Goal: Task Accomplishment & Management: Manage account settings

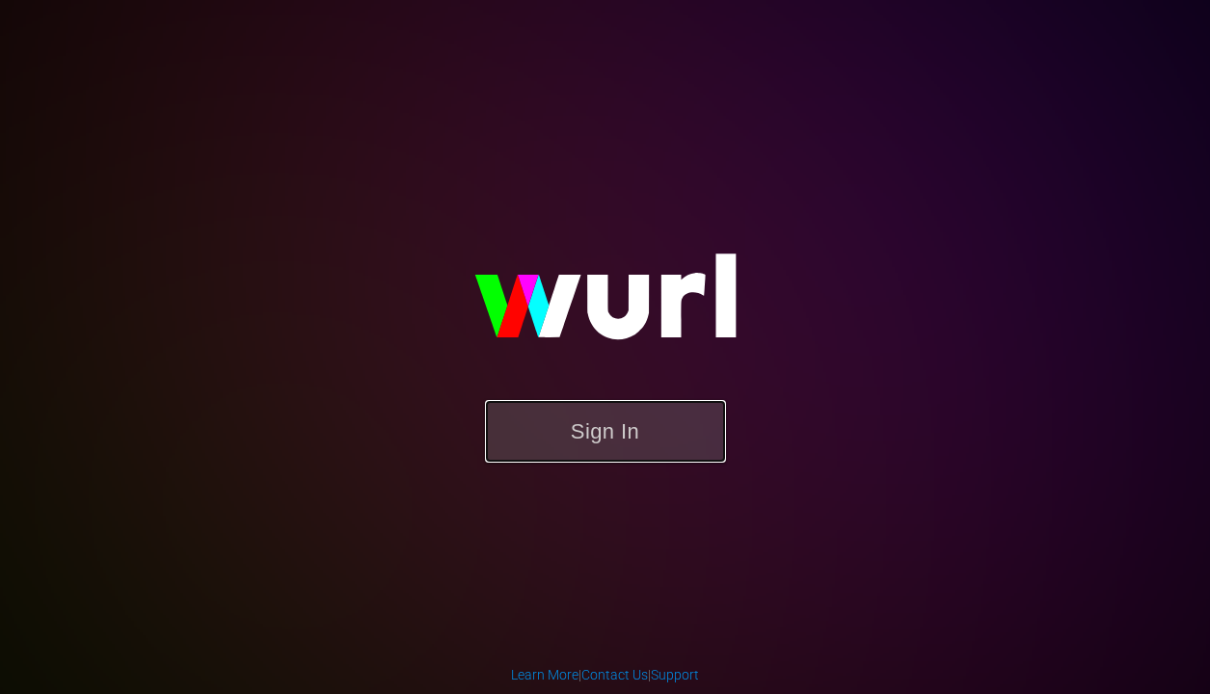
click at [631, 440] on button "Sign In" at bounding box center [605, 431] width 241 height 63
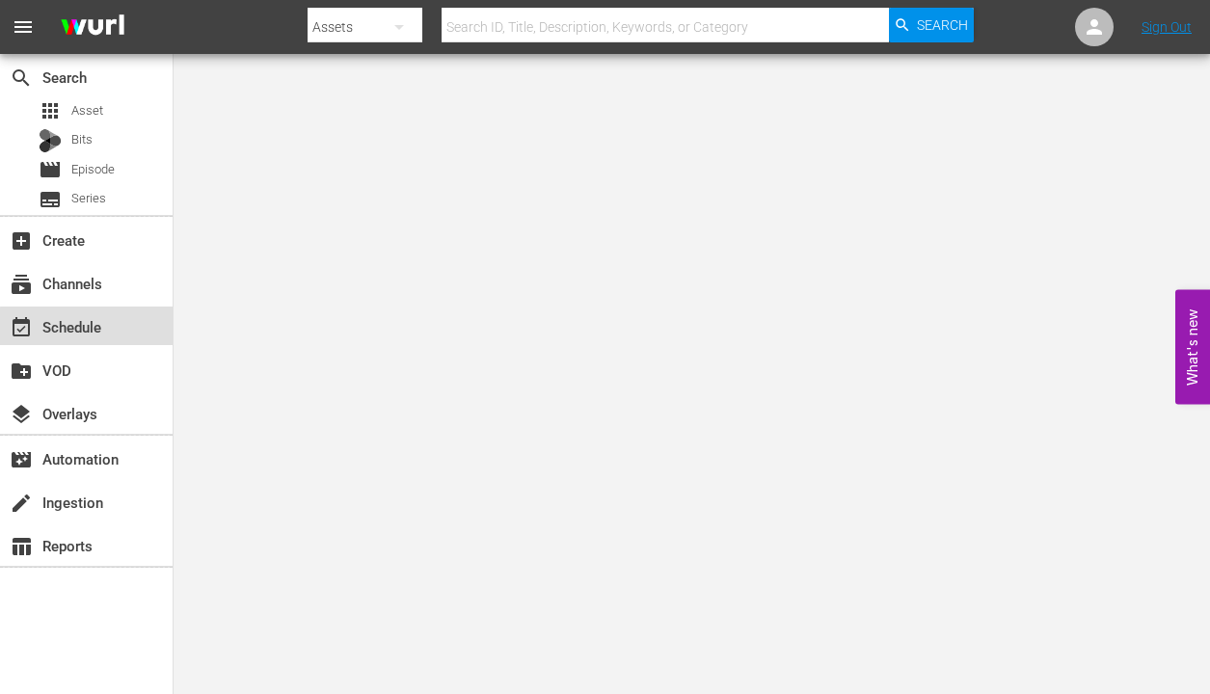
click at [90, 327] on div "event_available Schedule" at bounding box center [54, 323] width 108 height 17
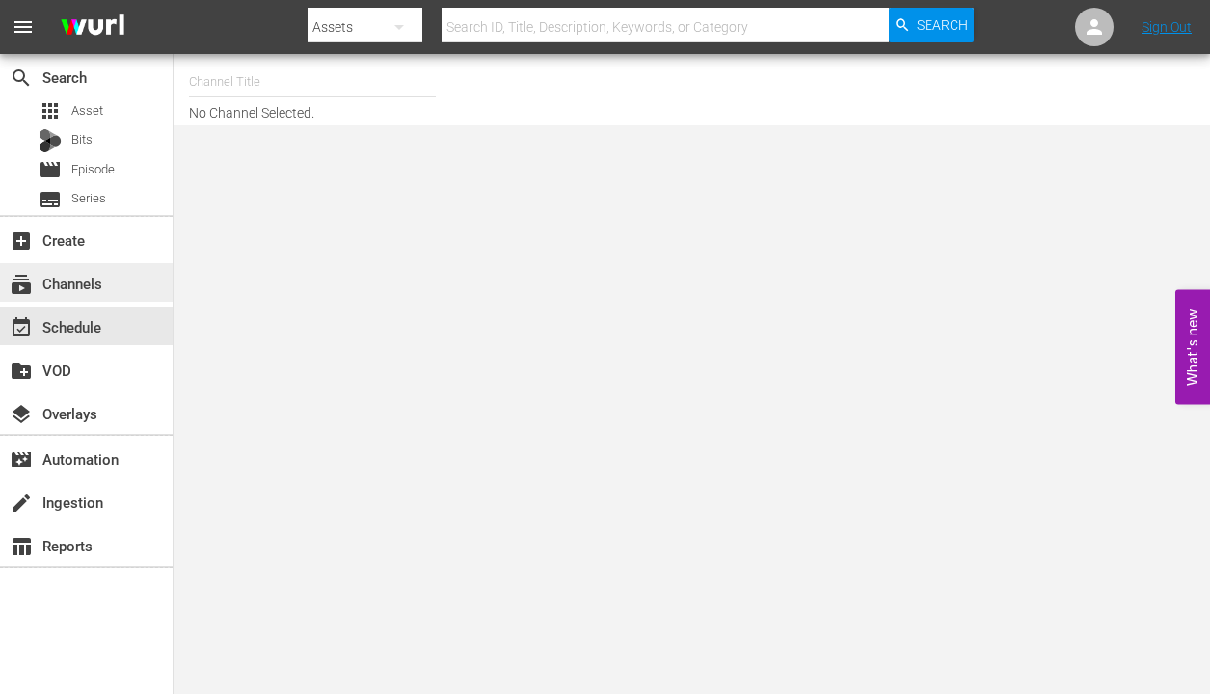
click at [113, 290] on div "subscriptions Channels" at bounding box center [86, 282] width 173 height 39
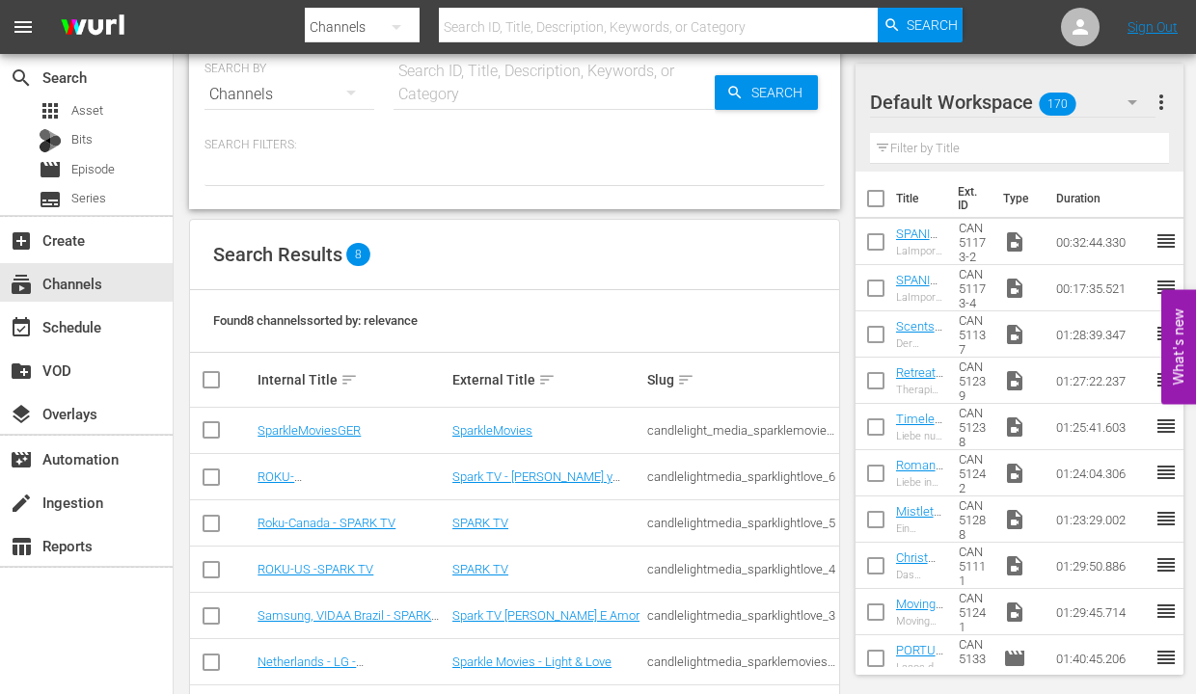
scroll to position [48, 0]
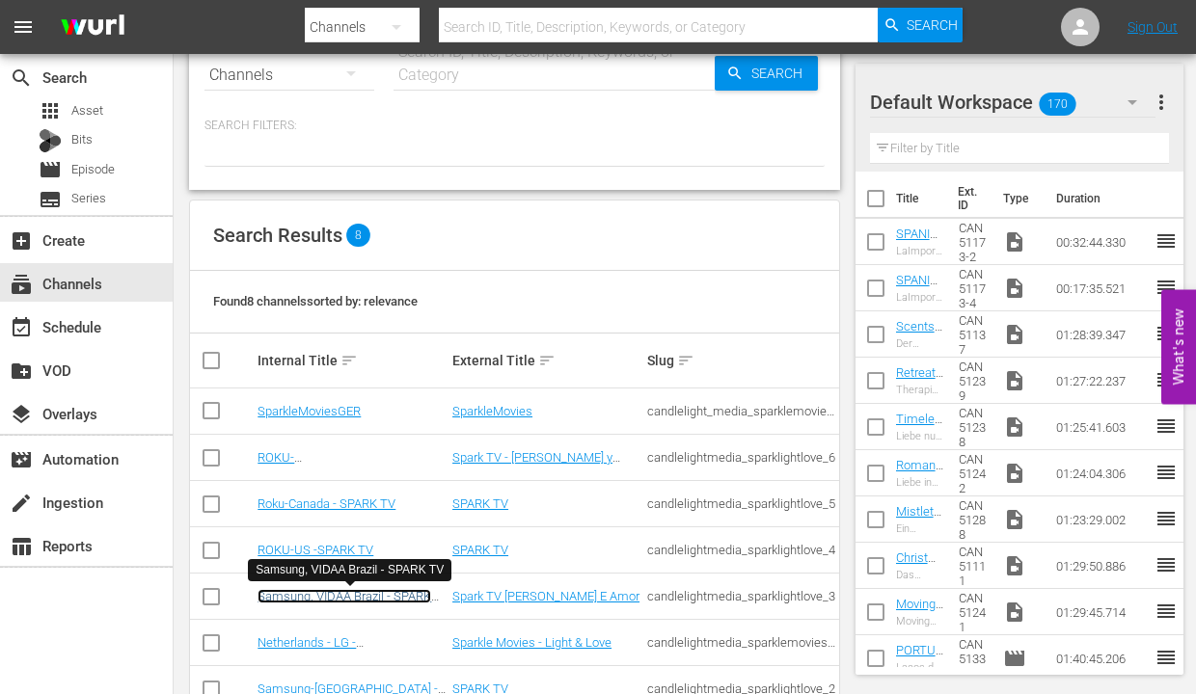
click at [379, 592] on link "Samsung, VIDAA Brazil - SPARK TV" at bounding box center [345, 603] width 174 height 29
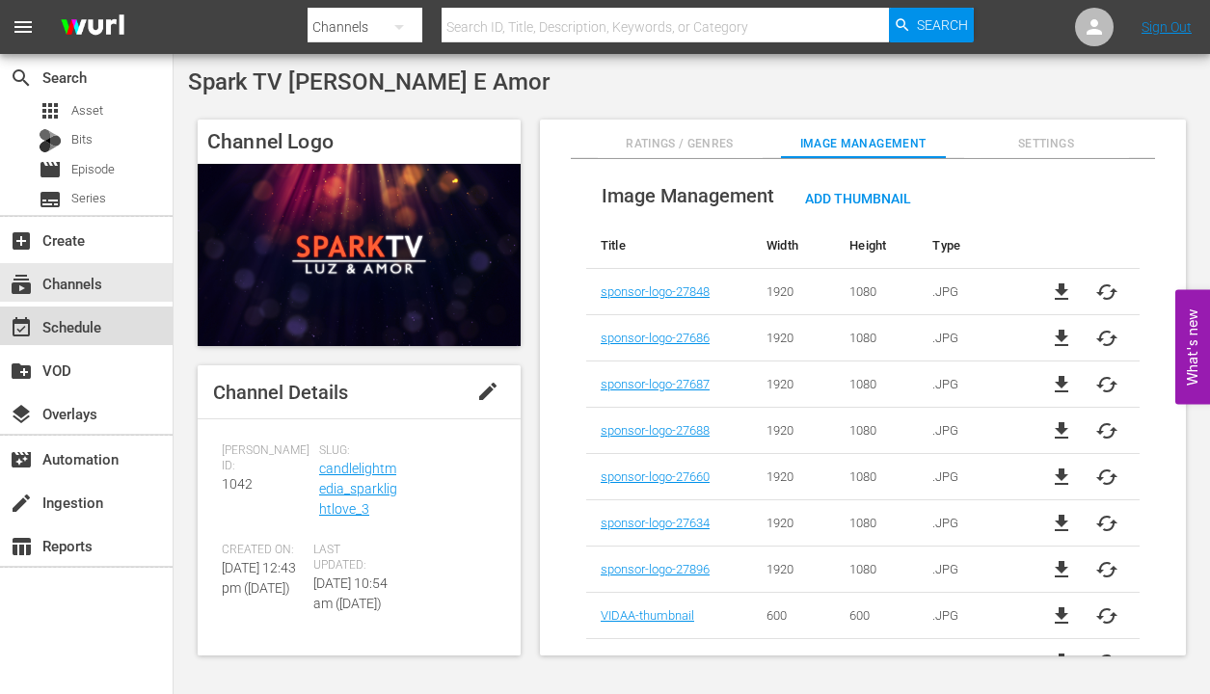
click at [81, 333] on div "event_available Schedule" at bounding box center [54, 323] width 108 height 17
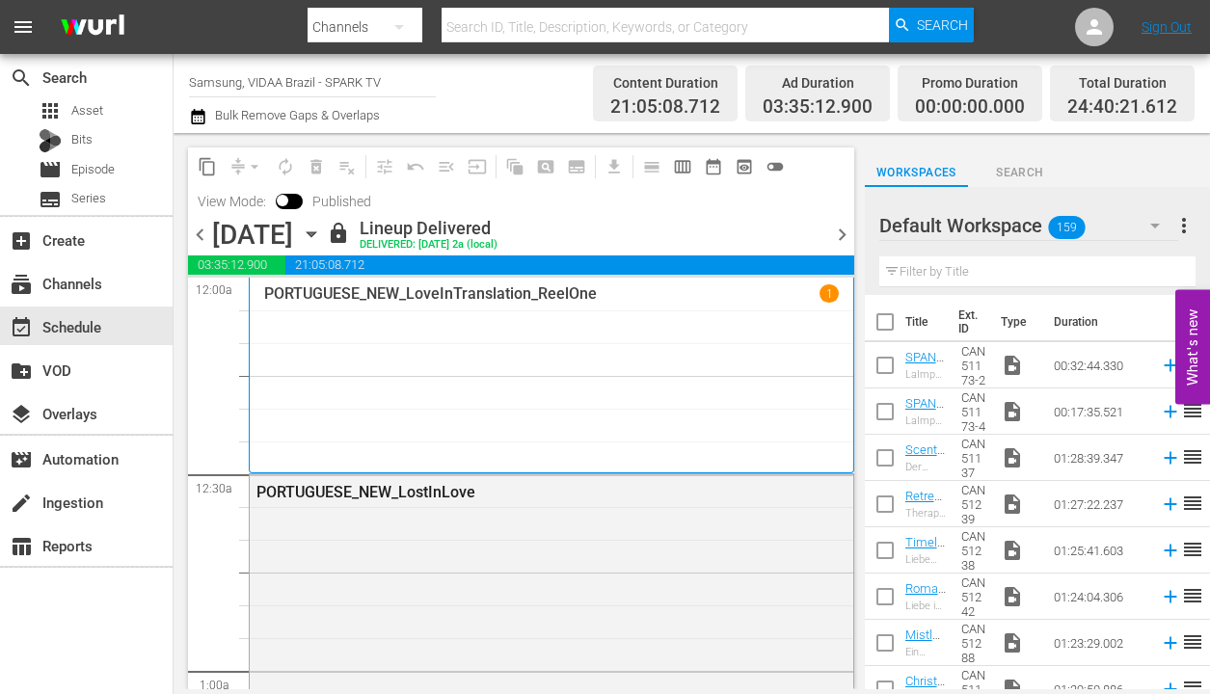
click at [322, 238] on icon "button" at bounding box center [311, 234] width 21 height 21
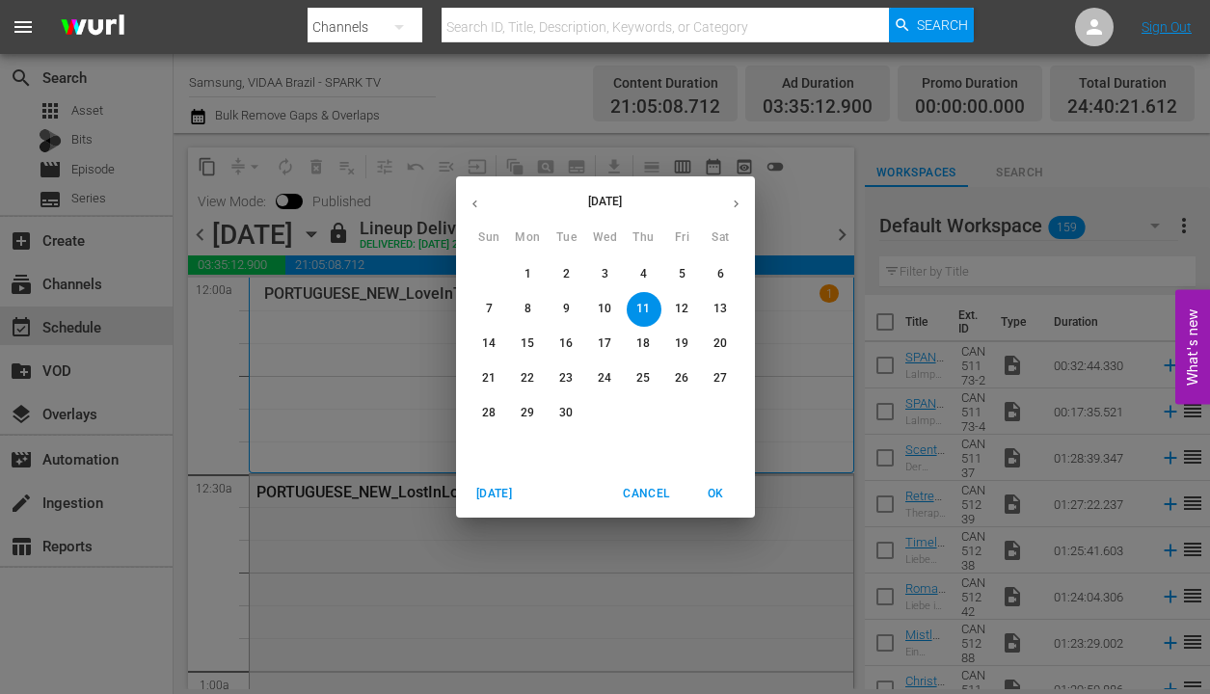
click at [734, 203] on icon "button" at bounding box center [736, 204] width 14 height 14
click at [735, 205] on icon "button" at bounding box center [736, 205] width 5 height 8
click at [723, 341] on p "15" at bounding box center [721, 344] width 14 height 16
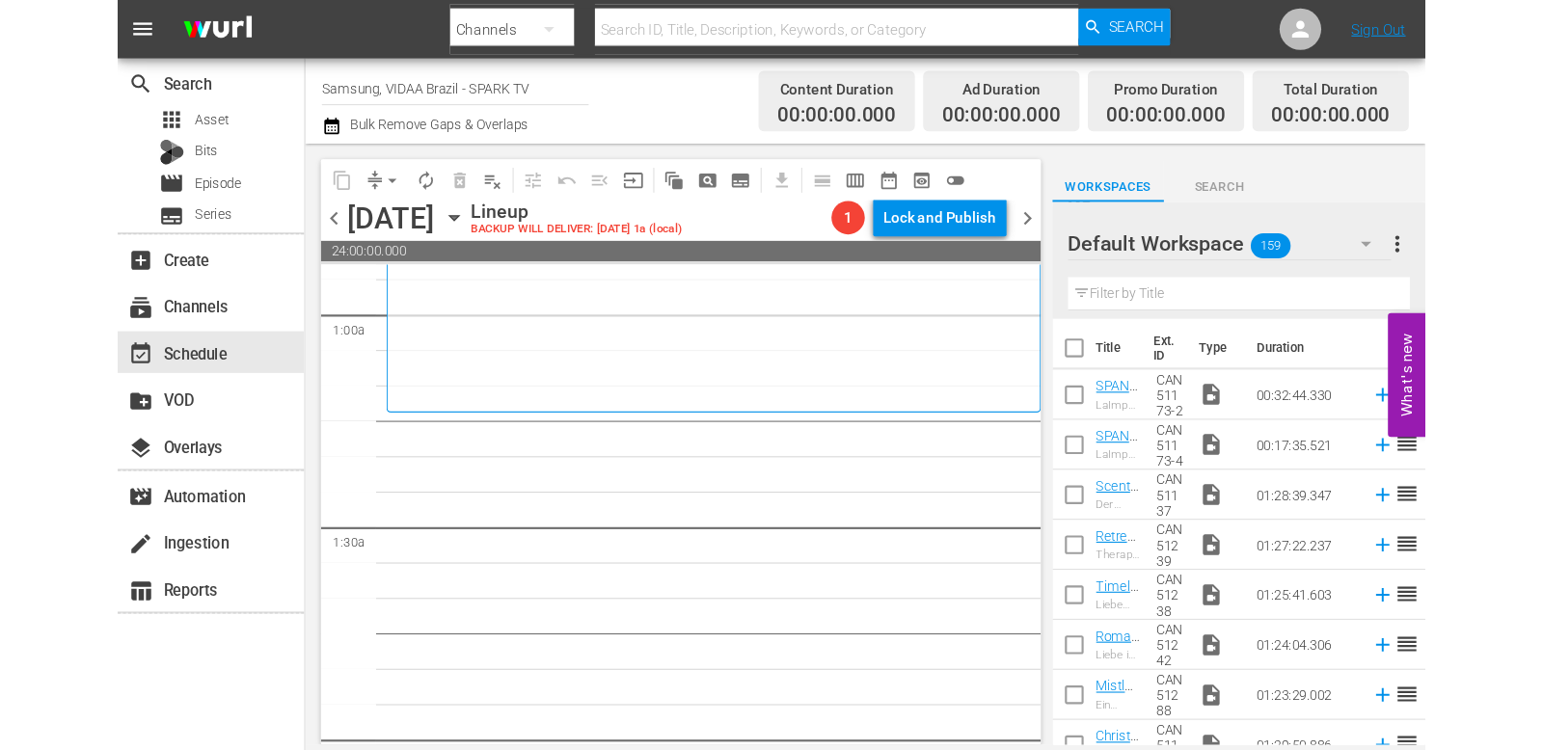
scroll to position [344, 0]
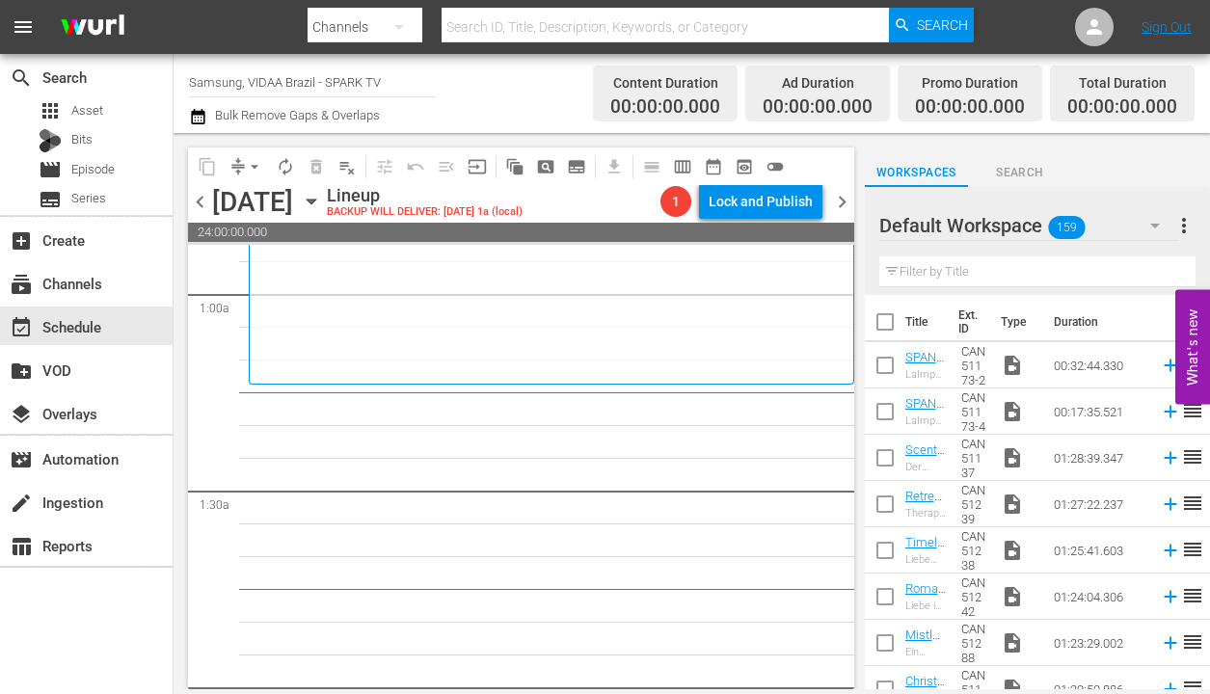
click at [1014, 279] on input "text" at bounding box center [1038, 272] width 316 height 31
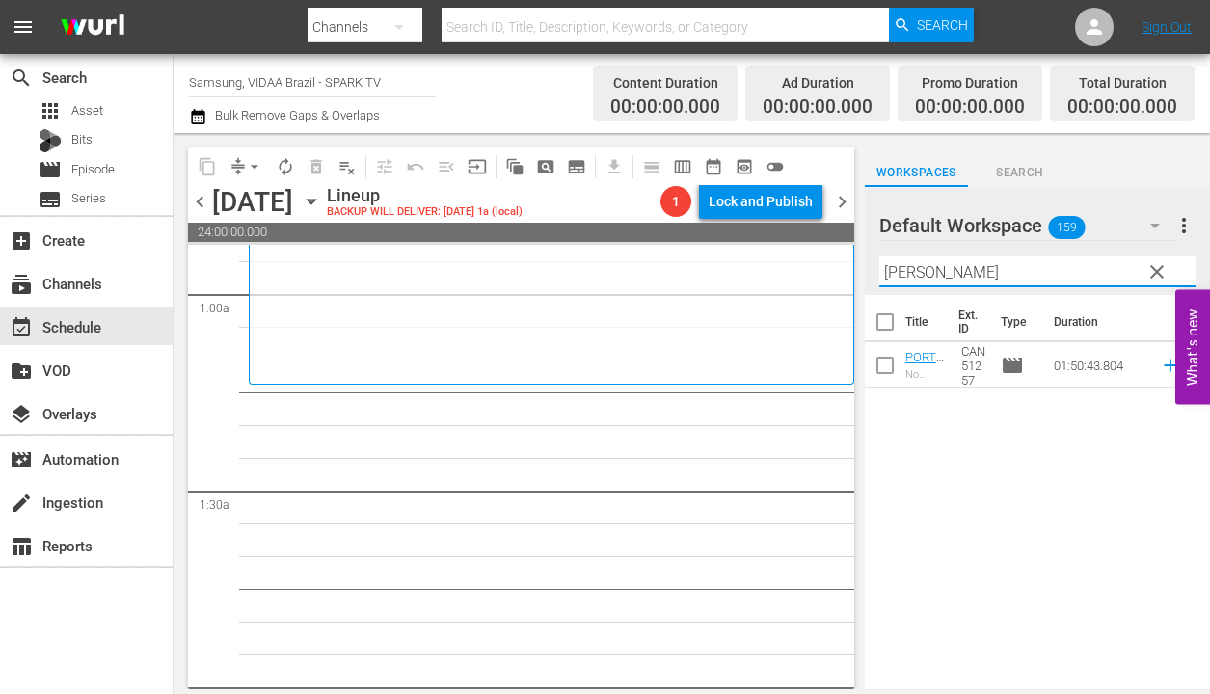
type input "[PERSON_NAME]"
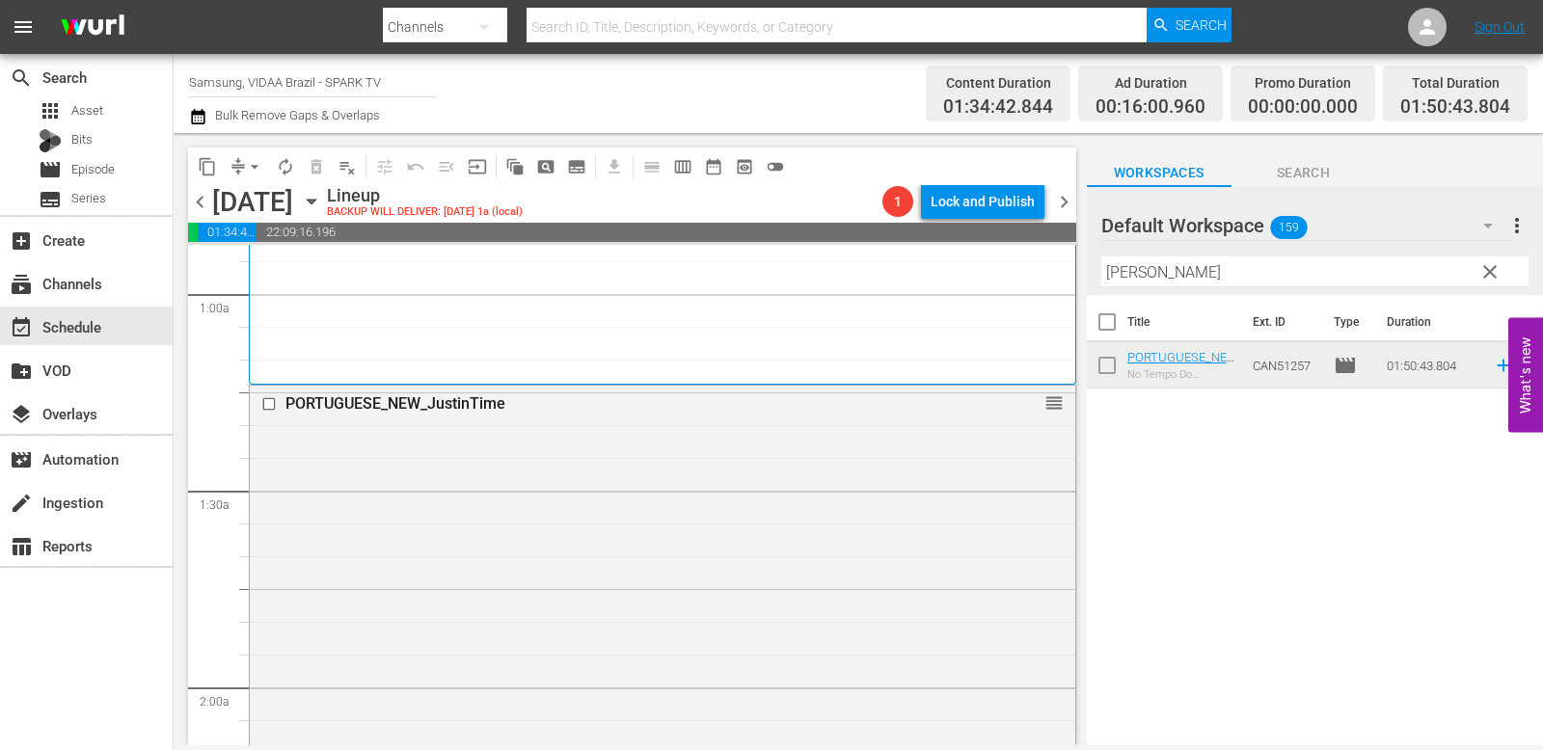
click at [1209, 275] on span "clear" at bounding box center [1490, 271] width 23 height 23
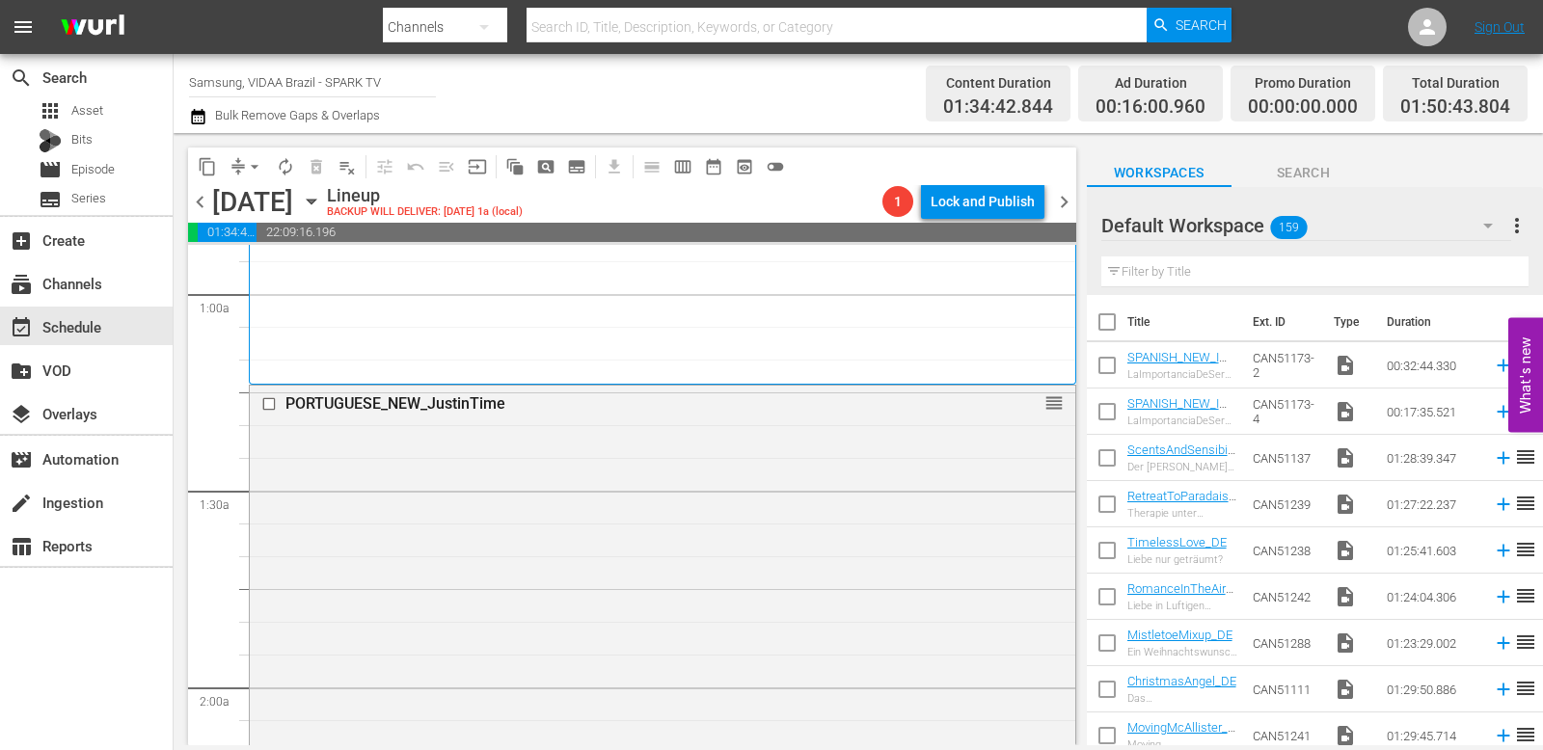
scroll to position [921, 0]
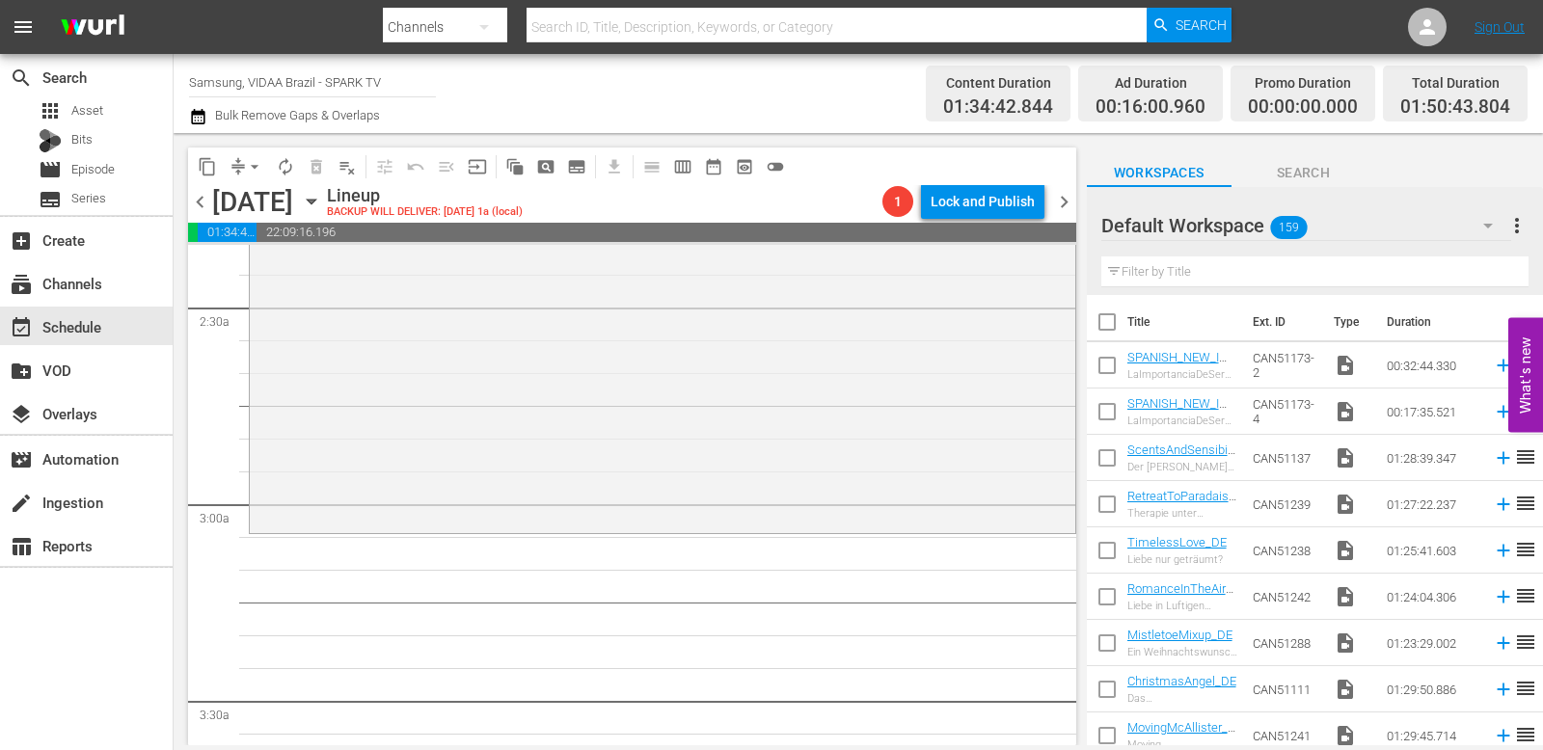
click at [1209, 265] on input "text" at bounding box center [1314, 272] width 427 height 31
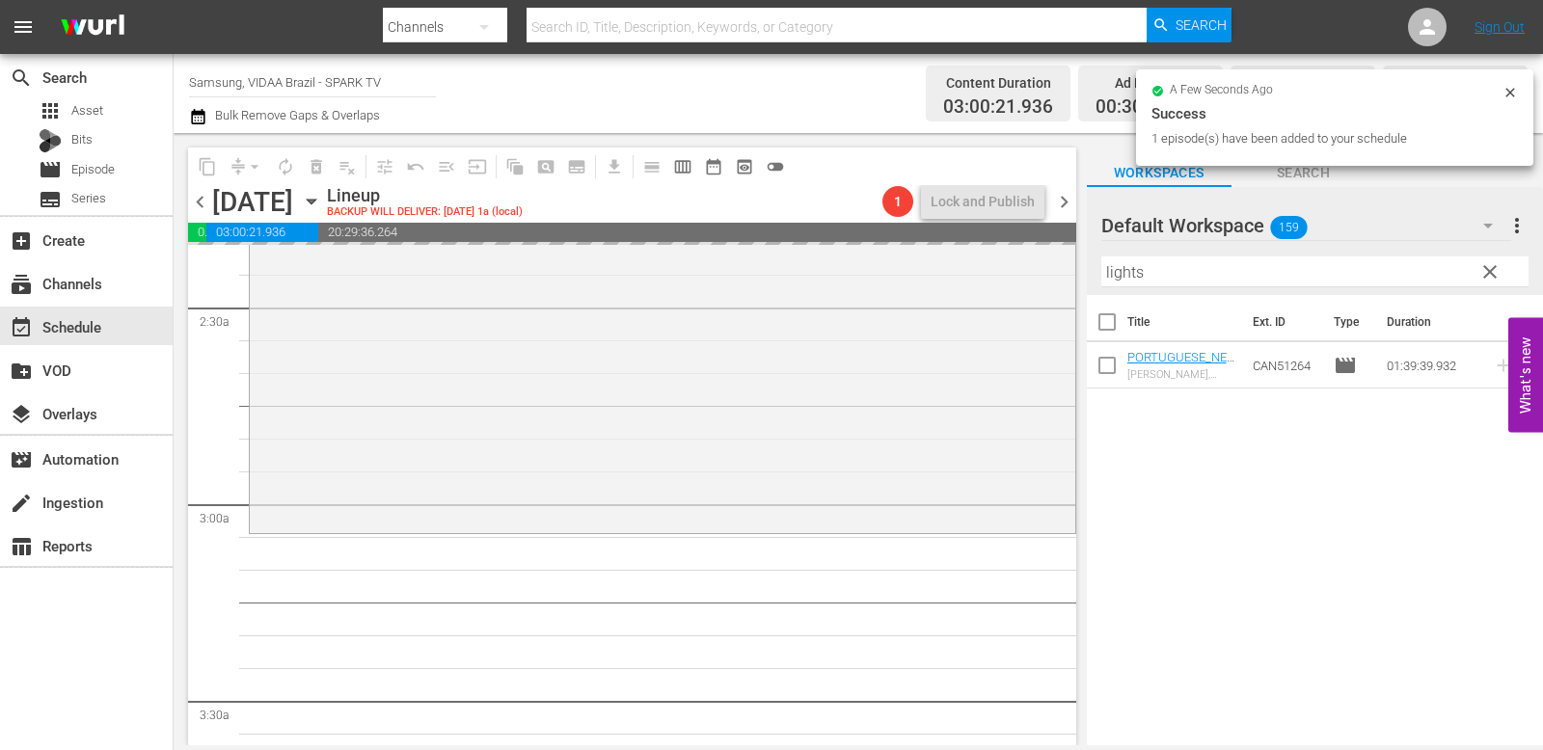
click at [1209, 272] on input "lights" at bounding box center [1314, 272] width 427 height 31
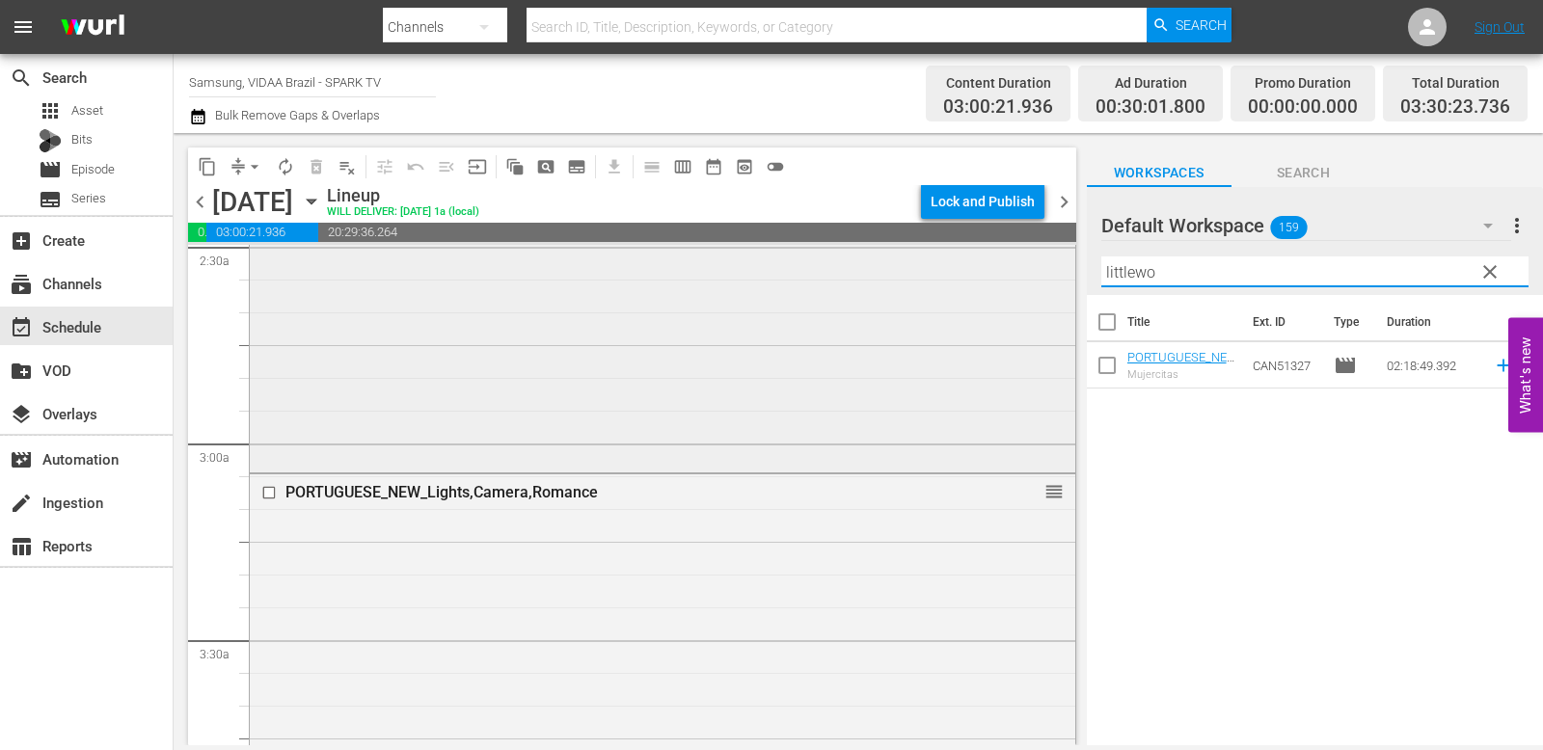
scroll to position [1723, 0]
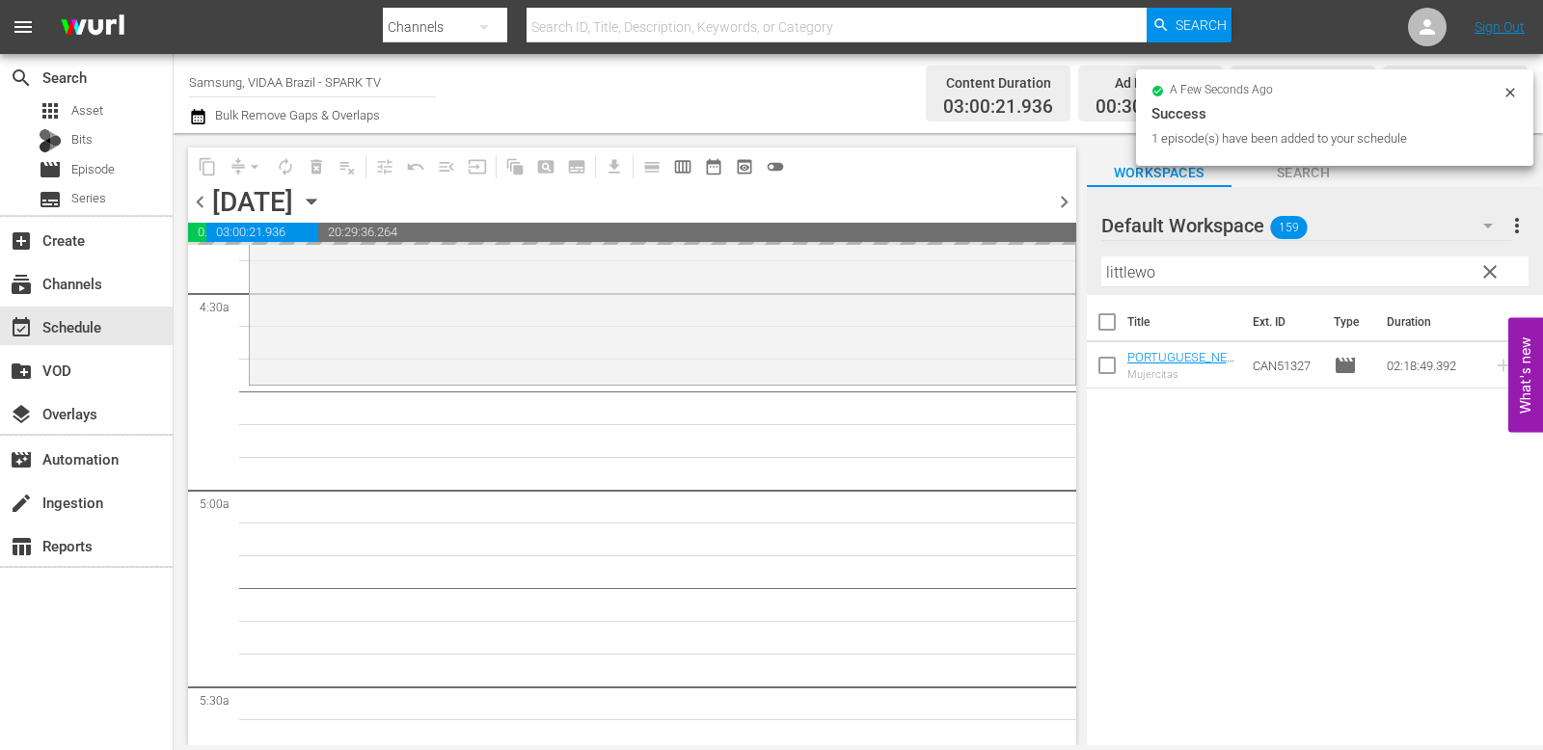
click at [1185, 276] on input "littlewo" at bounding box center [1314, 272] width 427 height 31
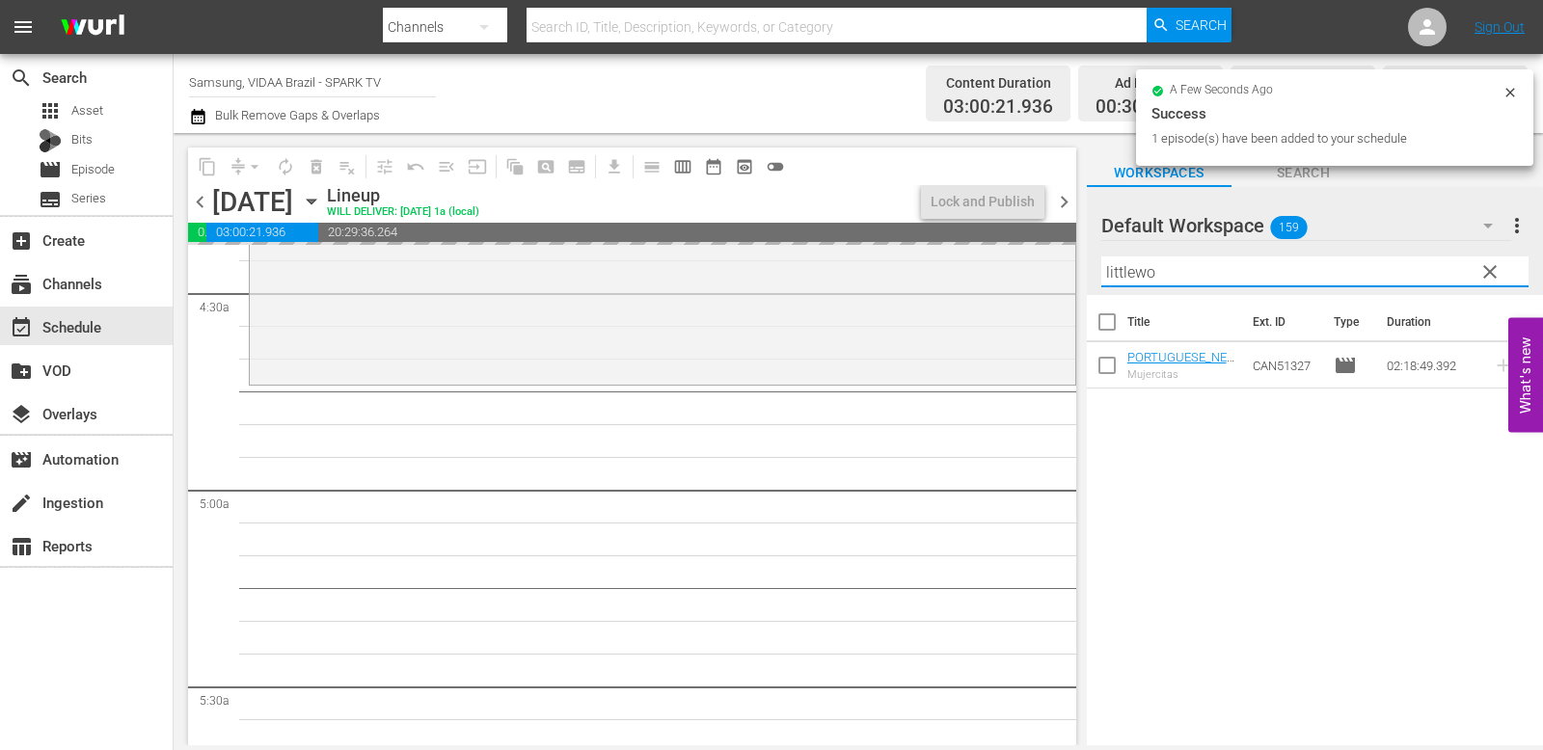
click at [1185, 276] on input "littlewo" at bounding box center [1314, 272] width 427 height 31
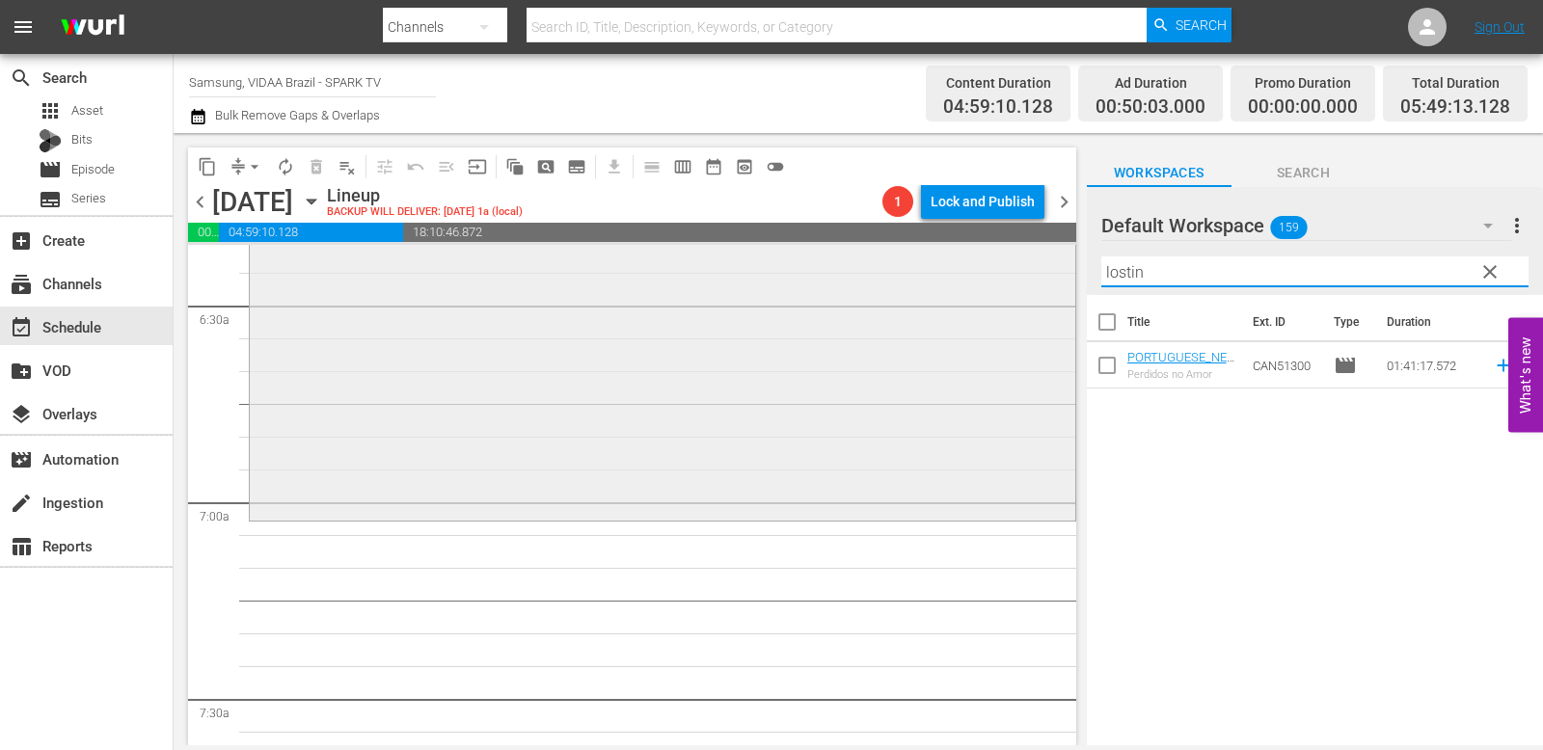
scroll to position [2520, 0]
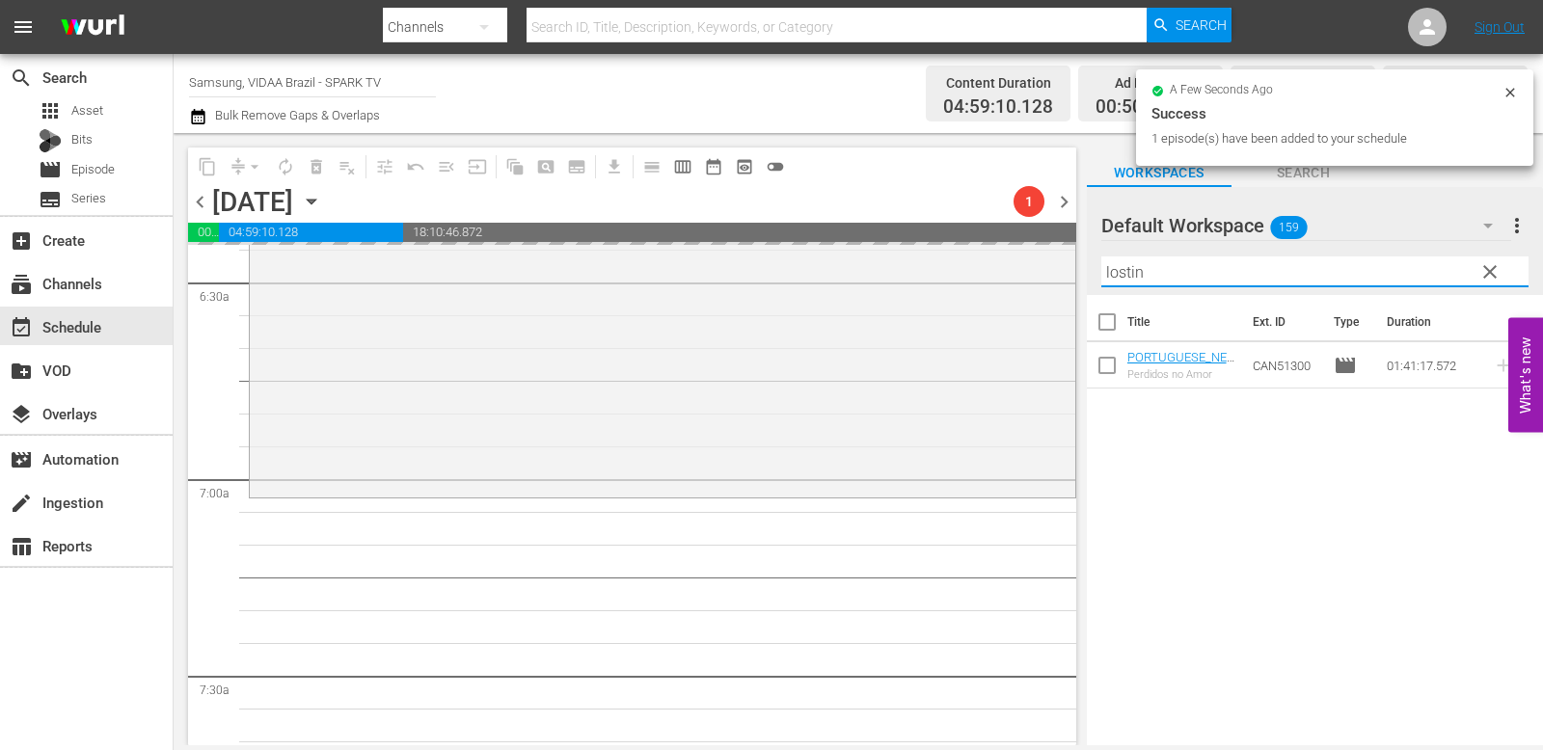
click at [1209, 281] on input "lostin" at bounding box center [1314, 272] width 427 height 31
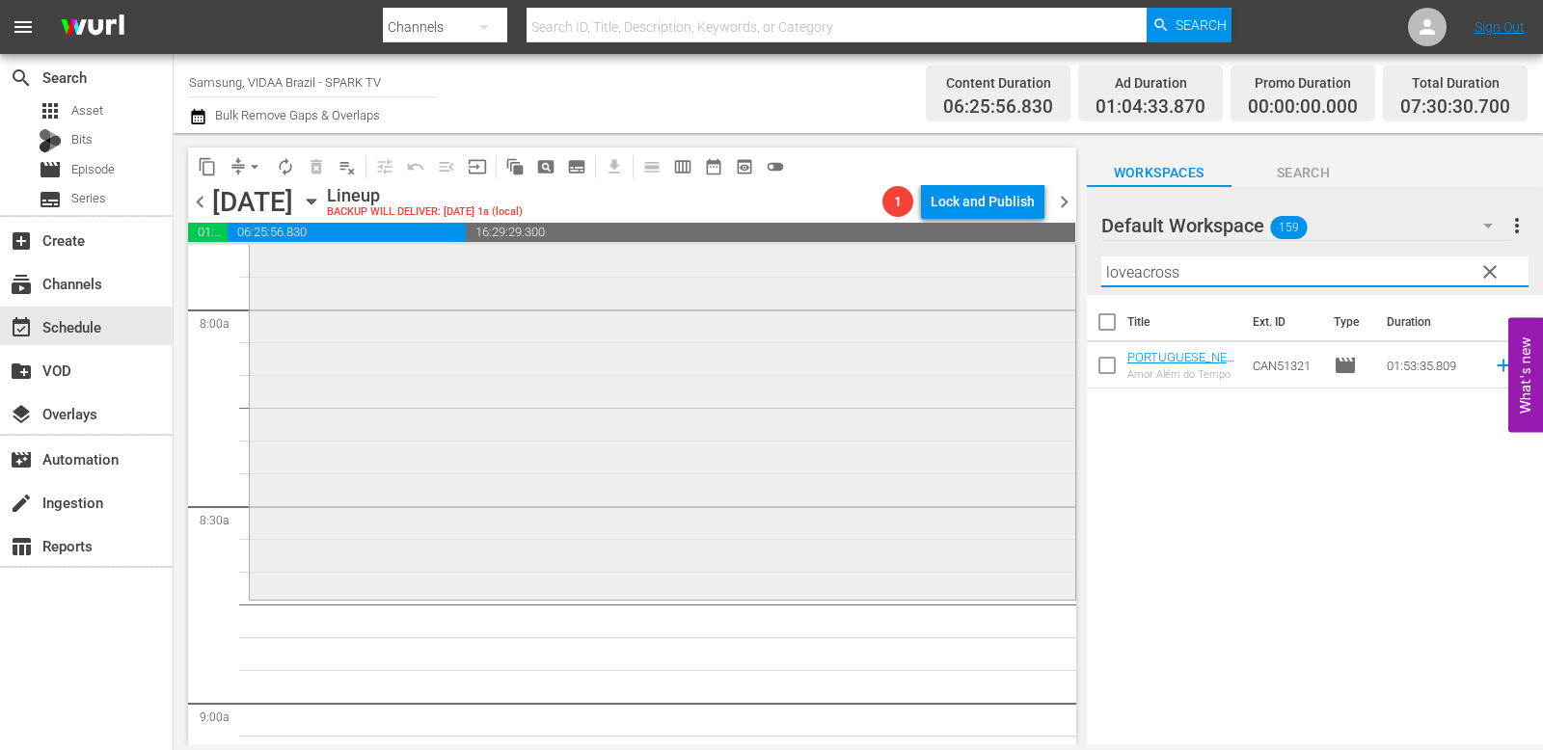
scroll to position [3123, 0]
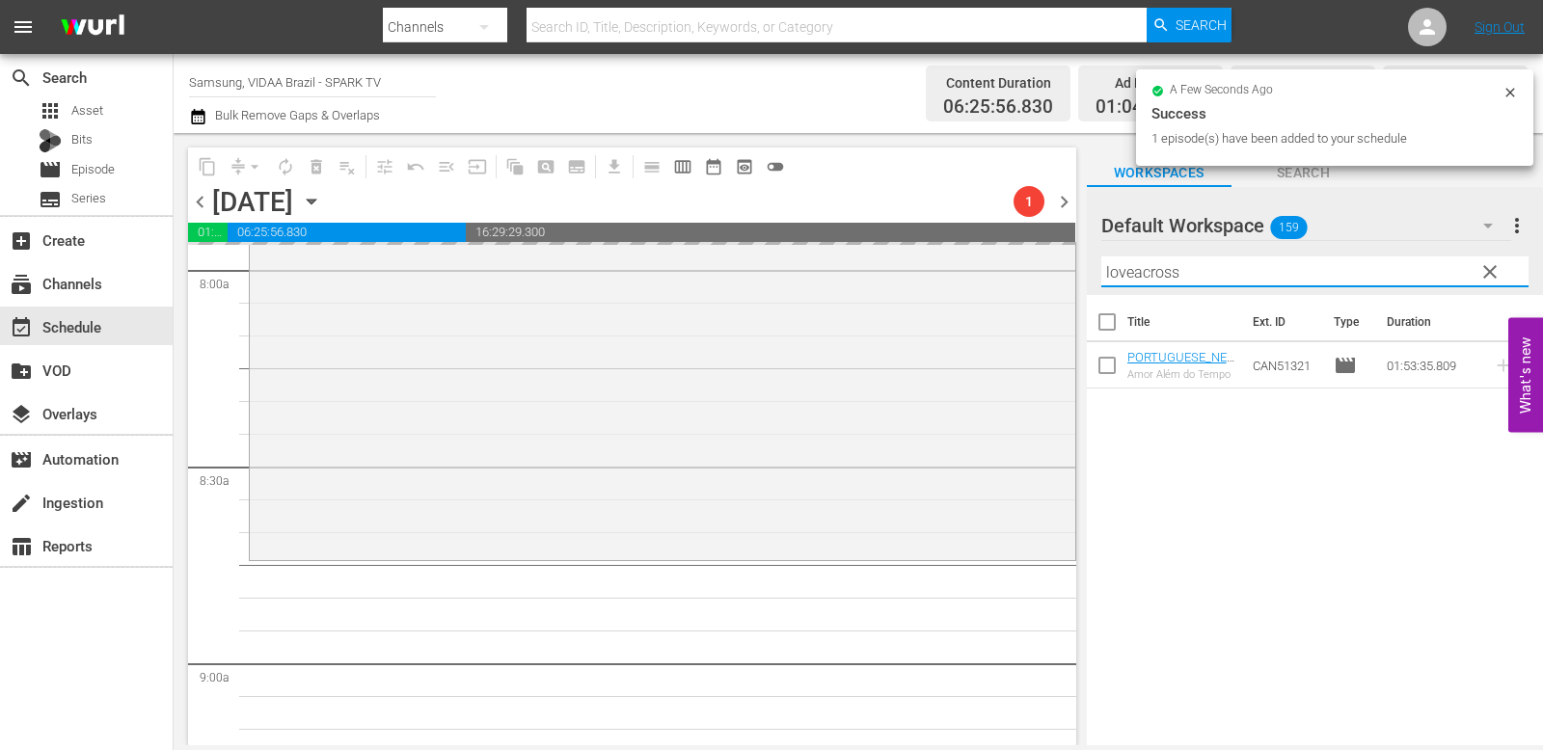
click at [1209, 275] on input "loveacross" at bounding box center [1314, 272] width 427 height 31
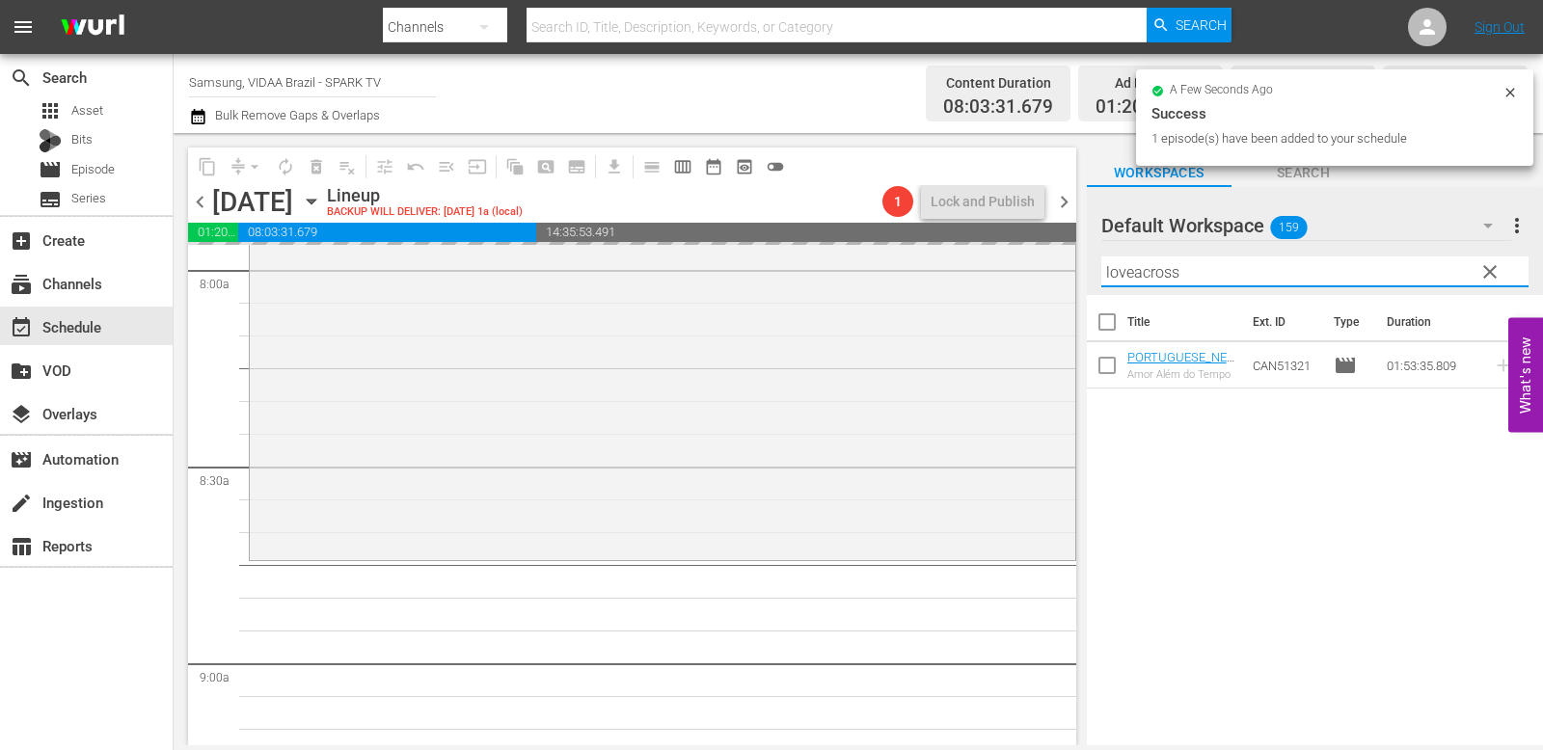
click at [1209, 275] on input "loveacross" at bounding box center [1314, 272] width 427 height 31
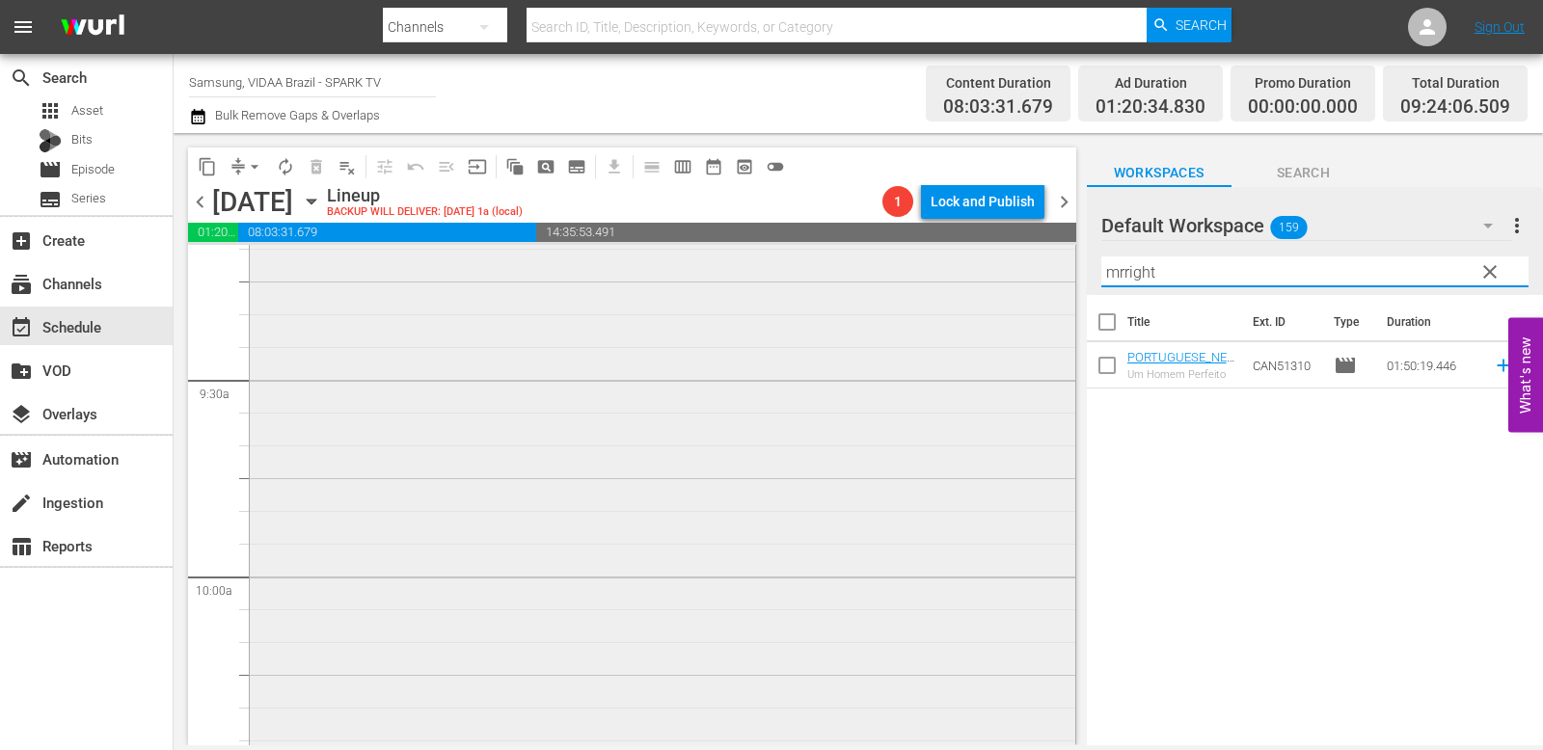
scroll to position [3813, 0]
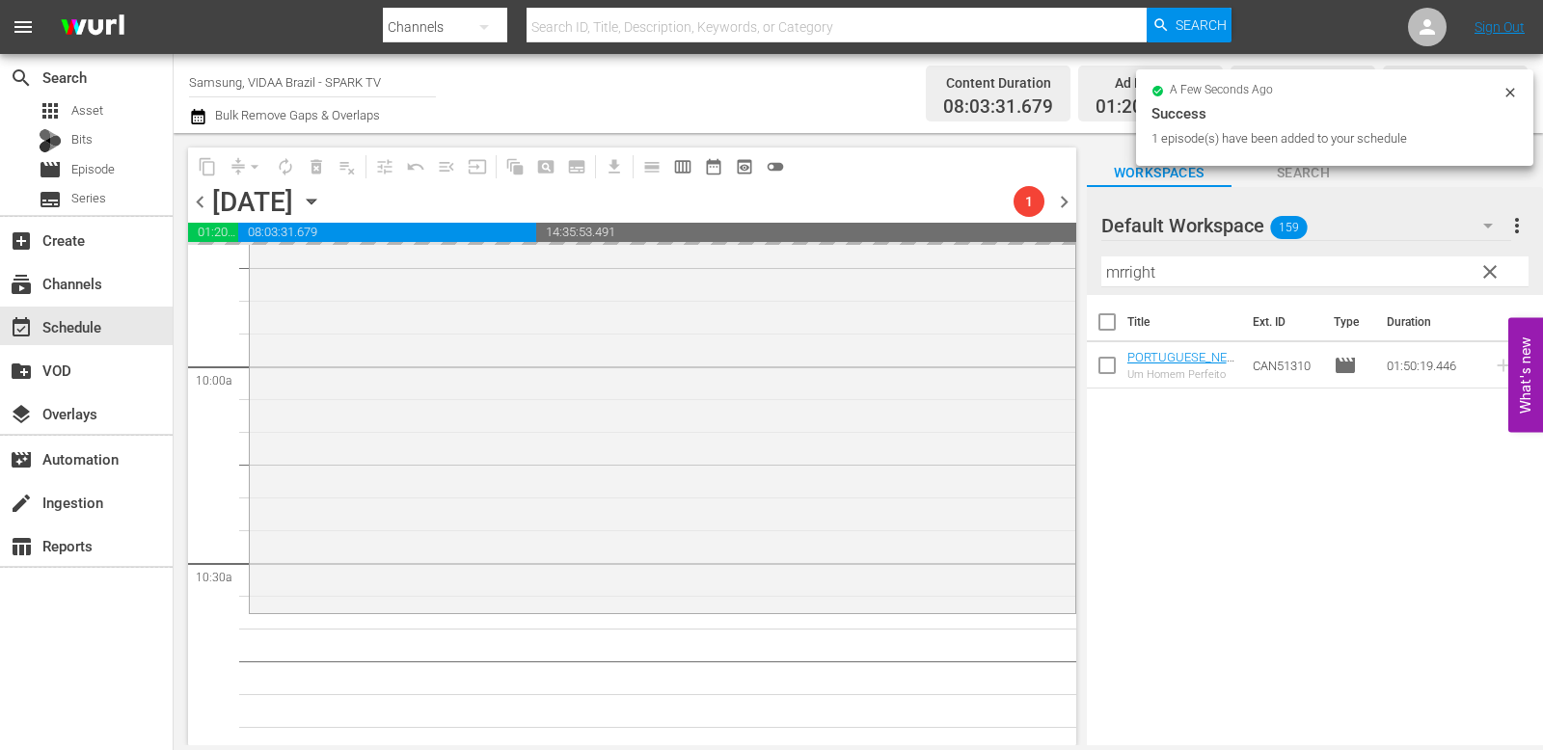
click at [1197, 279] on input "mrright" at bounding box center [1314, 272] width 427 height 31
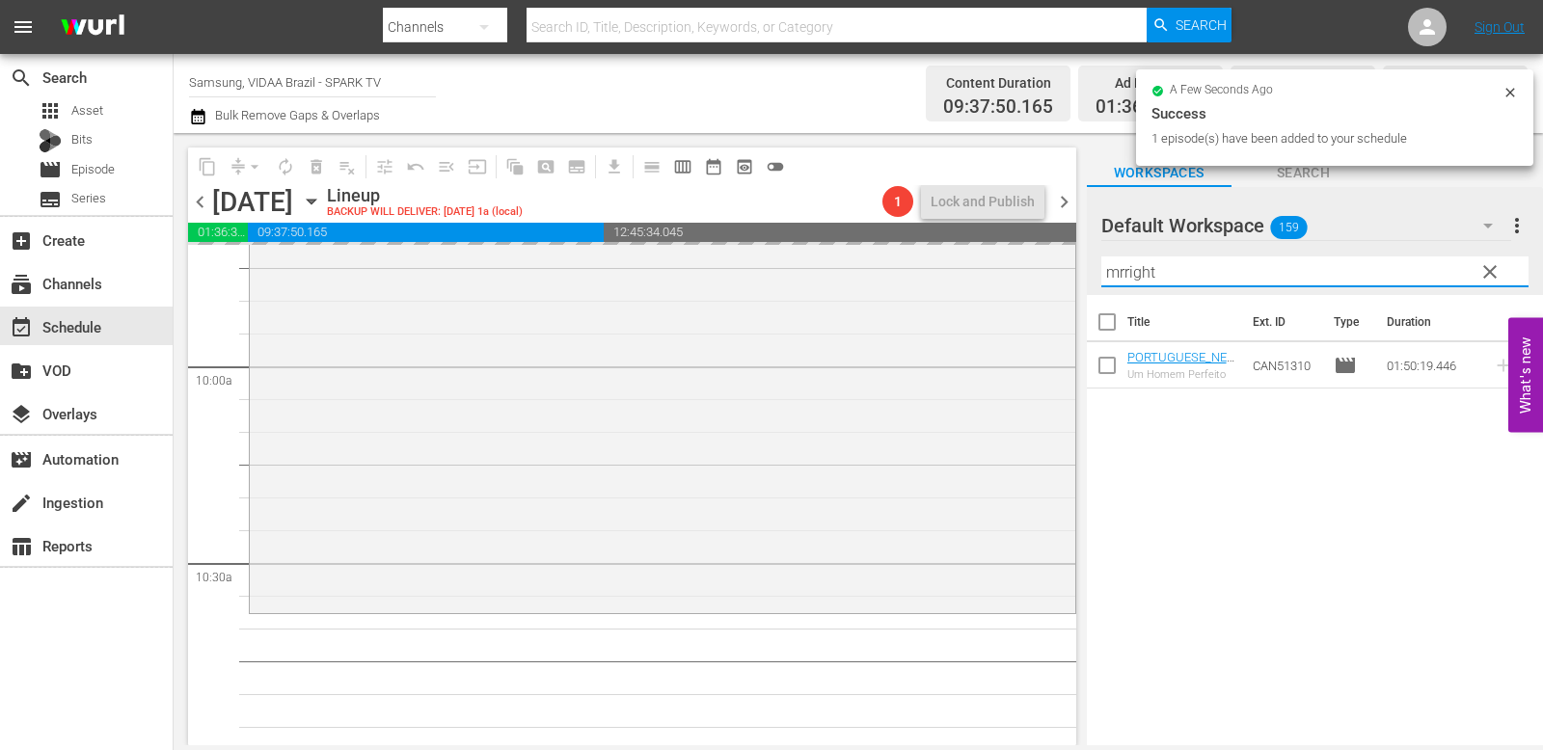
click at [1197, 279] on input "mrright" at bounding box center [1314, 272] width 427 height 31
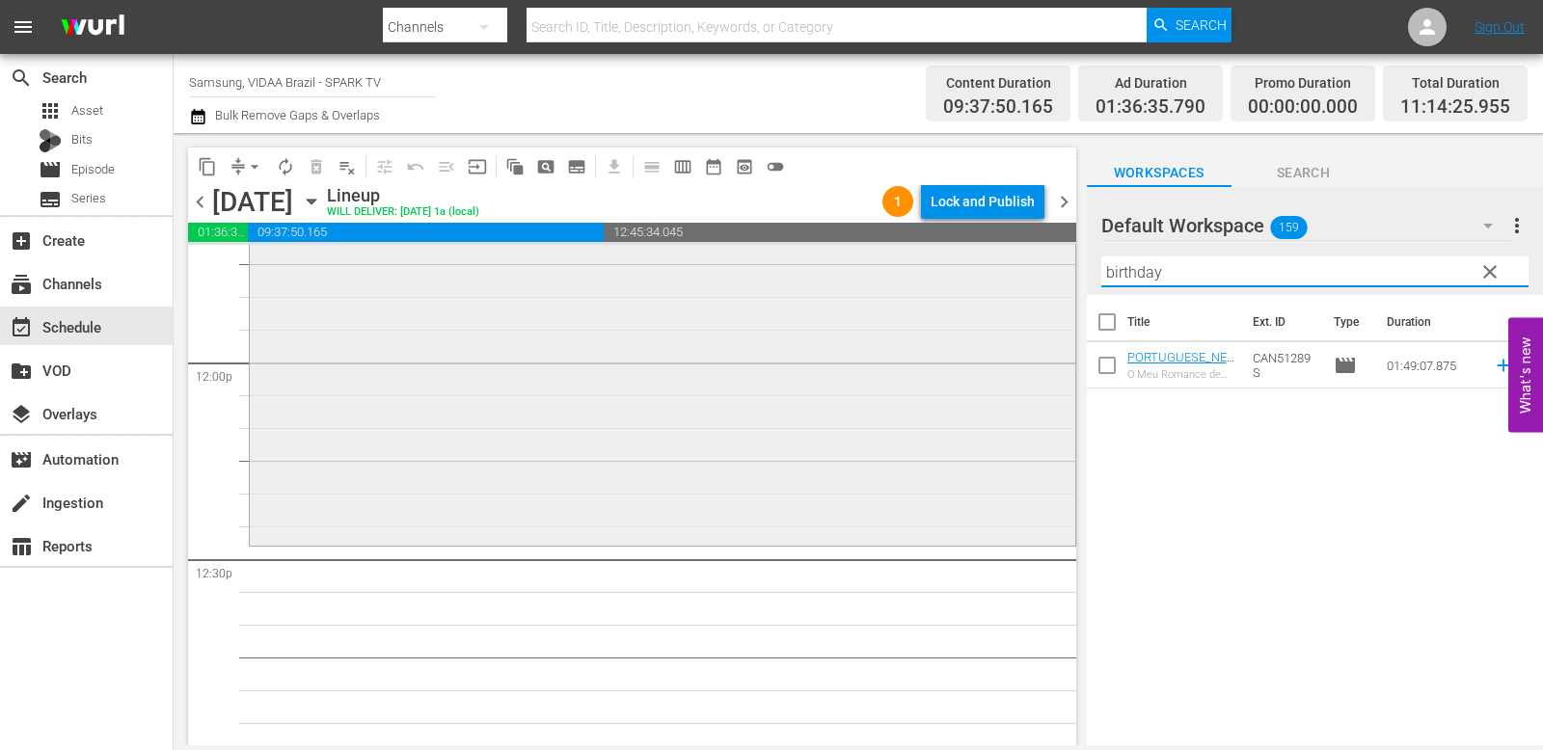
scroll to position [4690, 0]
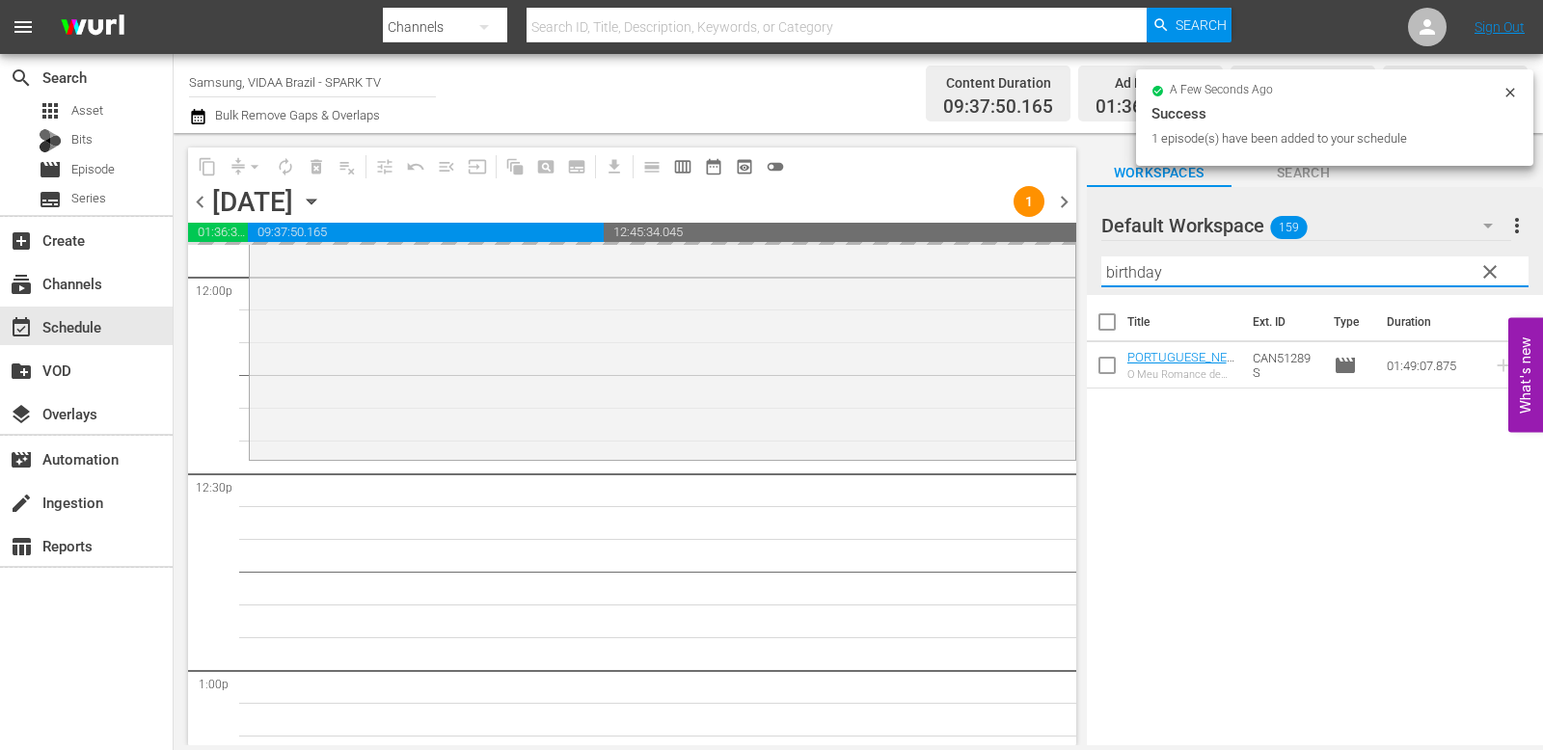
click at [1168, 265] on input "birthday" at bounding box center [1314, 272] width 427 height 31
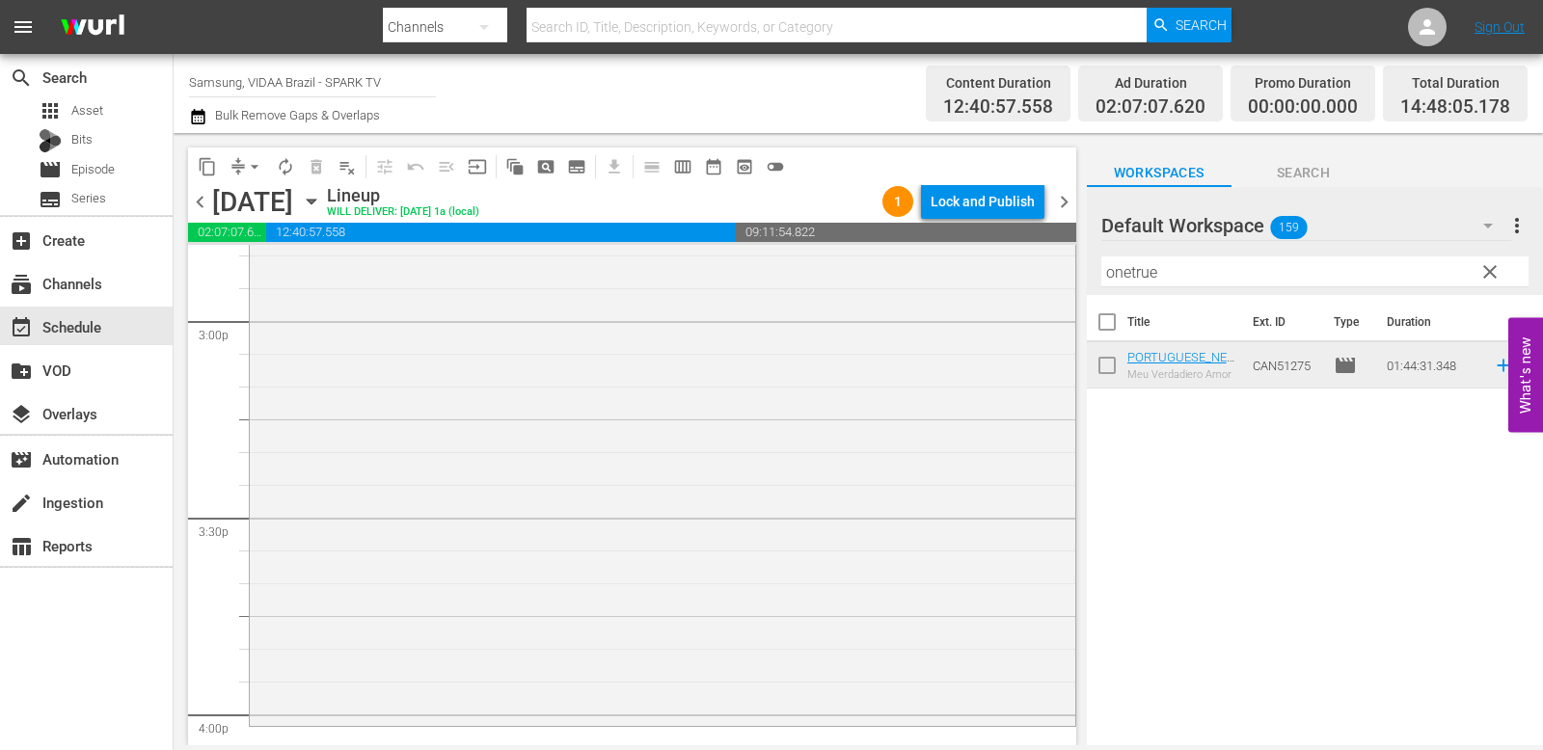
scroll to position [6074, 0]
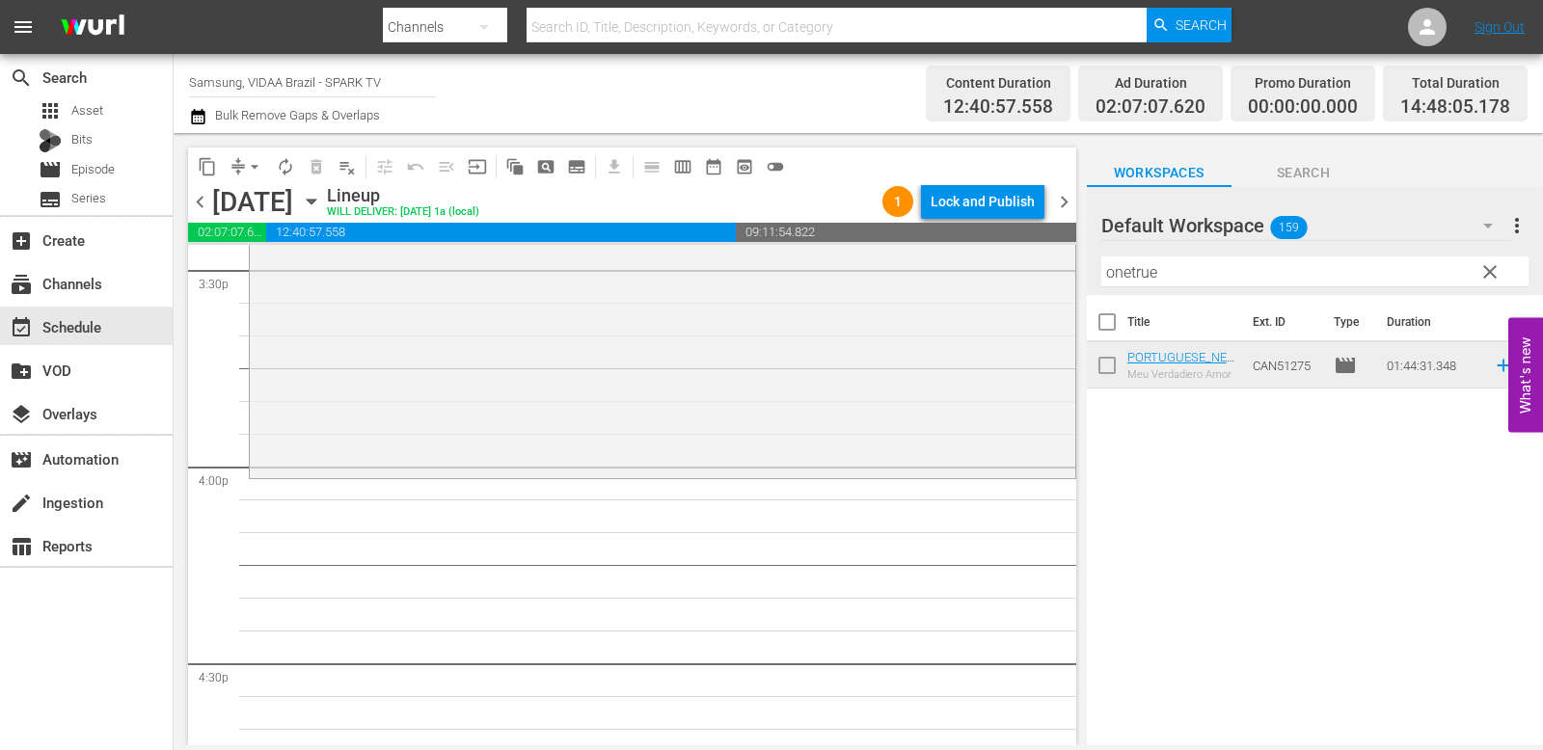
click at [1209, 276] on input "onetrue" at bounding box center [1314, 272] width 427 height 31
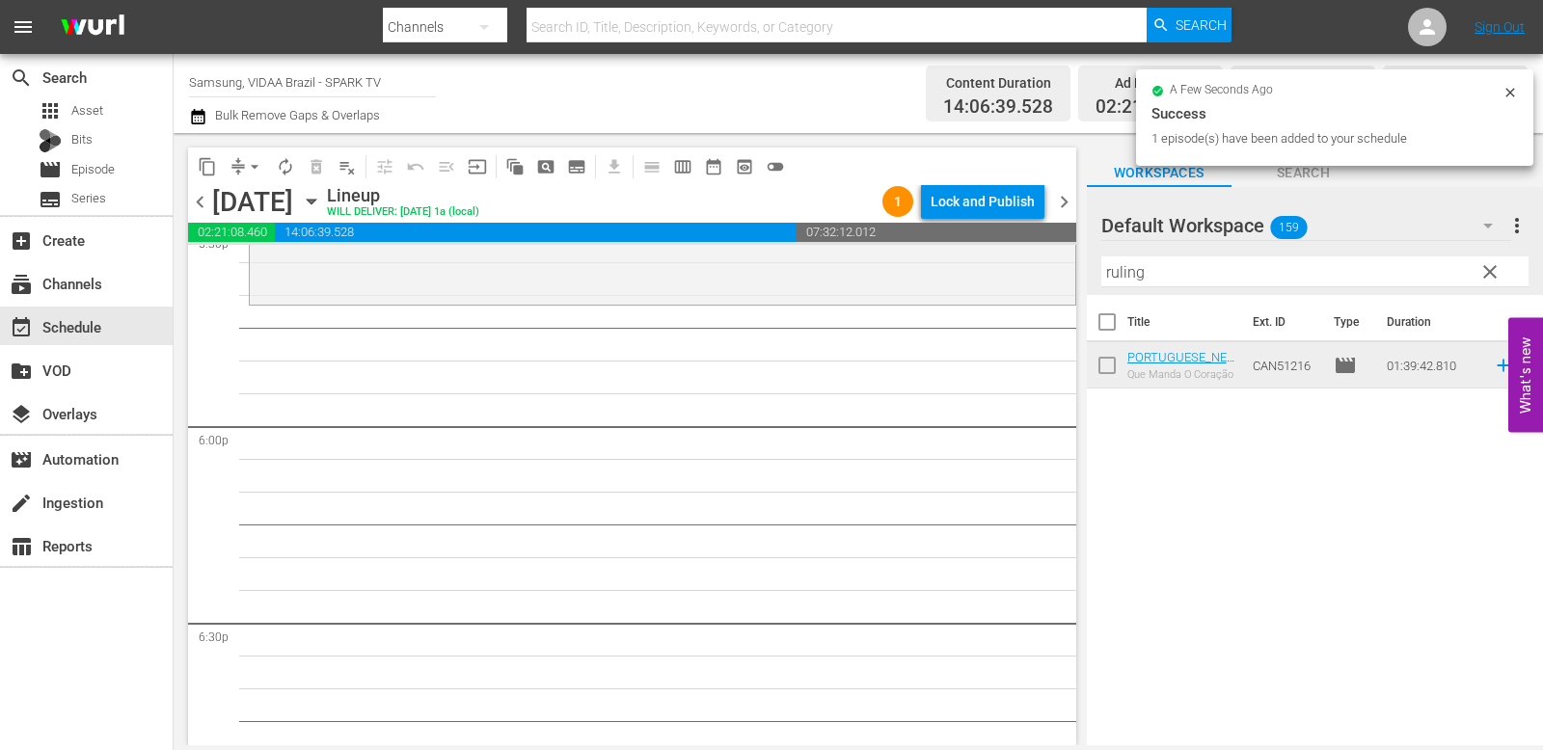
scroll to position [6911, 0]
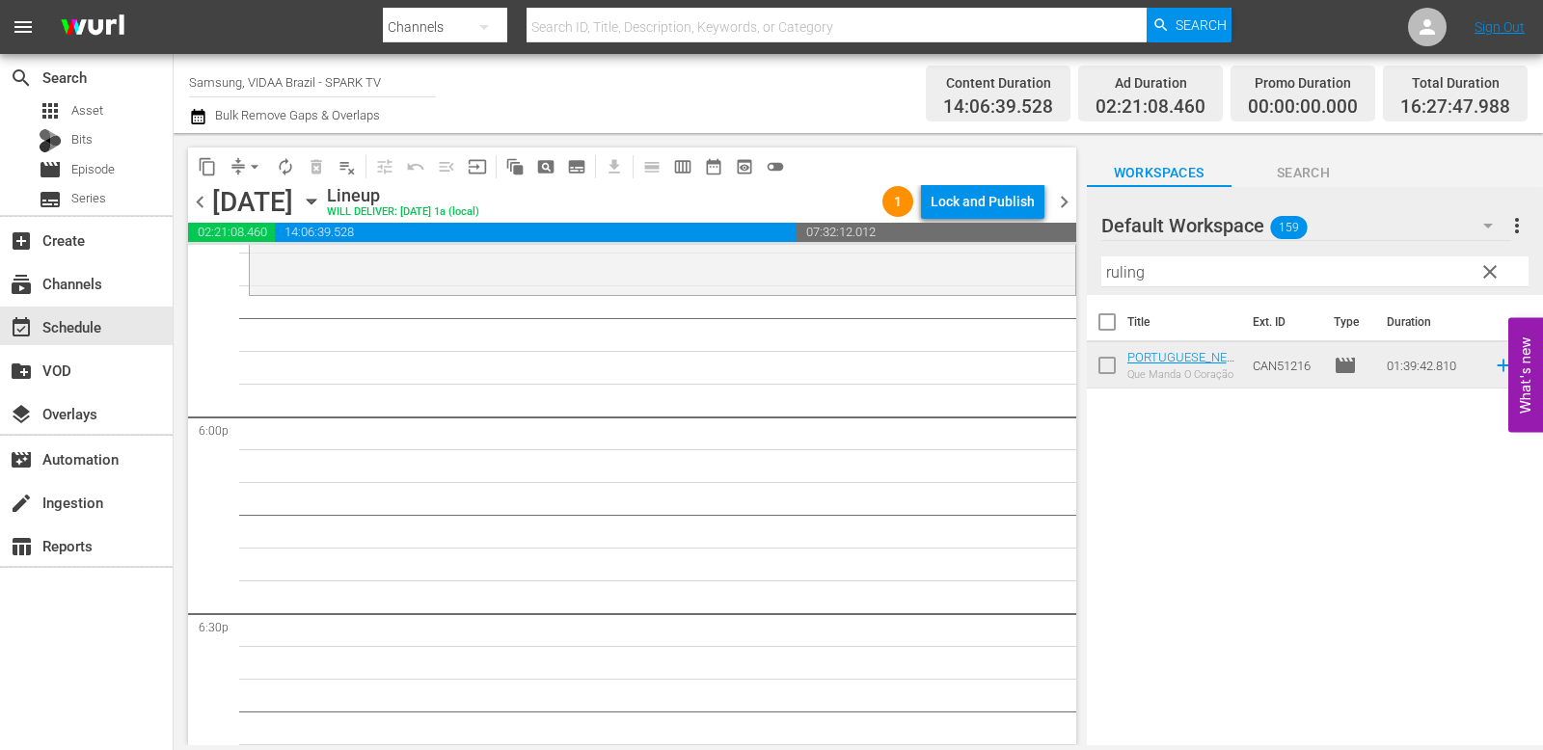
click at [1209, 281] on input "ruling" at bounding box center [1314, 272] width 427 height 31
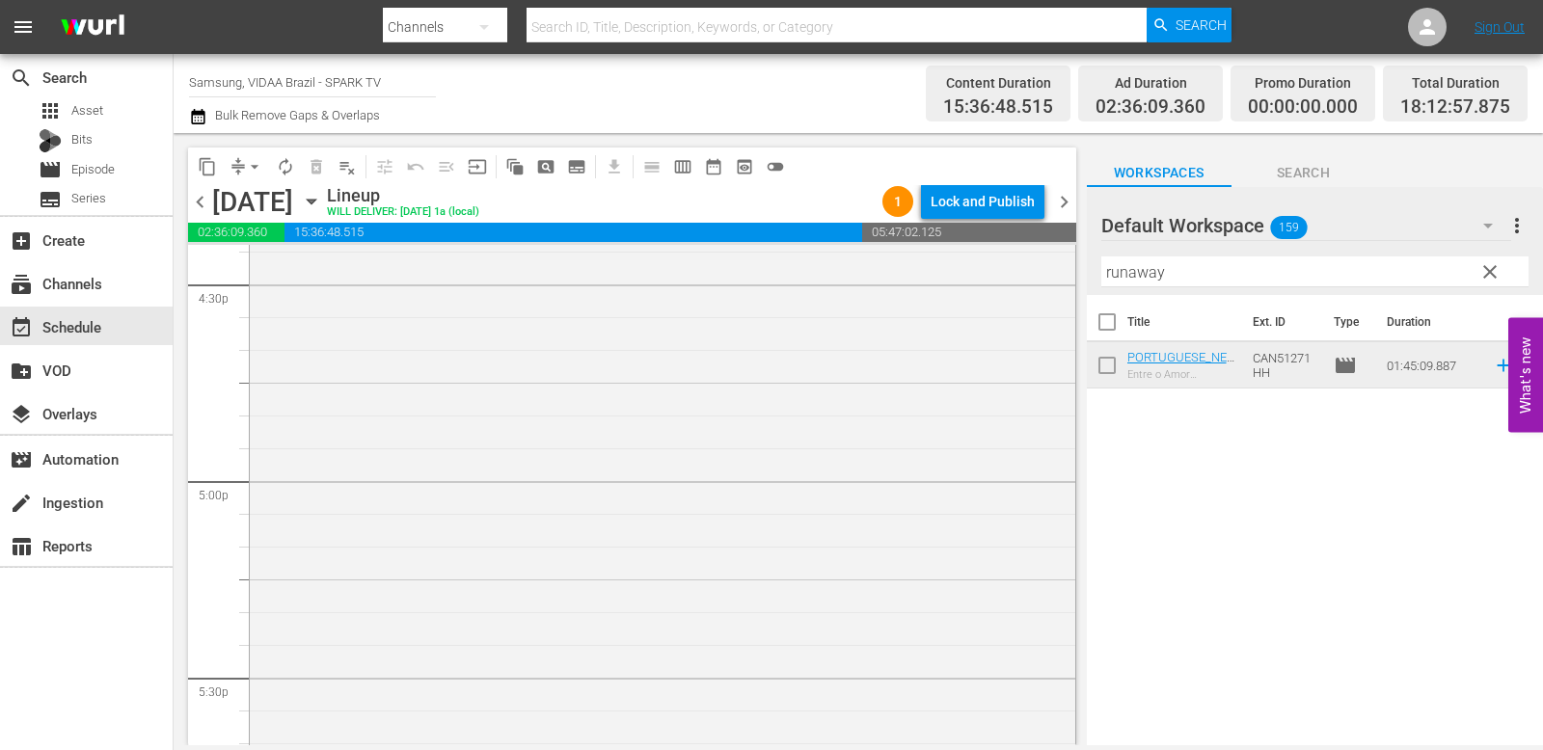
scroll to position [6786, 0]
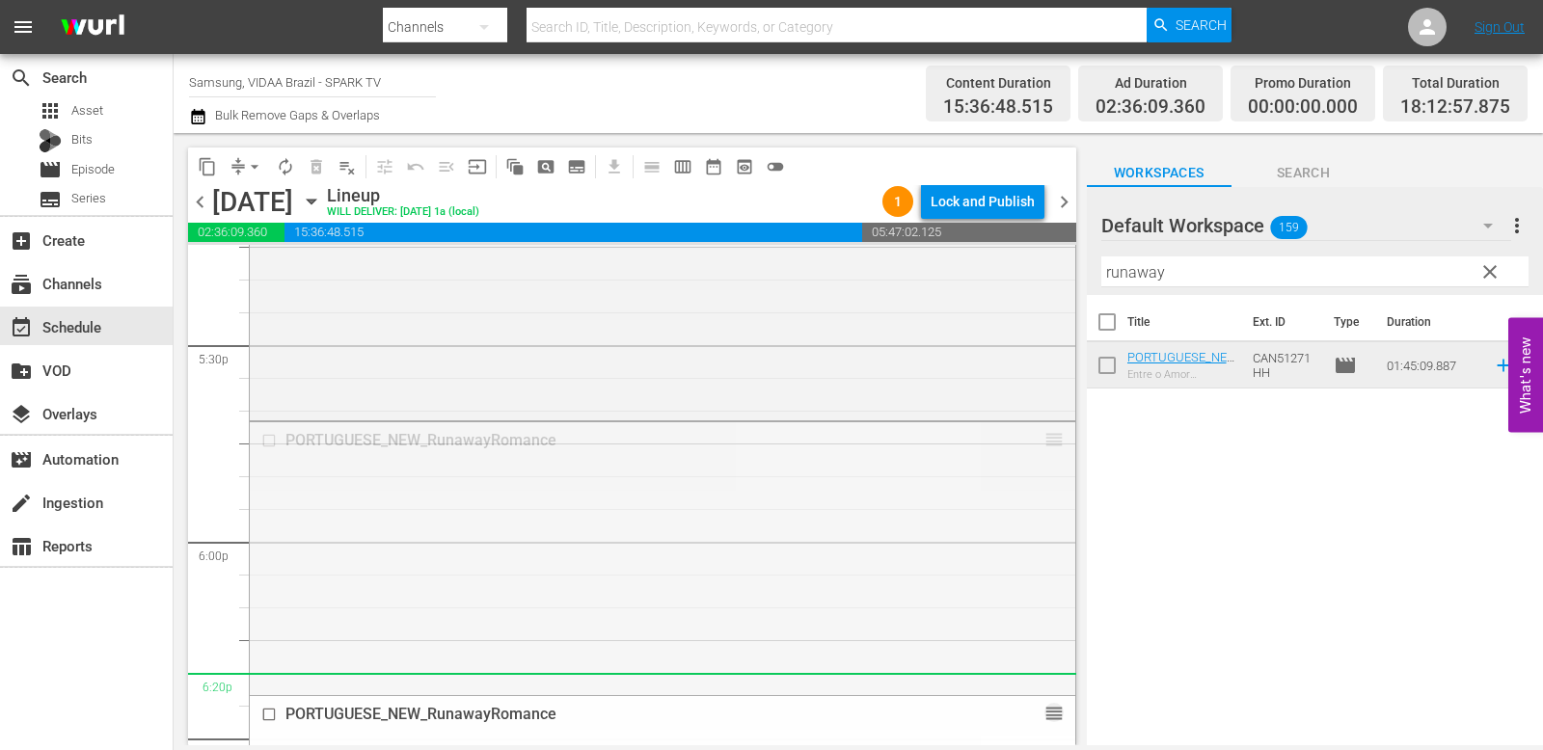
drag, startPoint x: 1039, startPoint y: 445, endPoint x: 1043, endPoint y: 684, distance: 239.2
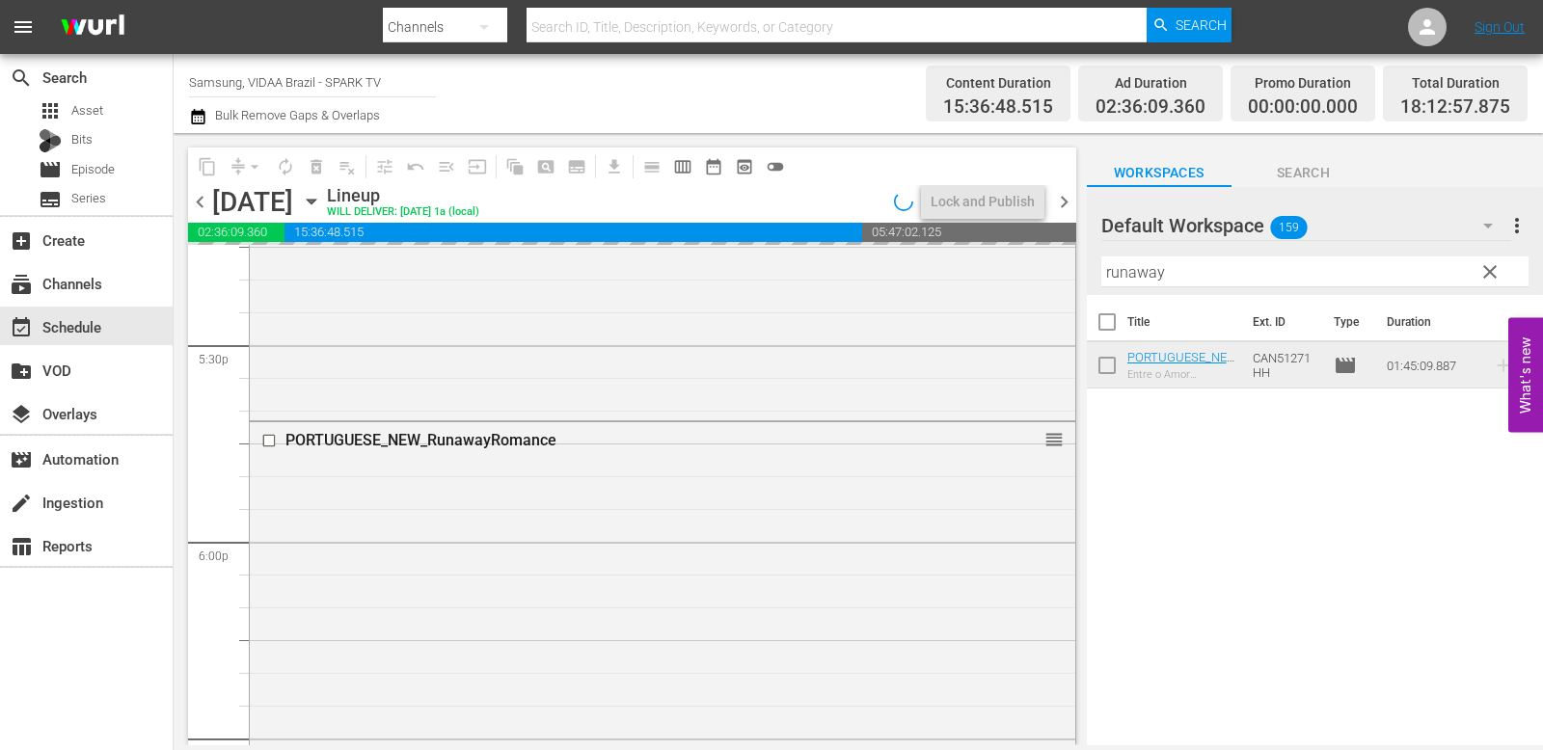
click at [1209, 274] on input "runaway" at bounding box center [1314, 272] width 427 height 31
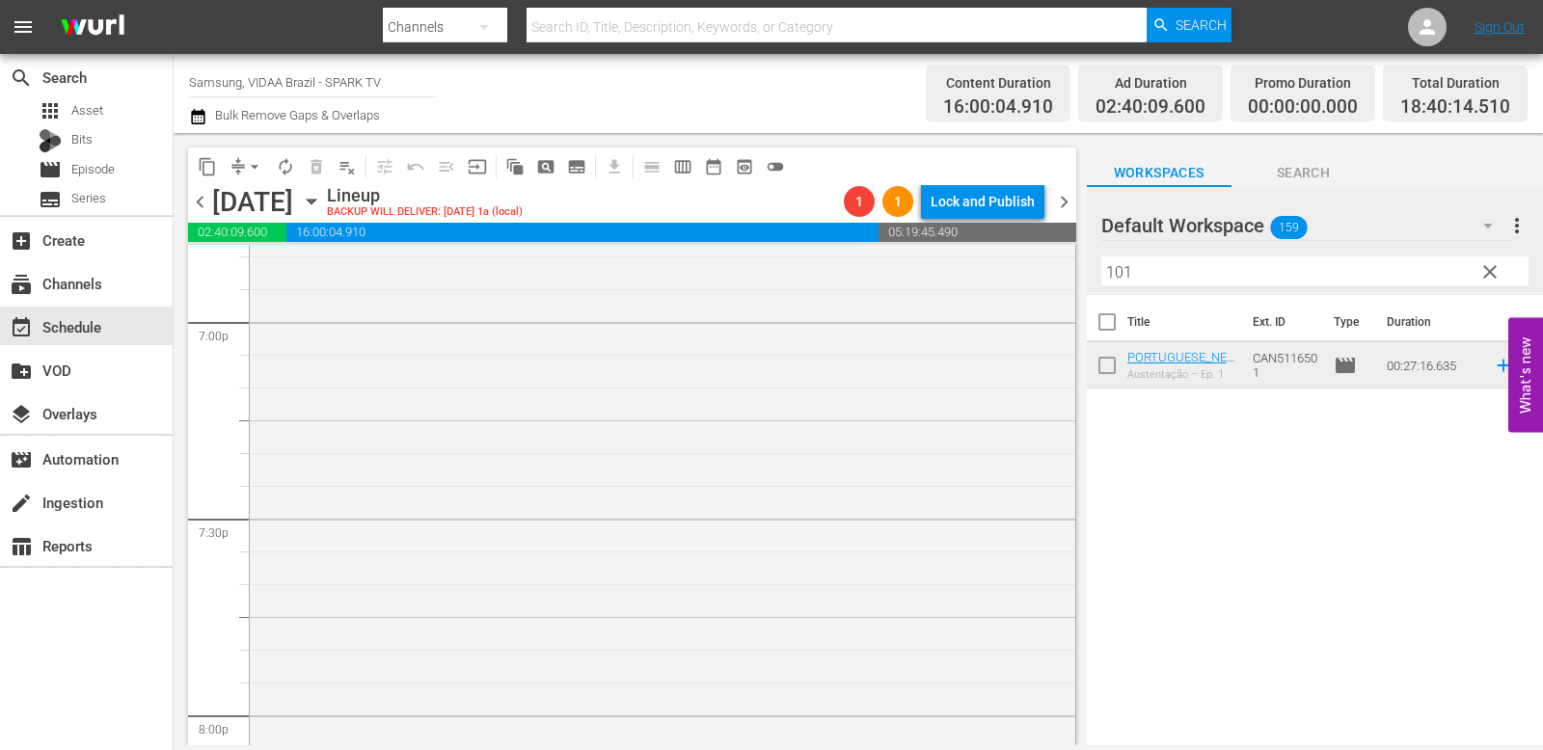
scroll to position [6985, 0]
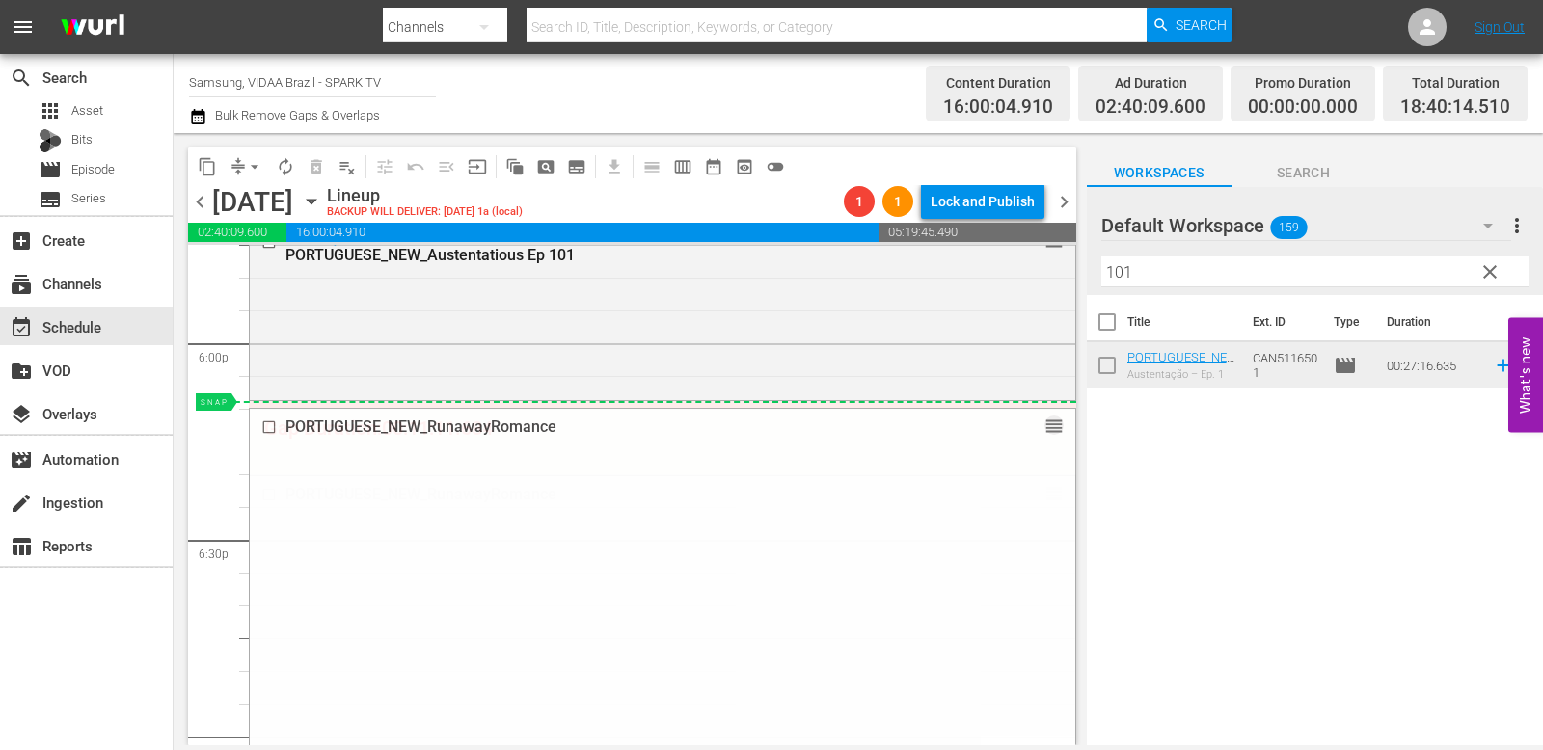
drag, startPoint x: 1034, startPoint y: 494, endPoint x: 1041, endPoint y: 403, distance: 90.9
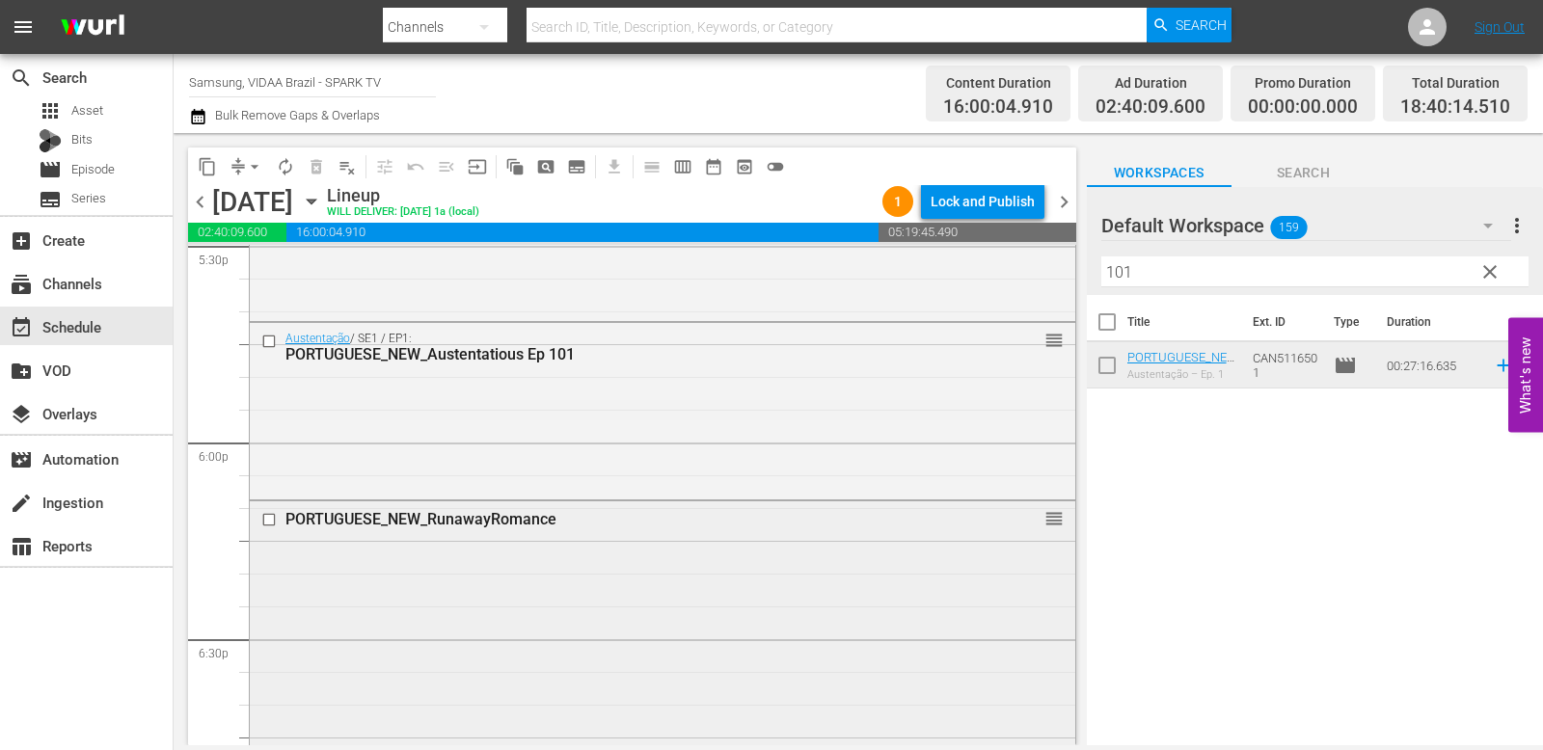
scroll to position [6943, 0]
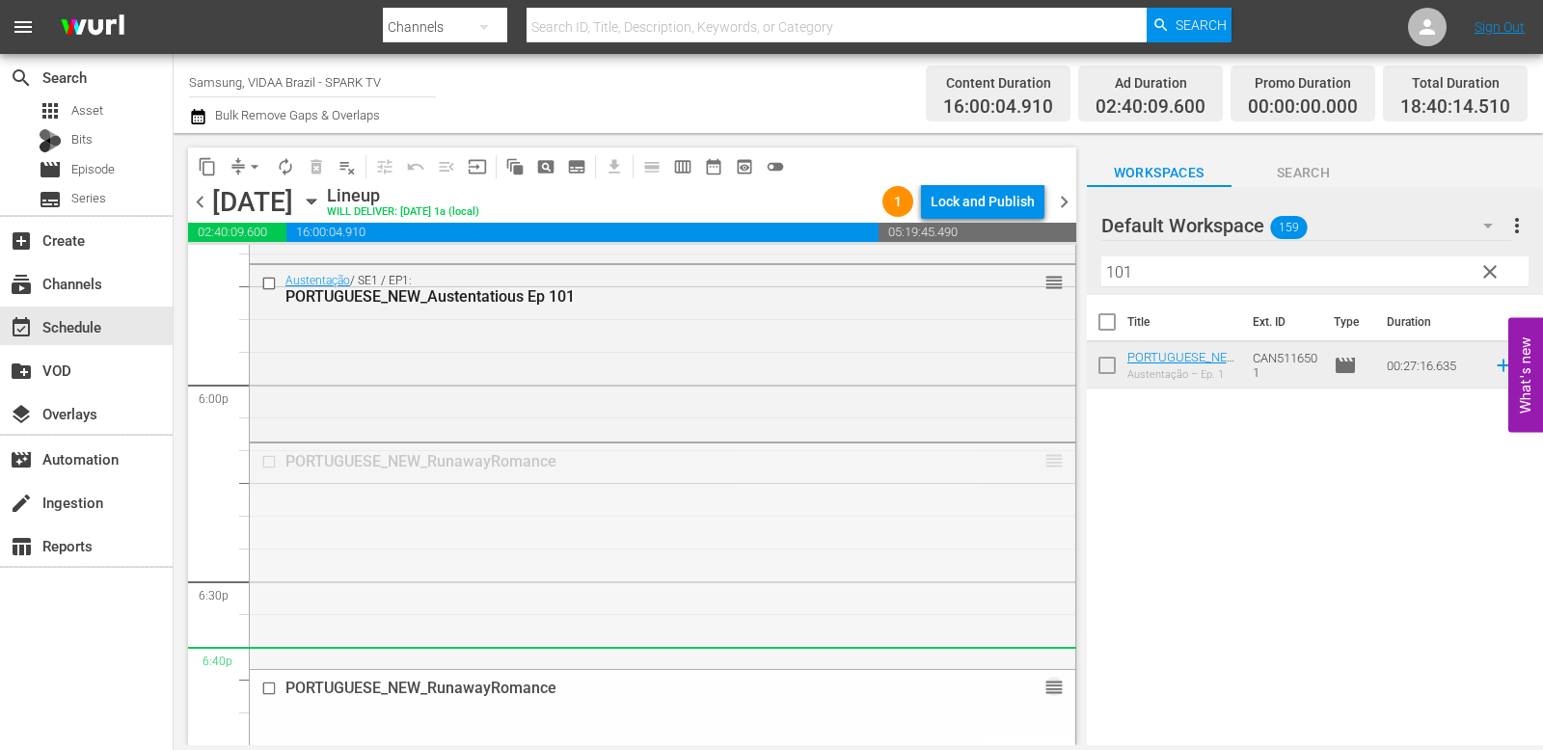
drag, startPoint x: 1037, startPoint y: 464, endPoint x: 1186, endPoint y: 257, distance: 255.6
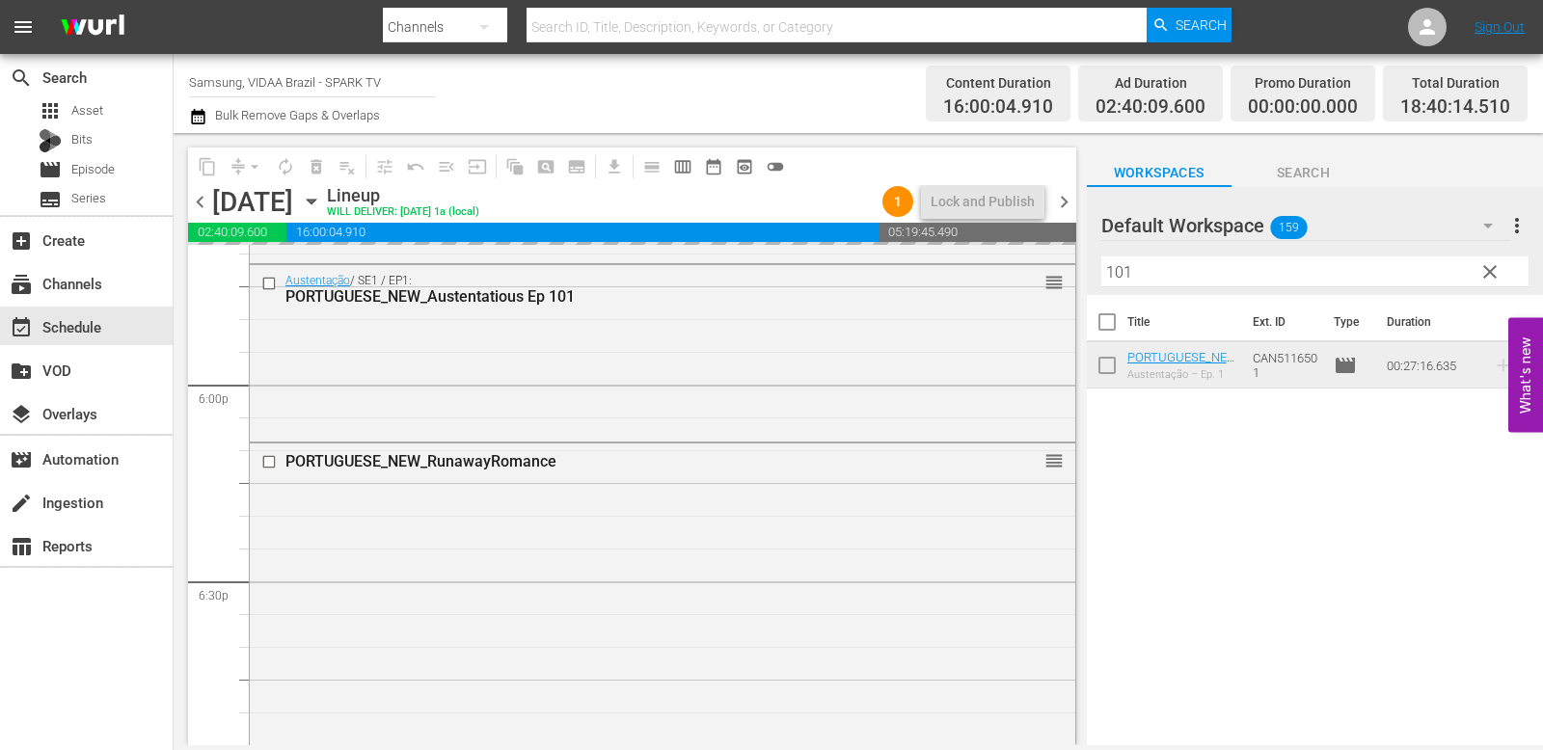
click at [1180, 279] on input "101" at bounding box center [1314, 272] width 427 height 31
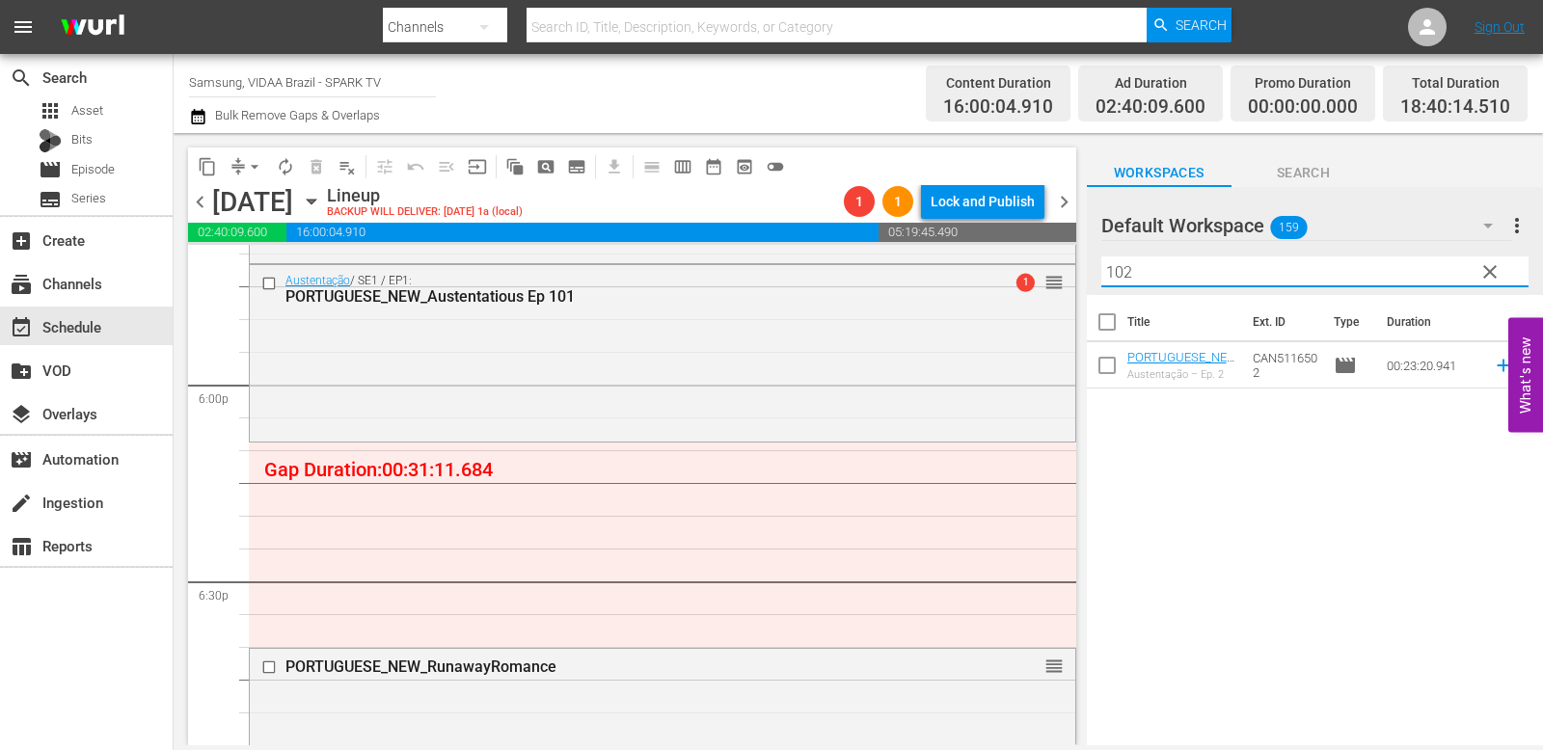
type input "102"
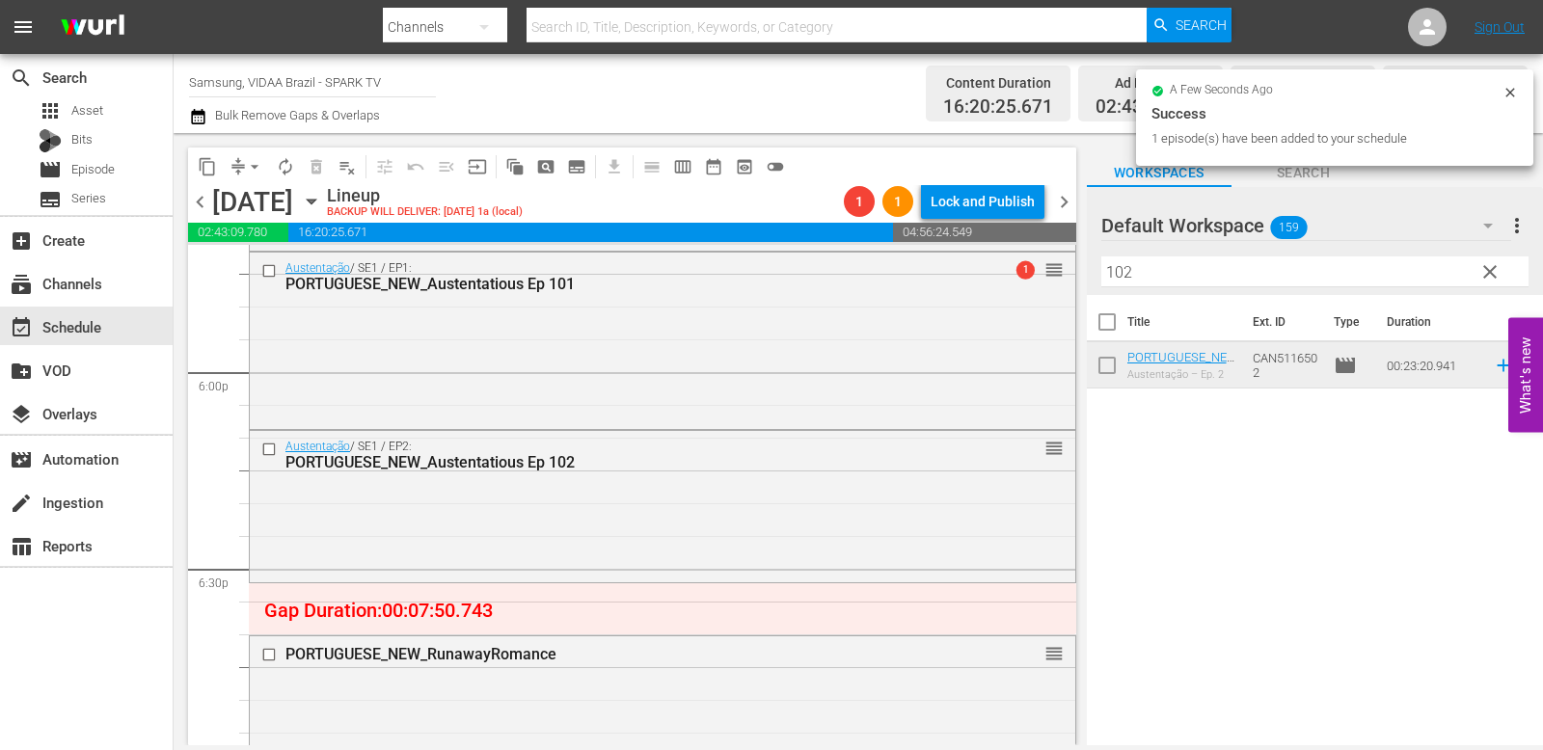
scroll to position [6958, 0]
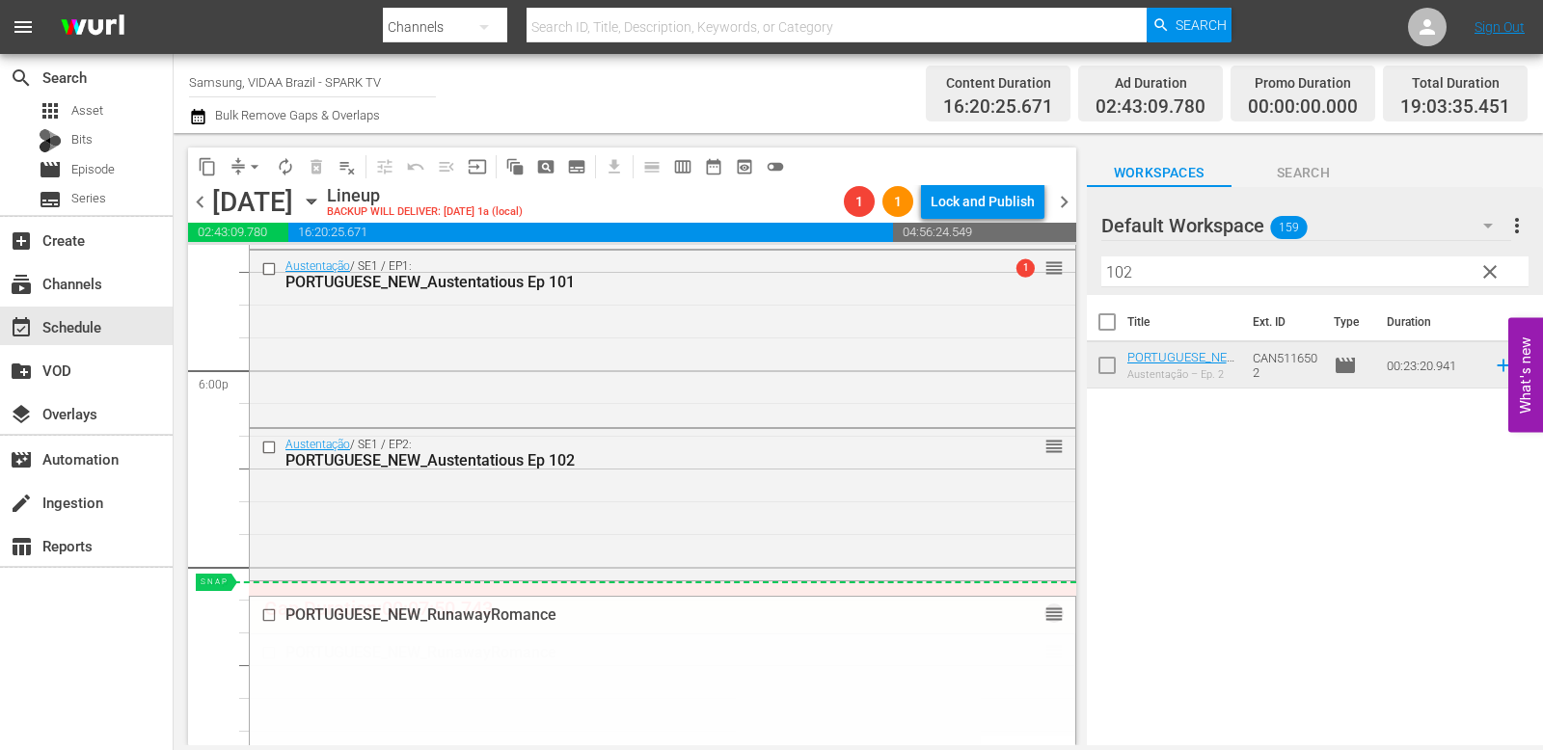
drag, startPoint x: 1043, startPoint y: 651, endPoint x: 1047, endPoint y: 593, distance: 58.1
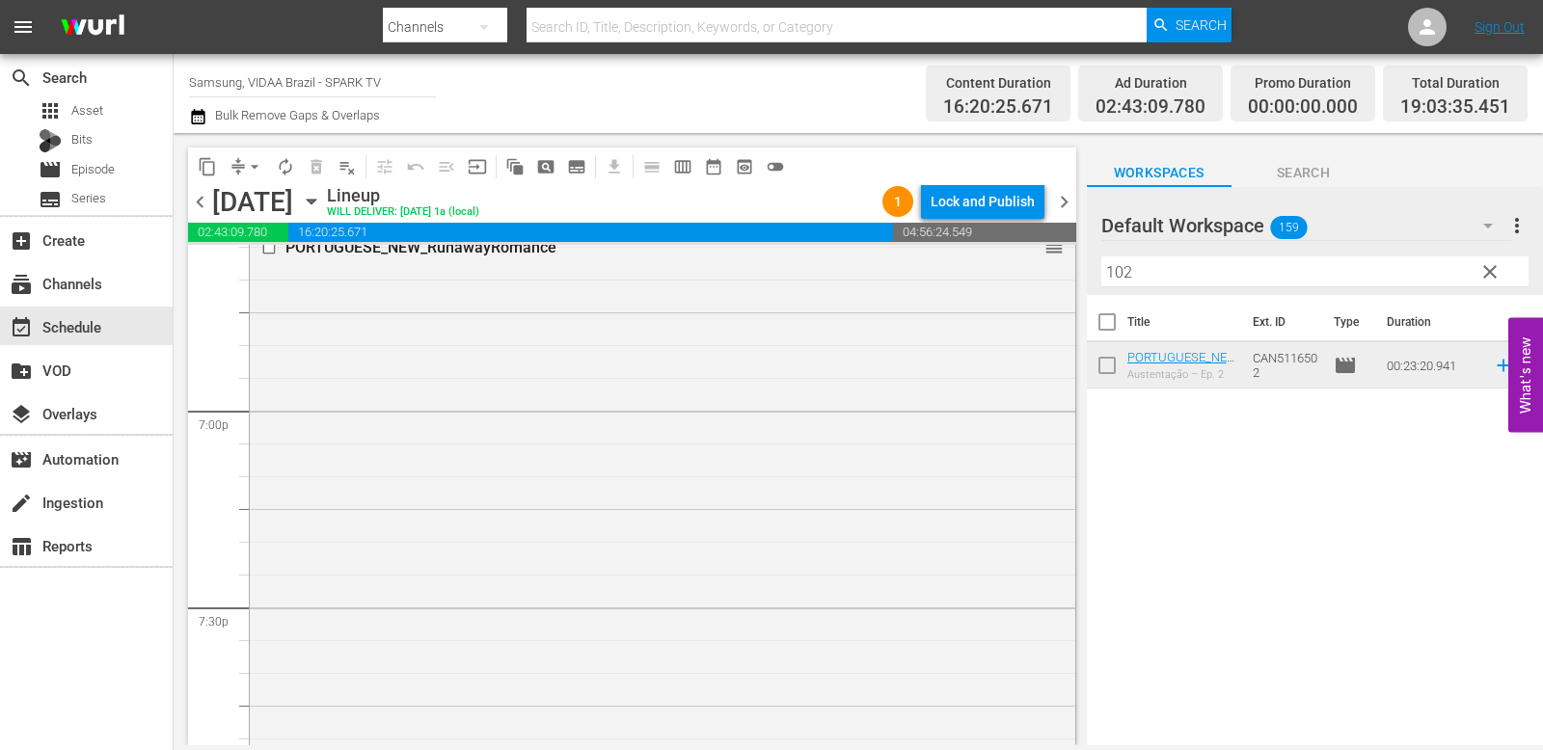
scroll to position [7787, 0]
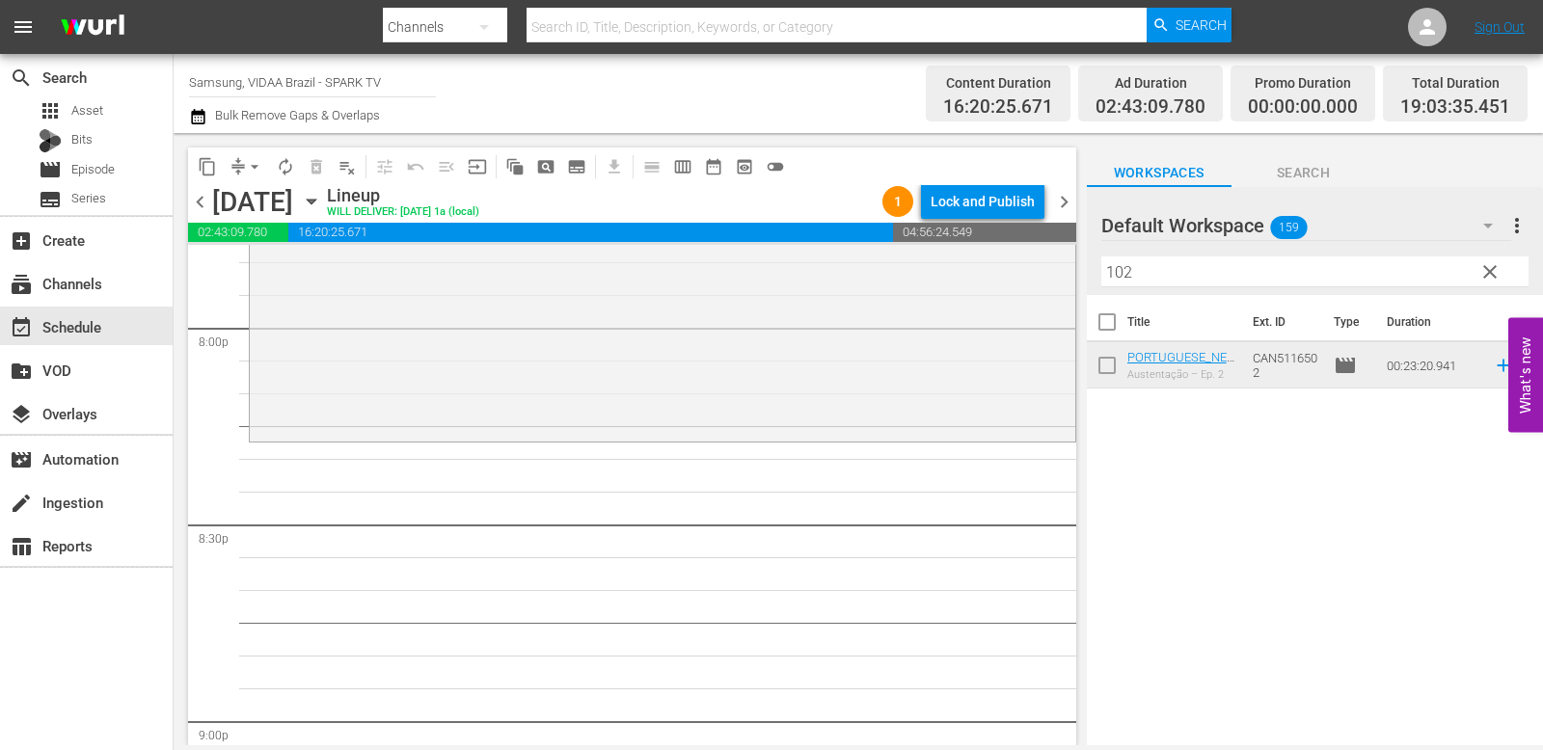
click at [1209, 274] on span "clear" at bounding box center [1490, 271] width 23 height 23
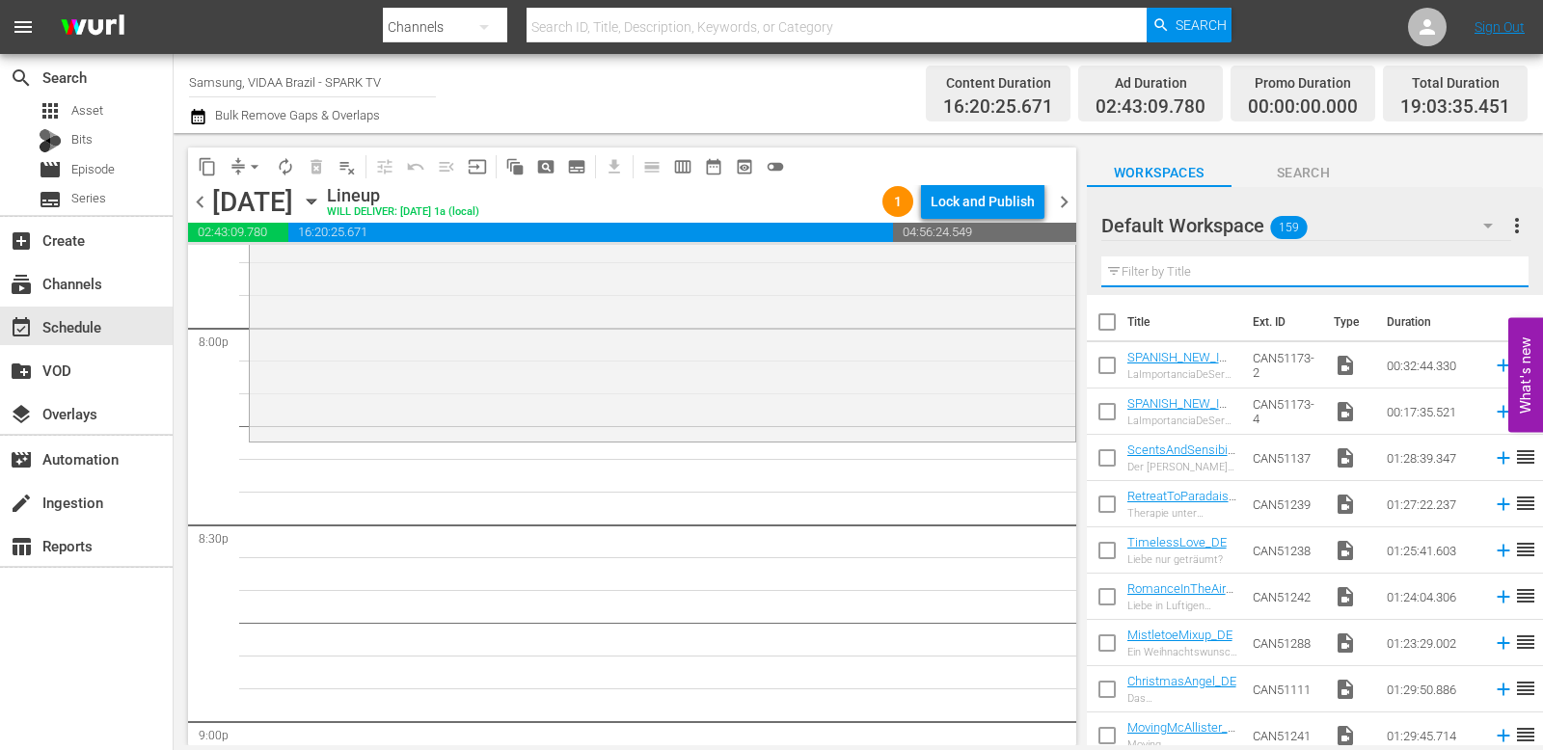
click at [1209, 267] on input "text" at bounding box center [1314, 272] width 427 height 31
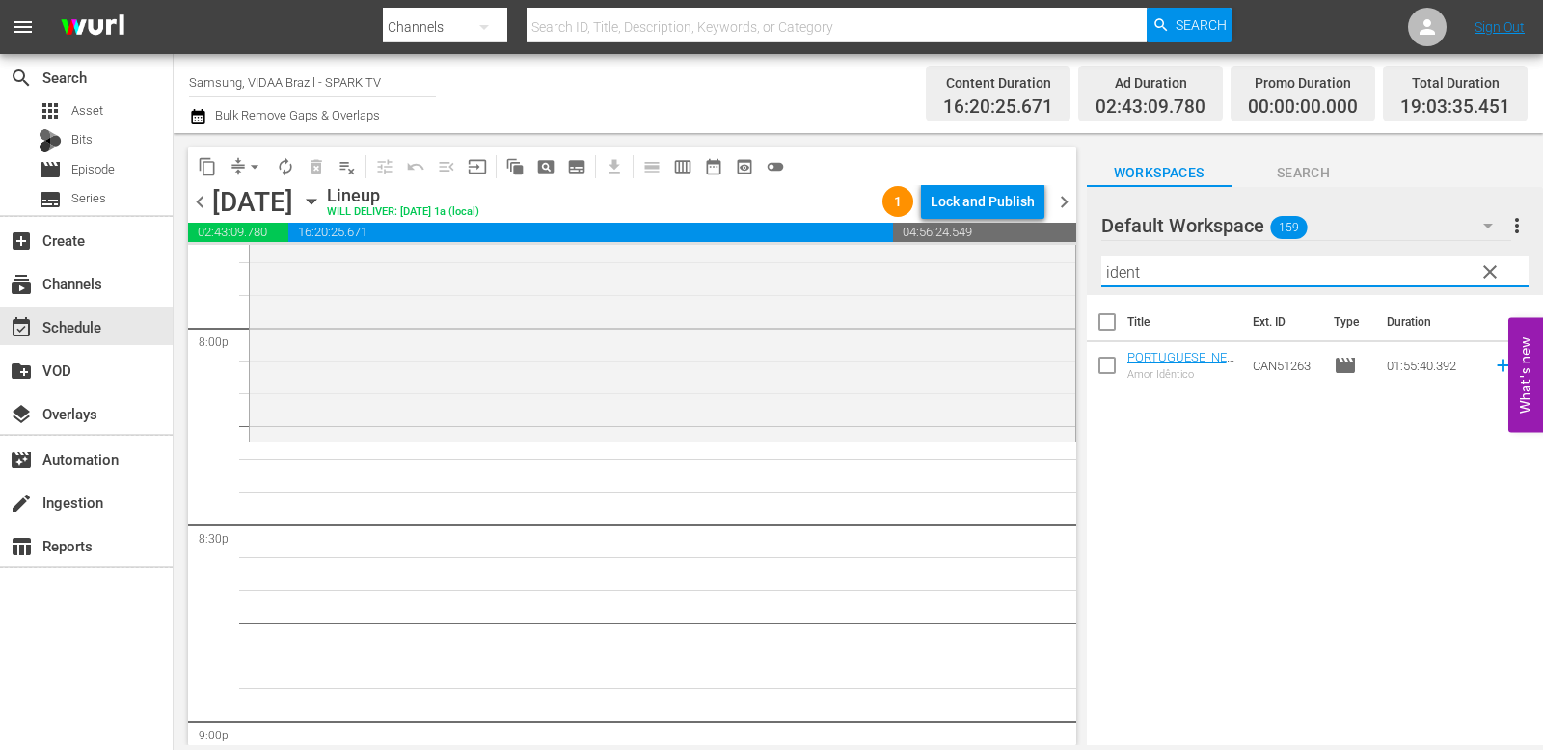
type input "ident"
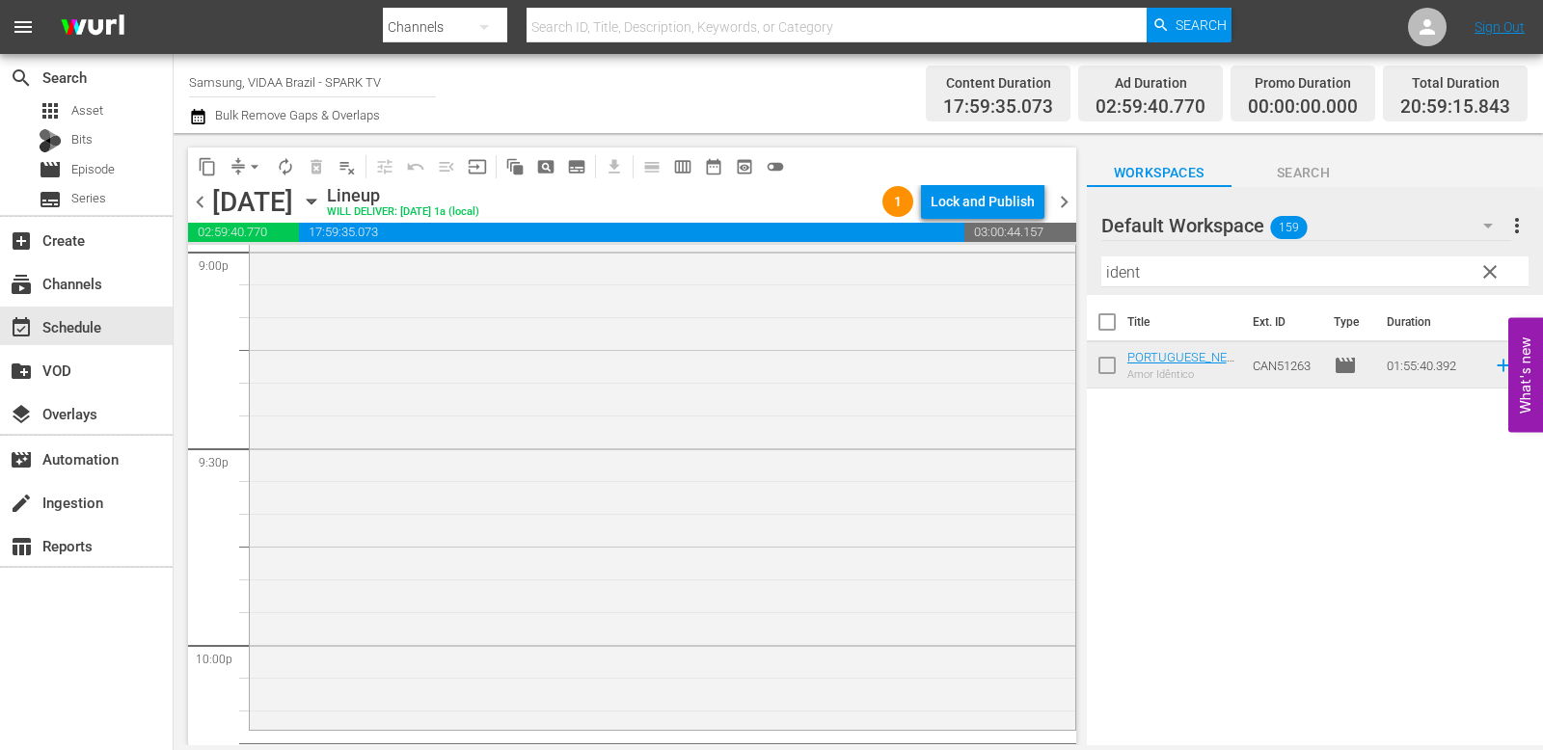
scroll to position [8471, 0]
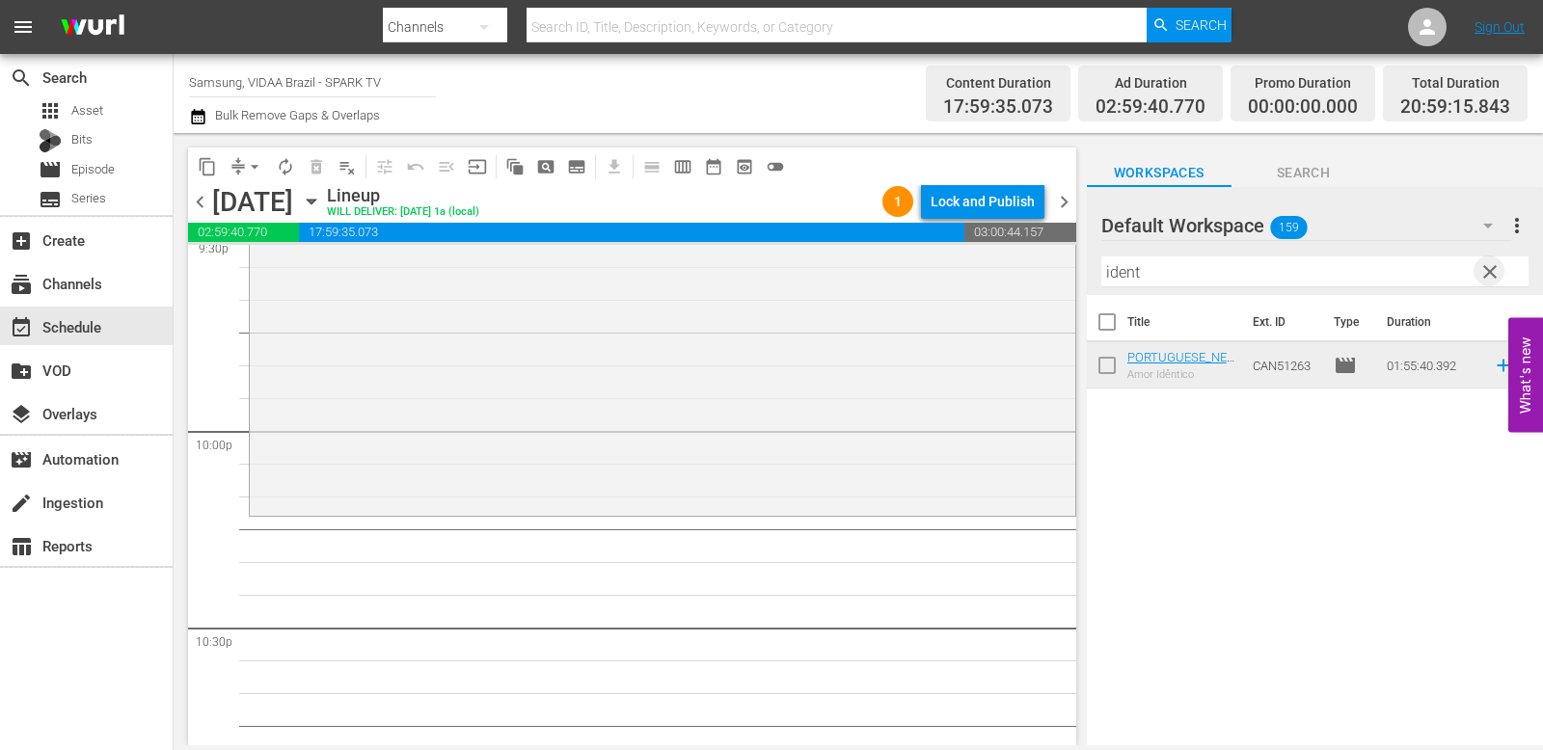
click at [1209, 276] on span "clear" at bounding box center [1490, 271] width 23 height 23
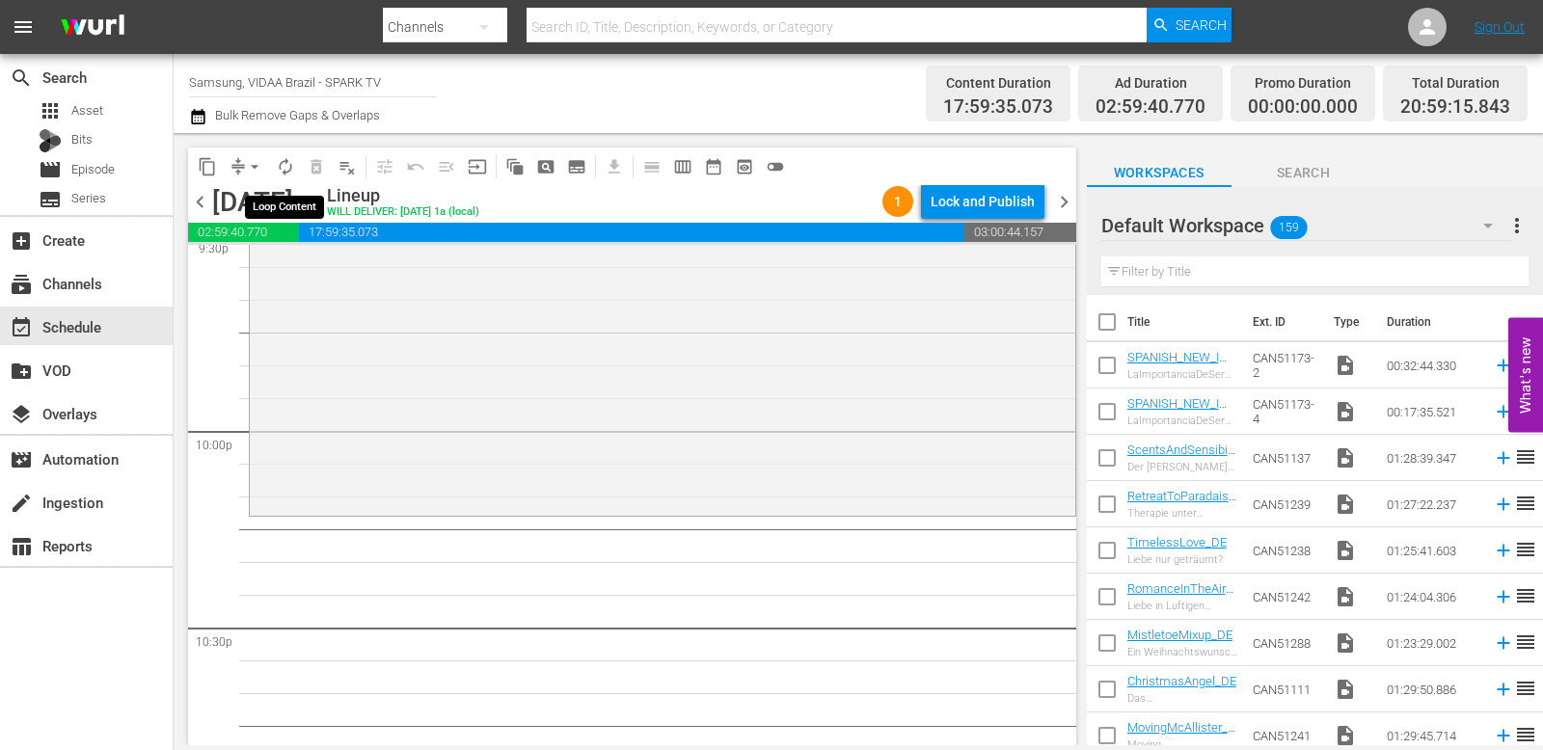
click at [292, 163] on span "autorenew_outlined" at bounding box center [285, 166] width 19 height 19
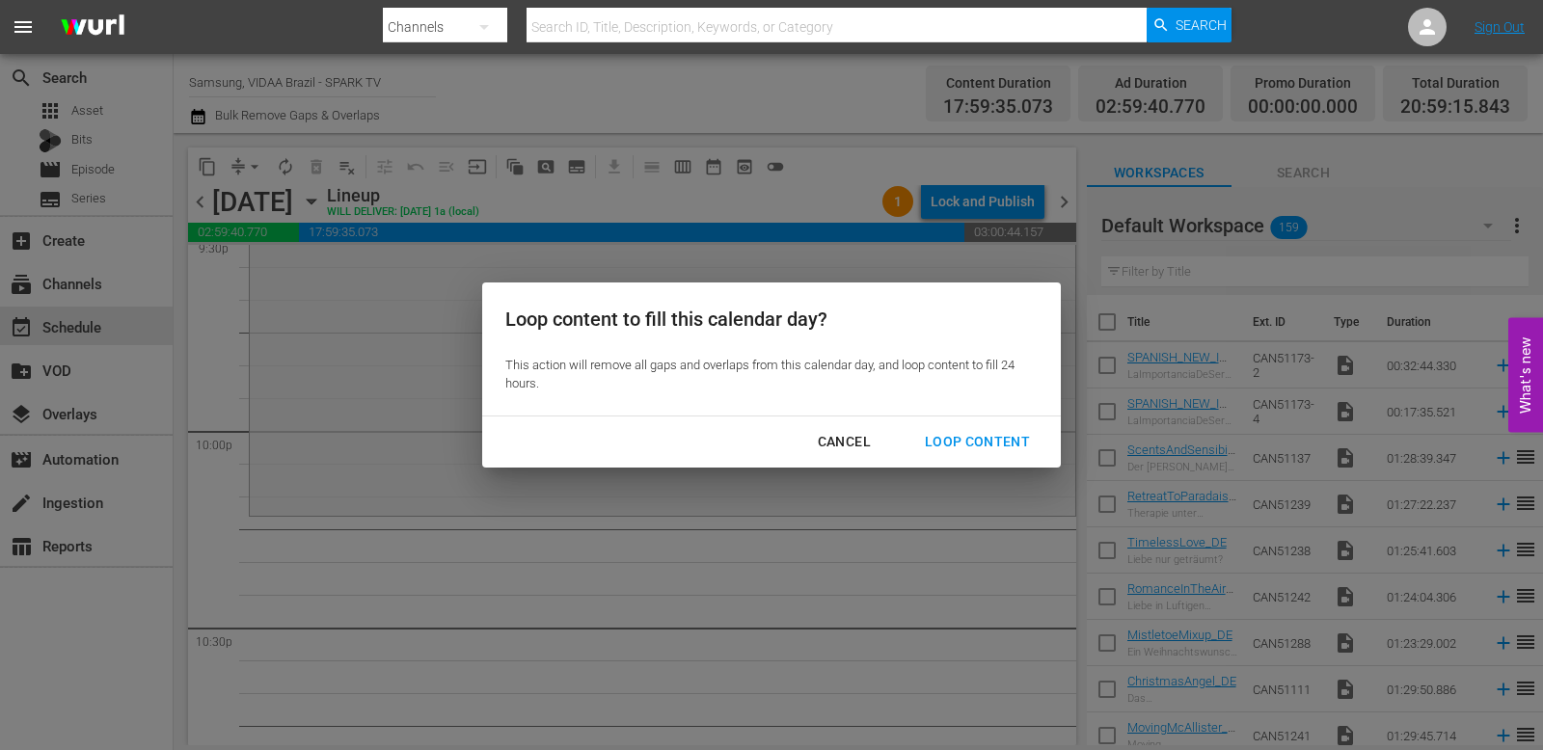
click at [949, 434] on div "Loop Content" at bounding box center [977, 442] width 136 height 24
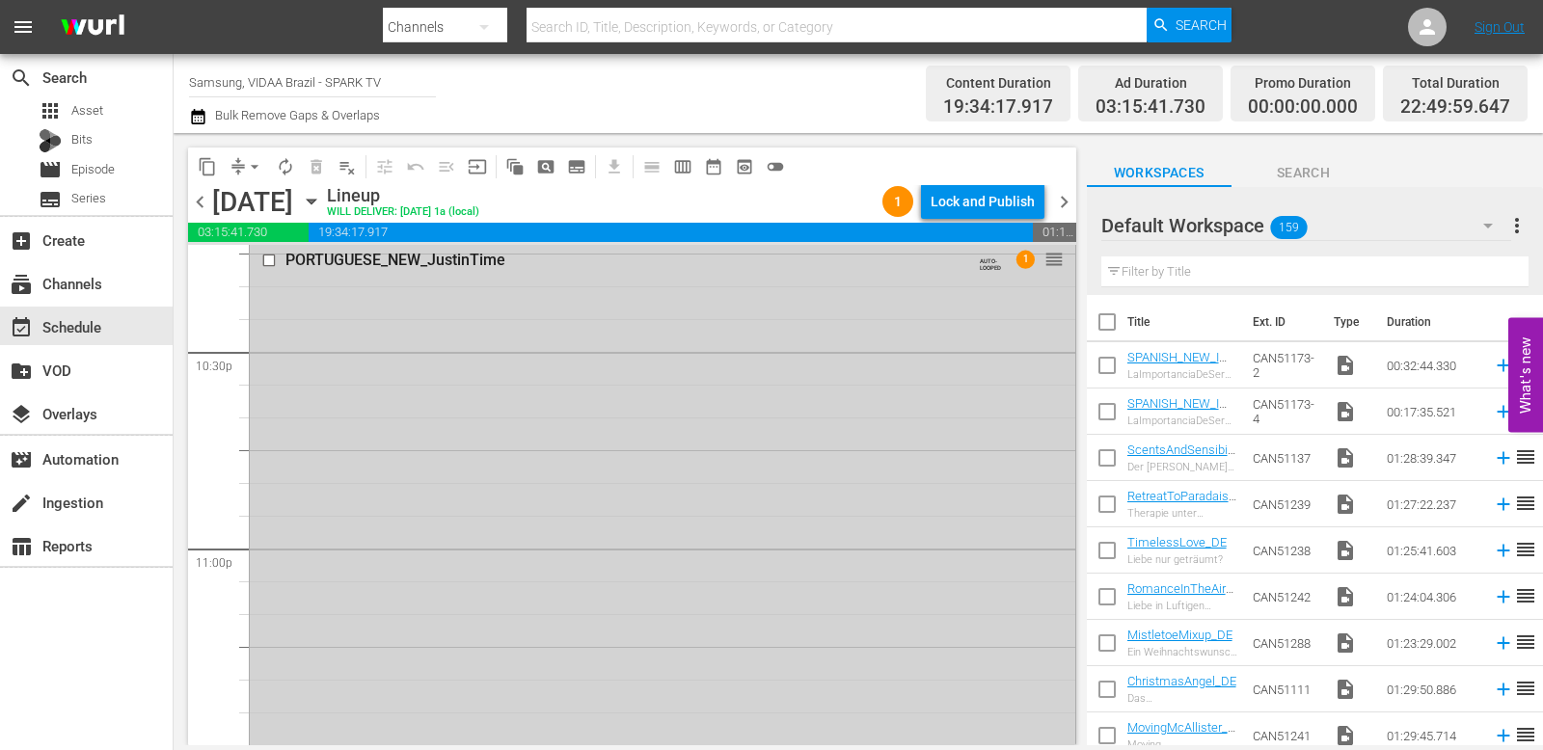
scroll to position [8678, 0]
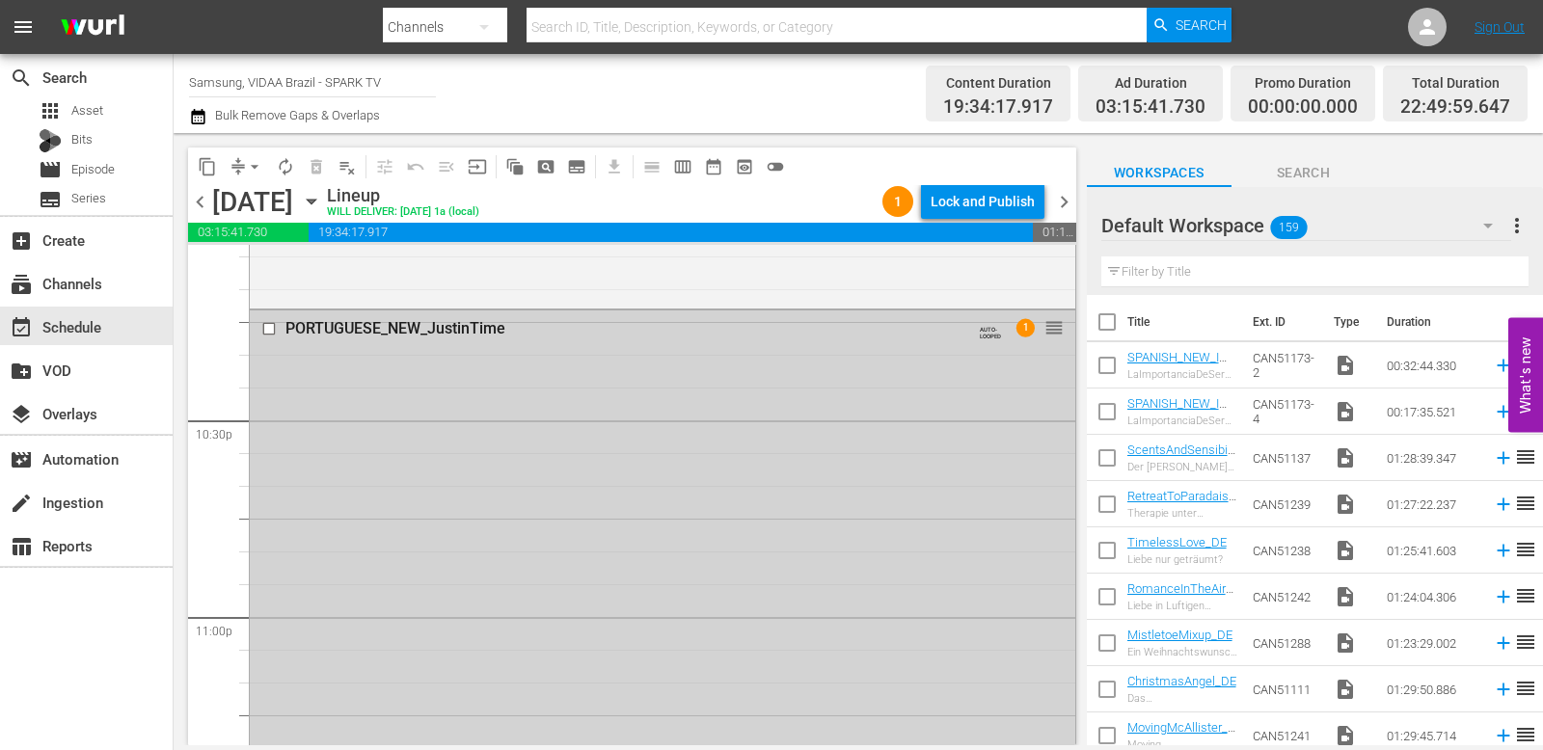
click at [266, 328] on input "checkbox" at bounding box center [271, 329] width 20 height 16
click at [321, 175] on span "delete_forever_outlined" at bounding box center [316, 166] width 19 height 19
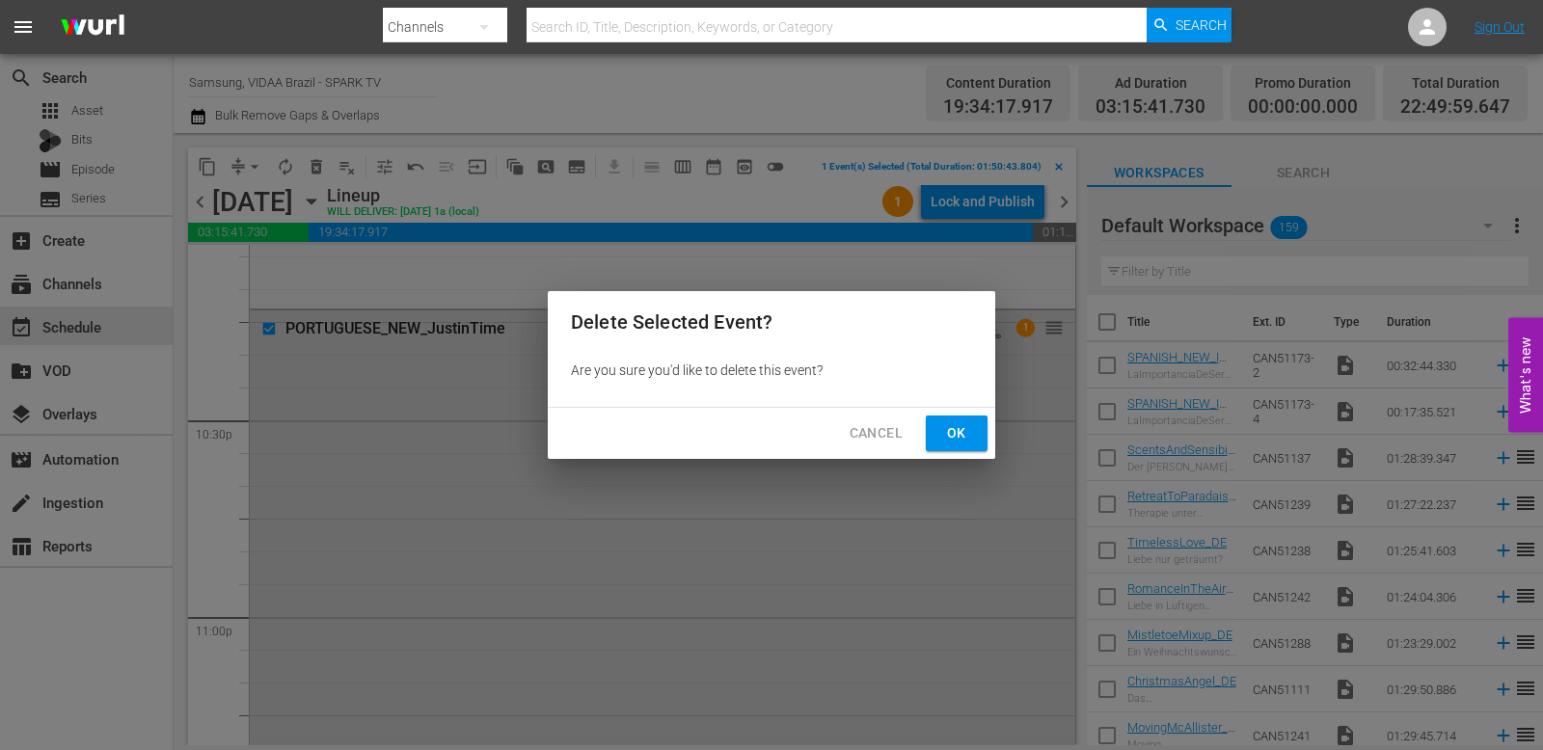
click at [949, 430] on span "Ok" at bounding box center [956, 433] width 31 height 24
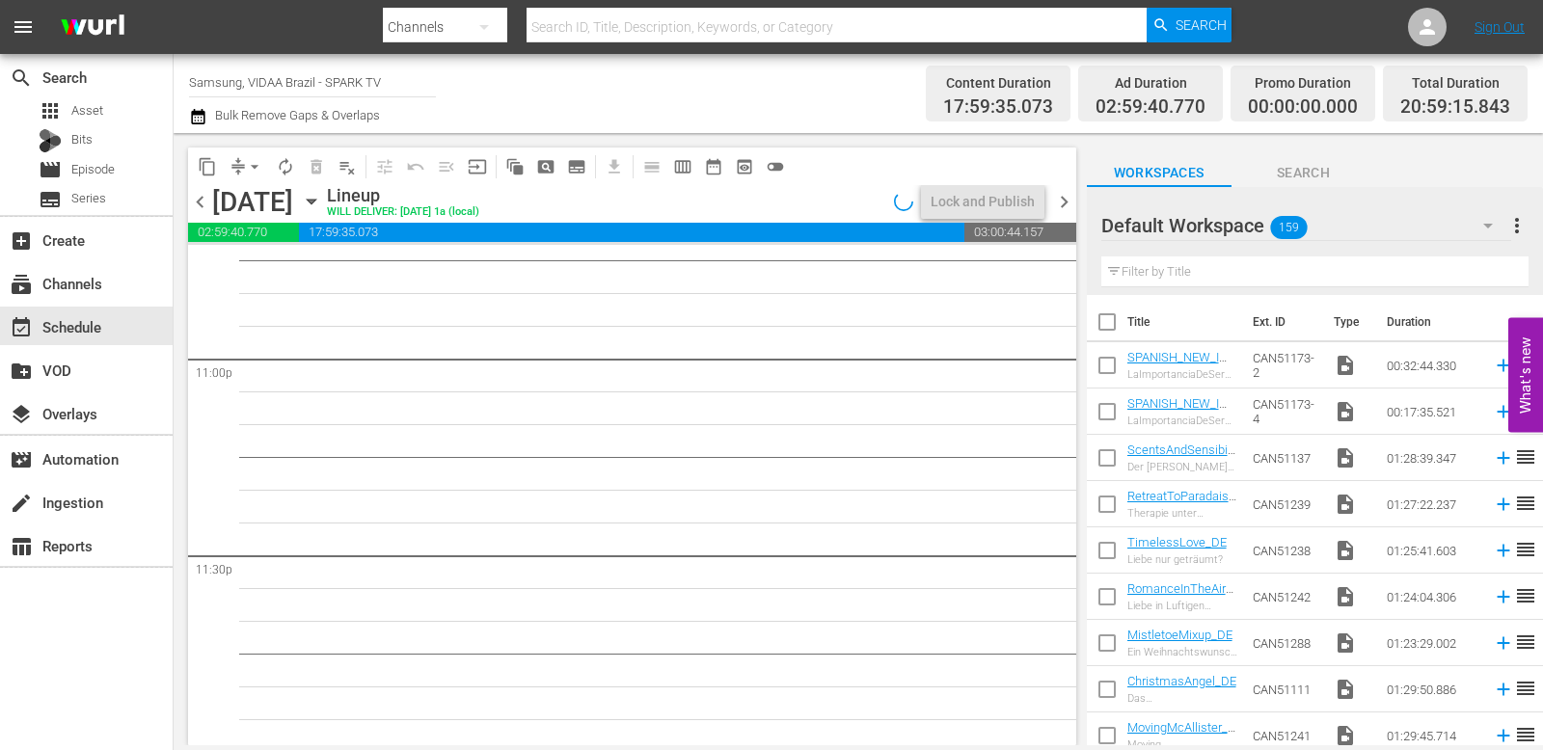
scroll to position [8943, 0]
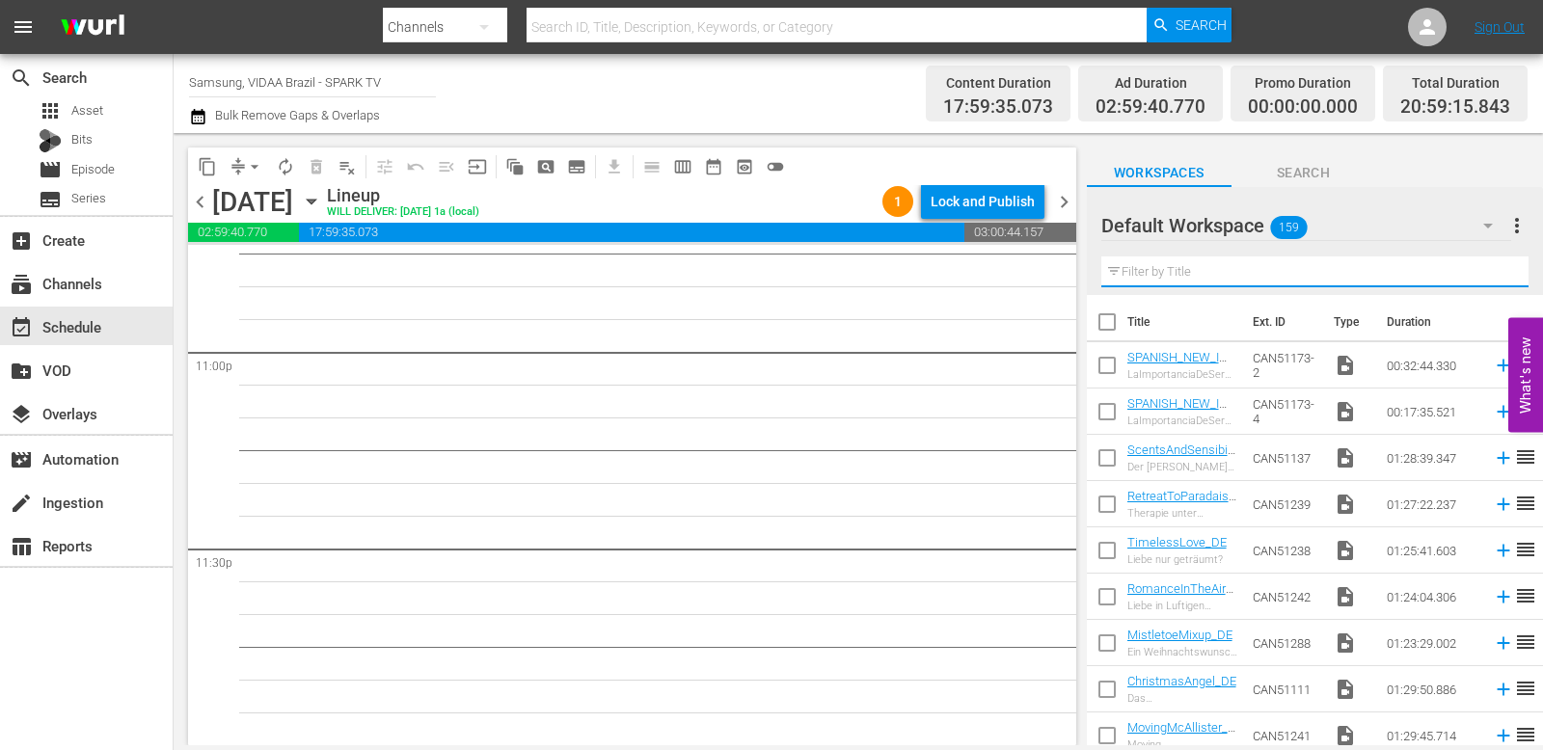
click at [1209, 266] on input "text" at bounding box center [1314, 272] width 427 height 31
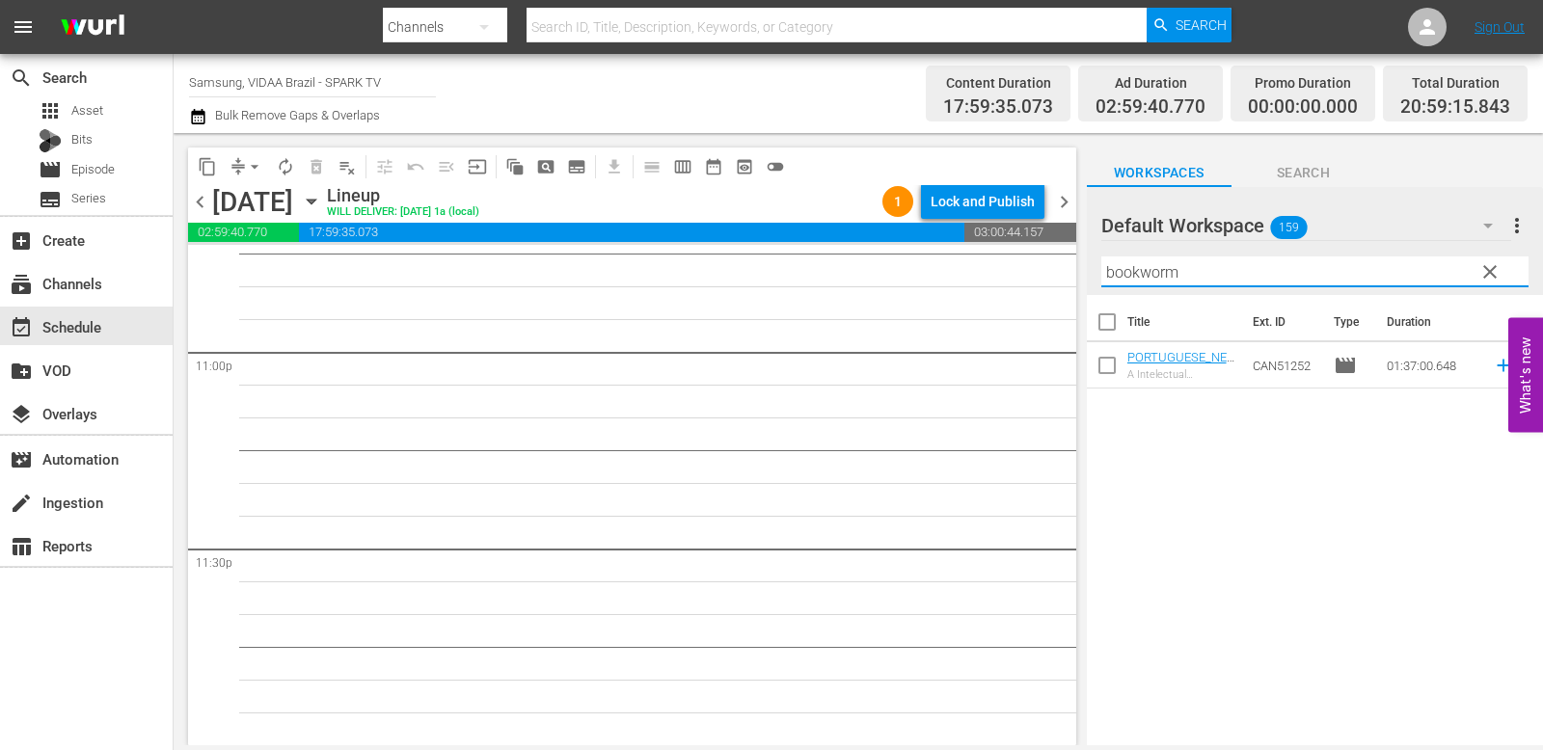
type input "bookworm"
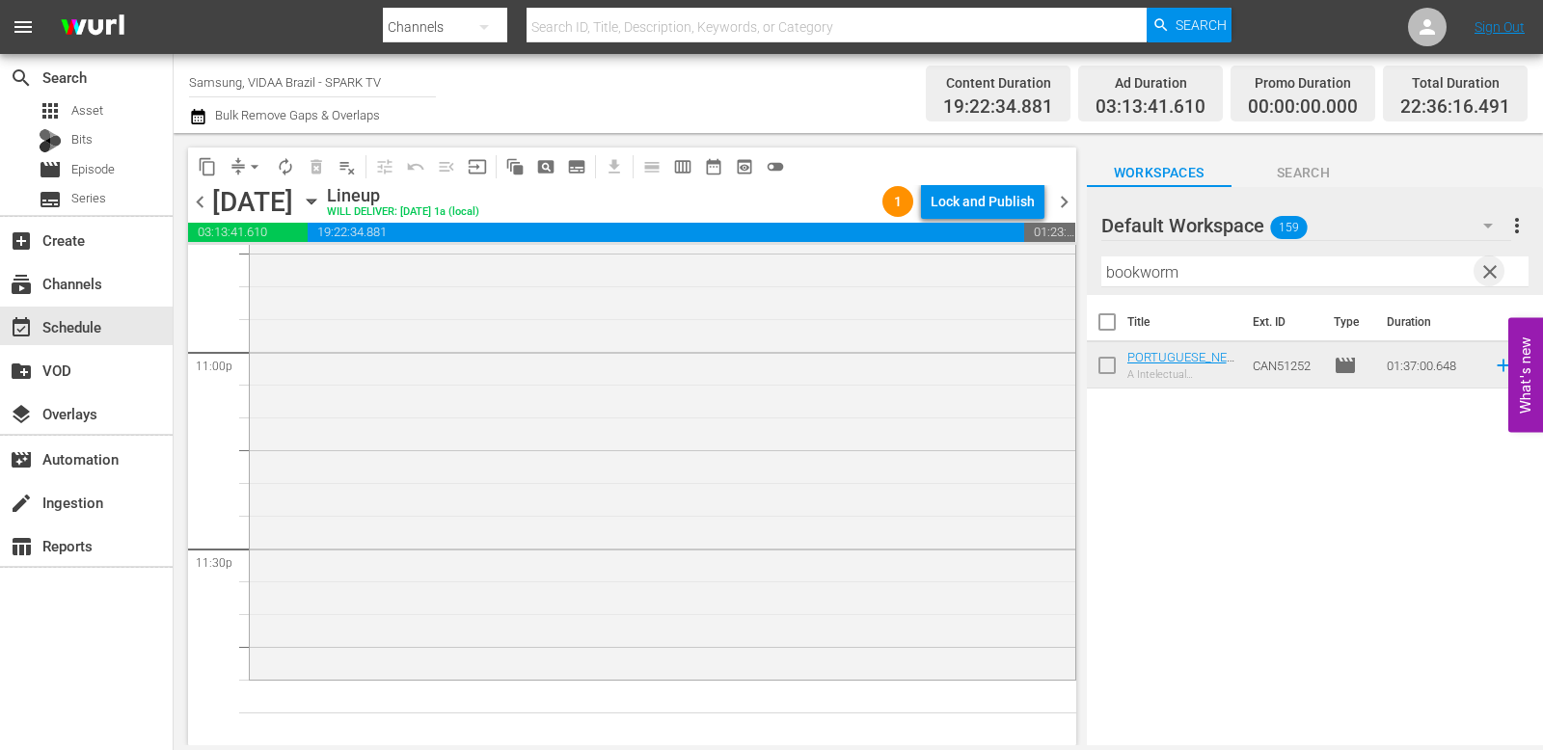
click at [1209, 268] on span "clear" at bounding box center [1490, 271] width 23 height 23
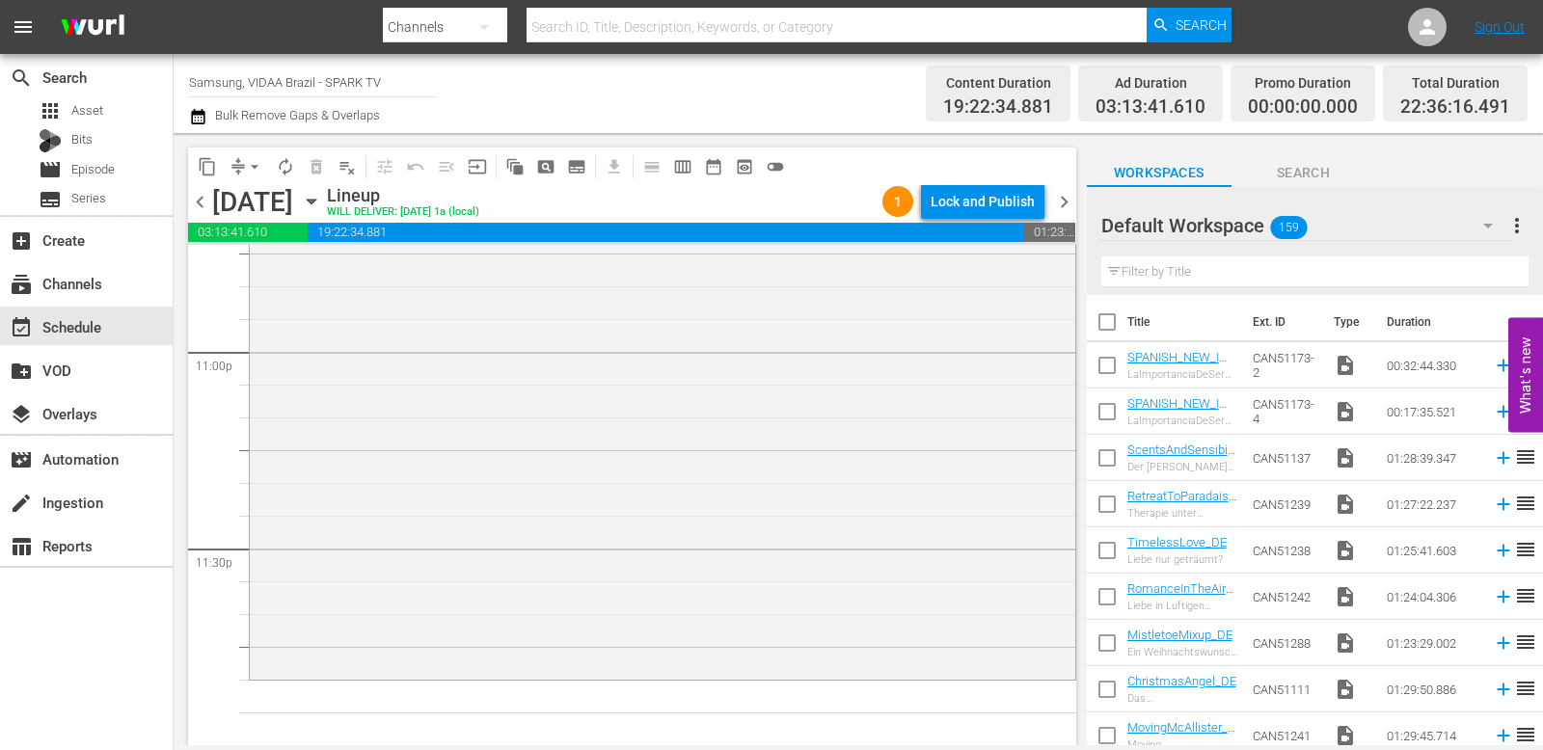
click at [1209, 272] on input "text" at bounding box center [1314, 272] width 427 height 31
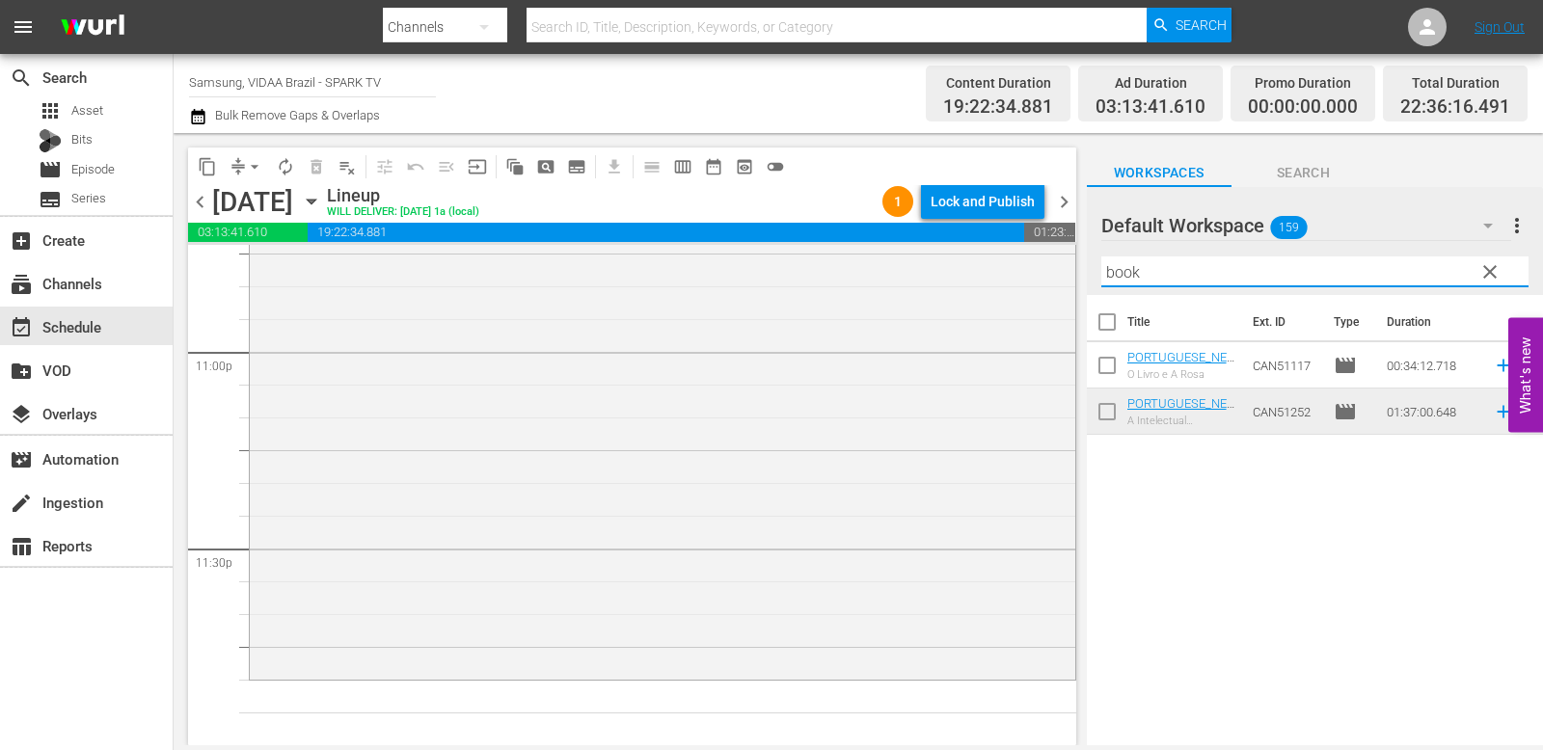
type input "book"
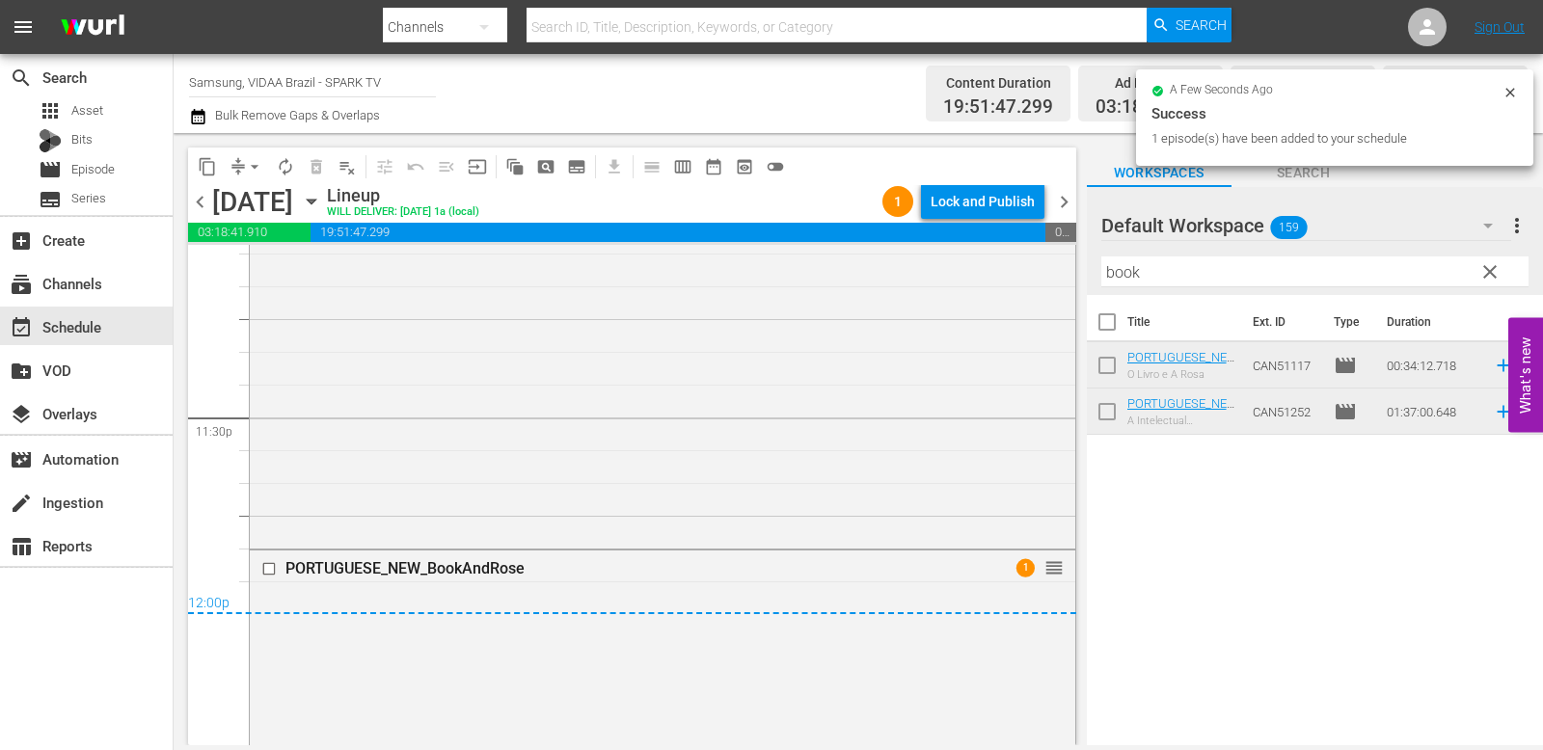
scroll to position [9102, 0]
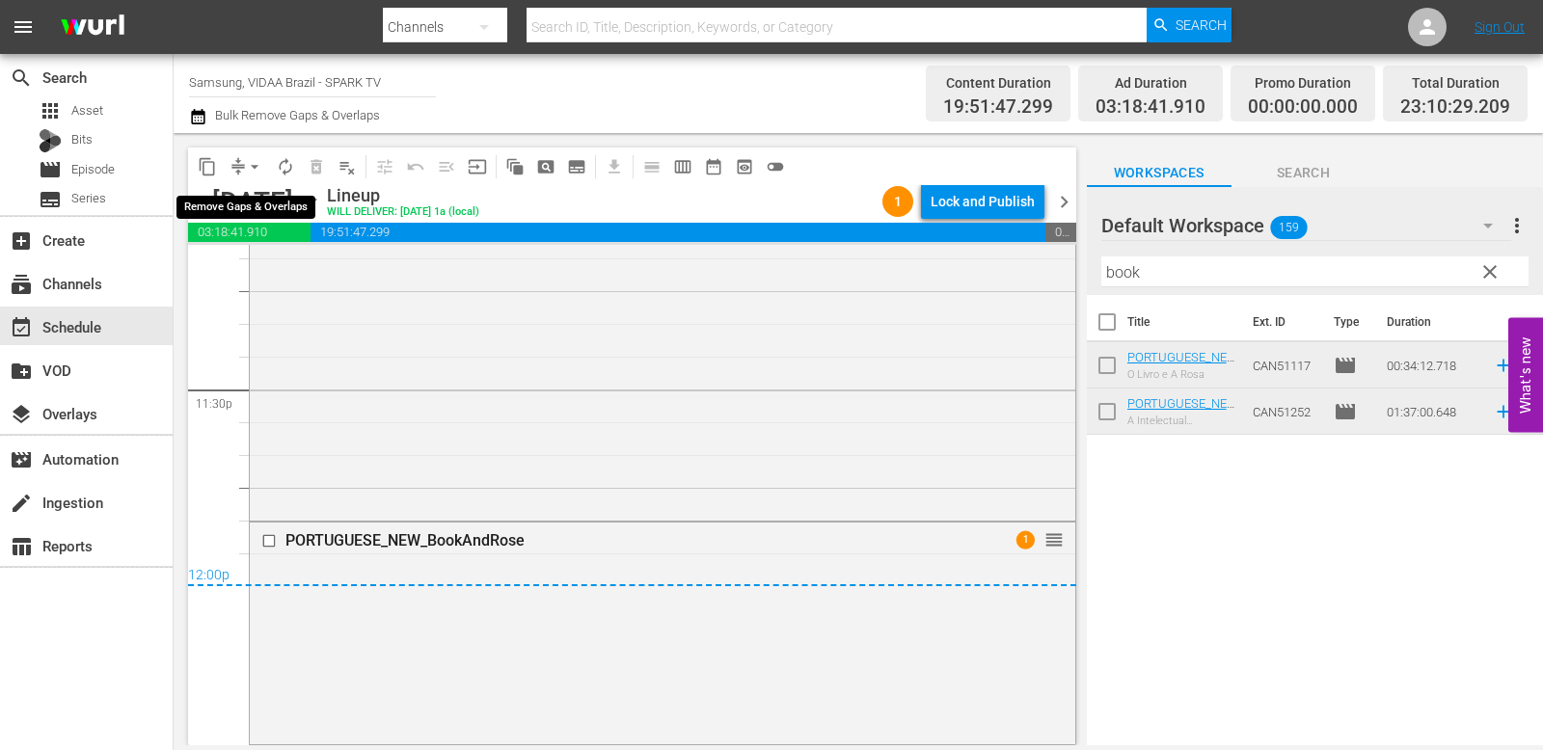
click at [246, 164] on span "arrow_drop_down" at bounding box center [254, 166] width 19 height 19
click at [263, 274] on li "Align to End of Previous Day" at bounding box center [255, 270] width 203 height 32
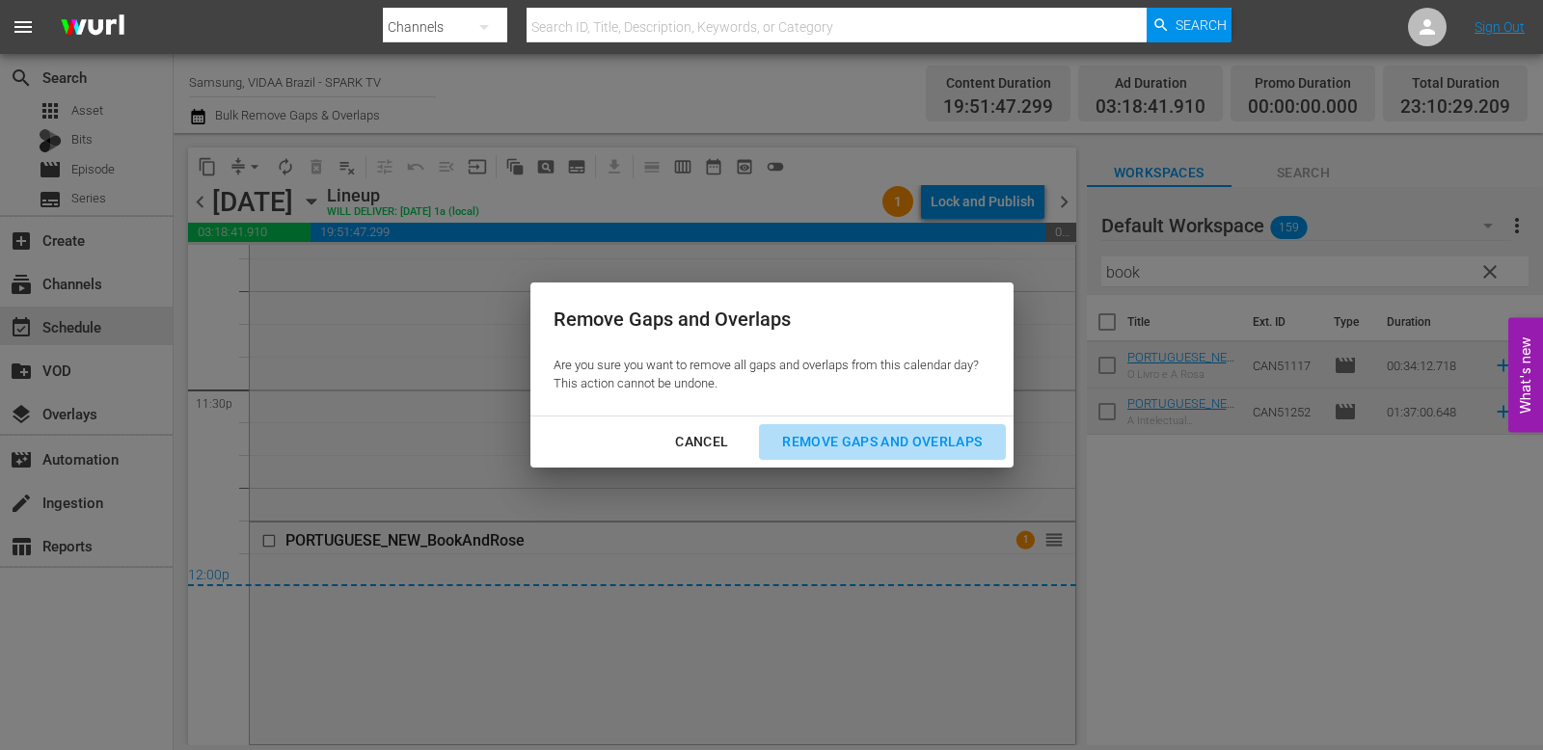
click at [841, 449] on div "Remove Gaps and Overlaps" at bounding box center [882, 442] width 231 height 24
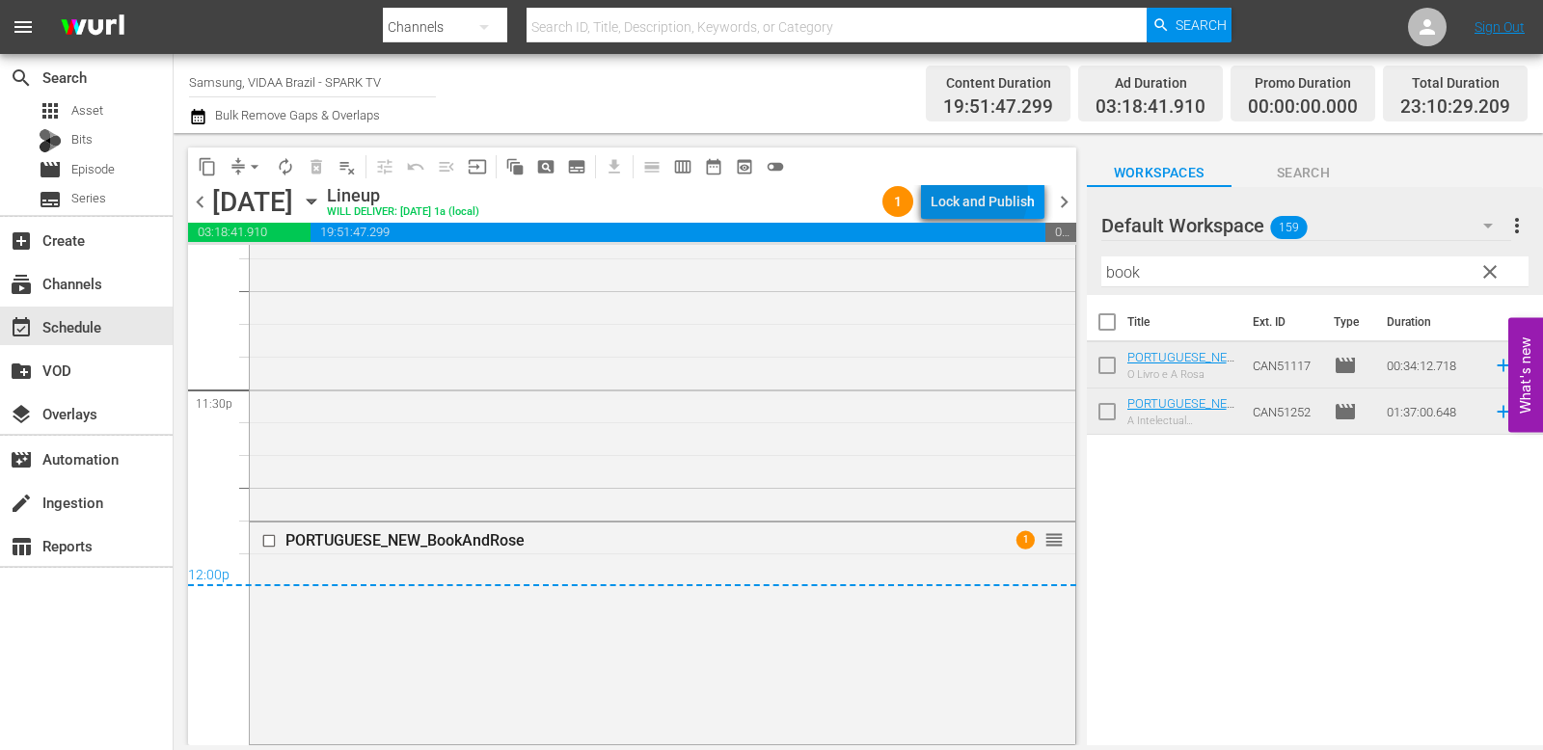
click at [965, 194] on div "Lock and Publish" at bounding box center [983, 201] width 104 height 35
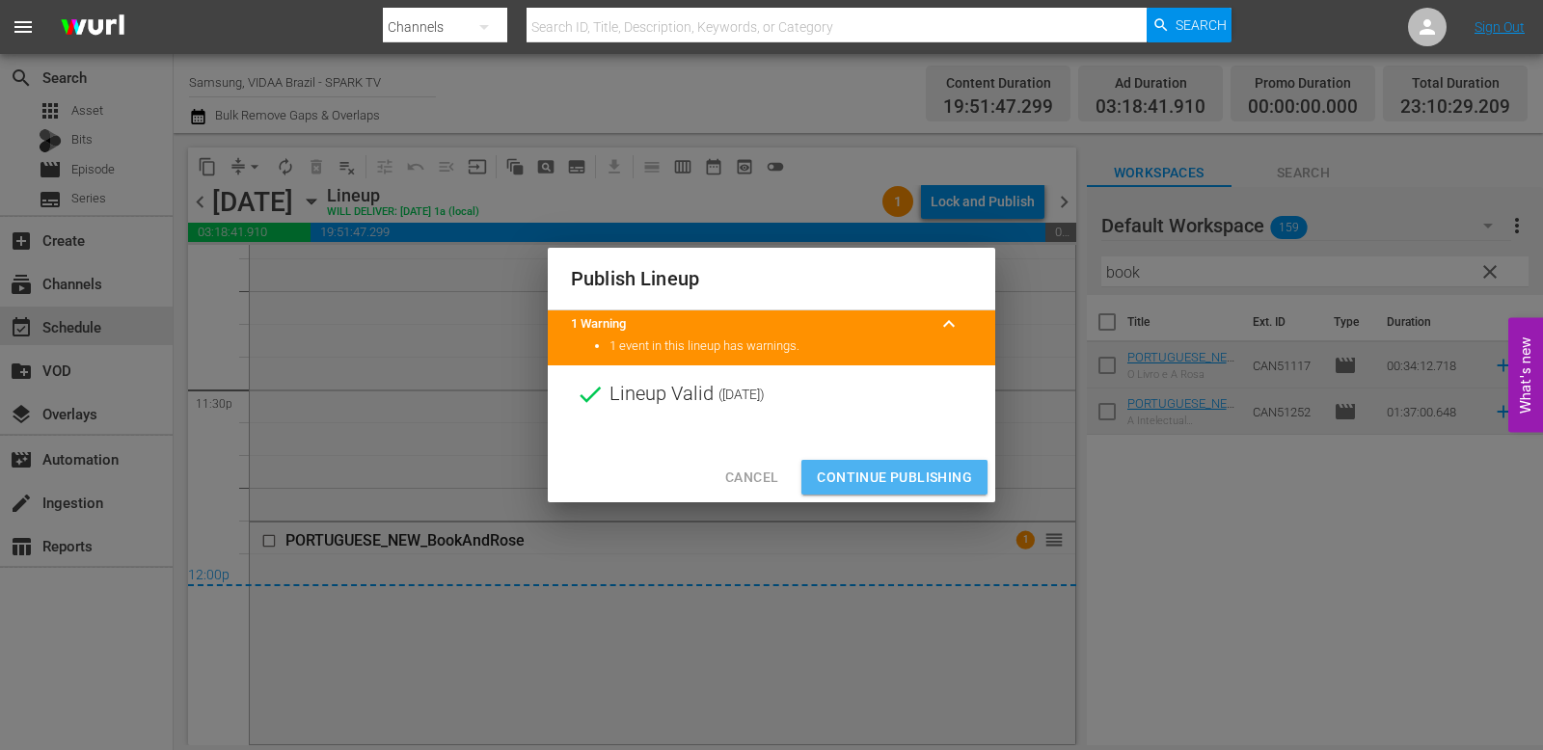
click at [956, 478] on span "Continue Publishing" at bounding box center [894, 478] width 155 height 24
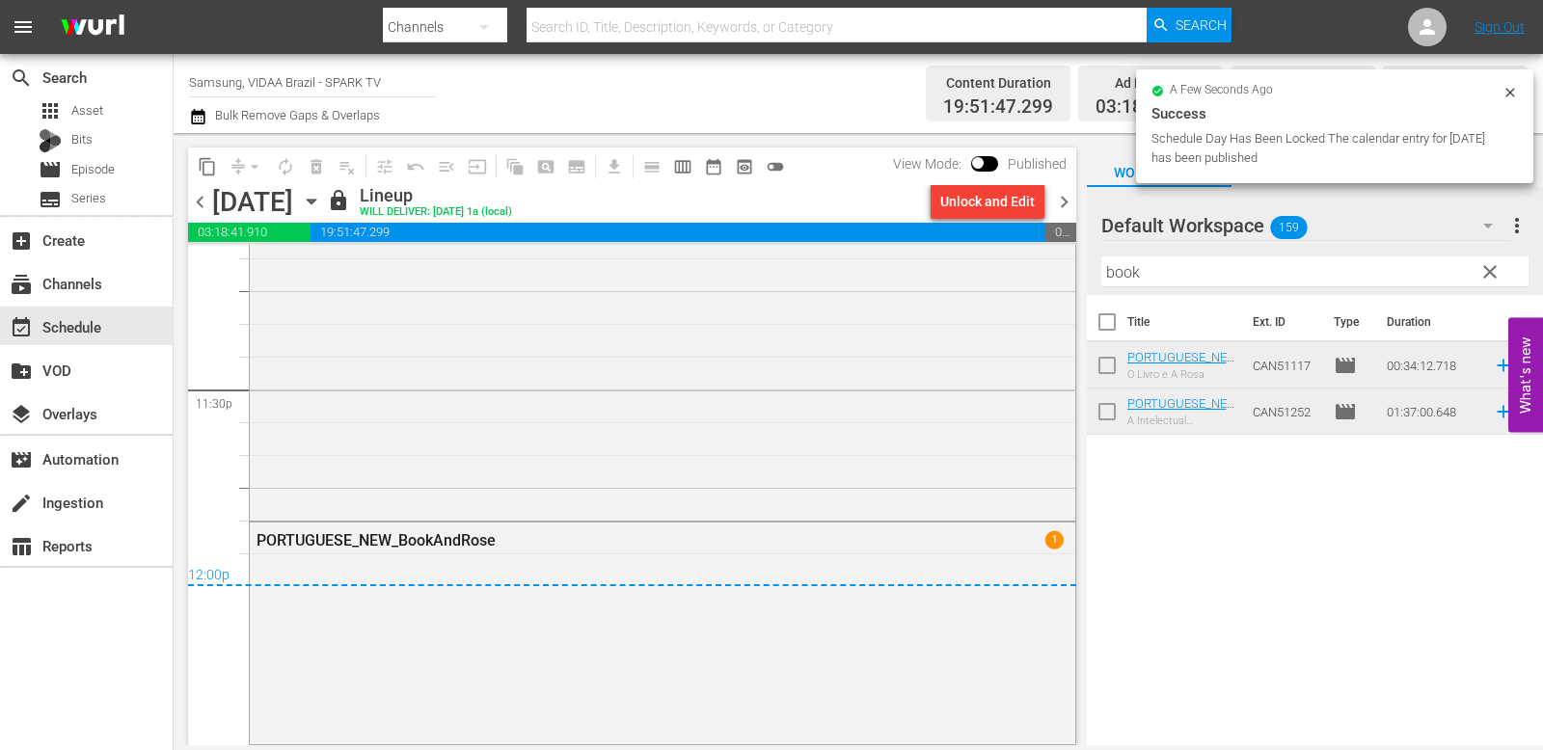
click at [1064, 200] on span "chevron_right" at bounding box center [1064, 202] width 24 height 24
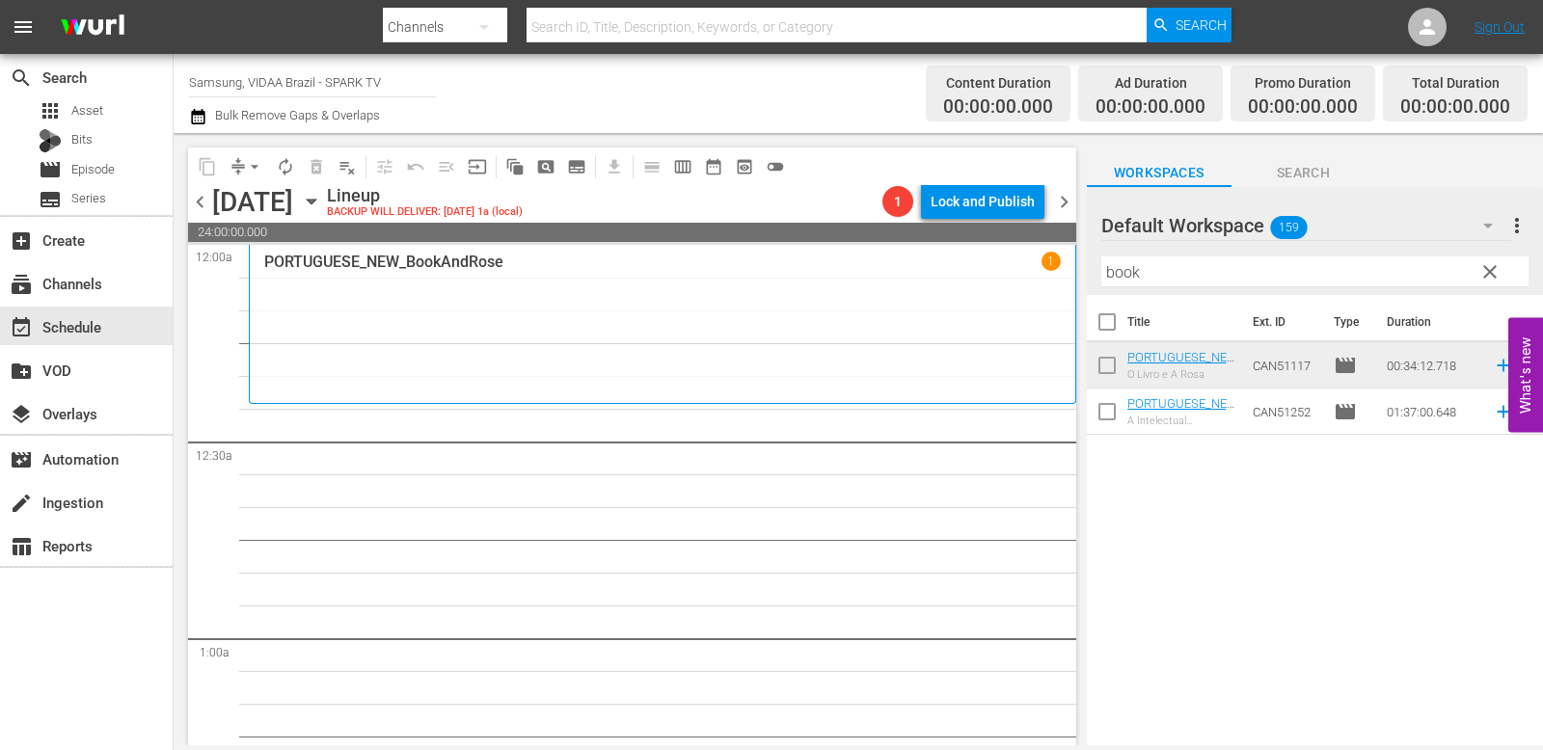
click at [1209, 271] on span "clear" at bounding box center [1490, 271] width 23 height 23
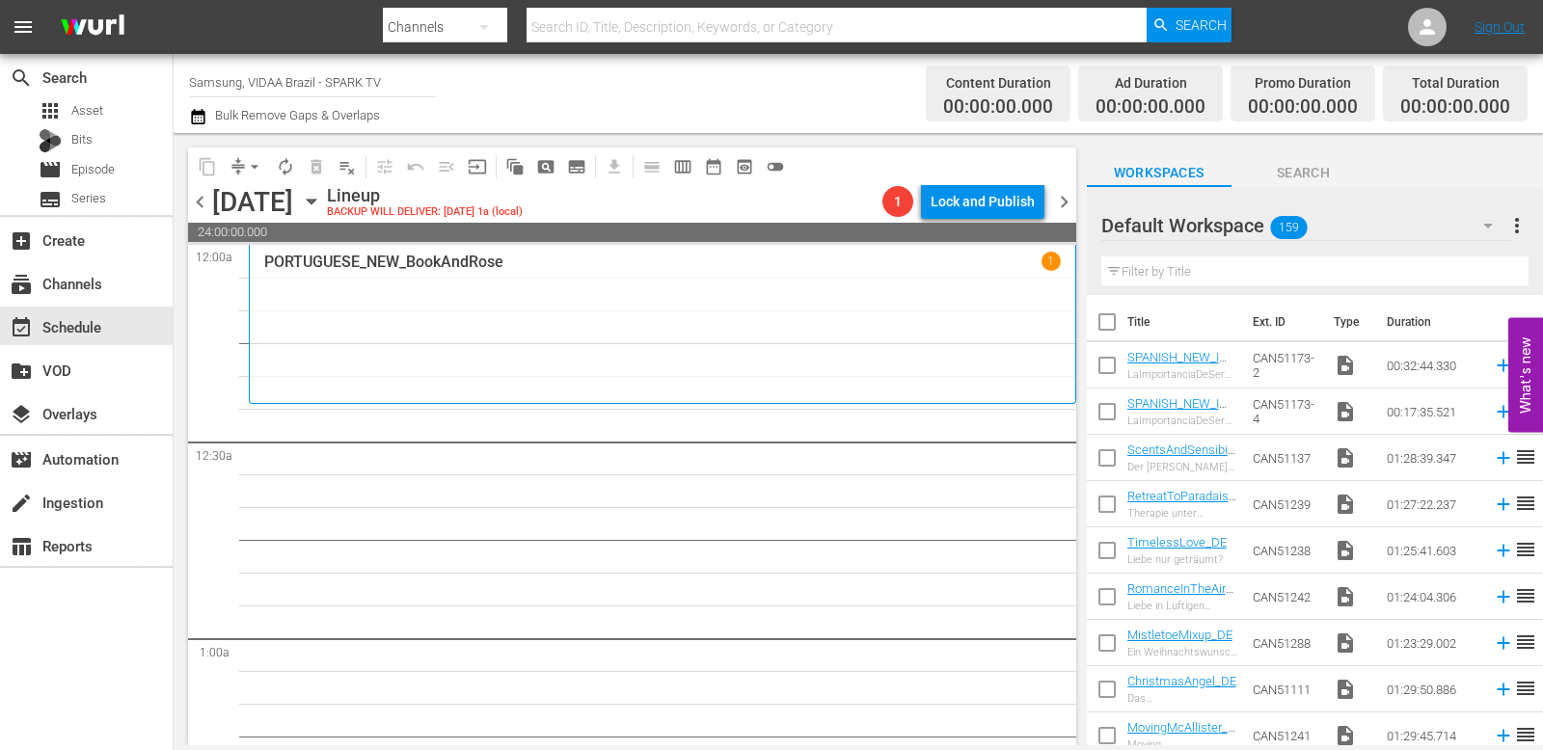
click at [1209, 278] on input "text" at bounding box center [1314, 272] width 427 height 31
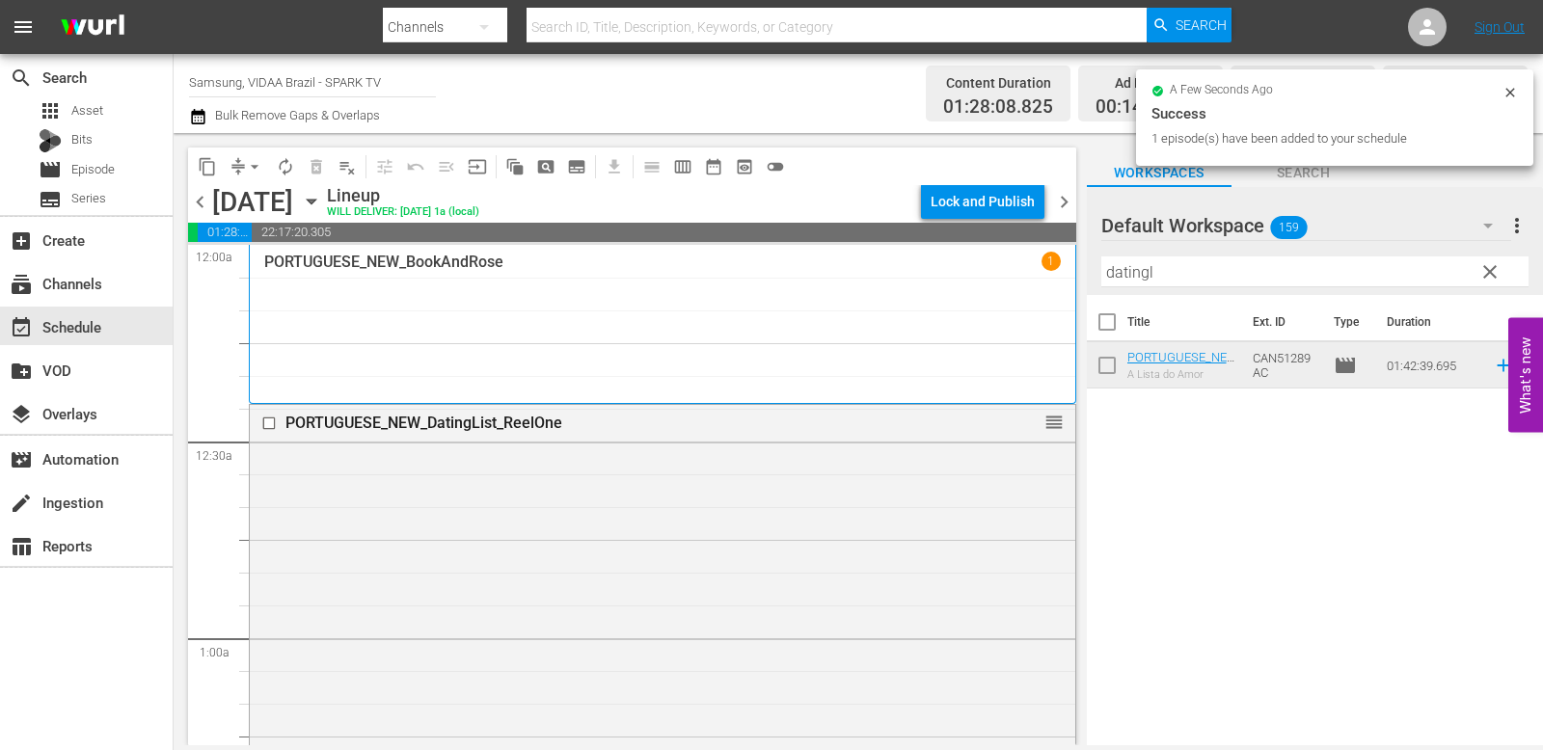
click at [1209, 275] on input "datingl" at bounding box center [1314, 272] width 427 height 31
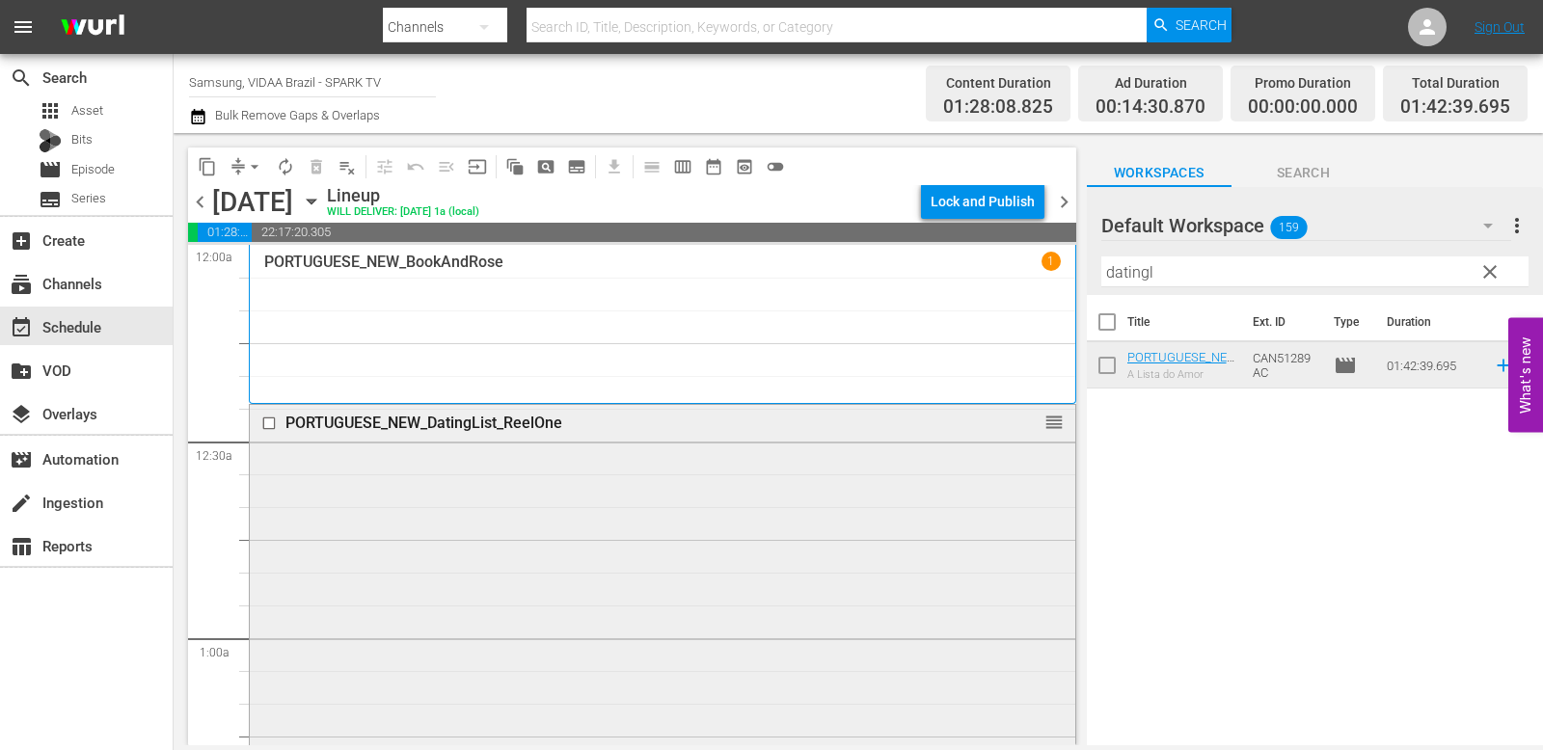
click at [265, 424] on input "checkbox" at bounding box center [271, 424] width 20 height 16
click at [318, 176] on span "delete_forever_outlined" at bounding box center [316, 166] width 19 height 19
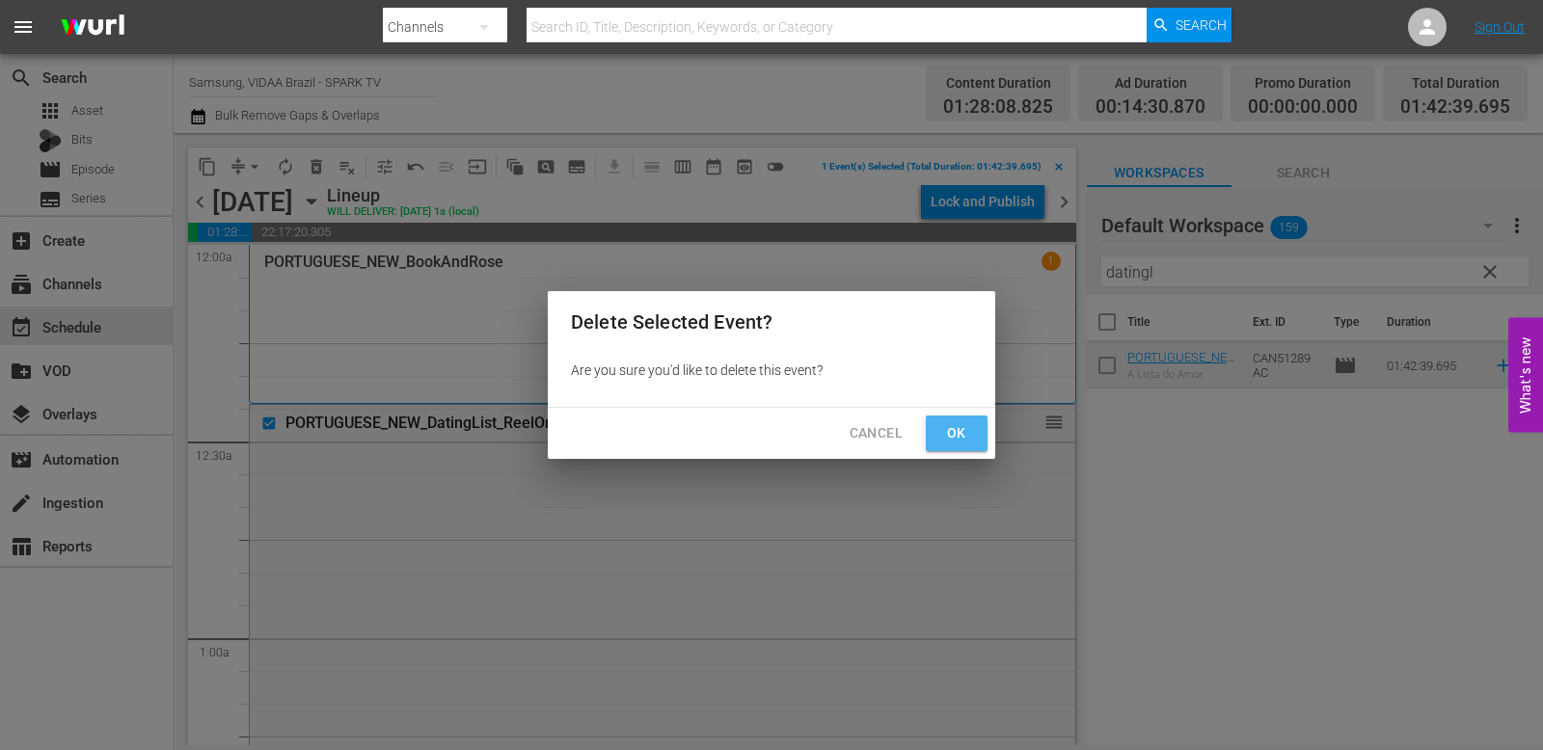
click at [962, 426] on span "Ok" at bounding box center [956, 433] width 31 height 24
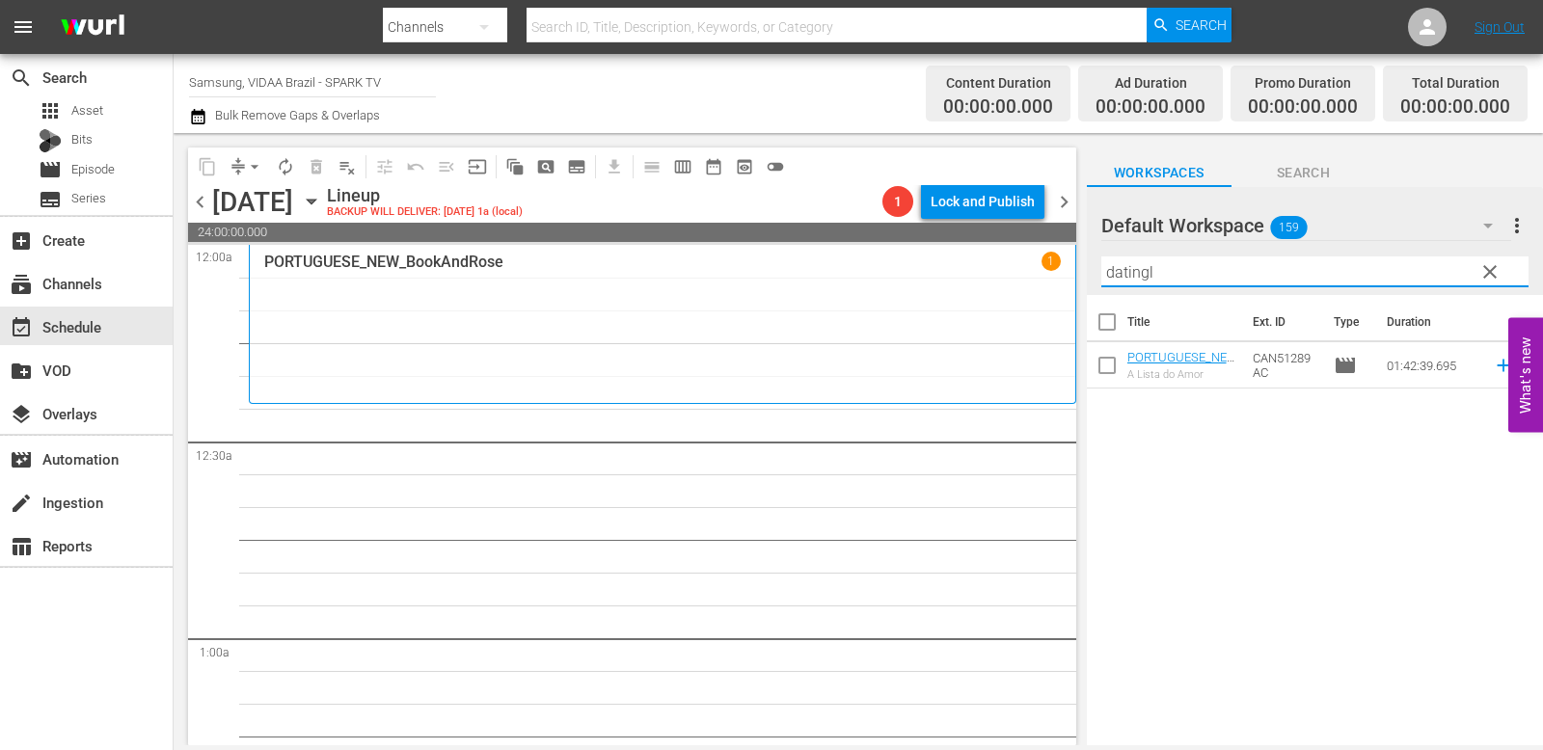
click at [1207, 279] on input "datingl" at bounding box center [1314, 272] width 427 height 31
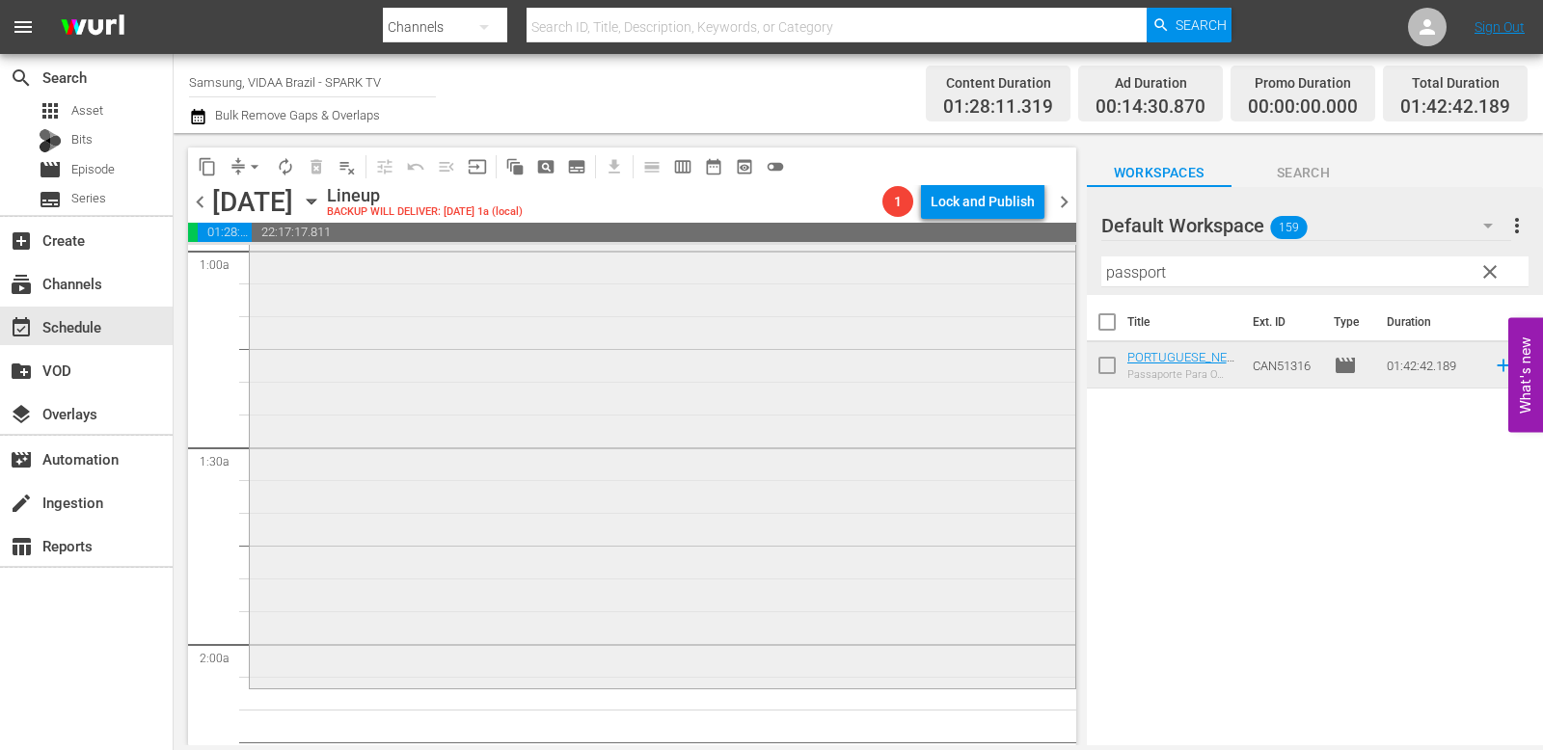
scroll to position [453, 0]
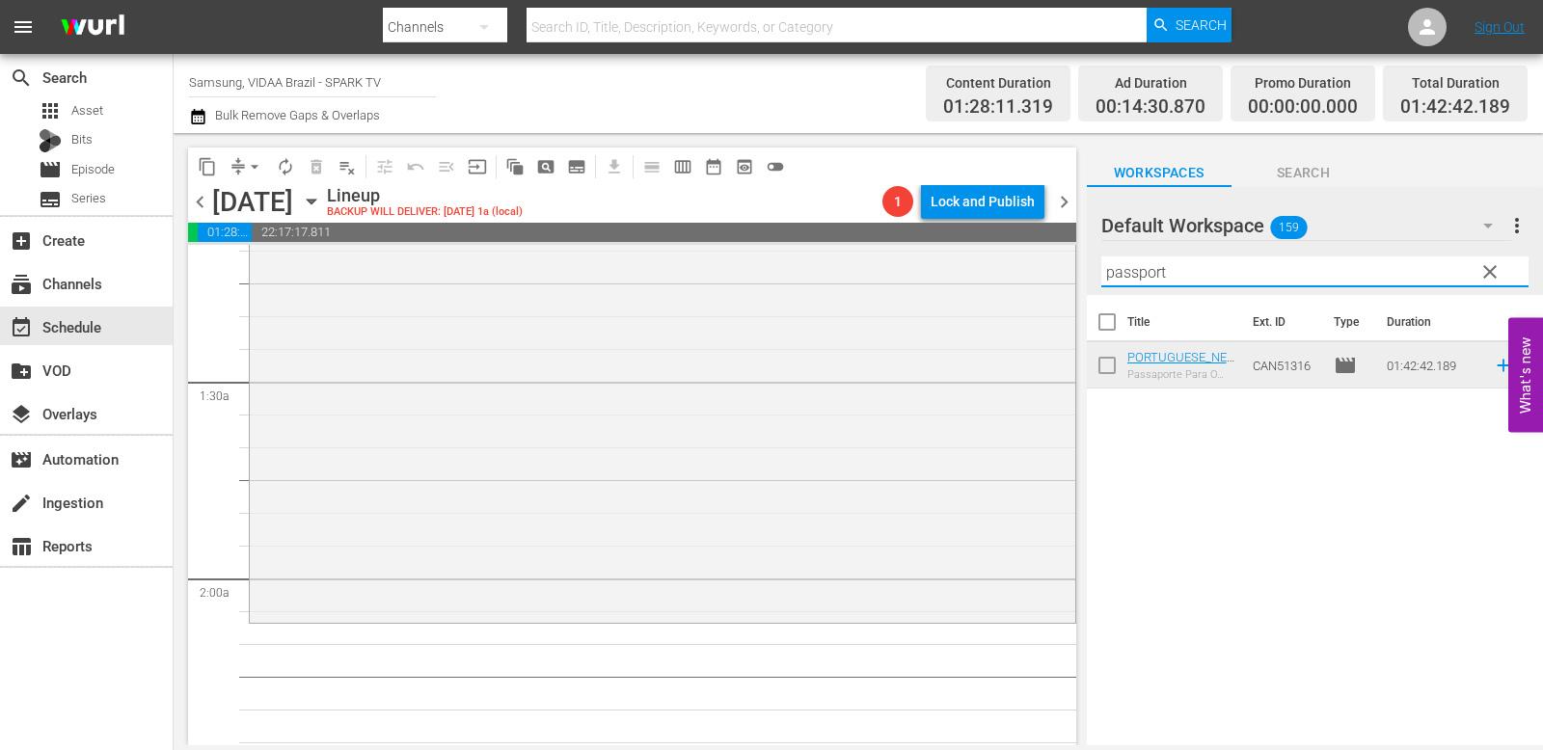
click at [1209, 266] on input "passport" at bounding box center [1314, 272] width 427 height 31
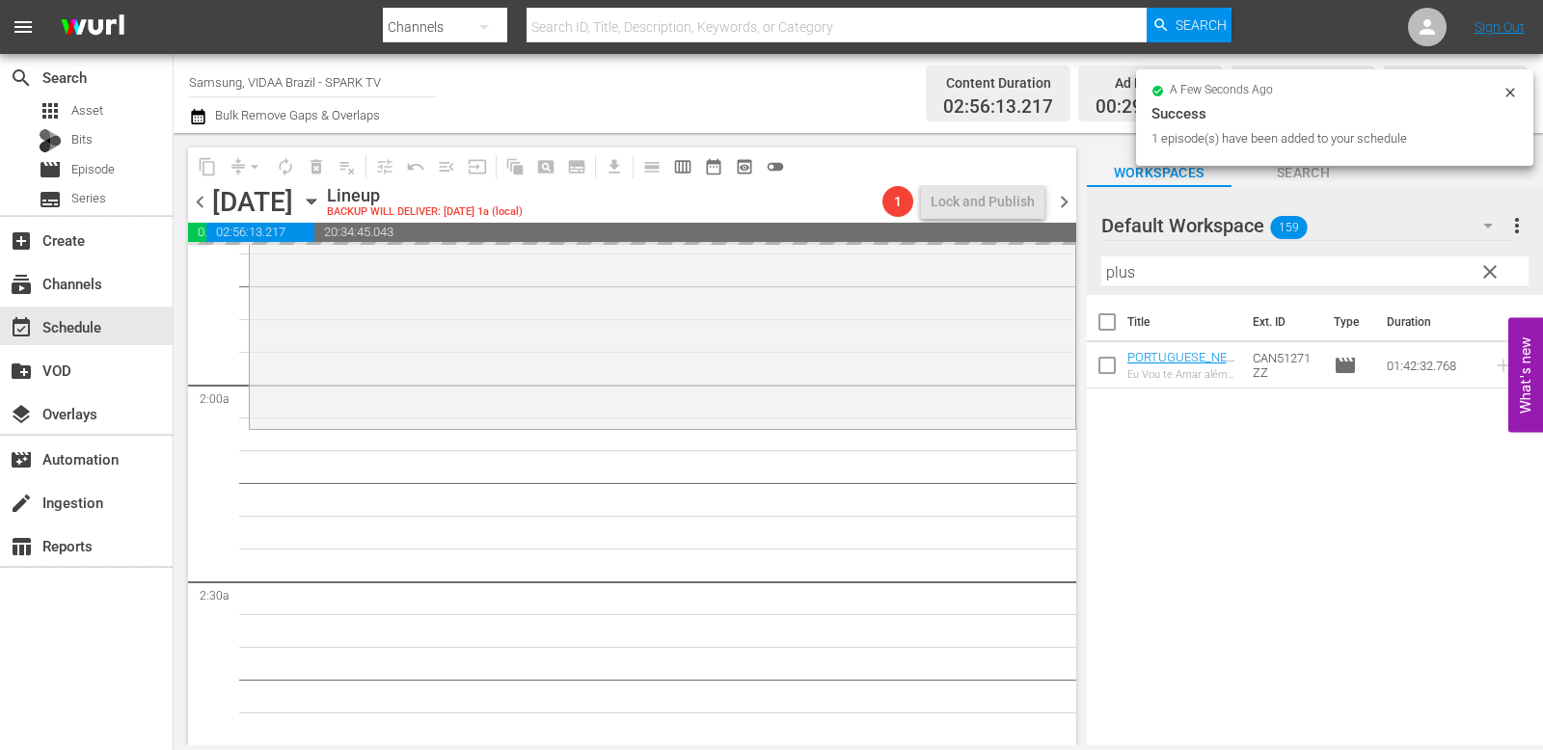
scroll to position [1207, 0]
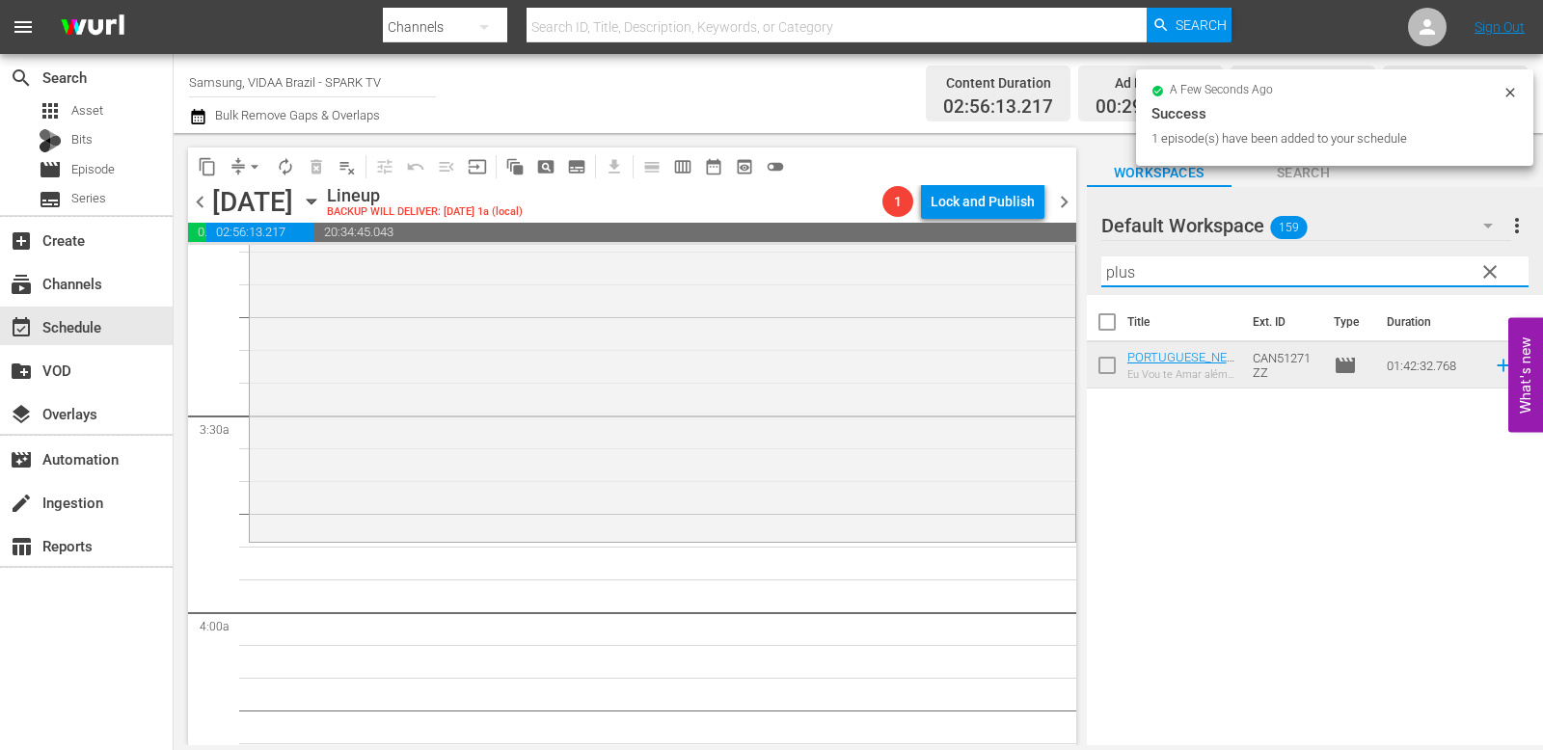
click at [1209, 262] on input "plus" at bounding box center [1314, 272] width 427 height 31
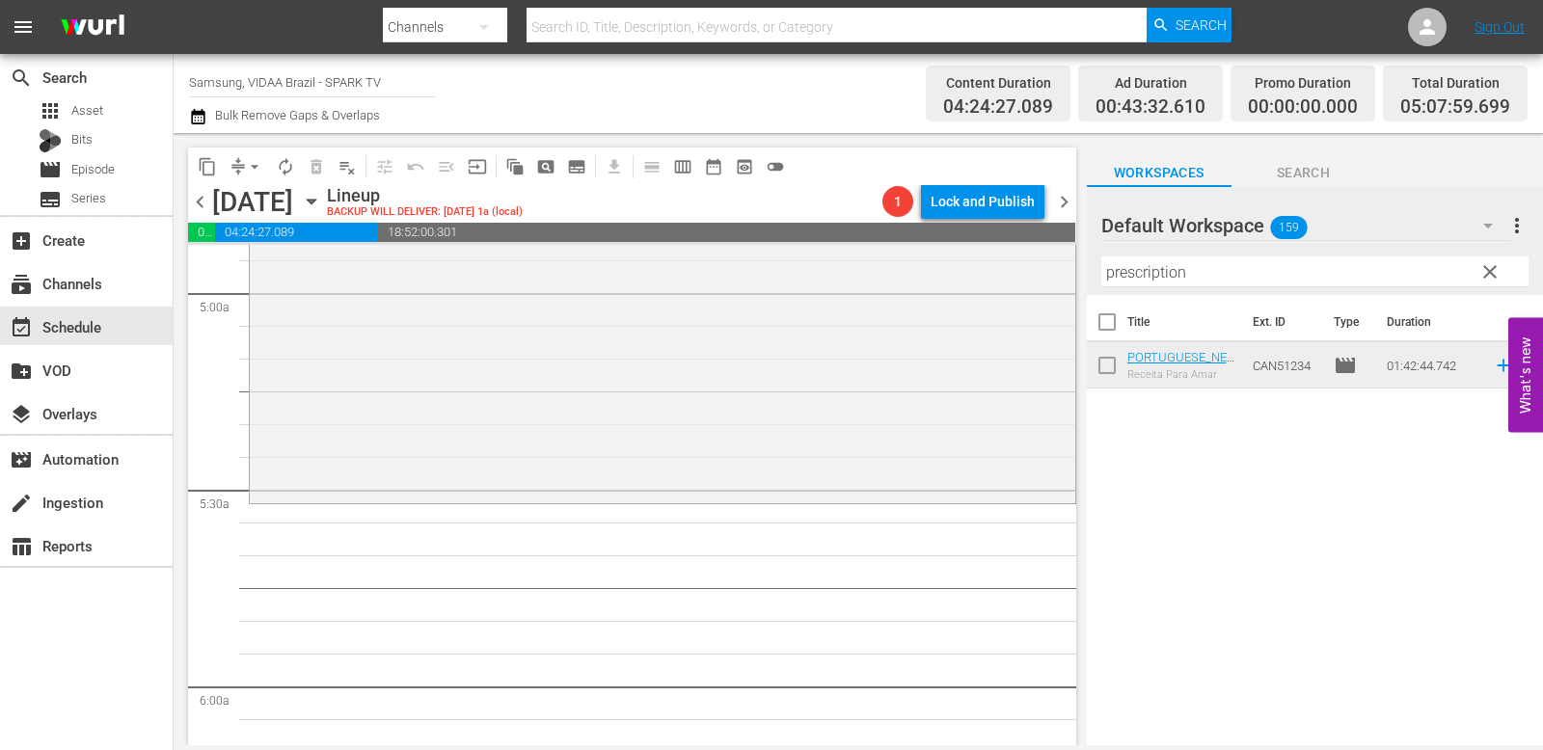
scroll to position [1918, 0]
click at [1209, 279] on input "prescription" at bounding box center [1314, 272] width 427 height 31
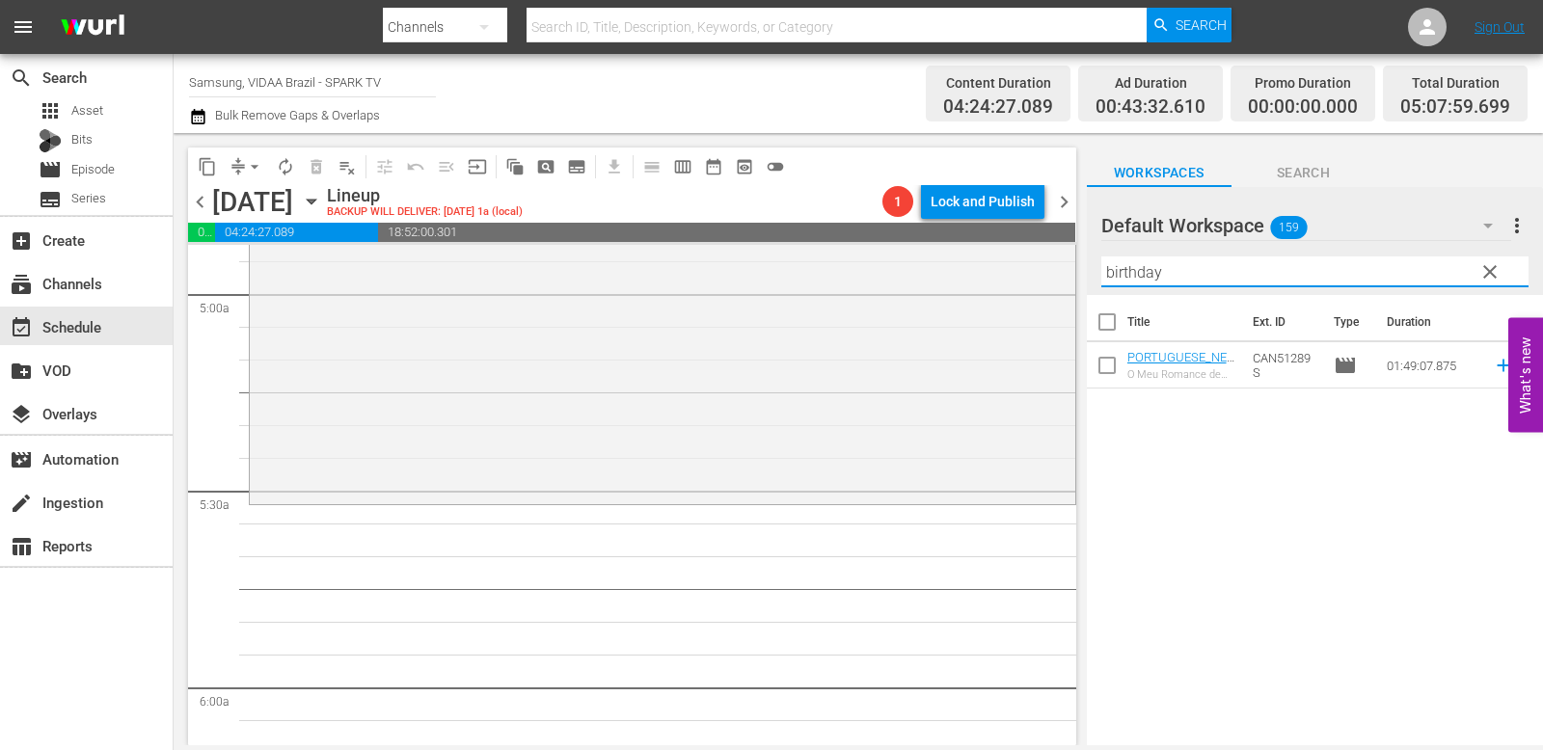
type input "birthday"
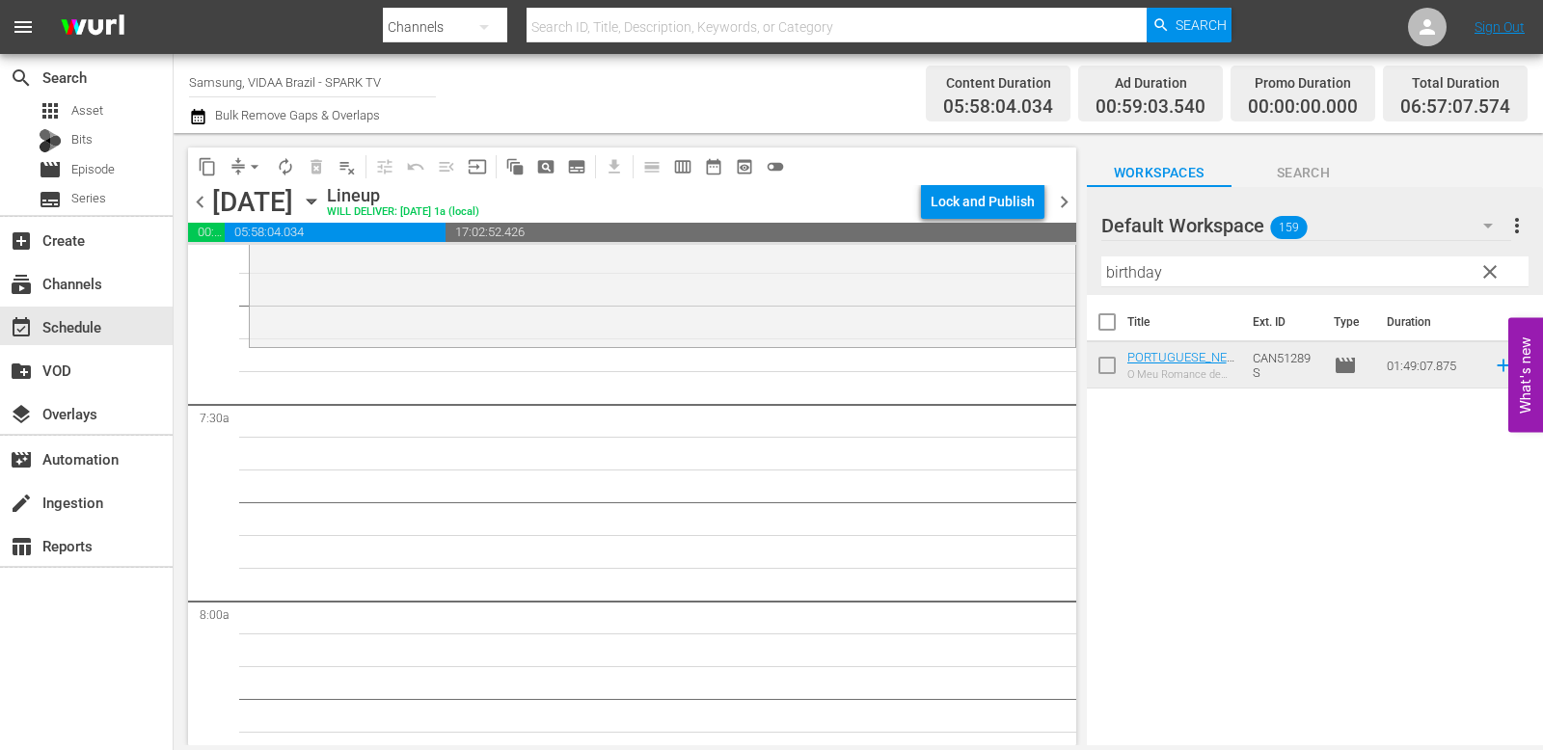
scroll to position [2706, 0]
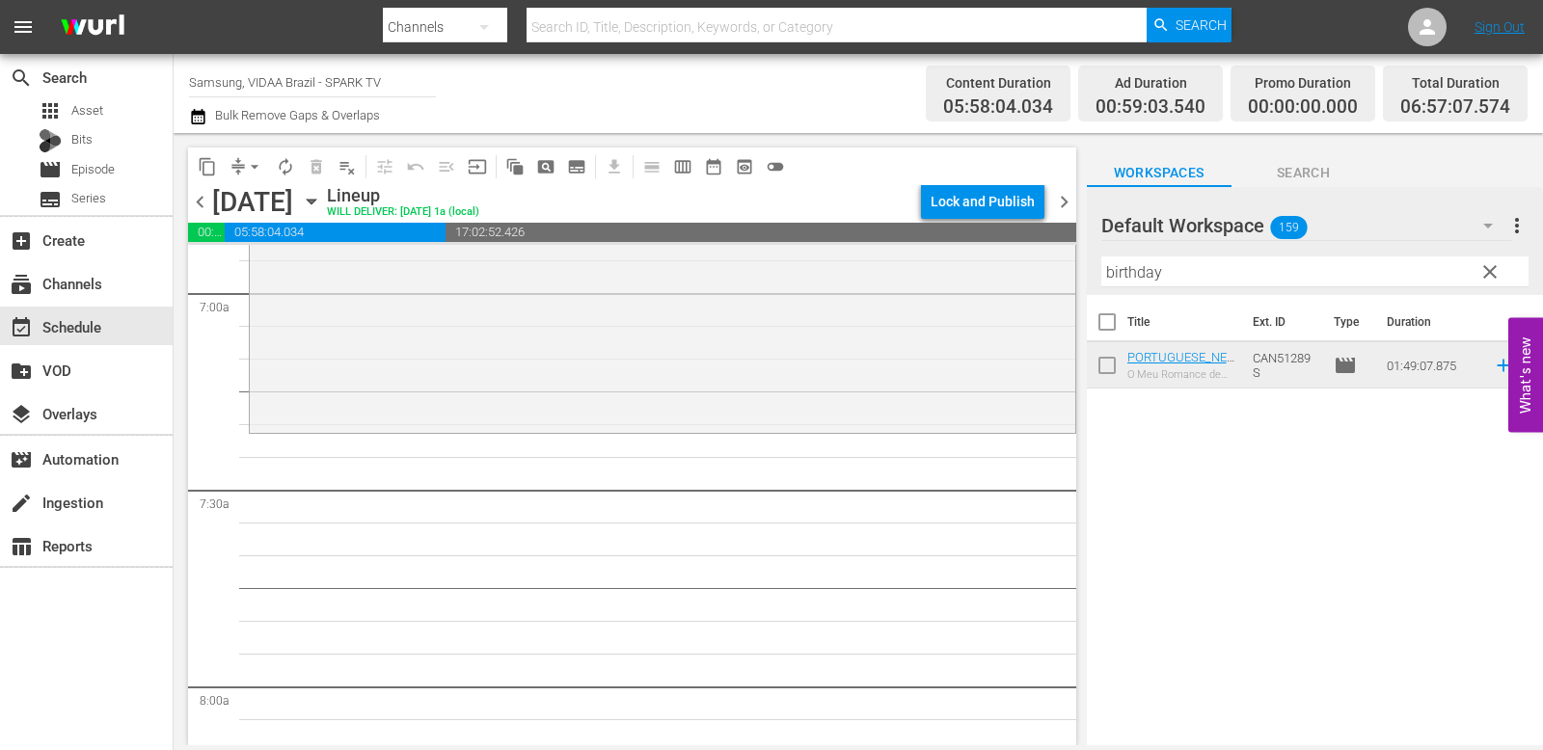
click at [1209, 278] on input "birthday" at bounding box center [1314, 272] width 427 height 31
click at [1209, 277] on span "clear" at bounding box center [1490, 271] width 23 height 23
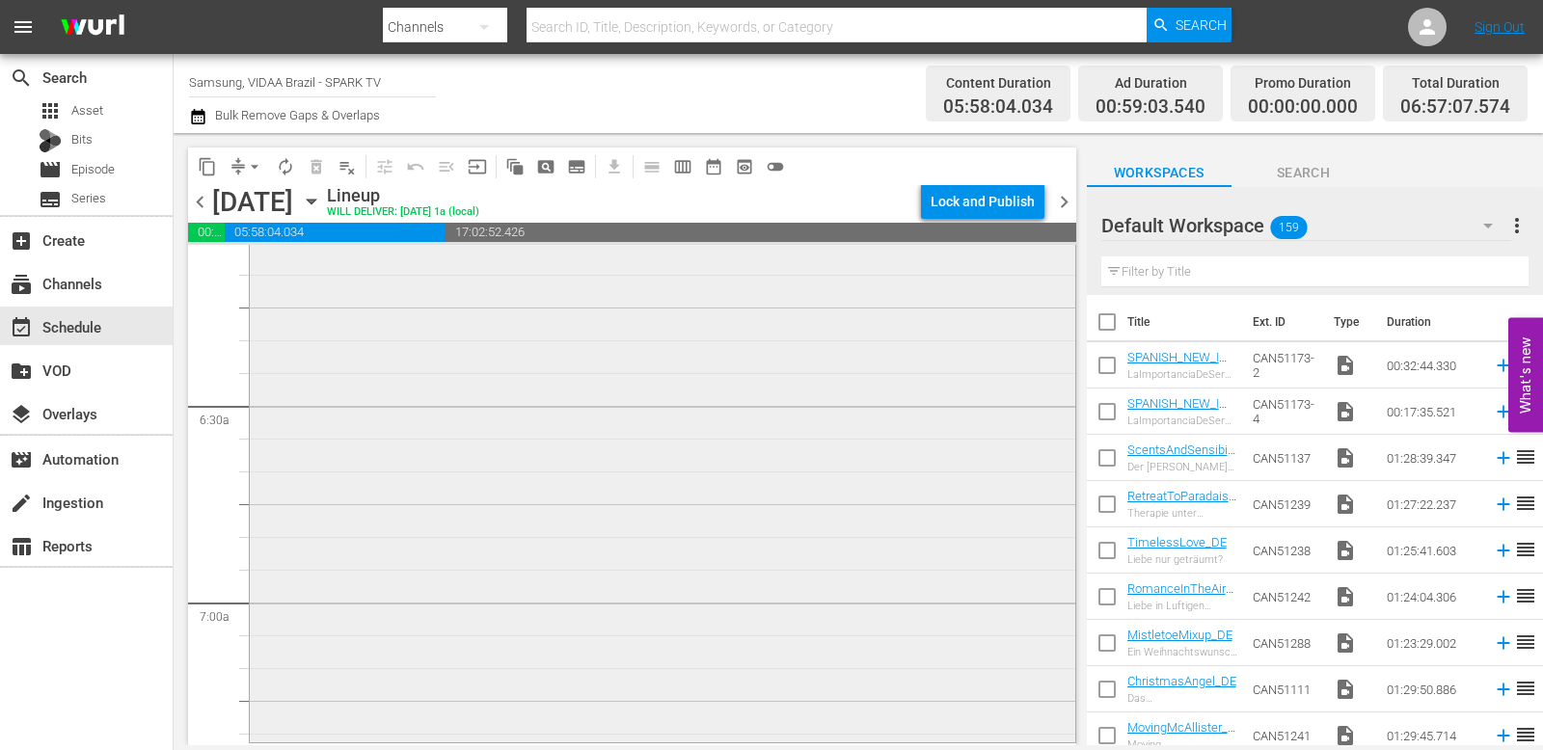
scroll to position [2804, 0]
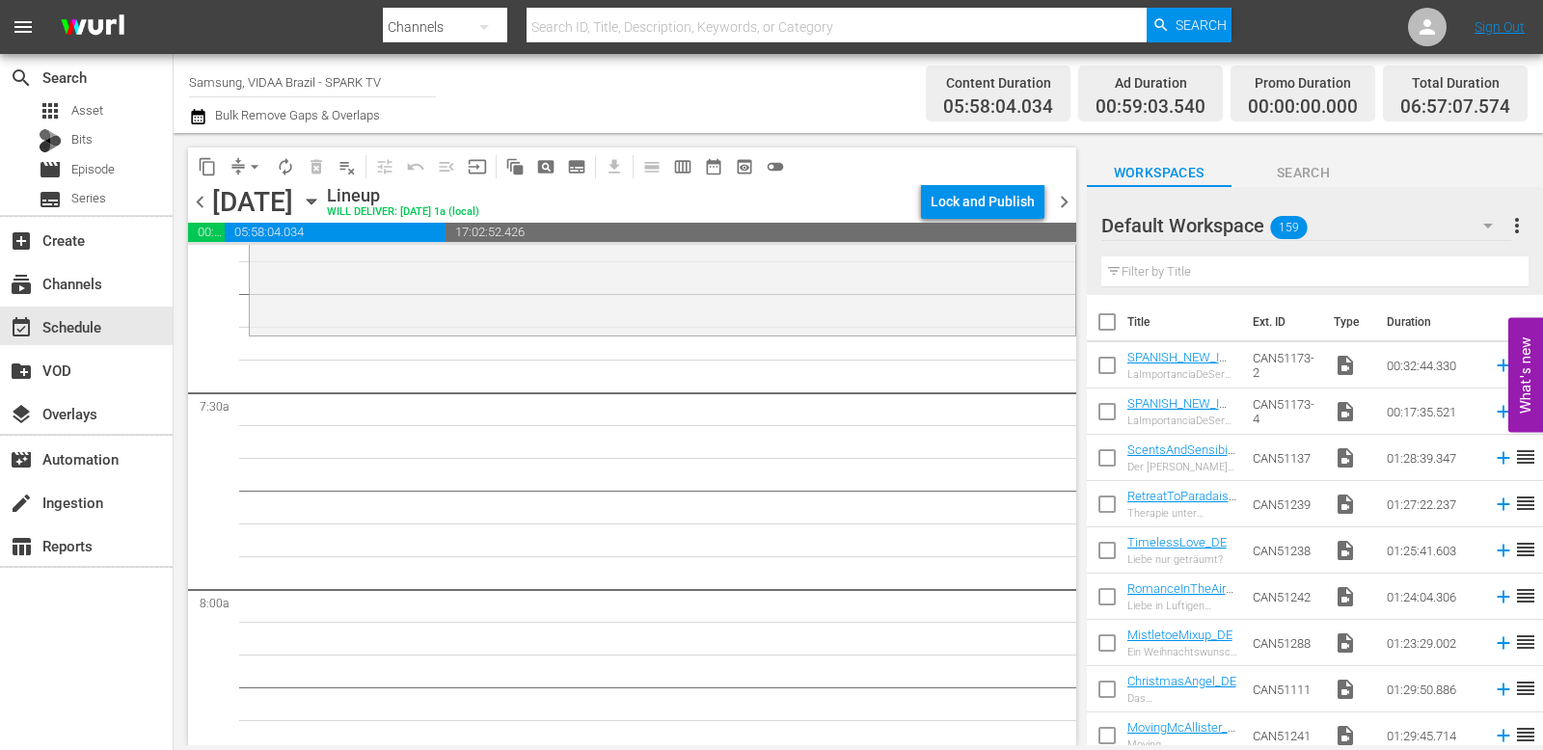
click at [1205, 275] on input "text" at bounding box center [1314, 272] width 427 height 31
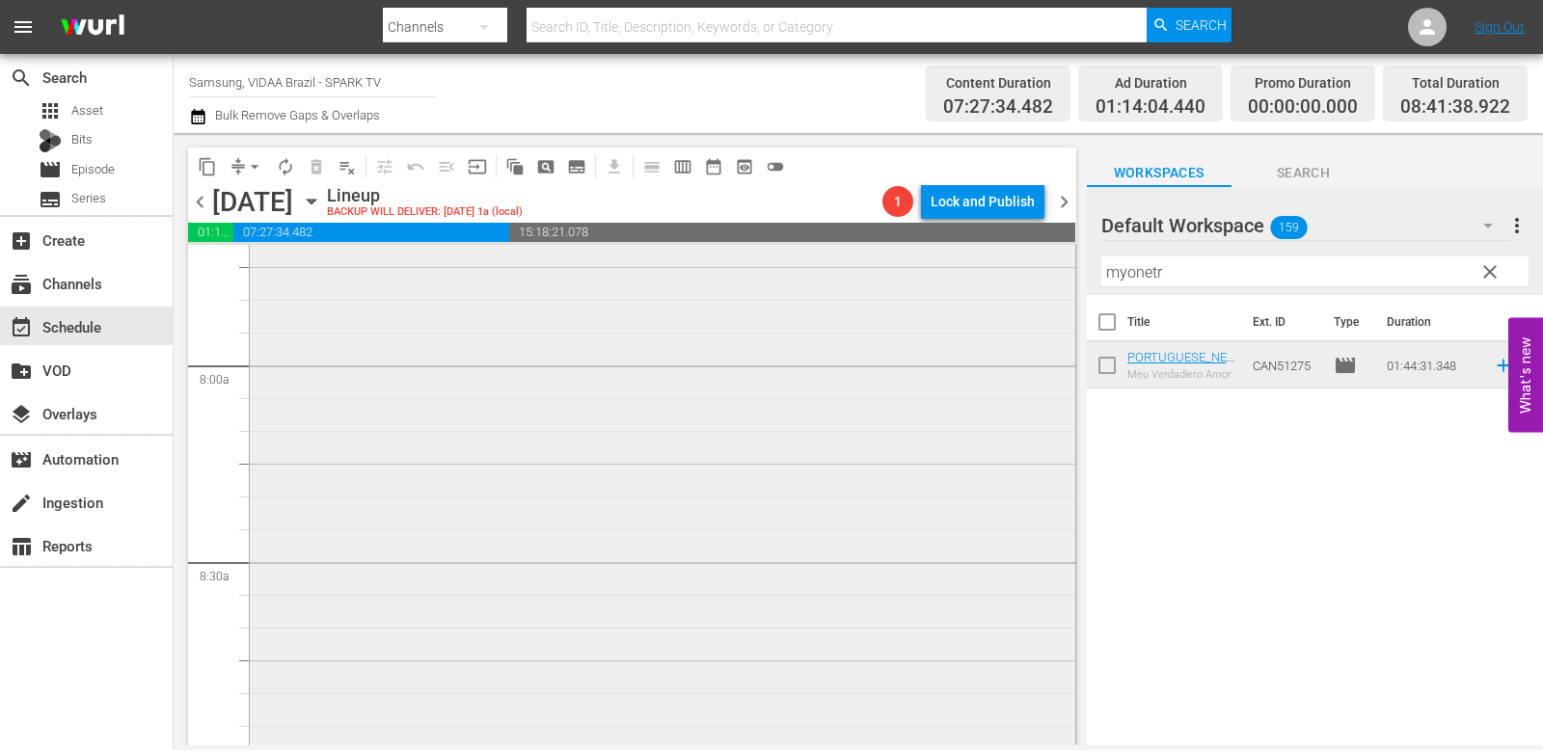
scroll to position [3232, 0]
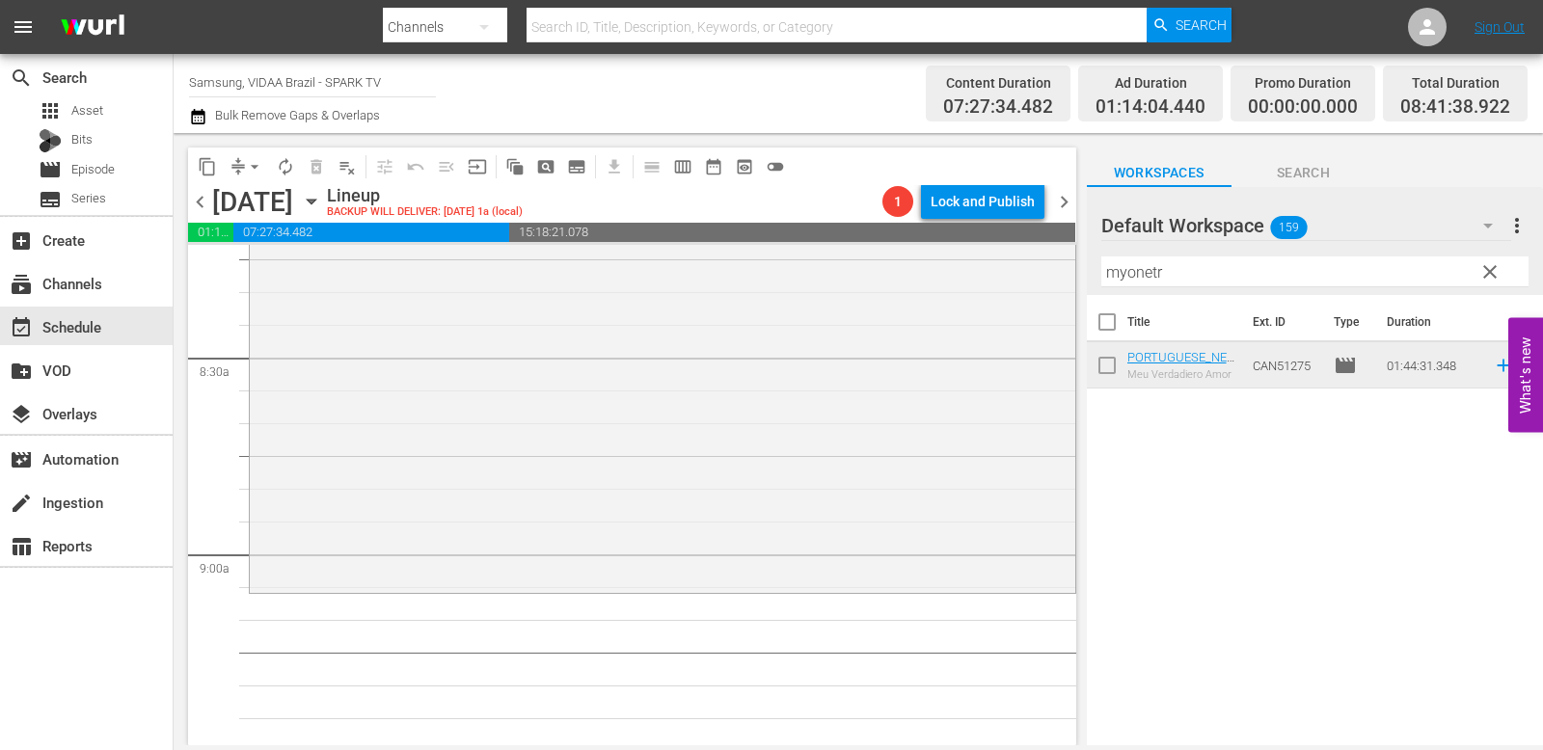
click at [1209, 278] on input "myonetr" at bounding box center [1314, 272] width 427 height 31
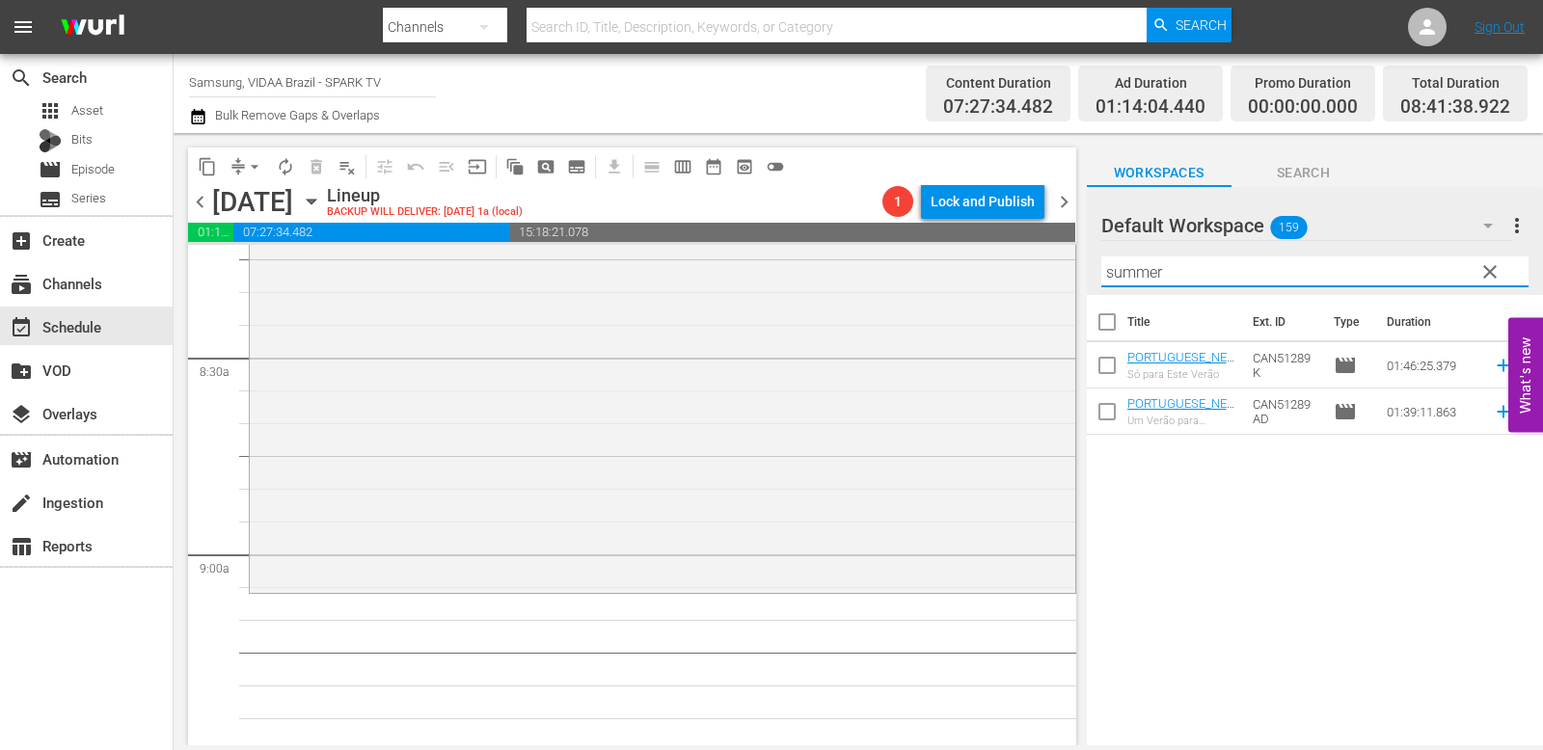
type input "summer"
click at [1209, 514] on div "Title Ext. ID Type Duration PORTUGUESE_NEW_JustForTheSummer_ReelOne Só para Est…" at bounding box center [1315, 521] width 456 height 453
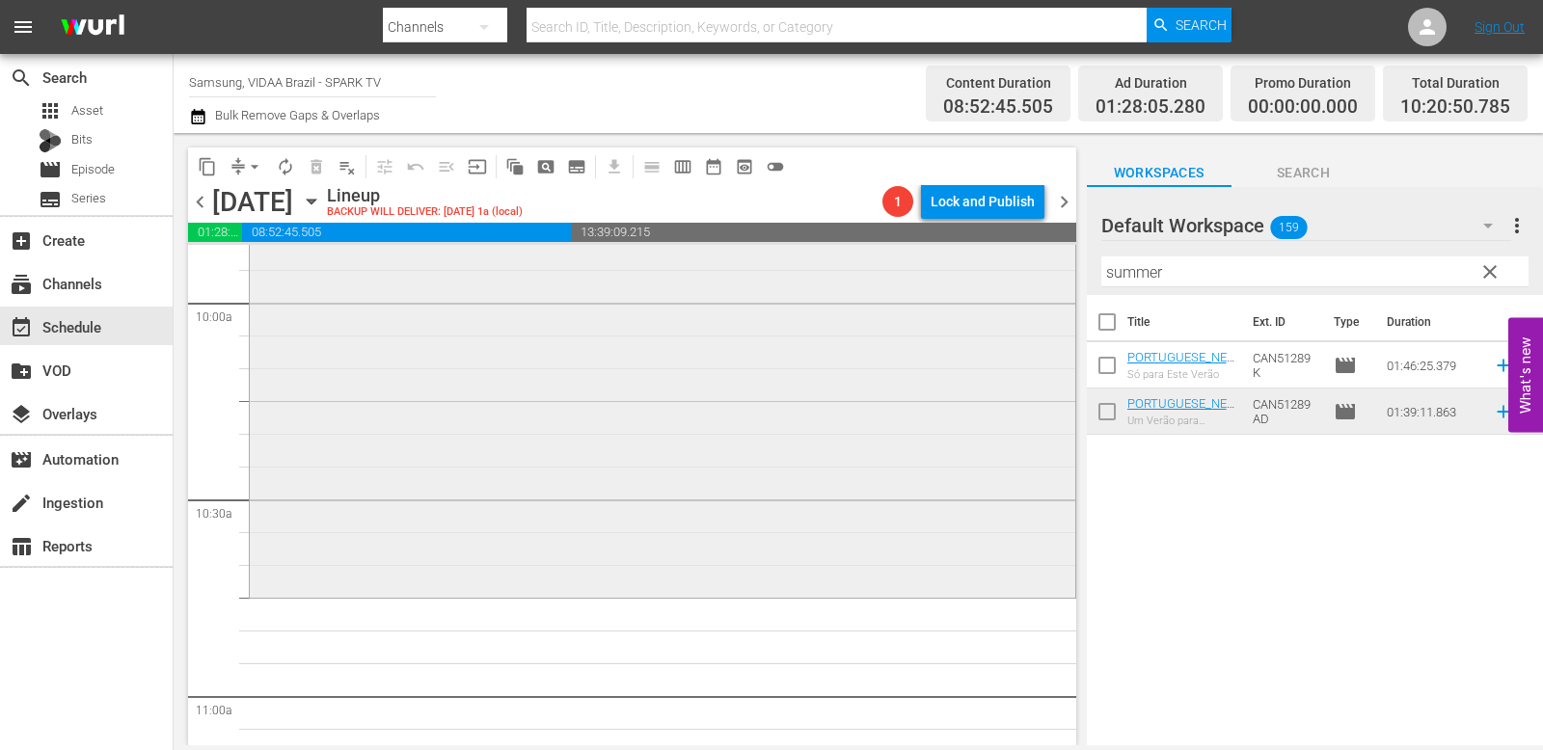
scroll to position [3883, 0]
click at [1209, 269] on span "clear" at bounding box center [1490, 271] width 23 height 23
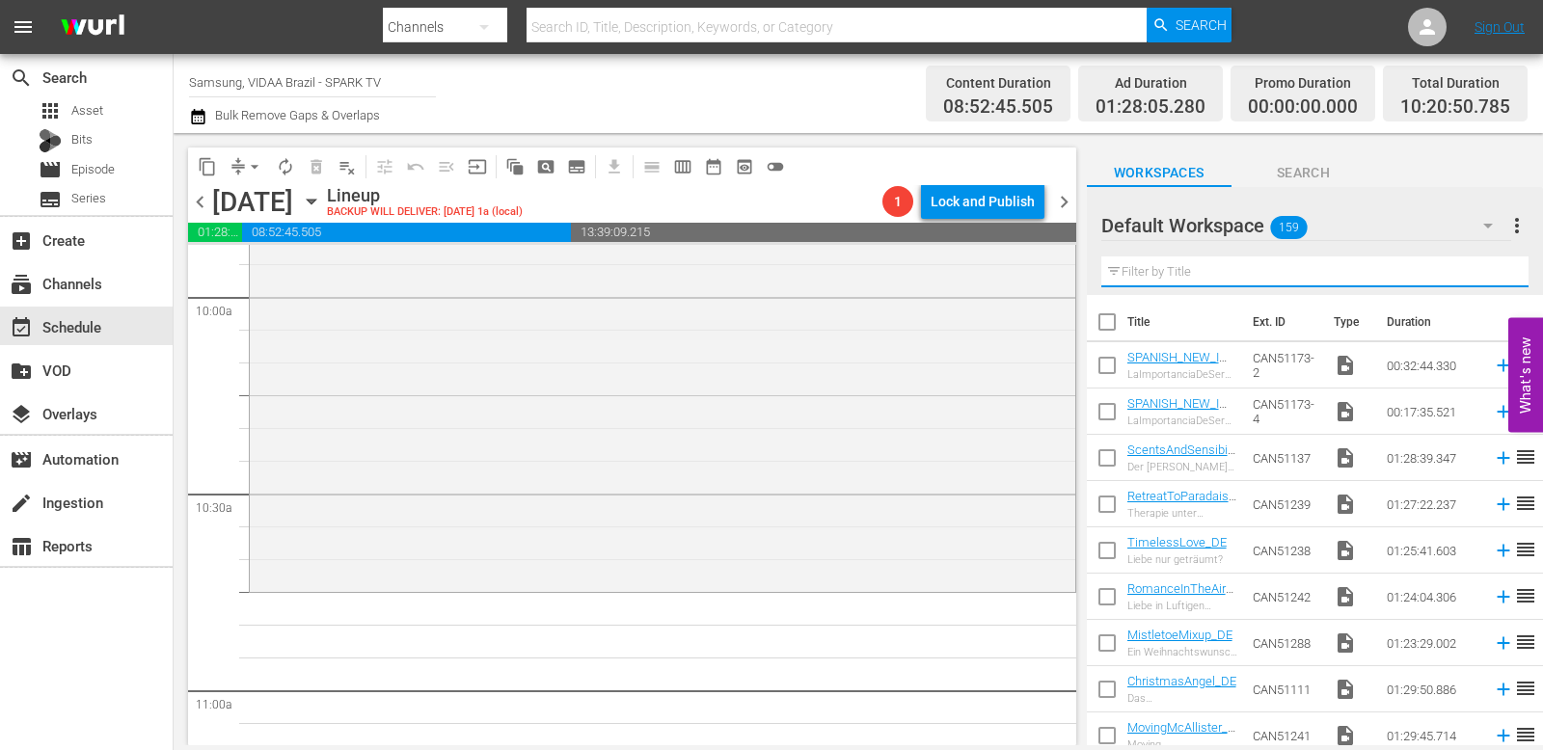
click at [1209, 268] on input "text" at bounding box center [1314, 272] width 427 height 31
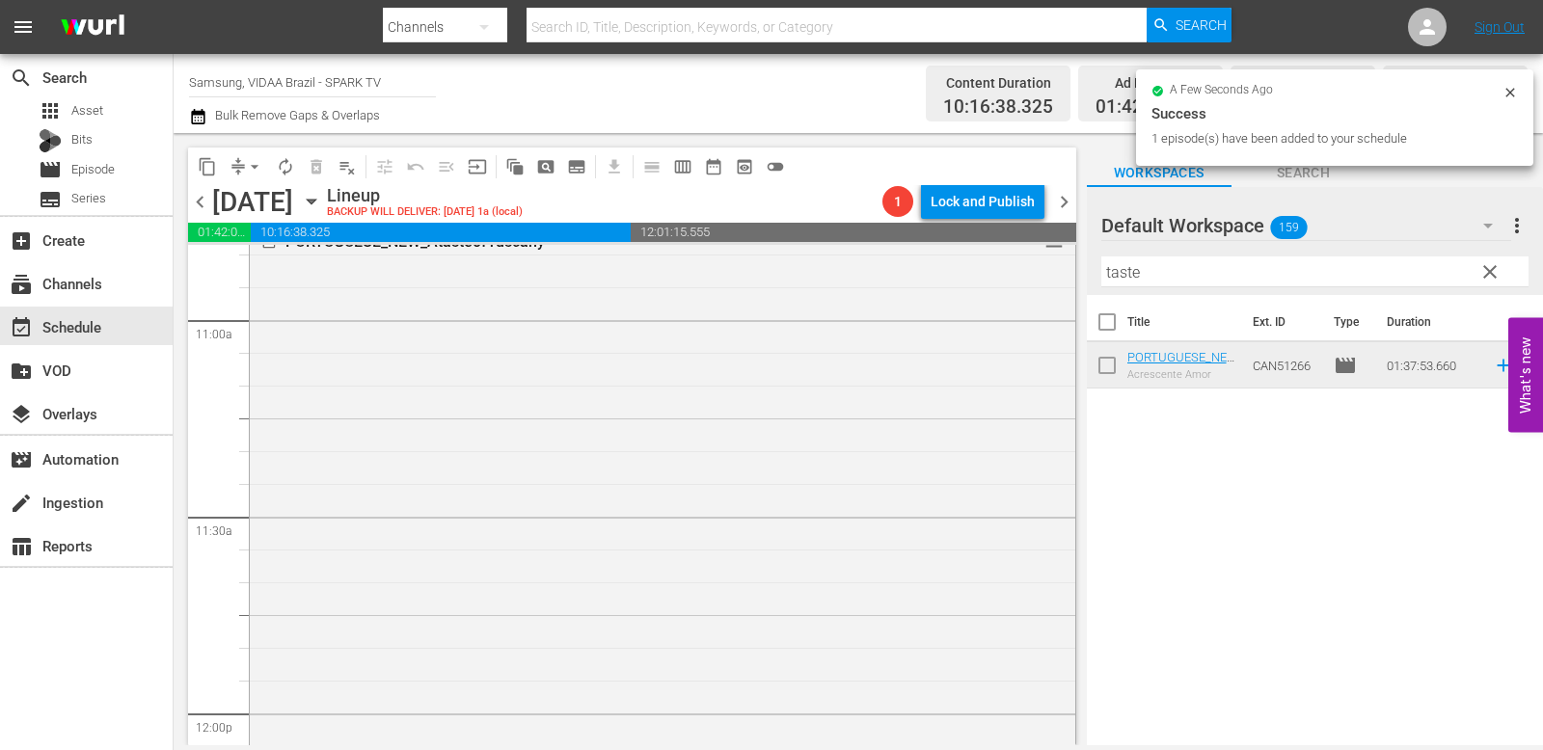
scroll to position [4863, 0]
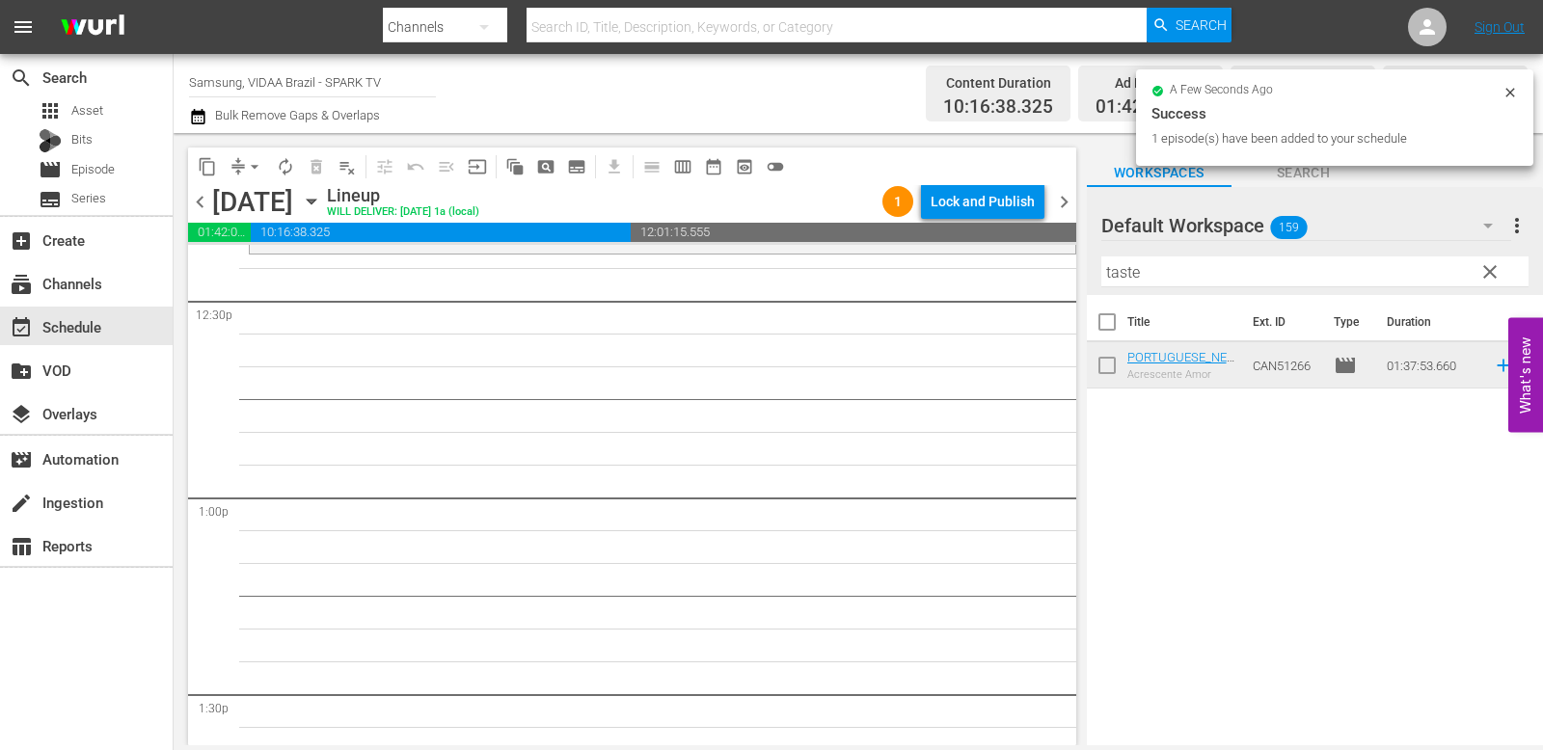
click at [1207, 271] on input "taste" at bounding box center [1314, 272] width 427 height 31
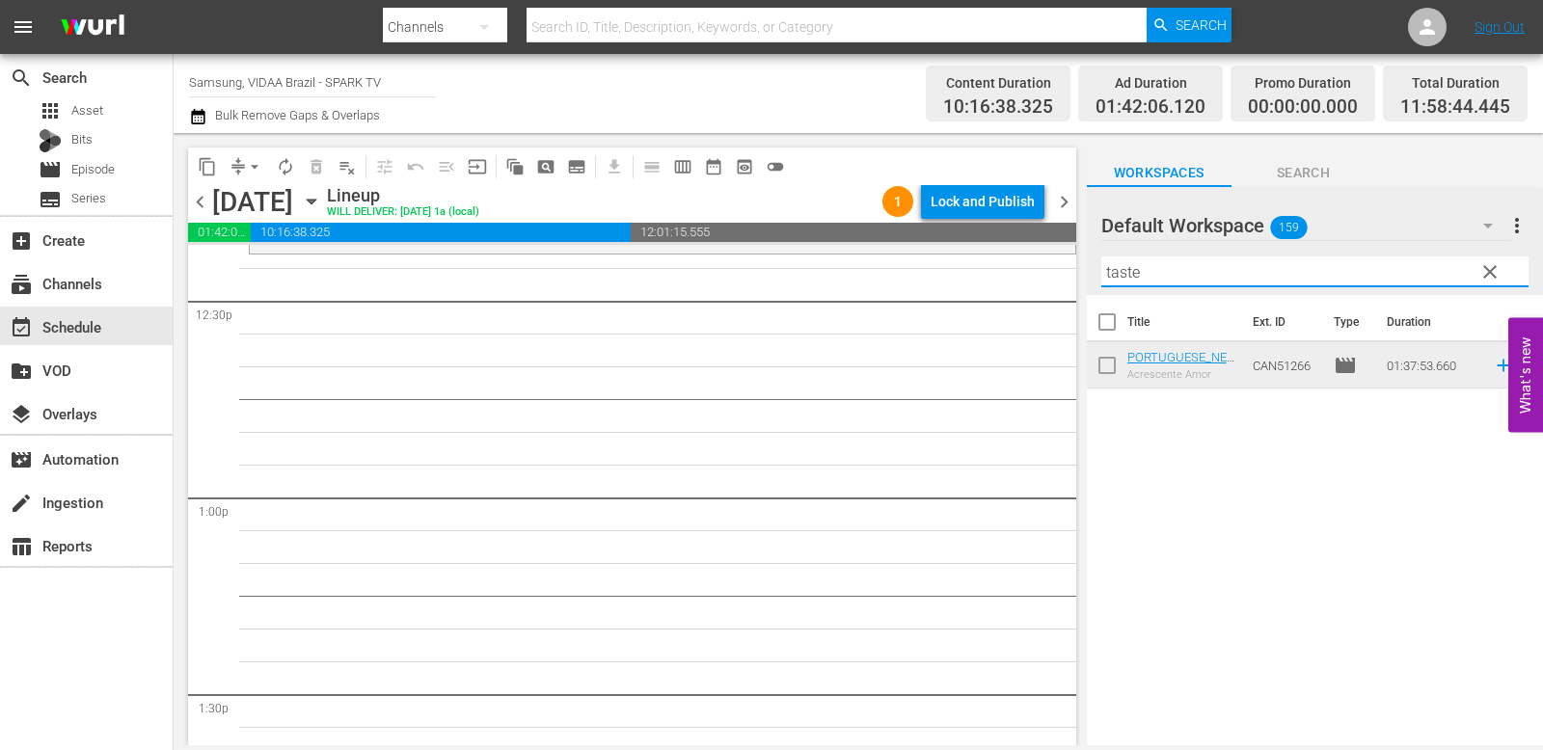
click at [1207, 271] on input "taste" at bounding box center [1314, 272] width 427 height 31
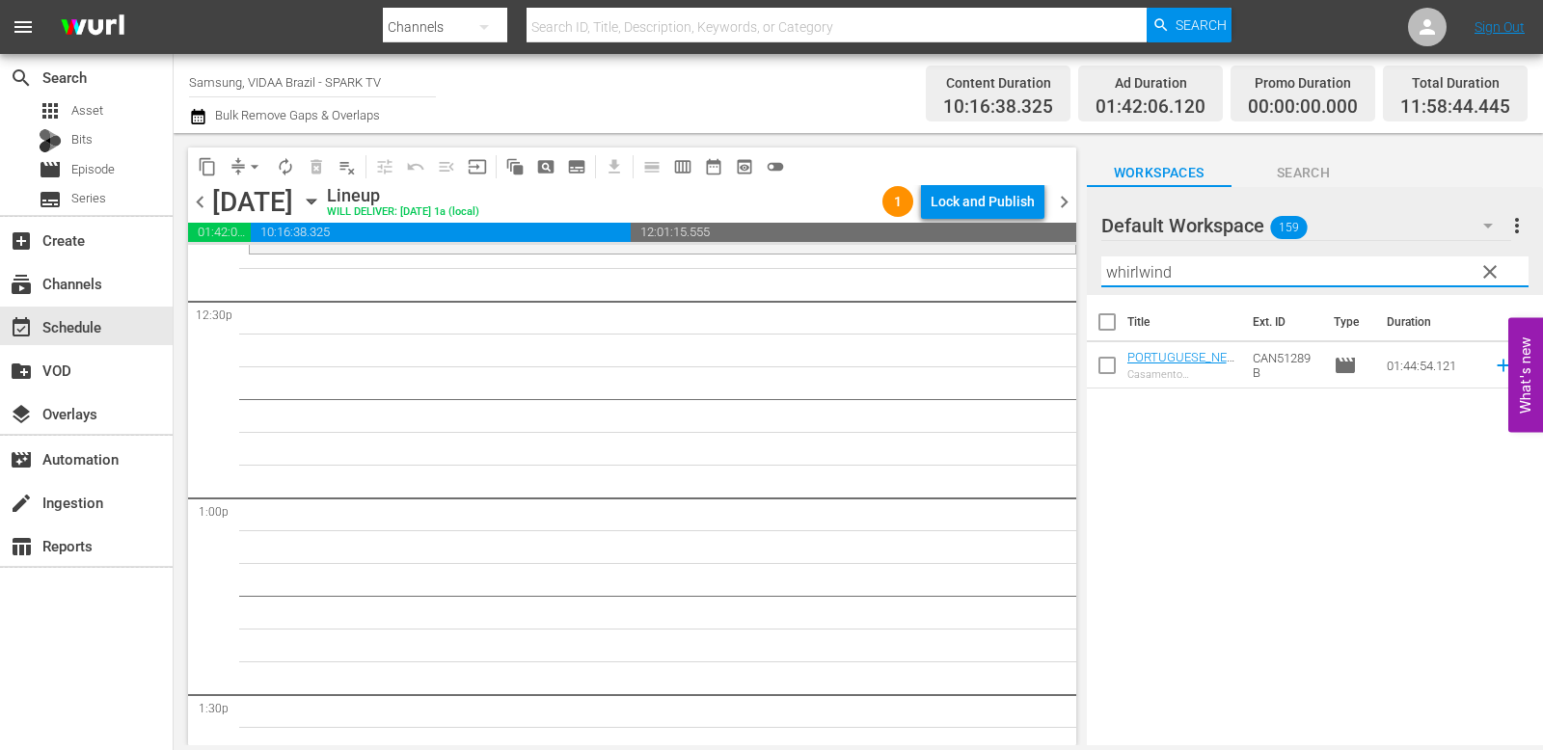
type input "whirlwind"
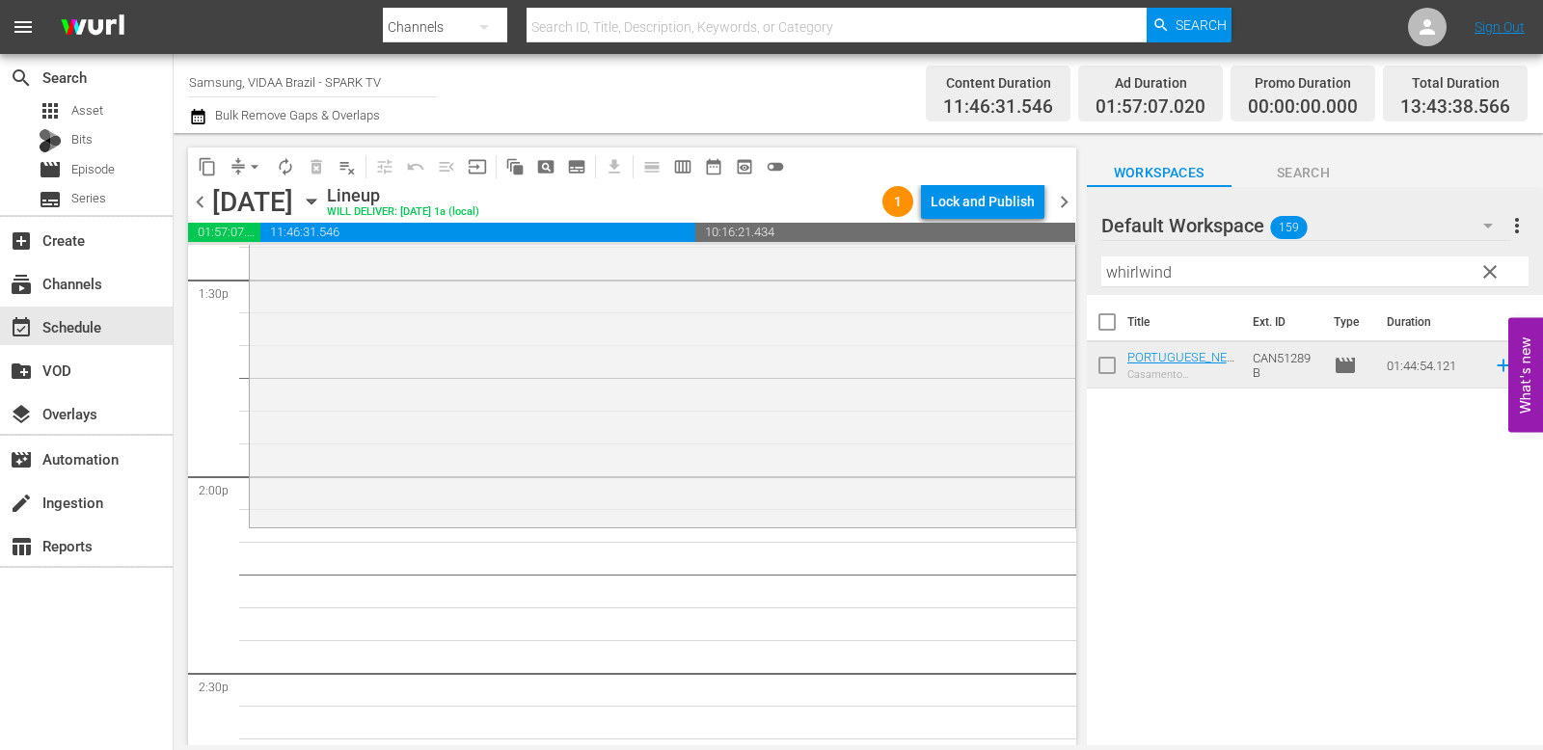
scroll to position [5381, 0]
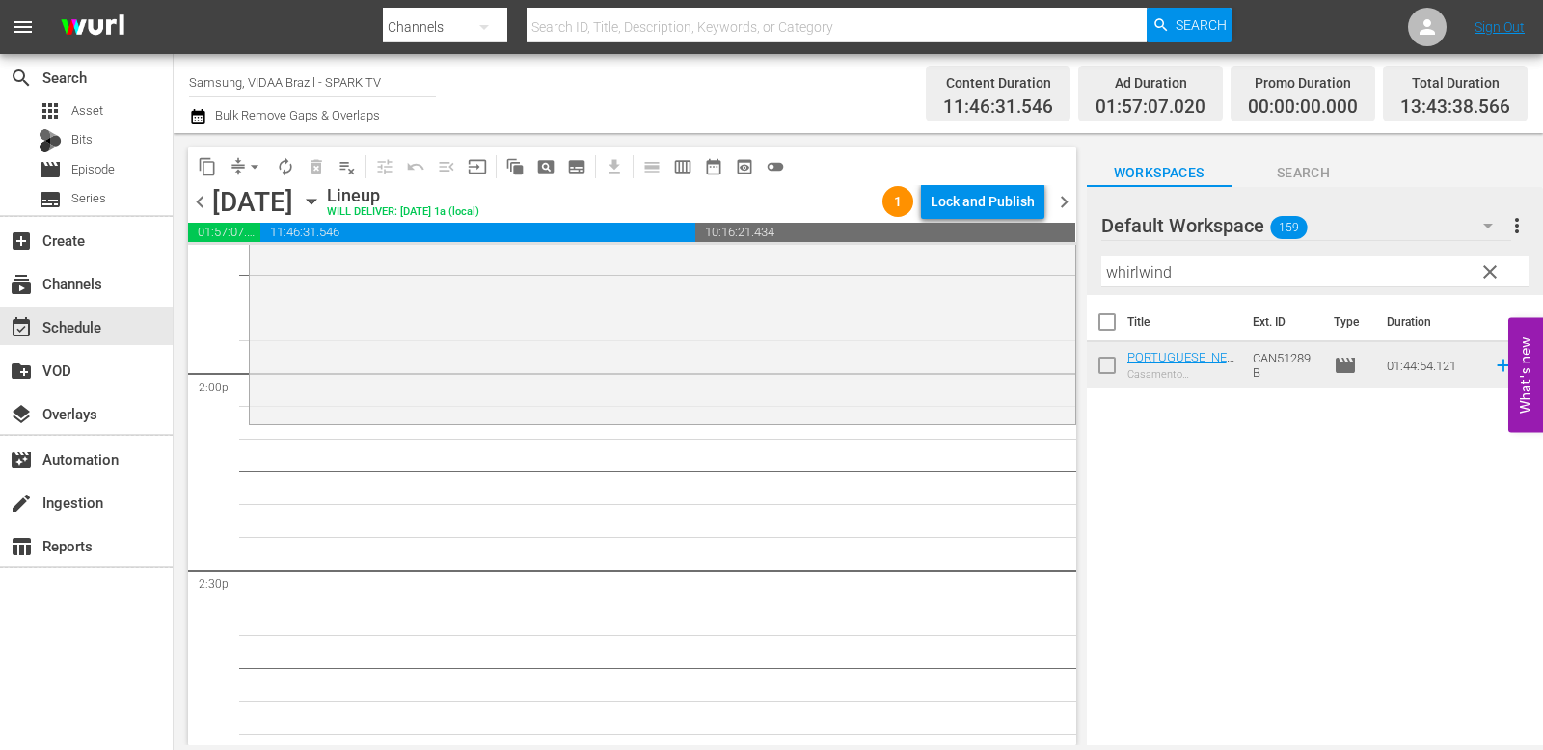
click at [1209, 269] on span "clear" at bounding box center [1490, 271] width 23 height 23
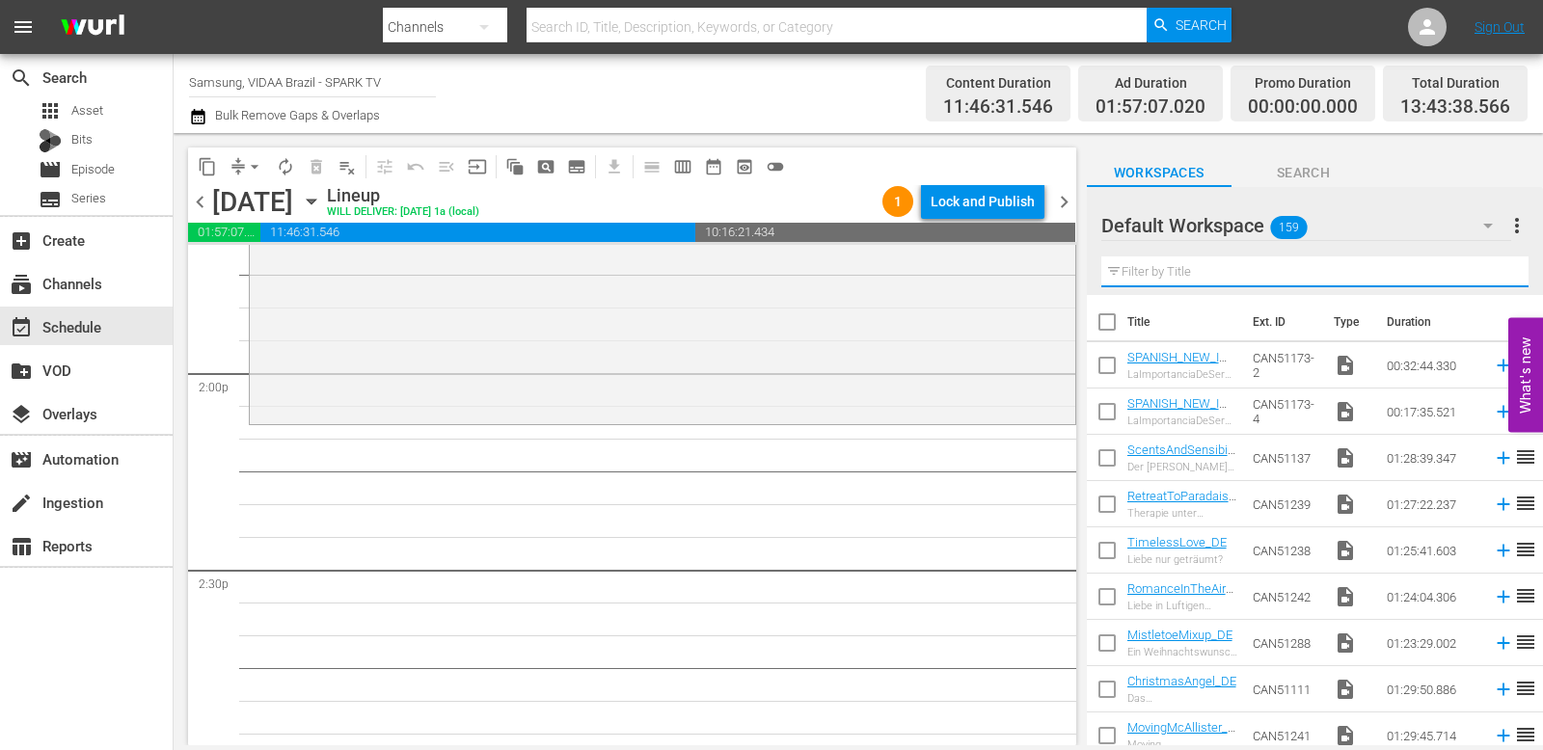
click at [1209, 267] on input "text" at bounding box center [1314, 272] width 427 height 31
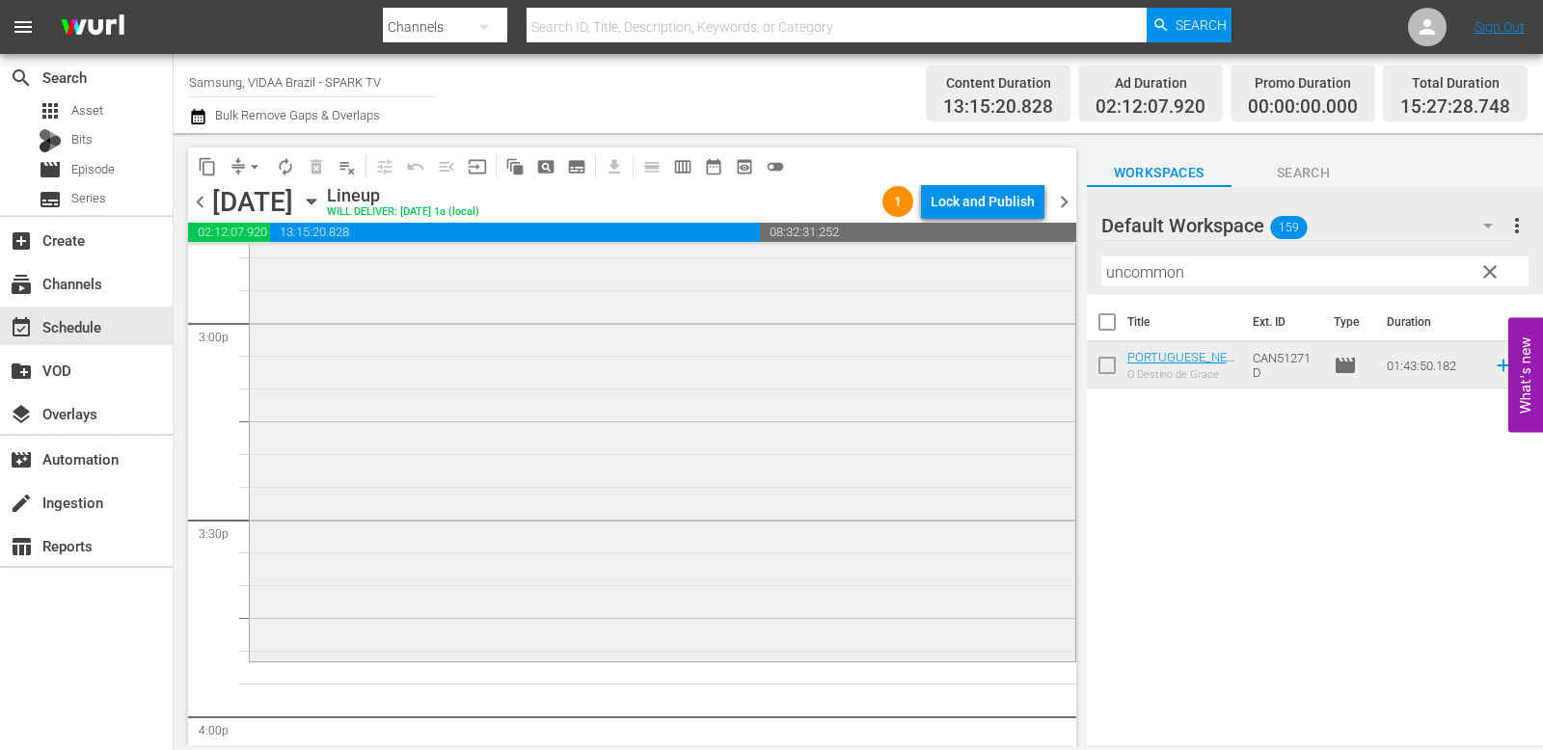
scroll to position [5852, 0]
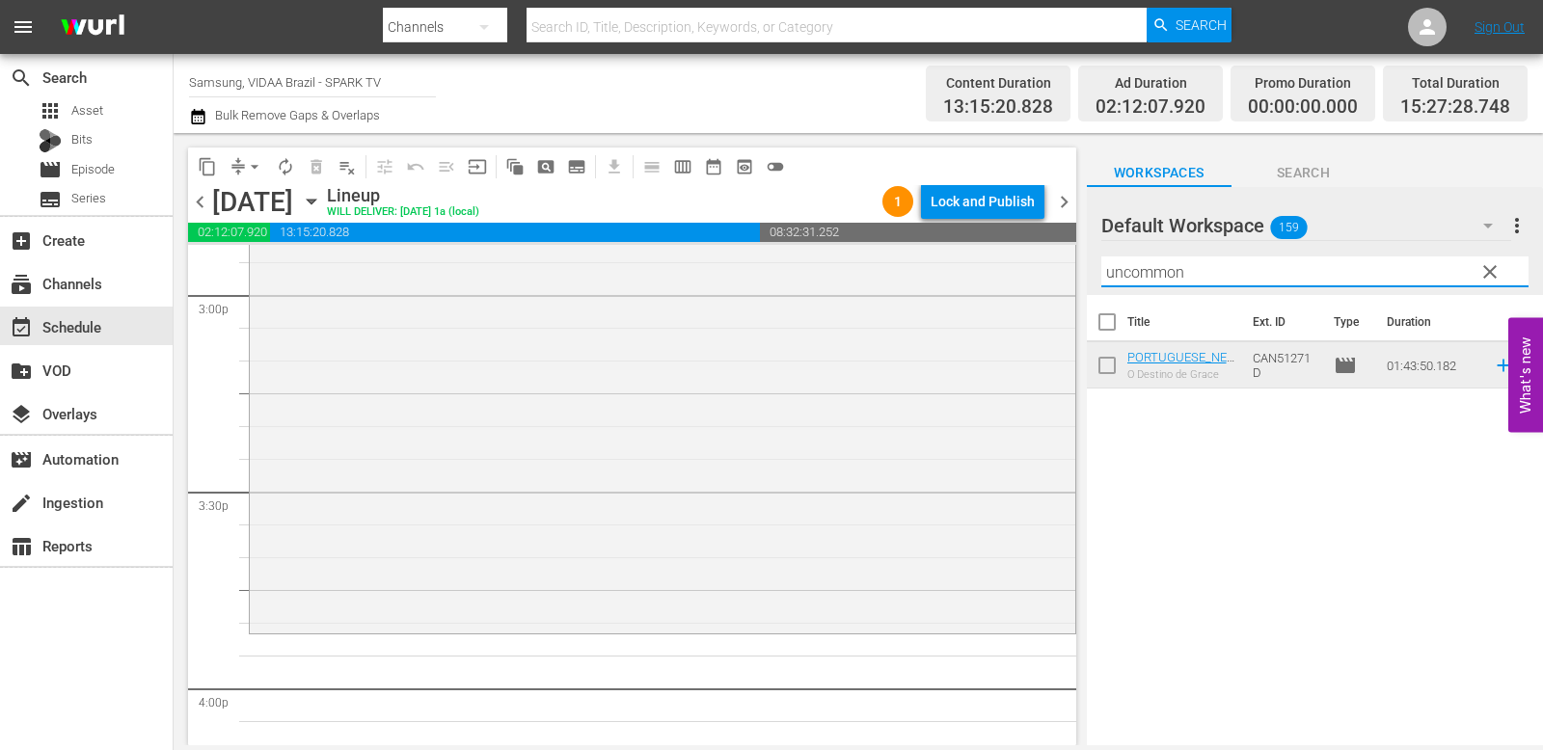
click at [1209, 277] on input "uncommon" at bounding box center [1314, 272] width 427 height 31
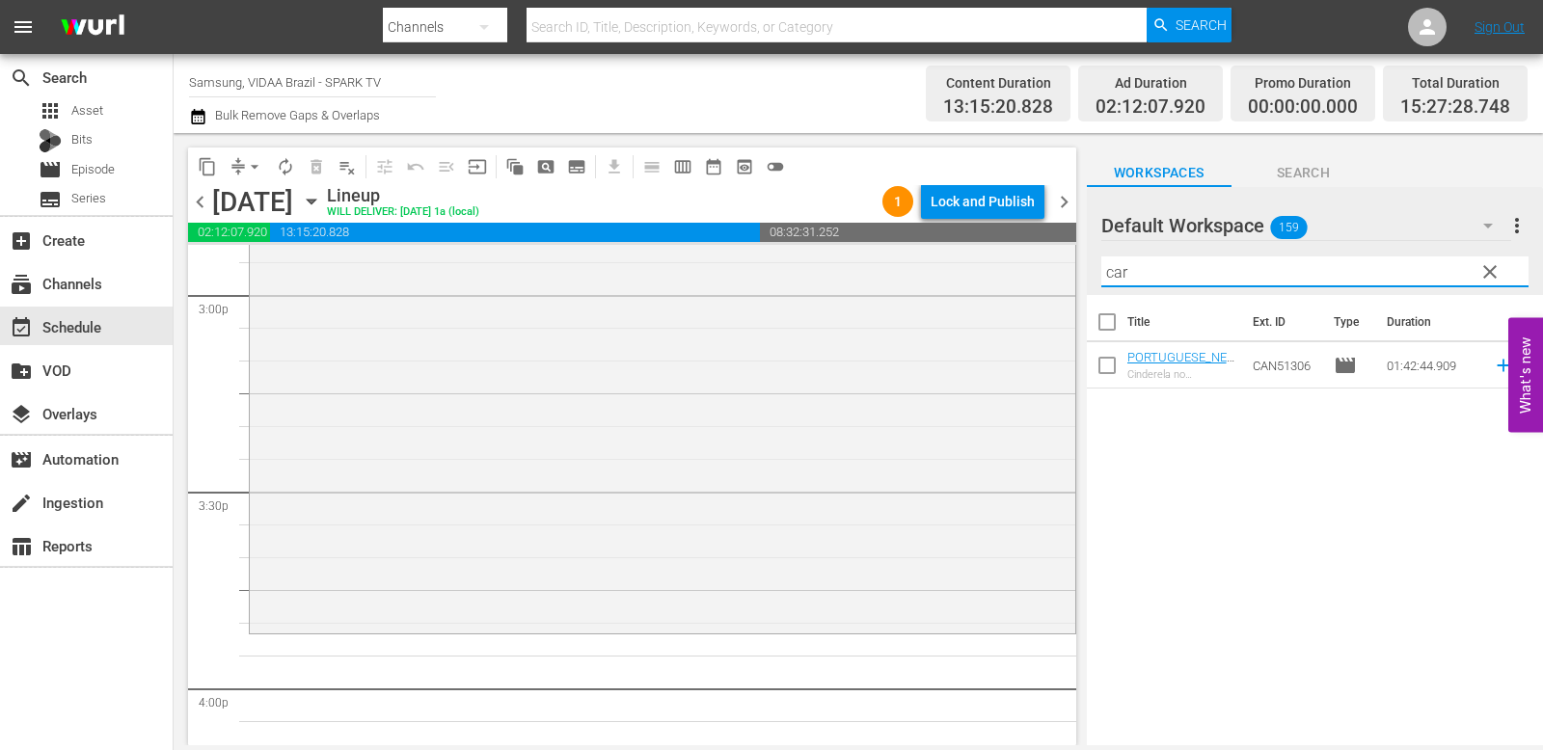
type input "car"
click at [1209, 528] on div "Title Ext. ID Type Duration PORTUGUESE_NEW_CinderellaInTheCaribbean Cinderela n…" at bounding box center [1315, 521] width 456 height 453
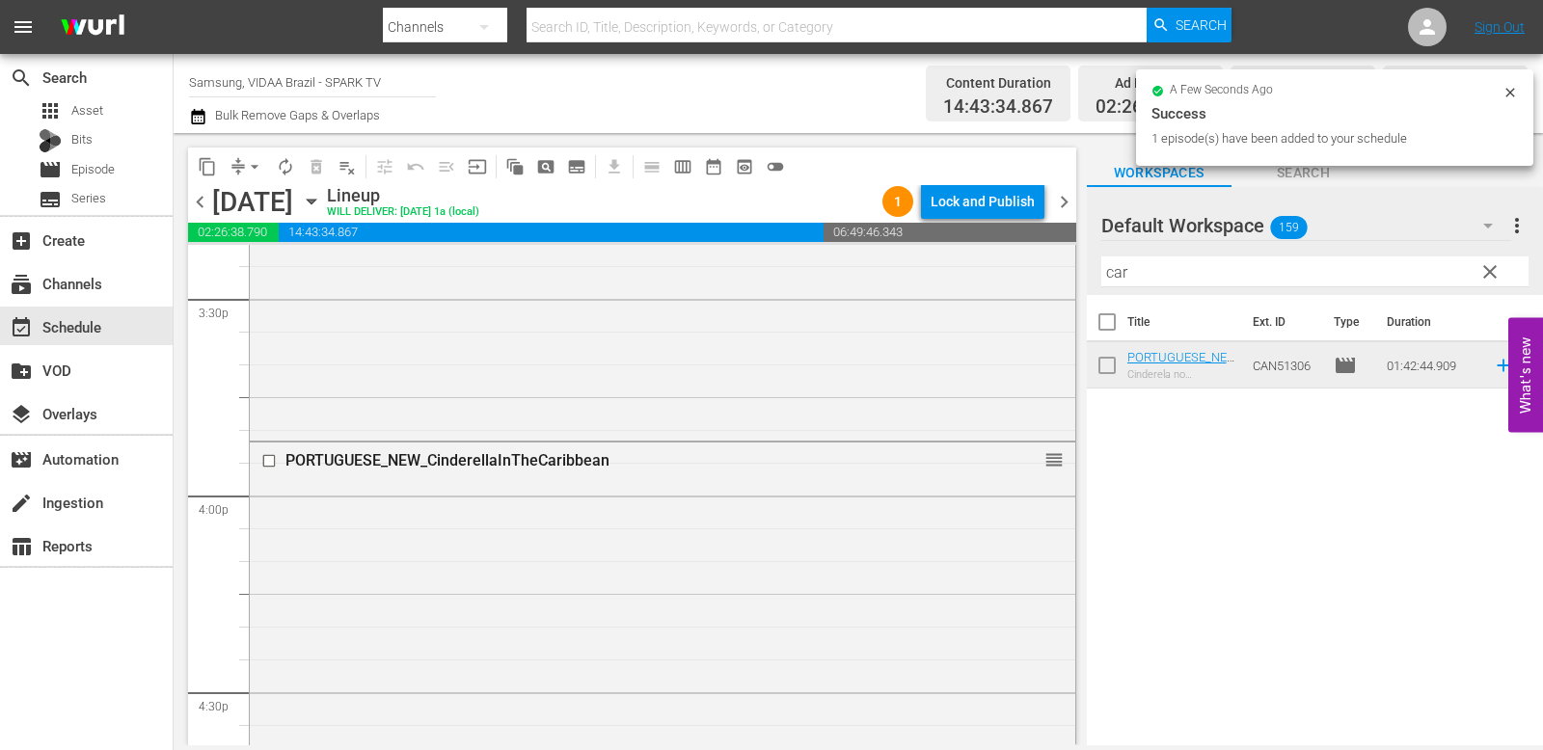
scroll to position [6758, 0]
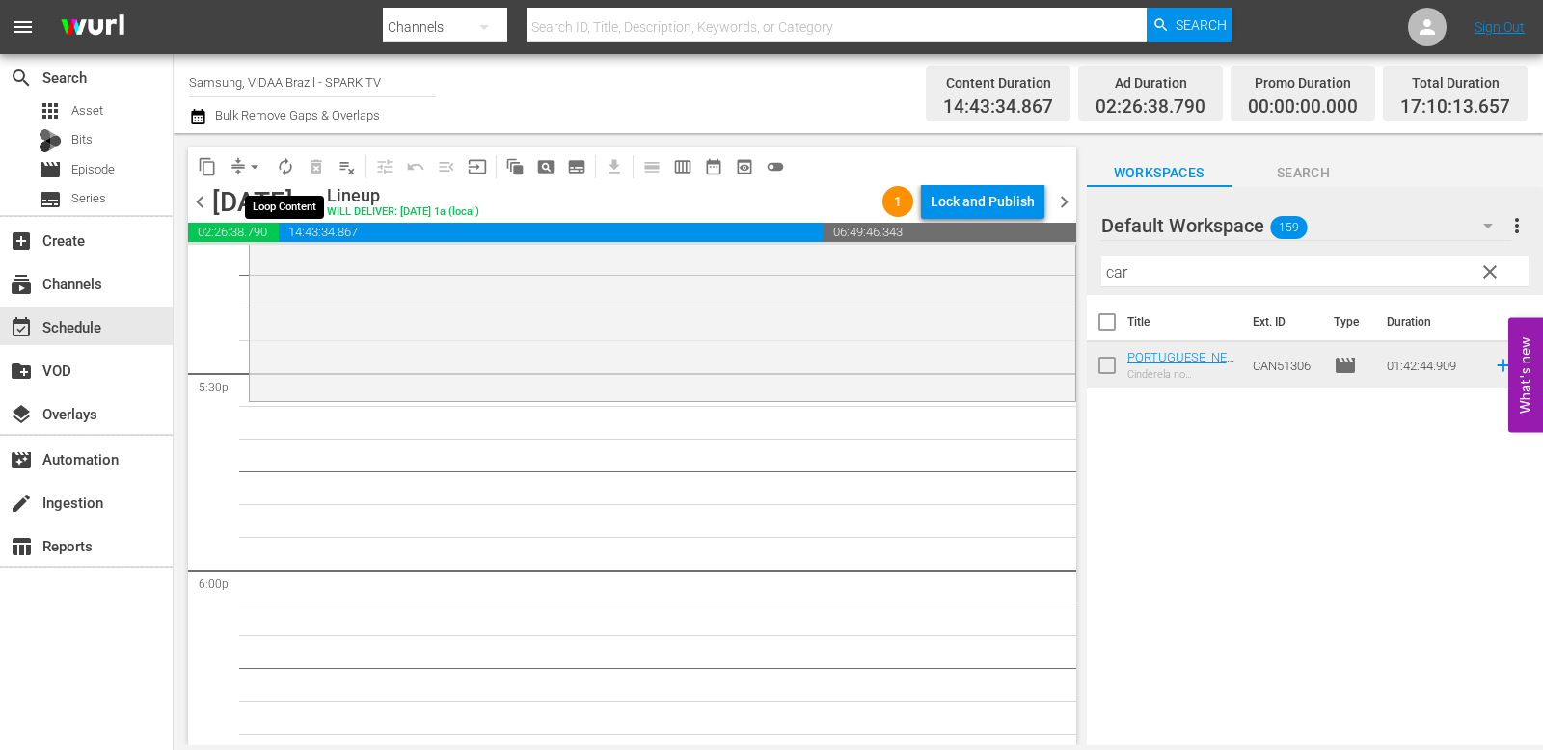
click at [293, 168] on span "autorenew_outlined" at bounding box center [285, 166] width 19 height 19
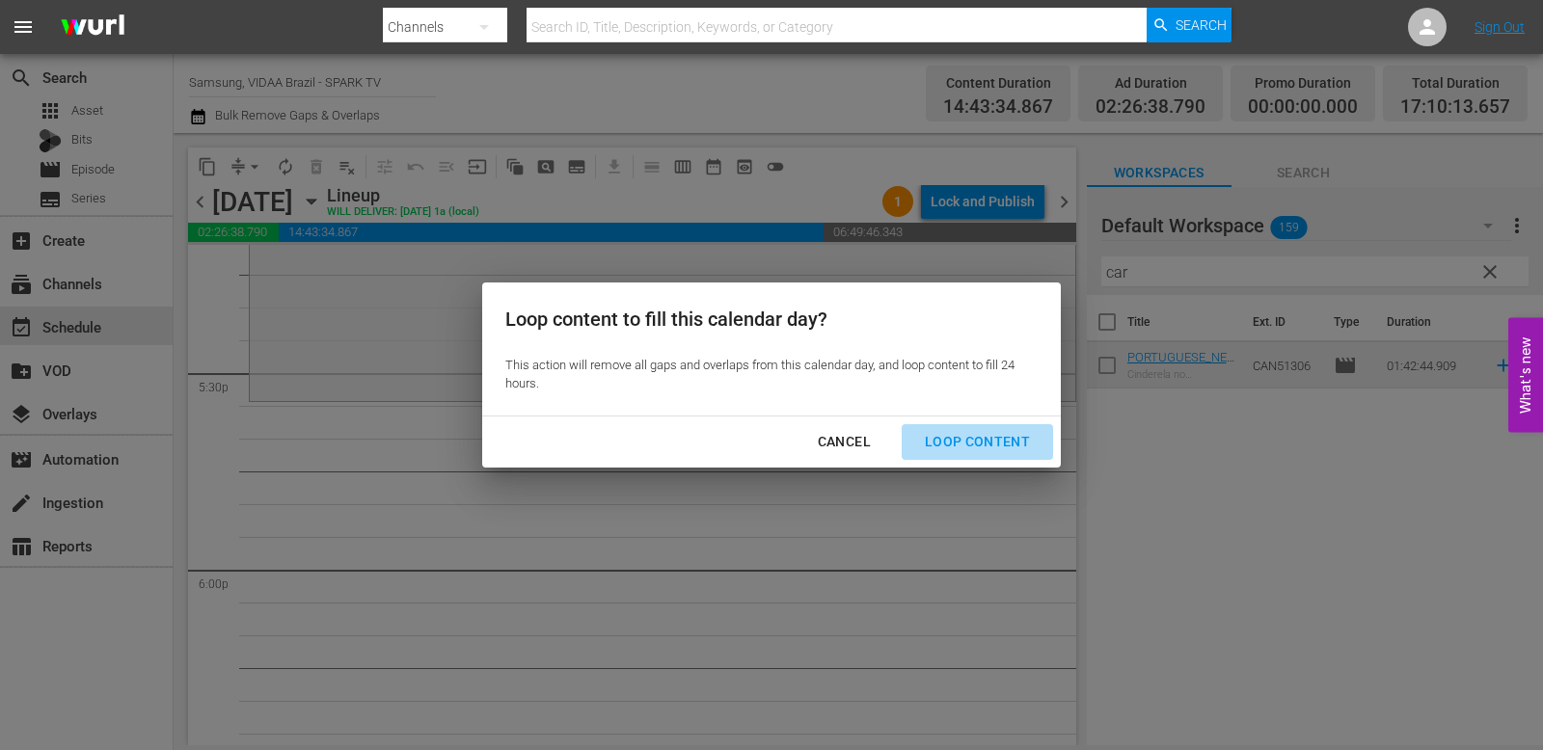
click at [1030, 445] on div "Loop Content" at bounding box center [977, 442] width 136 height 24
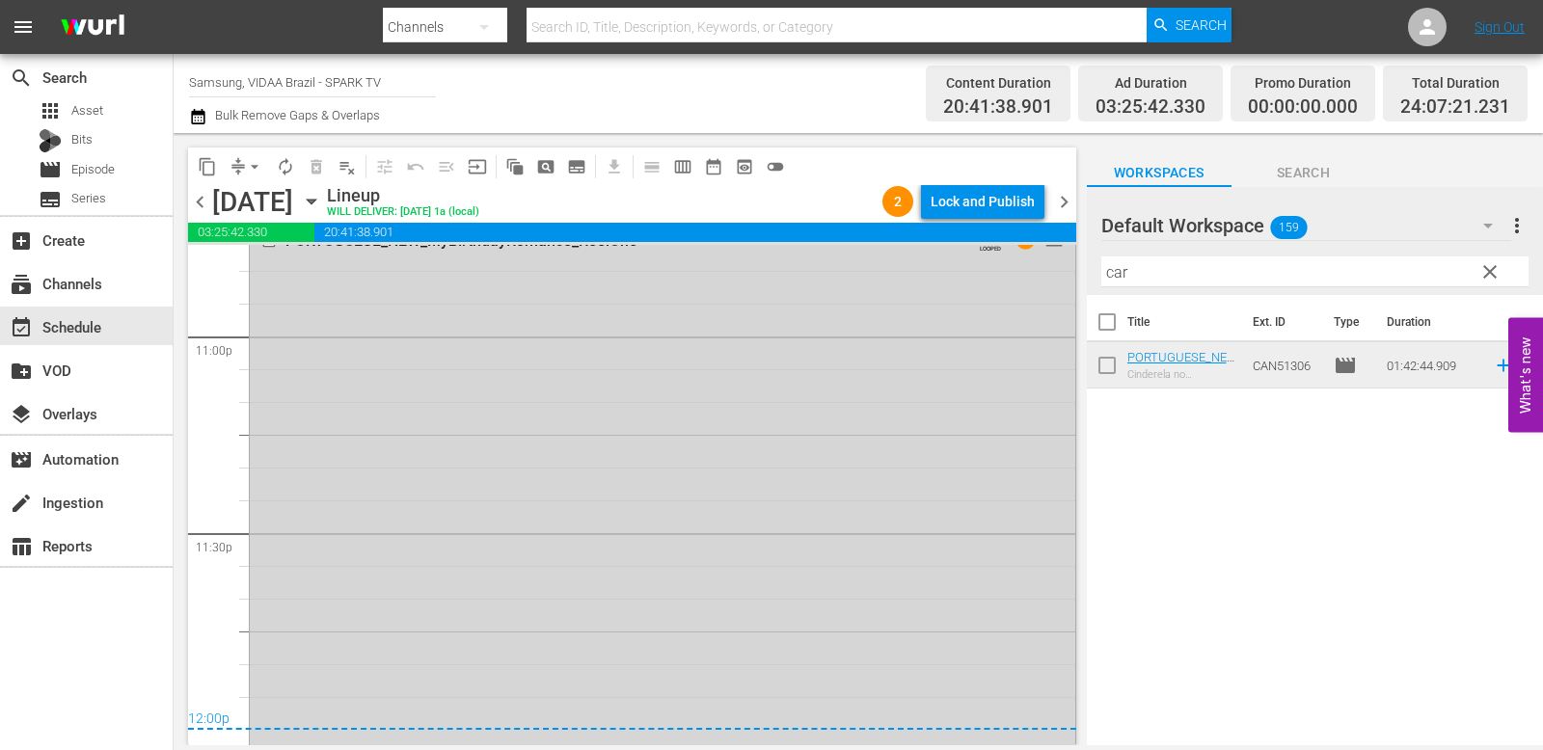
scroll to position [9150, 0]
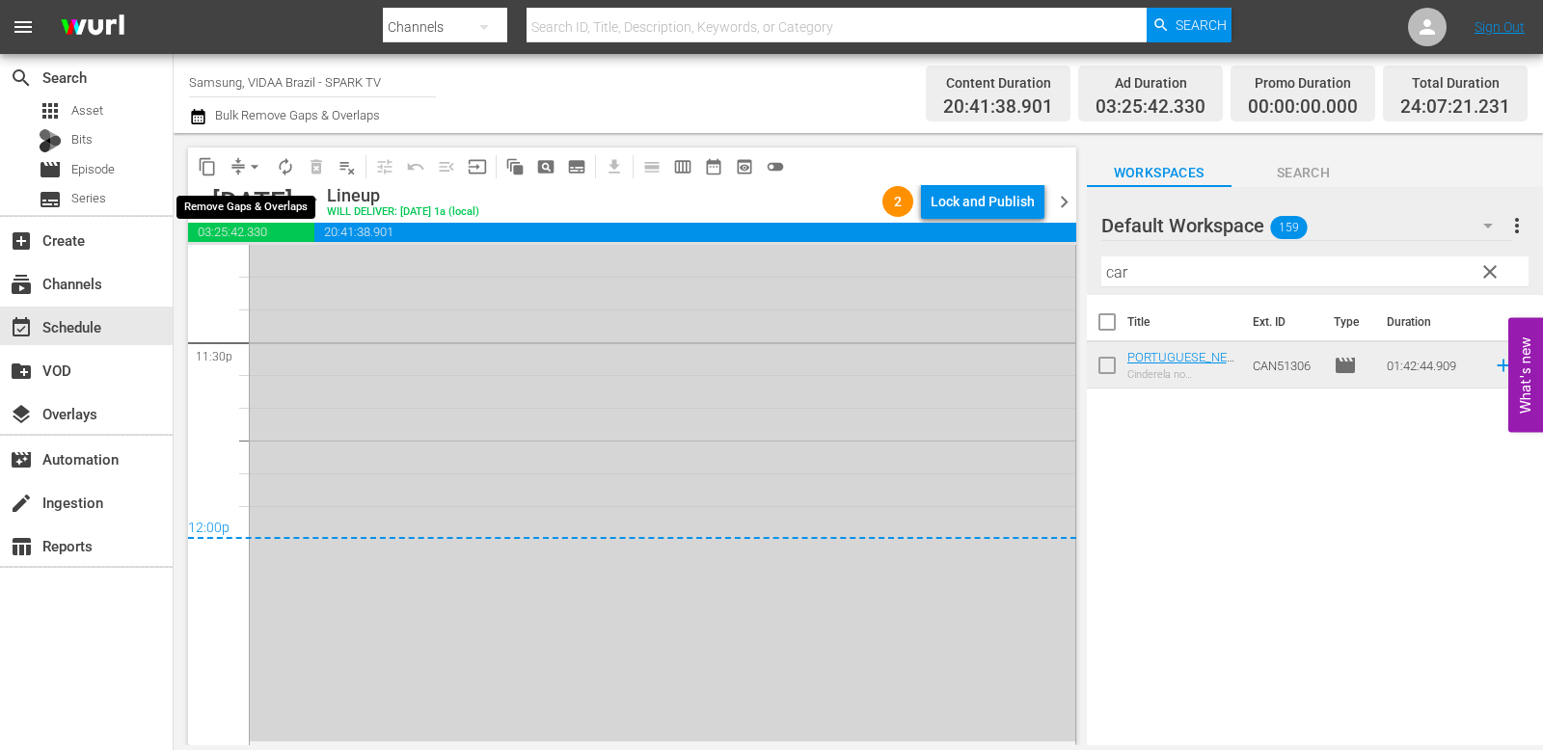
click at [252, 165] on span "arrow_drop_down" at bounding box center [254, 166] width 19 height 19
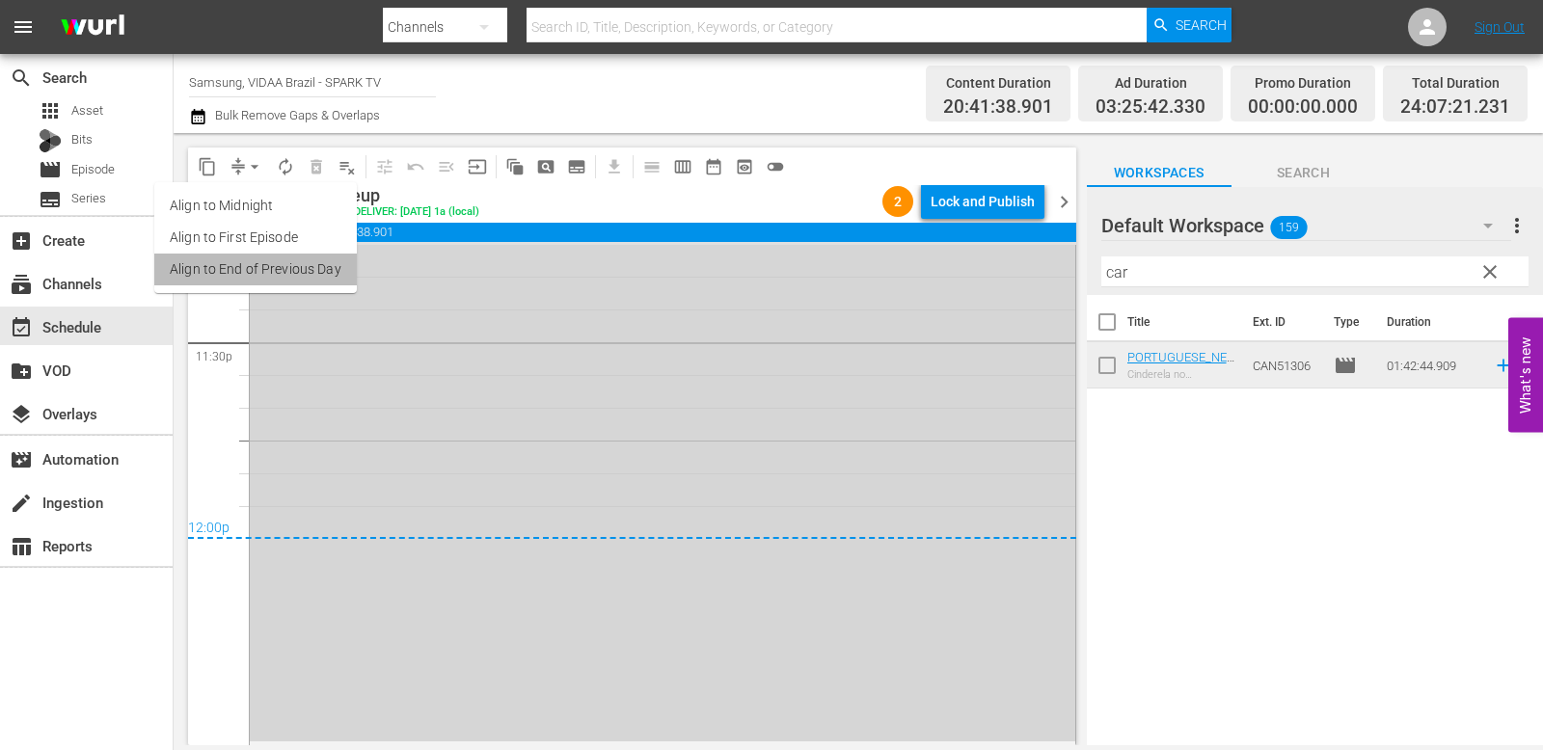
click at [293, 275] on li "Align to End of Previous Day" at bounding box center [255, 270] width 203 height 32
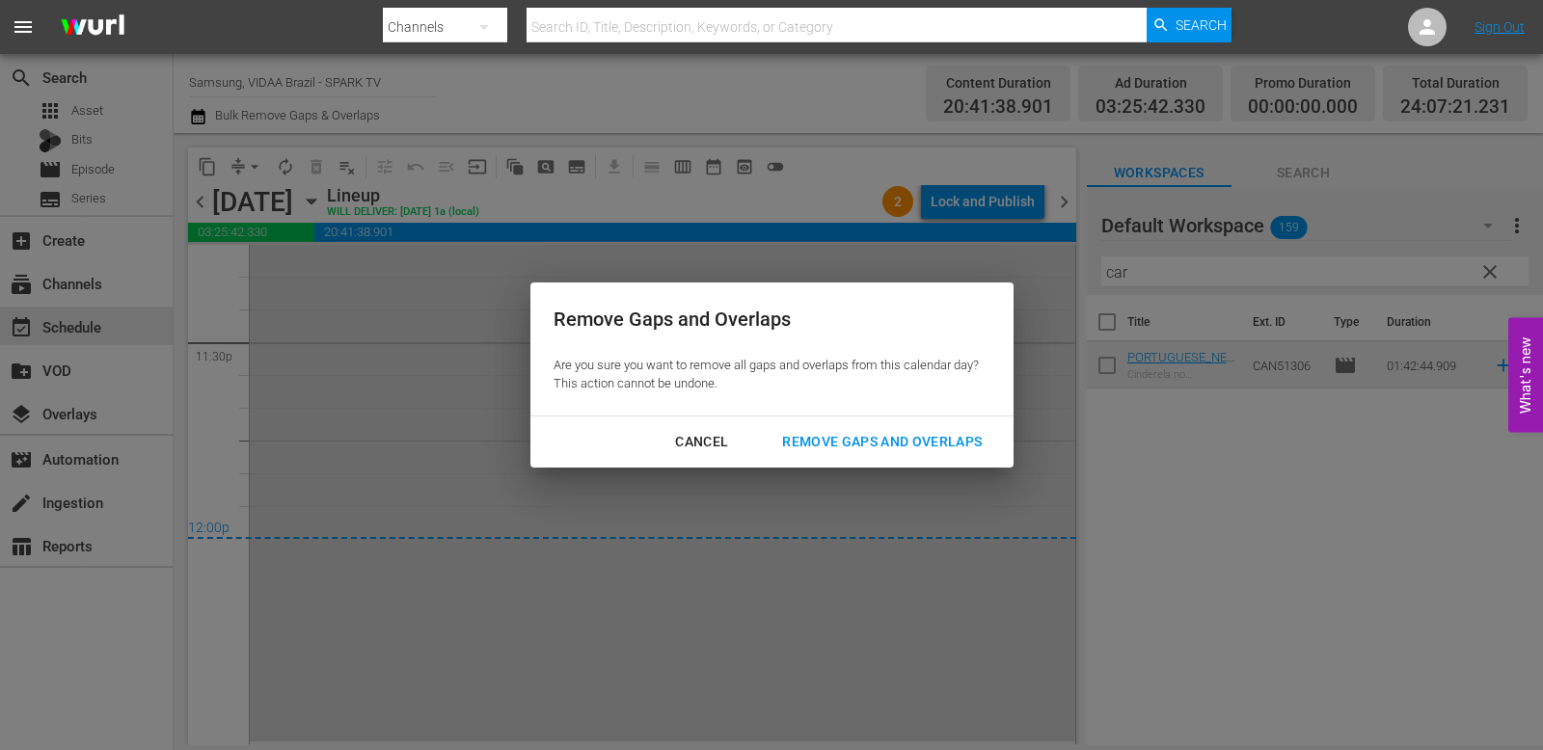
click at [932, 444] on div "Remove Gaps and Overlaps" at bounding box center [882, 442] width 231 height 24
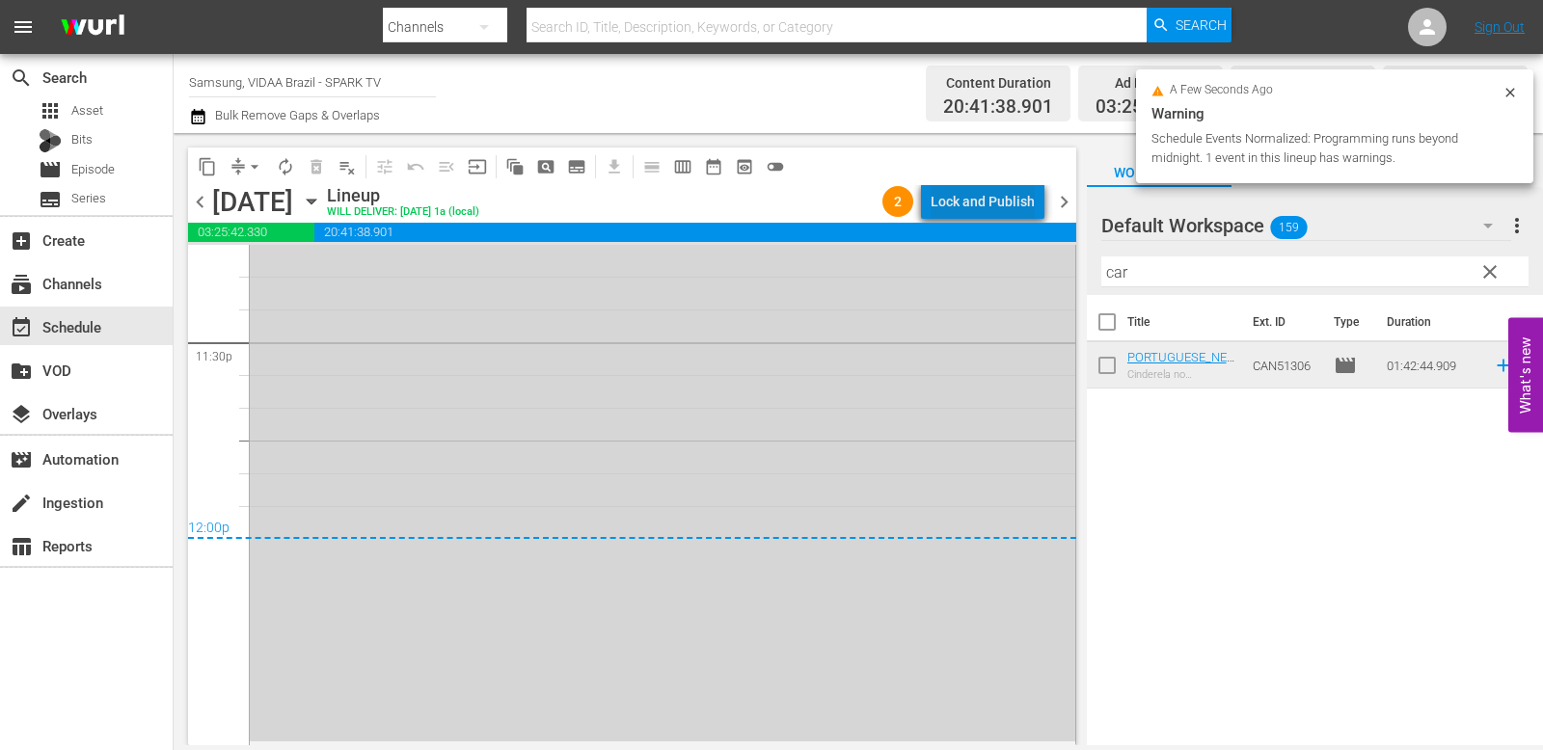
click at [1005, 204] on div "Lock and Publish" at bounding box center [983, 201] width 104 height 35
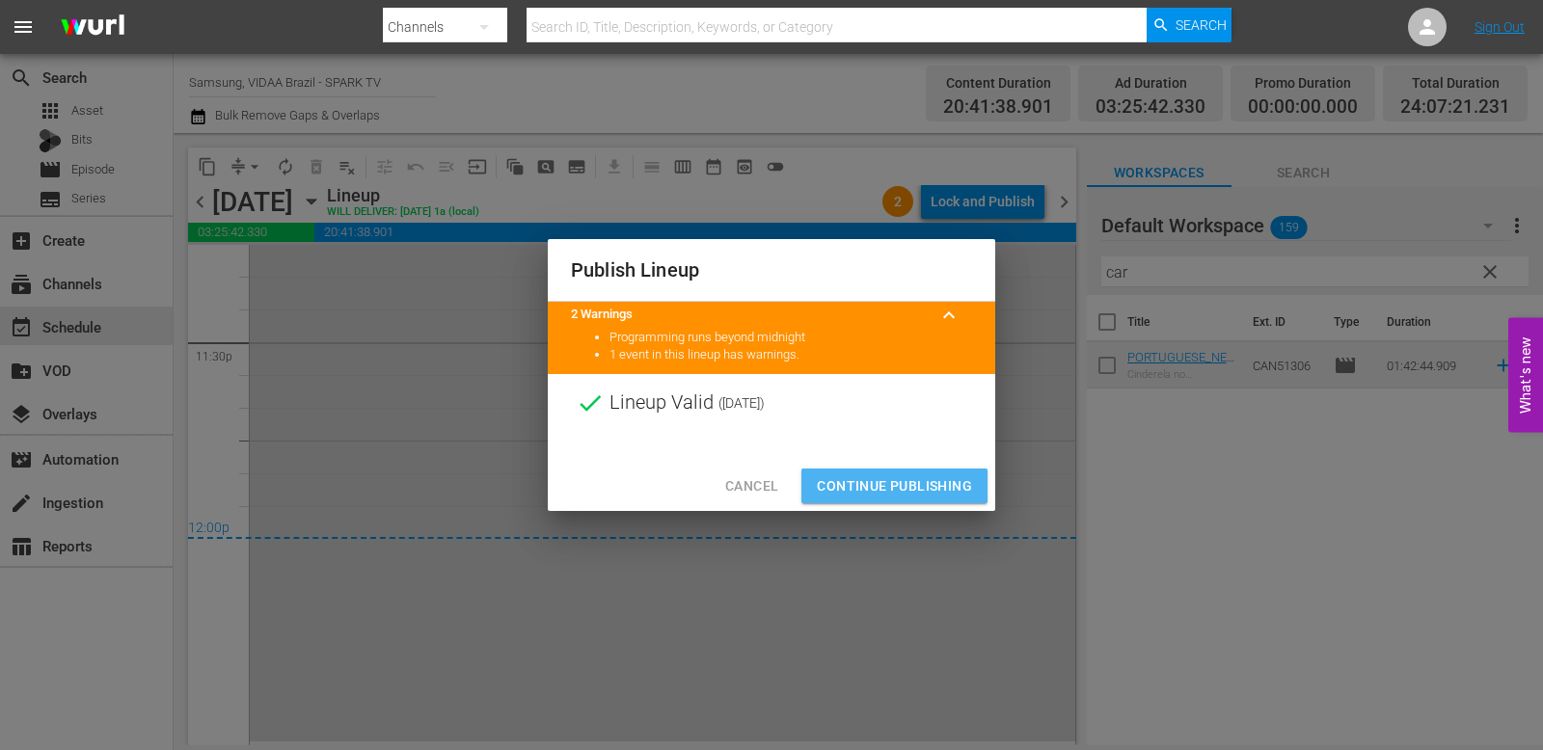
click at [926, 492] on span "Continue Publishing" at bounding box center [894, 487] width 155 height 24
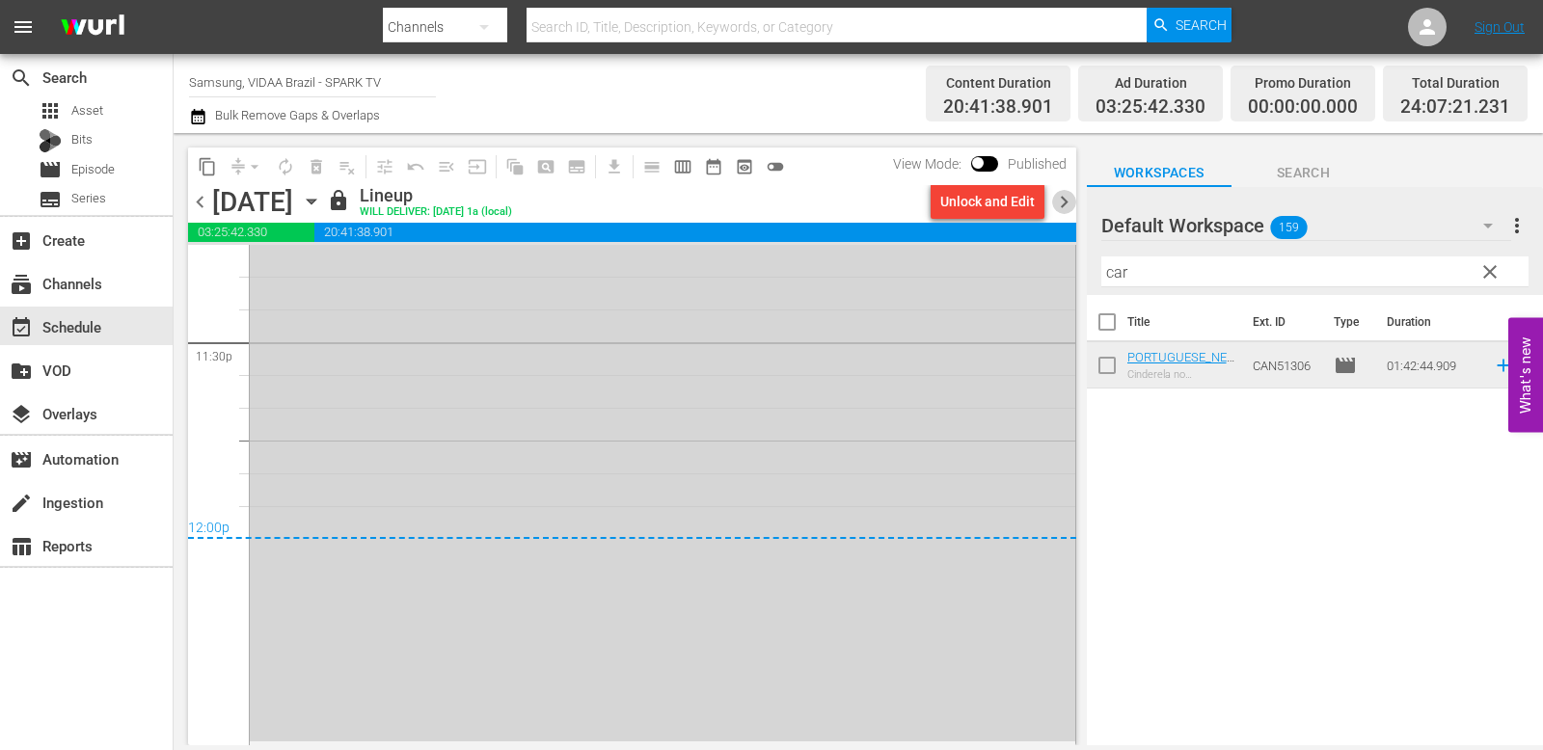
click at [1062, 196] on span "chevron_right" at bounding box center [1064, 202] width 24 height 24
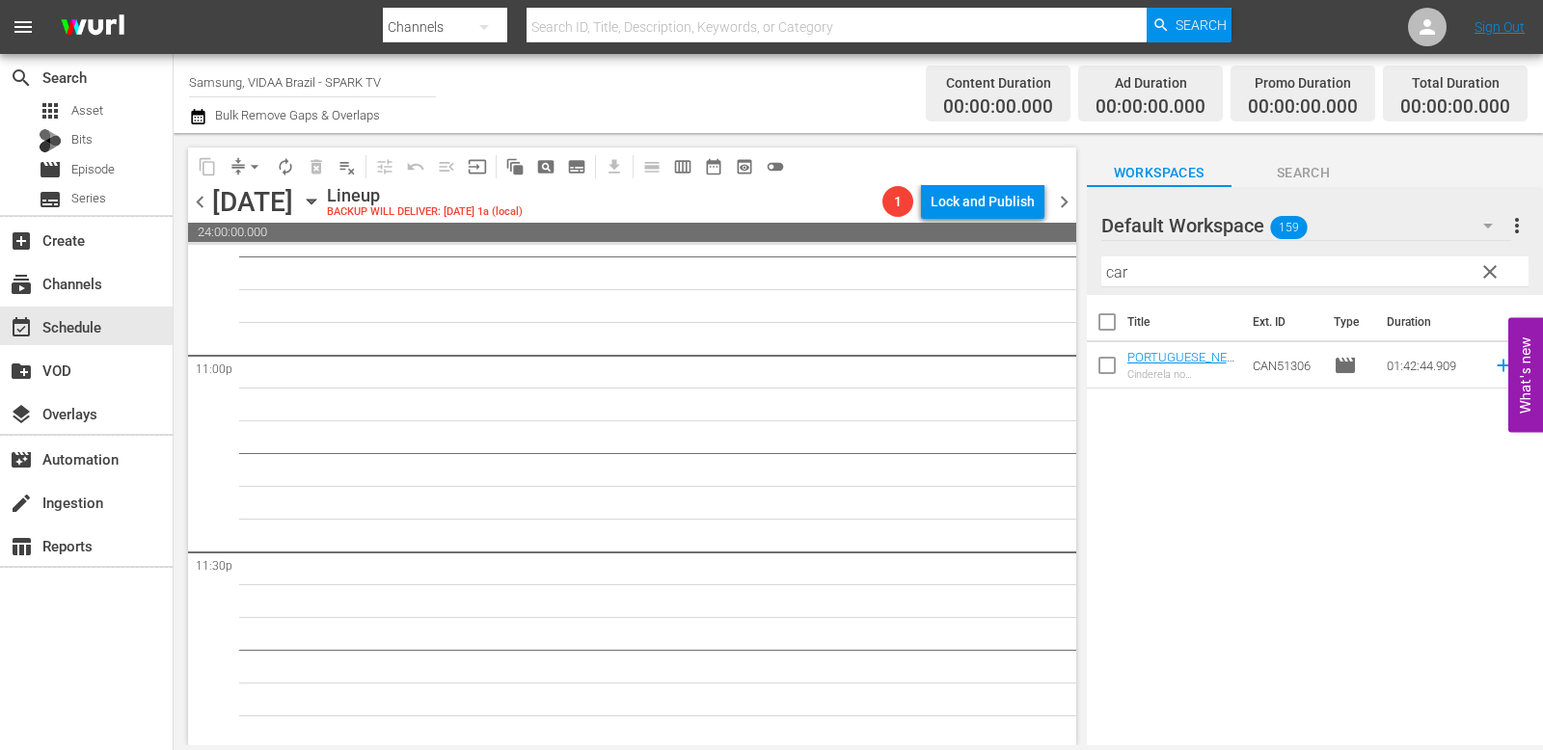
scroll to position [8908, 0]
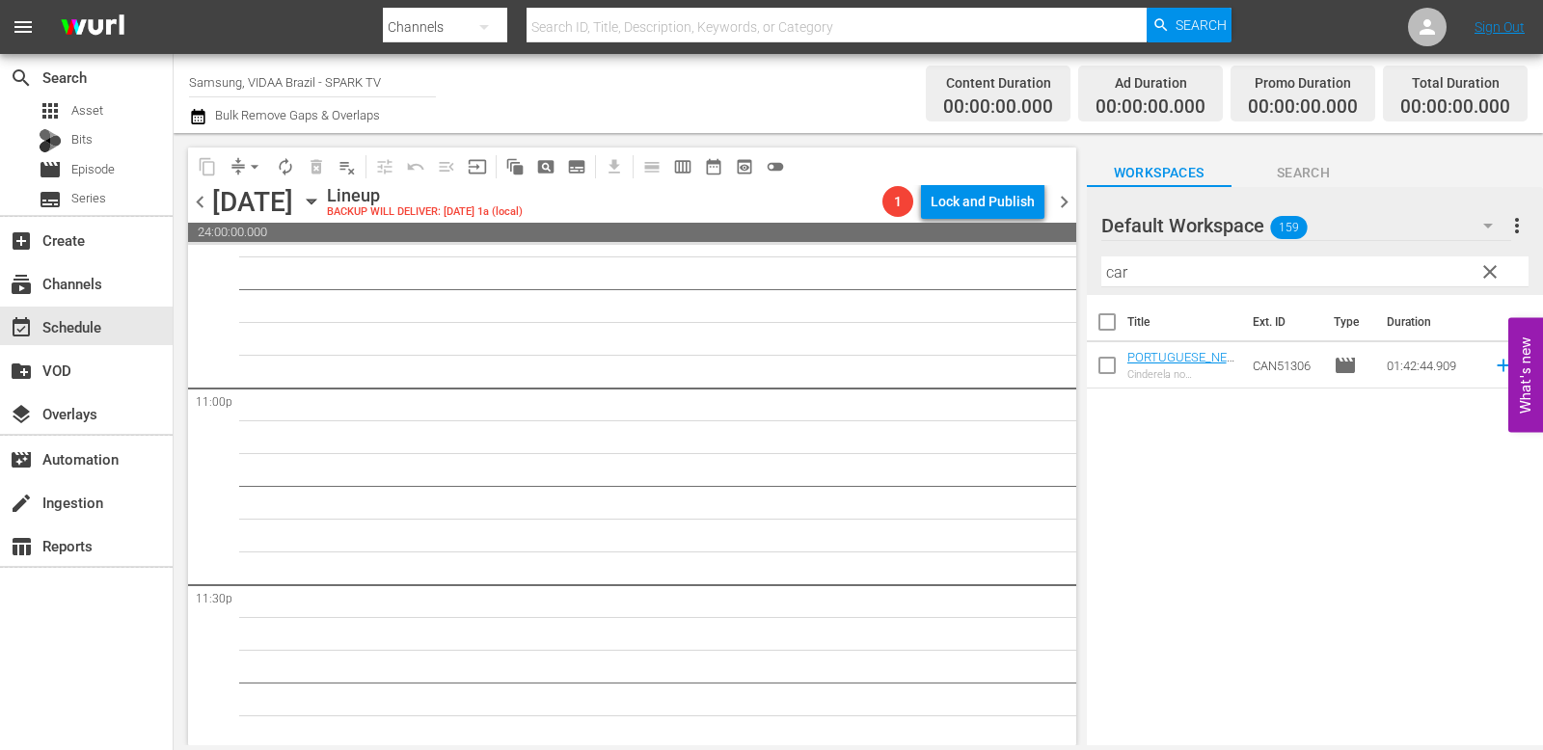
click at [1209, 269] on span "clear" at bounding box center [1490, 271] width 23 height 23
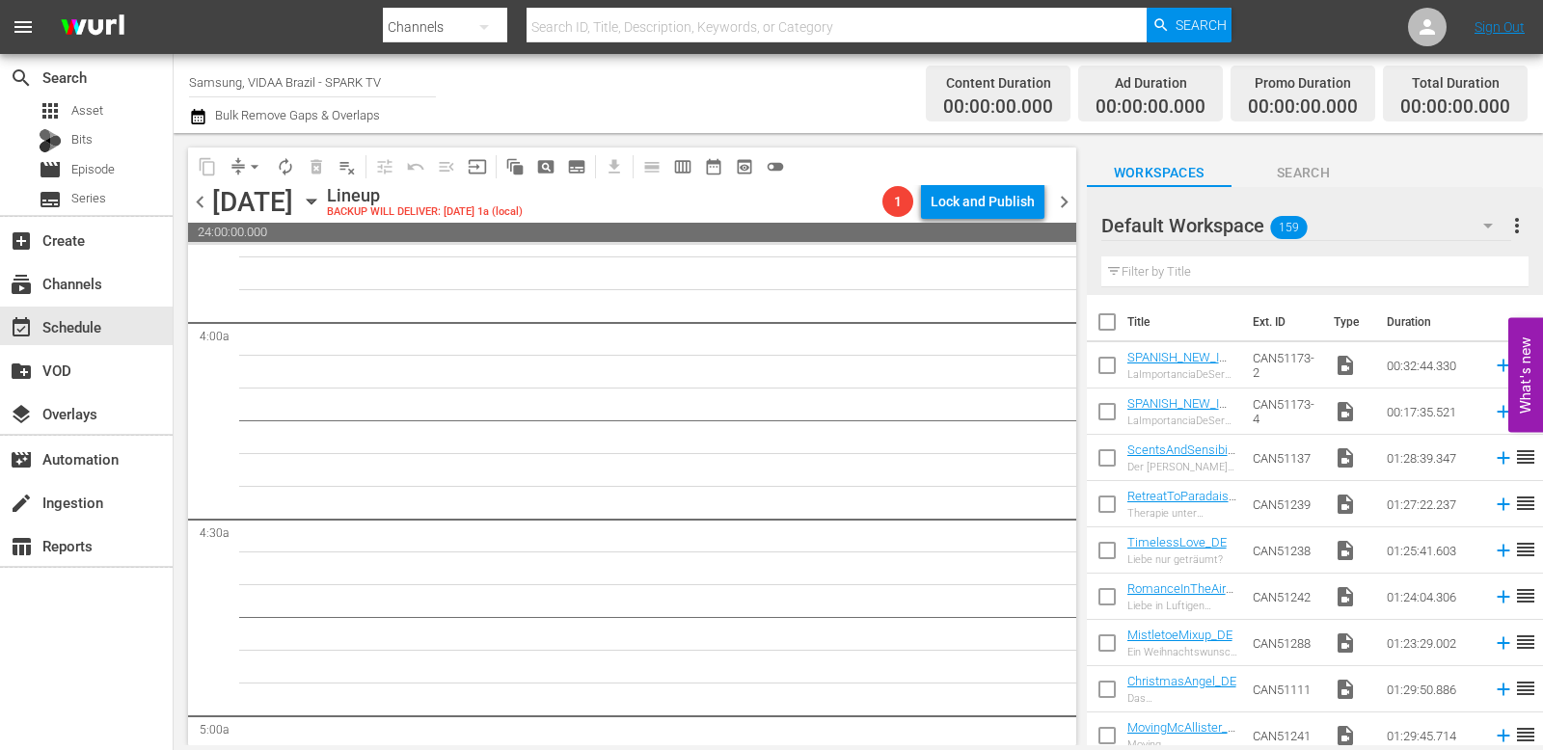
scroll to position [0, 0]
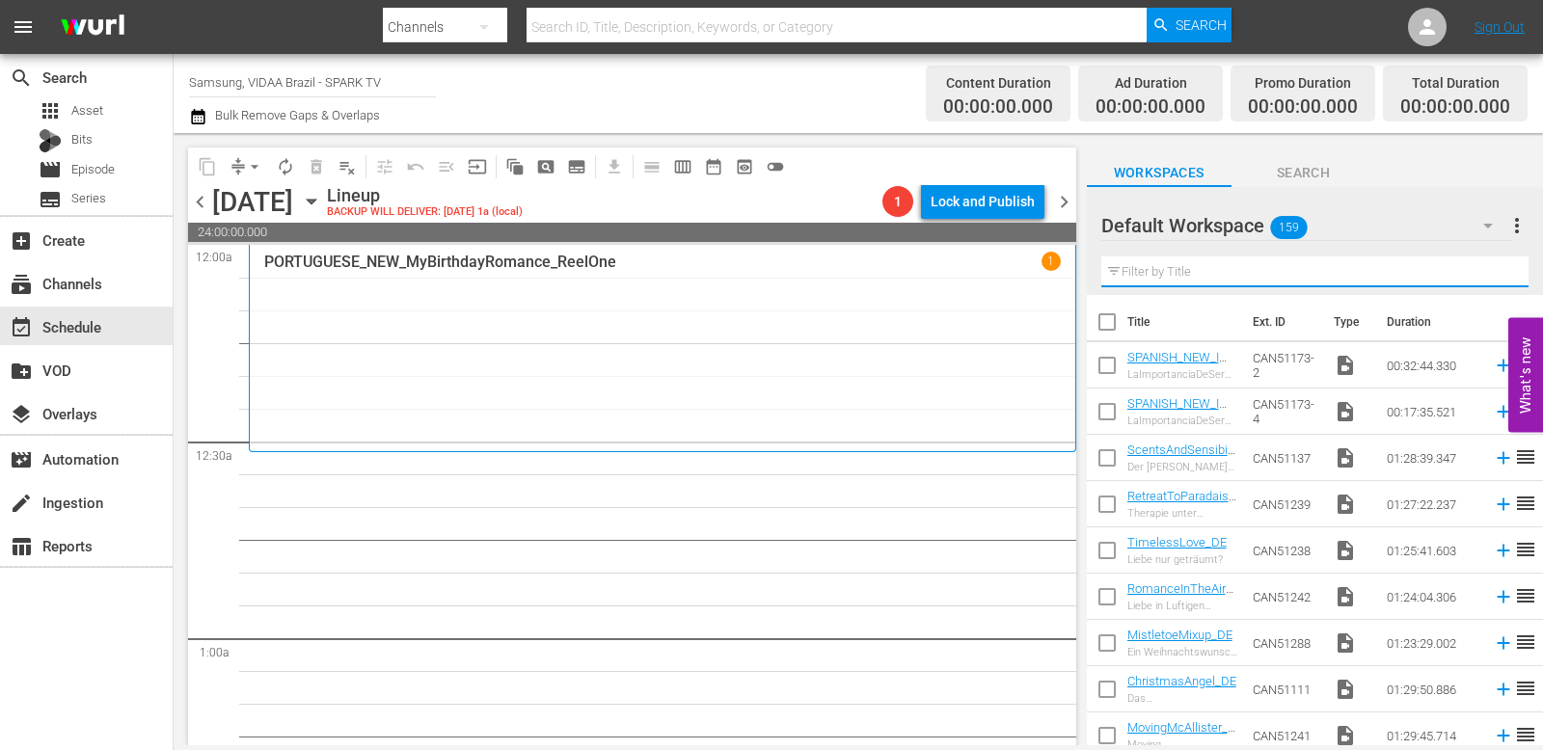
click at [1209, 280] on input "text" at bounding box center [1314, 272] width 427 height 31
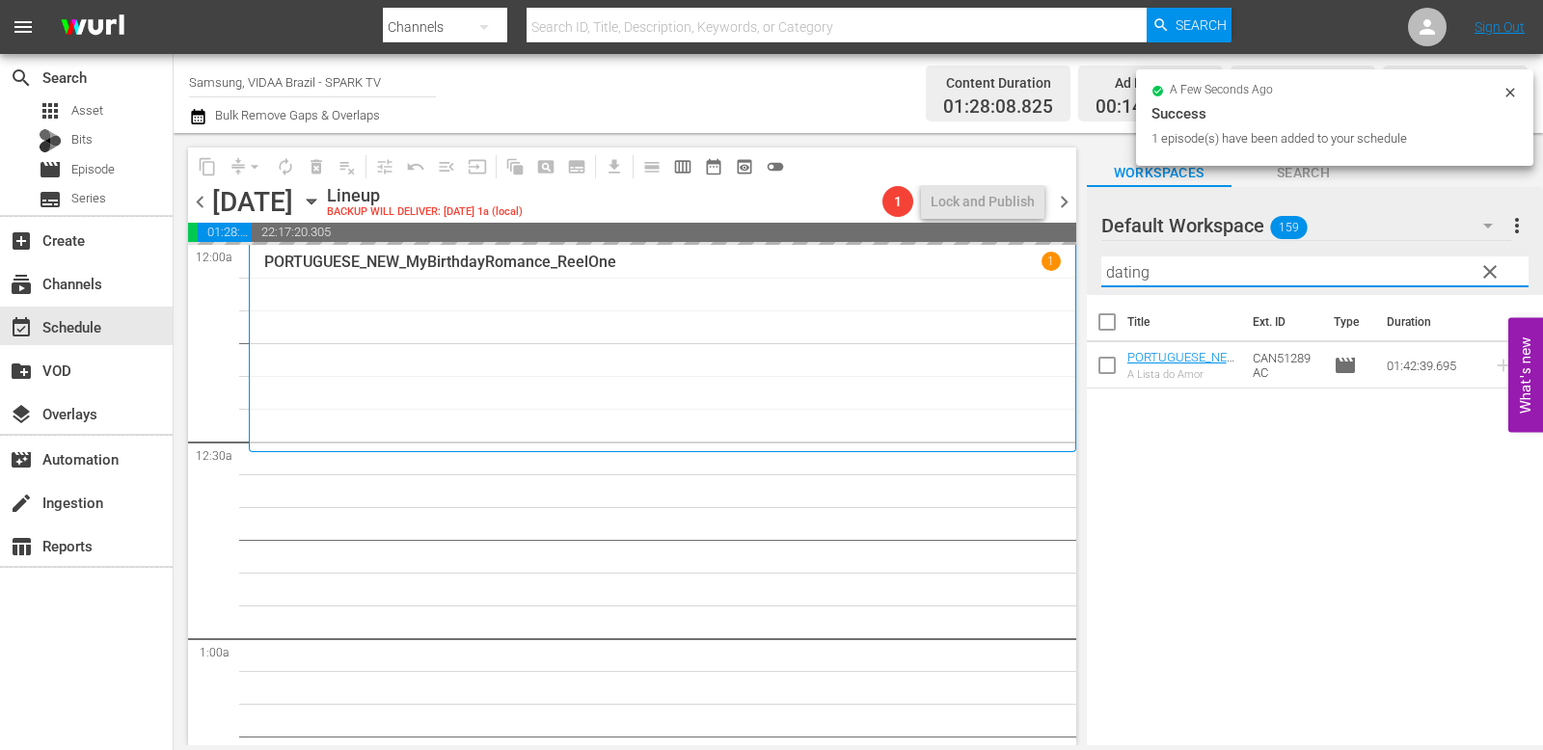
click at [1209, 281] on input "dating" at bounding box center [1314, 272] width 427 height 31
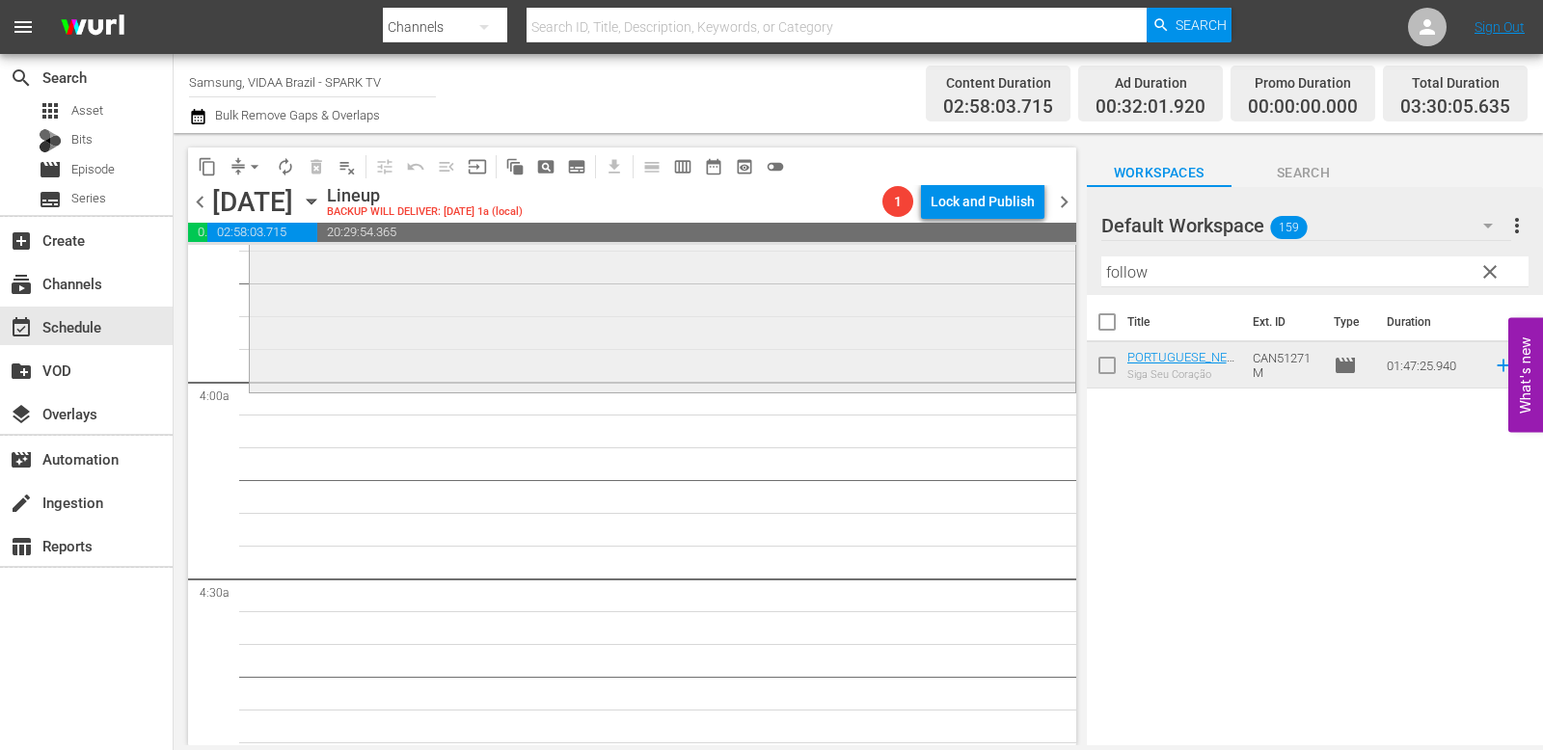
scroll to position [1452, 0]
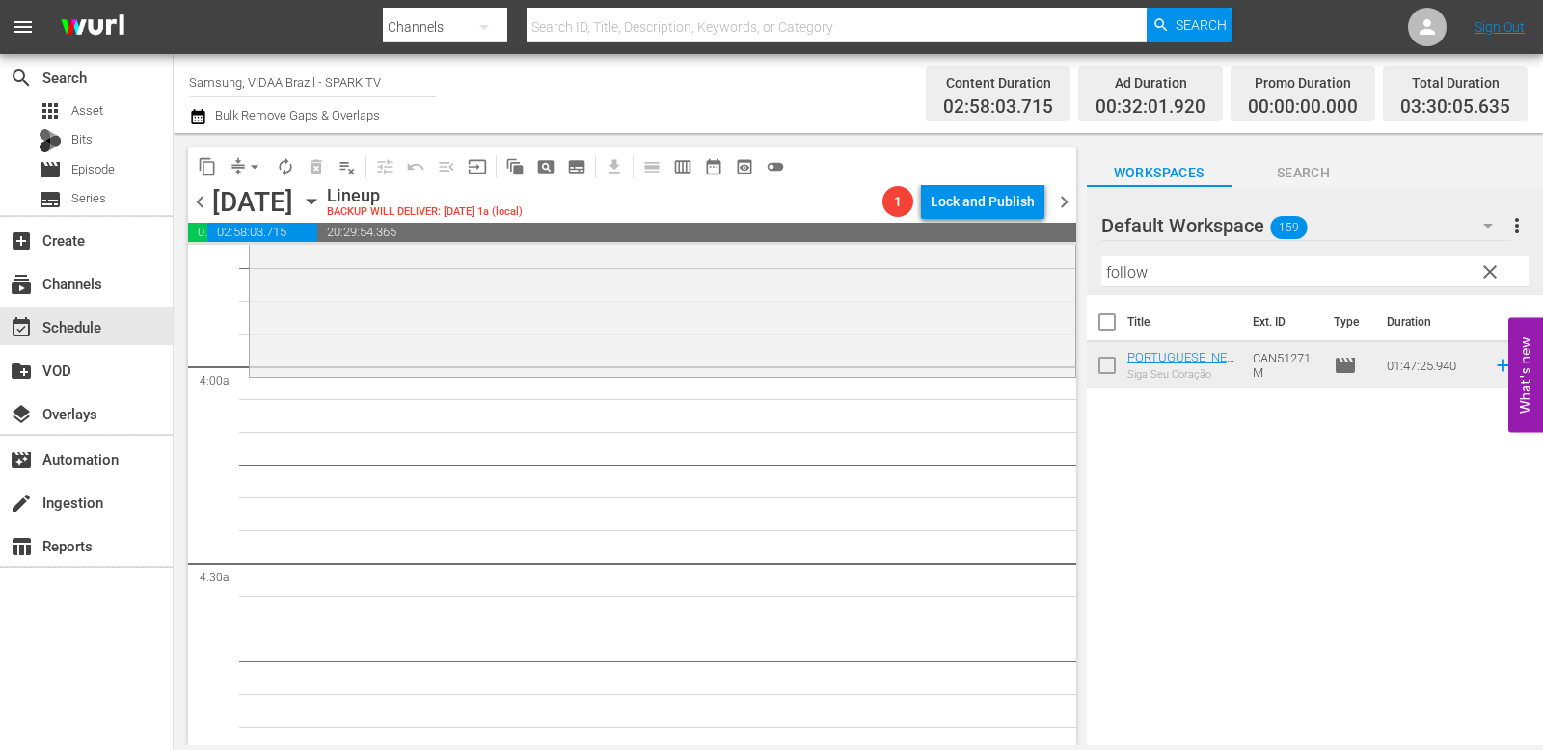
click at [1192, 275] on input "follow" at bounding box center [1314, 272] width 427 height 31
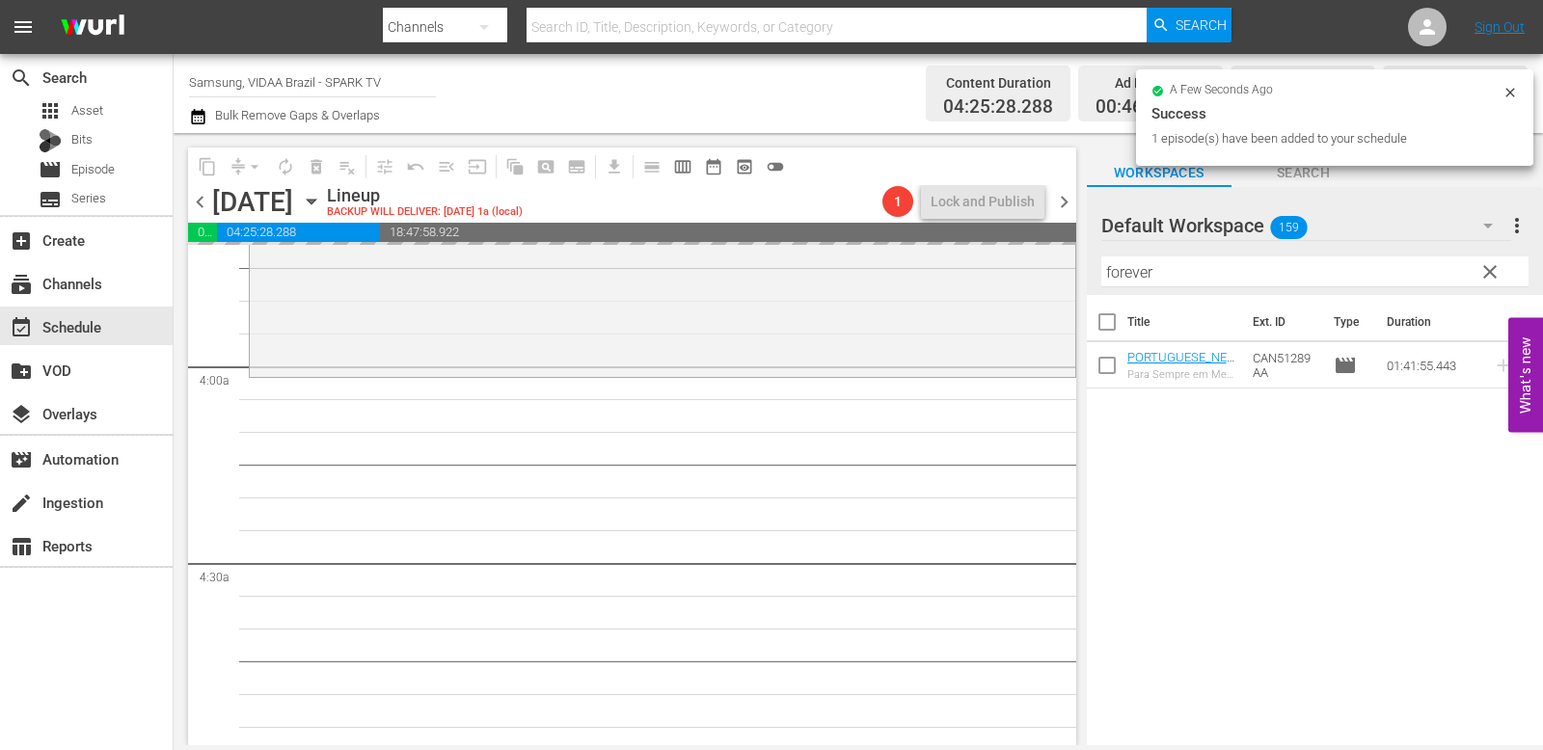
click at [1209, 270] on input "forever" at bounding box center [1314, 272] width 427 height 31
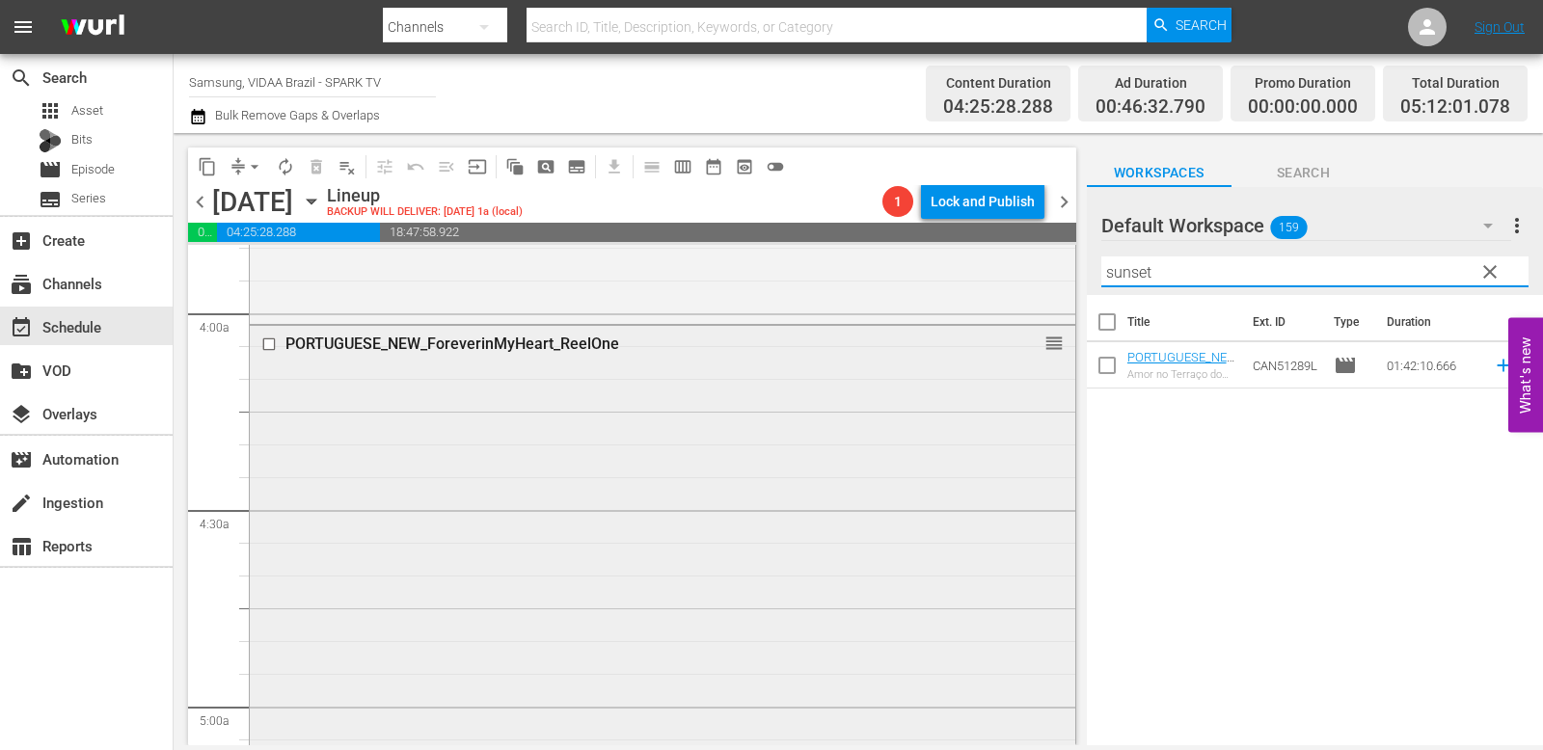
scroll to position [1982, 0]
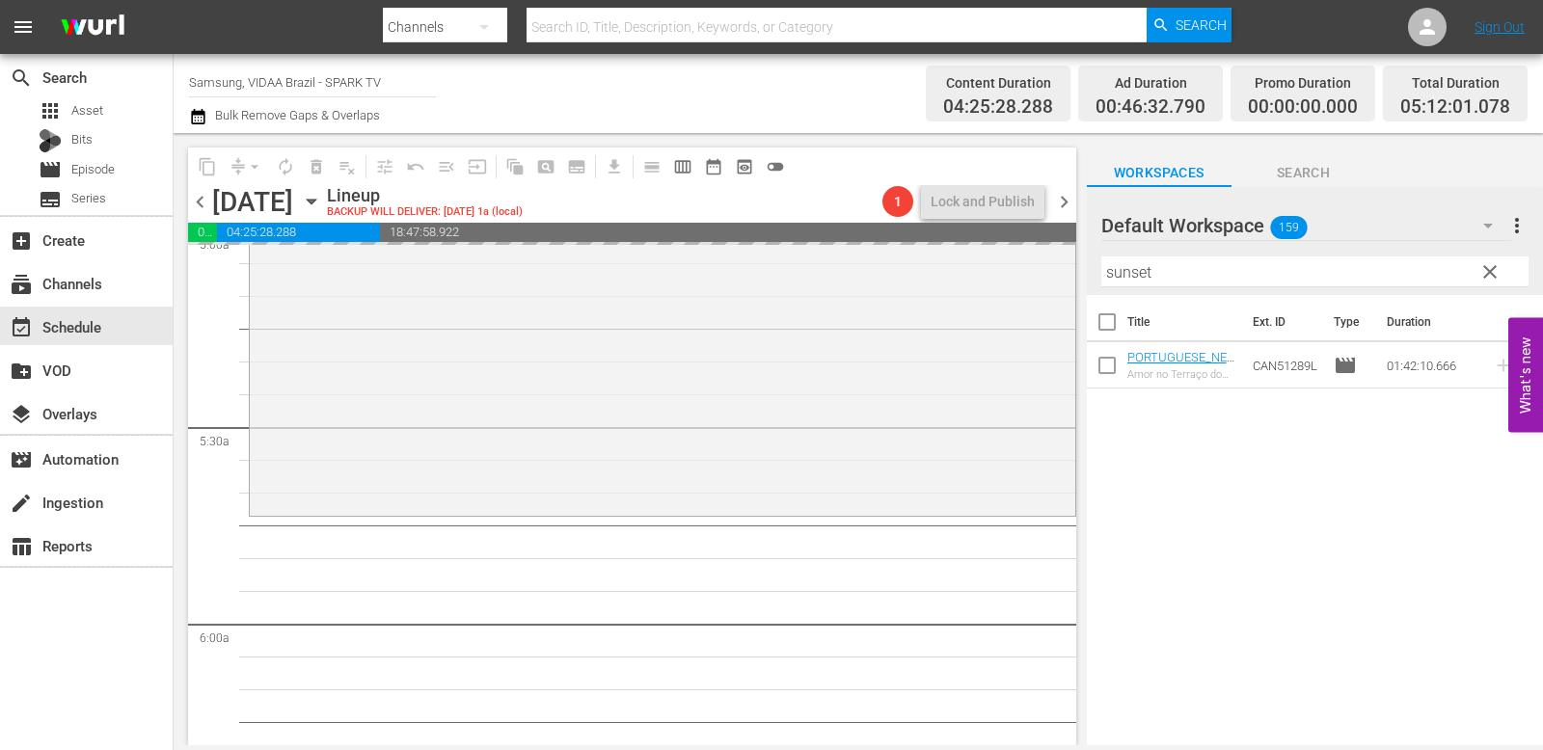
click at [1209, 277] on input "sunset" at bounding box center [1314, 272] width 427 height 31
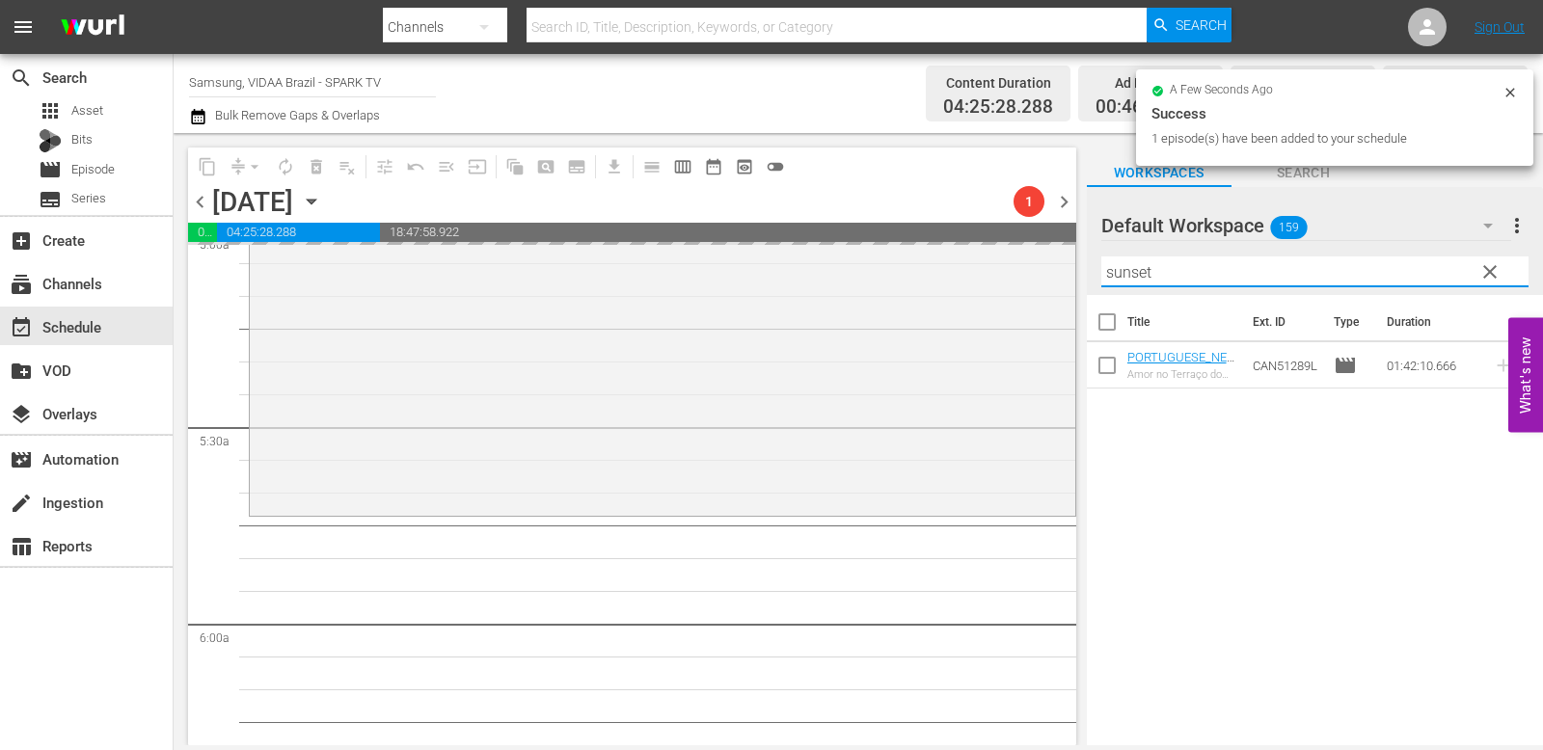
click at [1209, 277] on input "sunset" at bounding box center [1314, 272] width 427 height 31
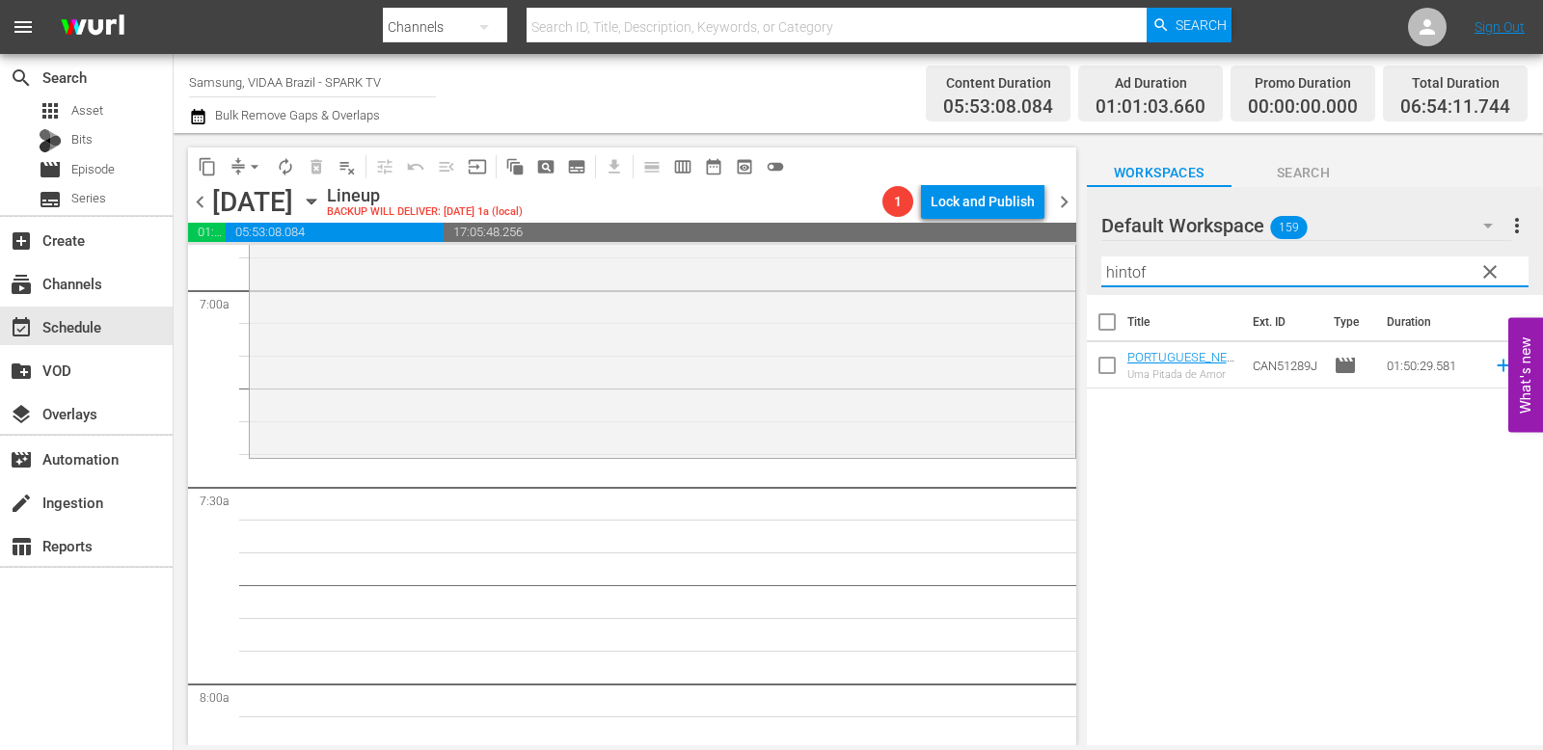
scroll to position [2708, 0]
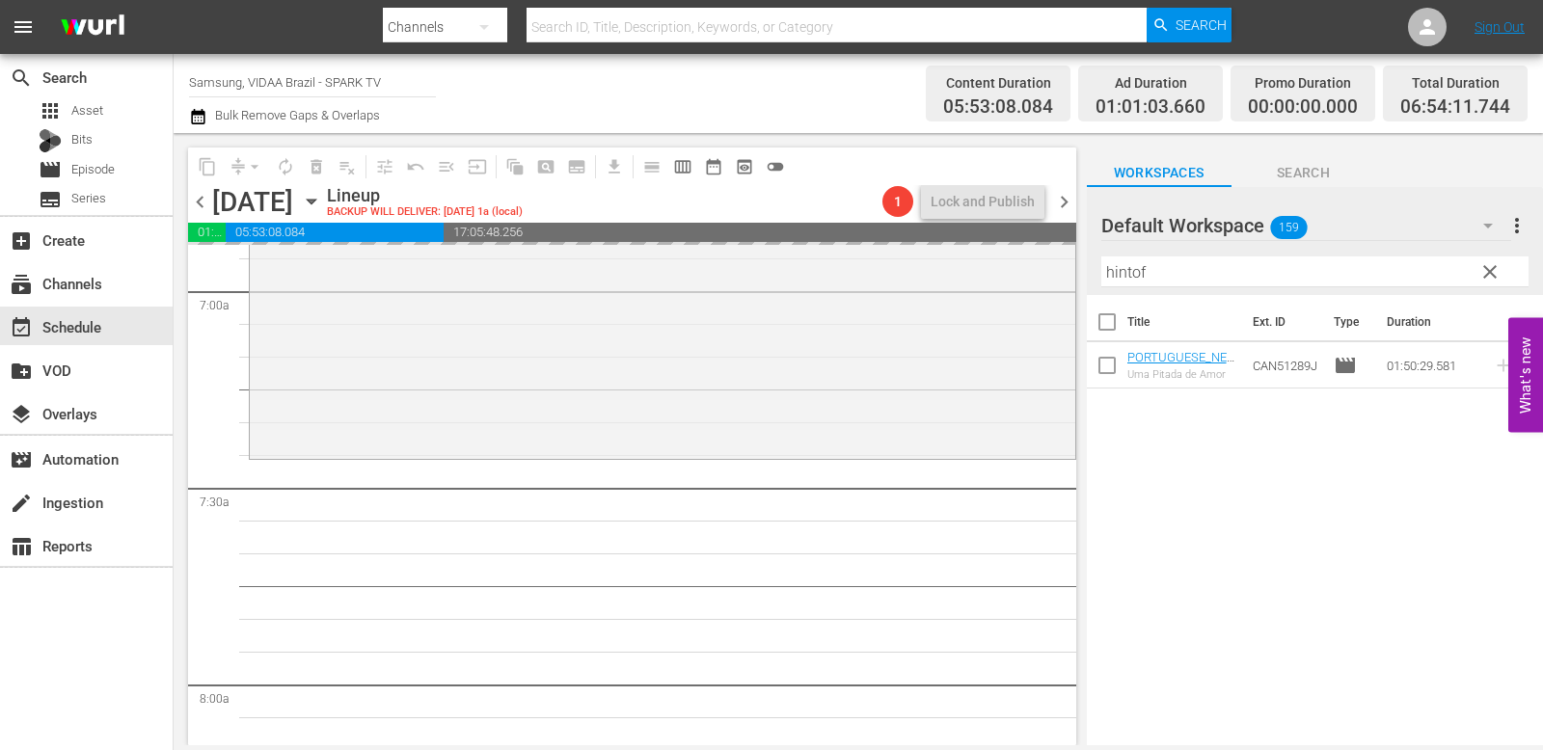
click at [1209, 271] on input "hintof" at bounding box center [1314, 272] width 427 height 31
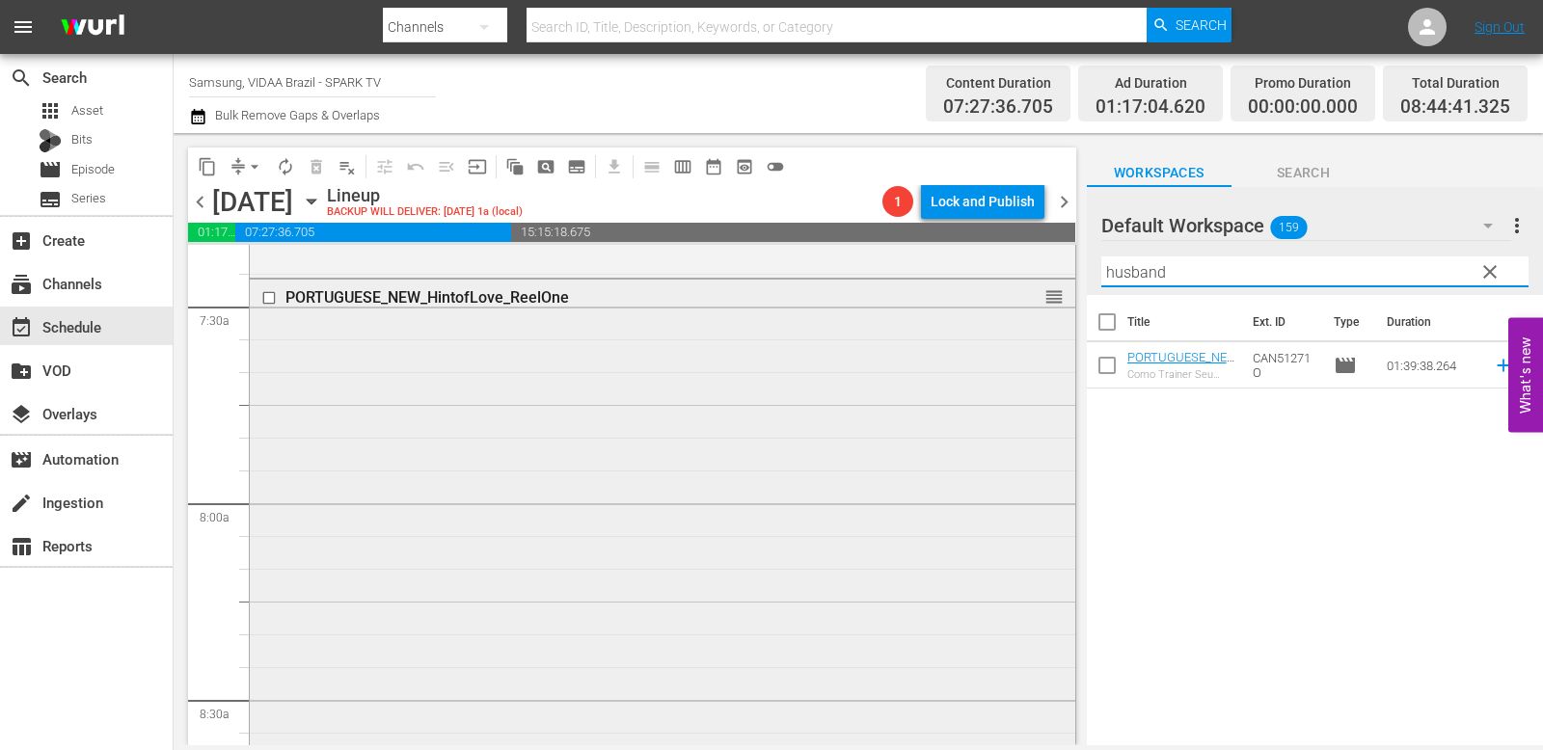
scroll to position [3327, 0]
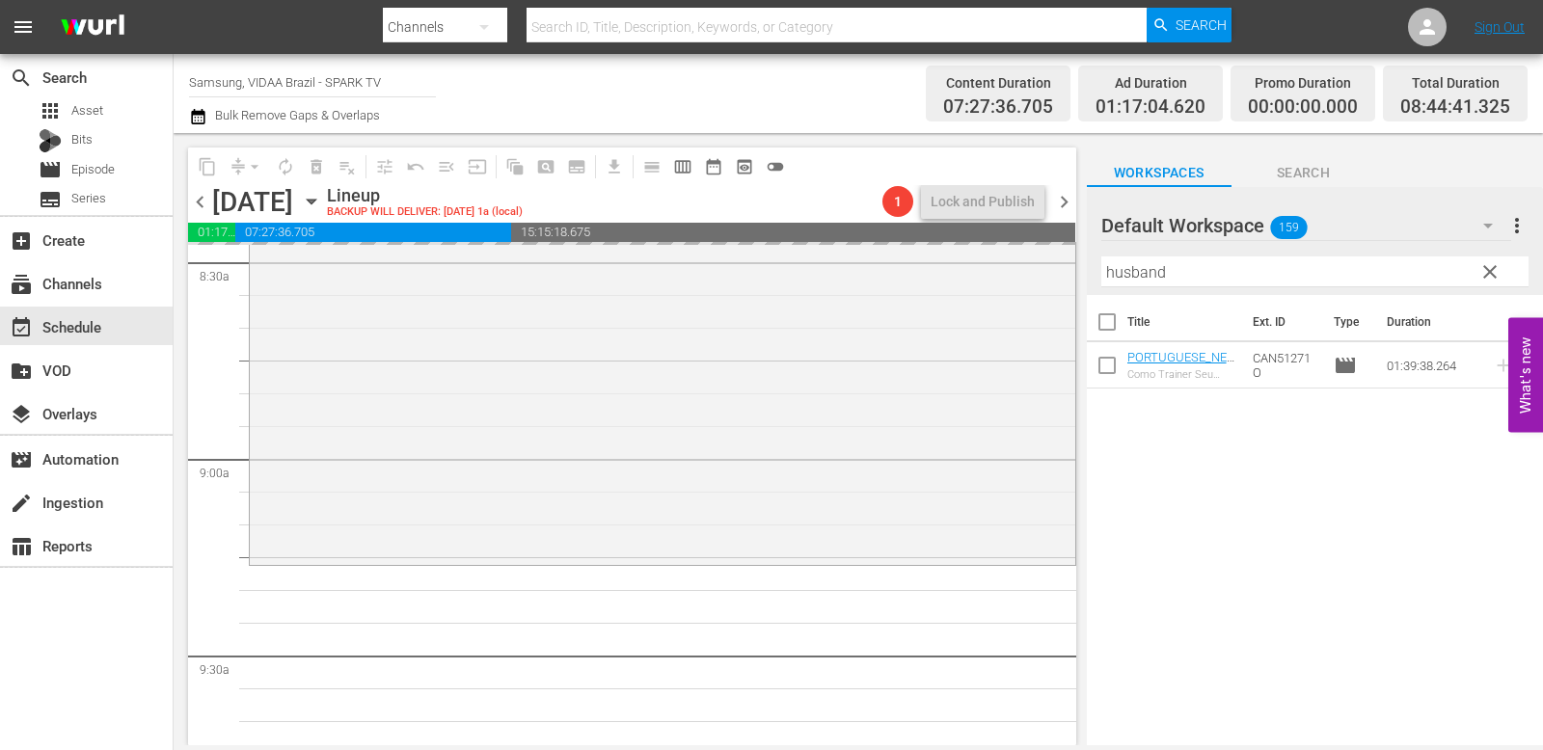
click at [1193, 273] on input "husband" at bounding box center [1314, 272] width 427 height 31
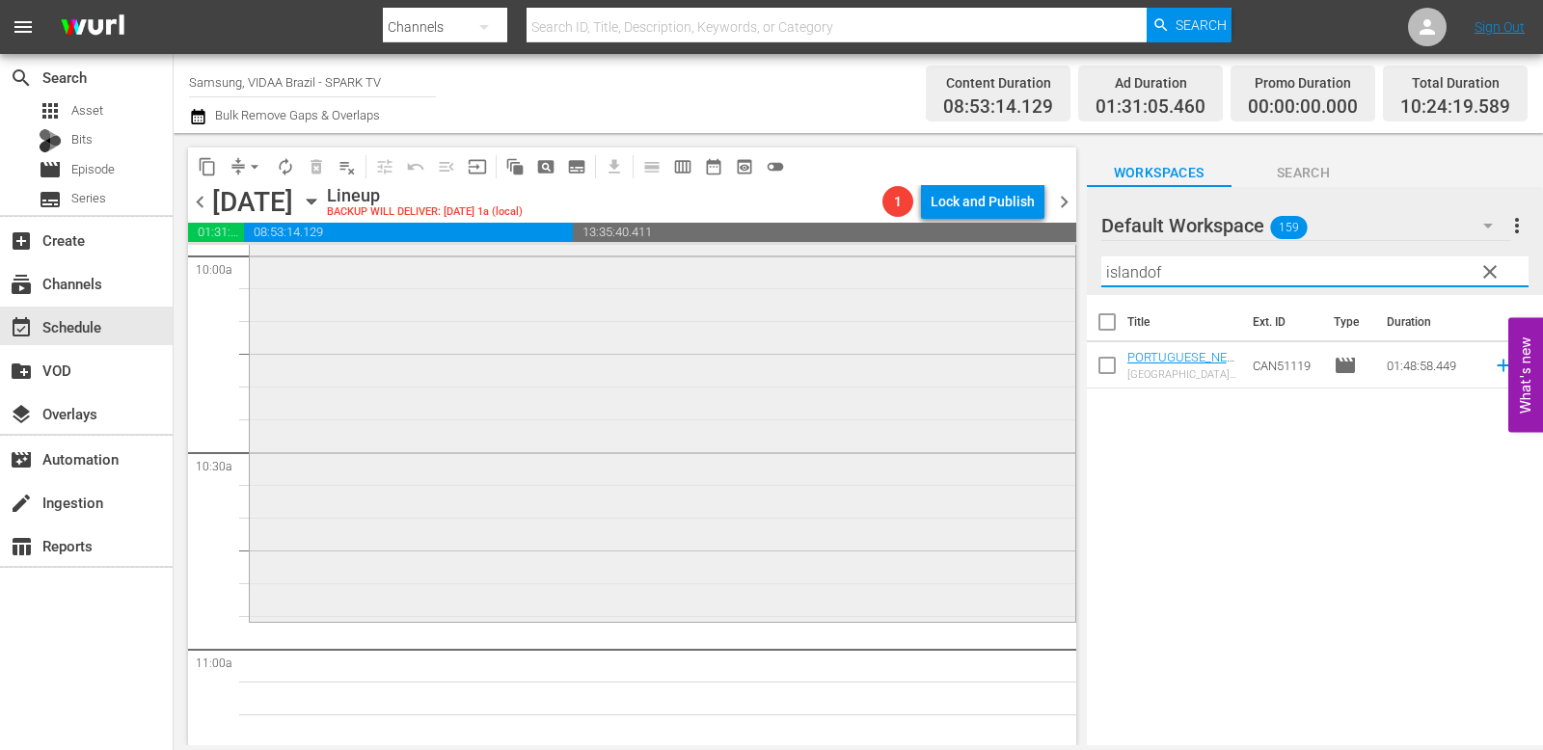
scroll to position [4011, 0]
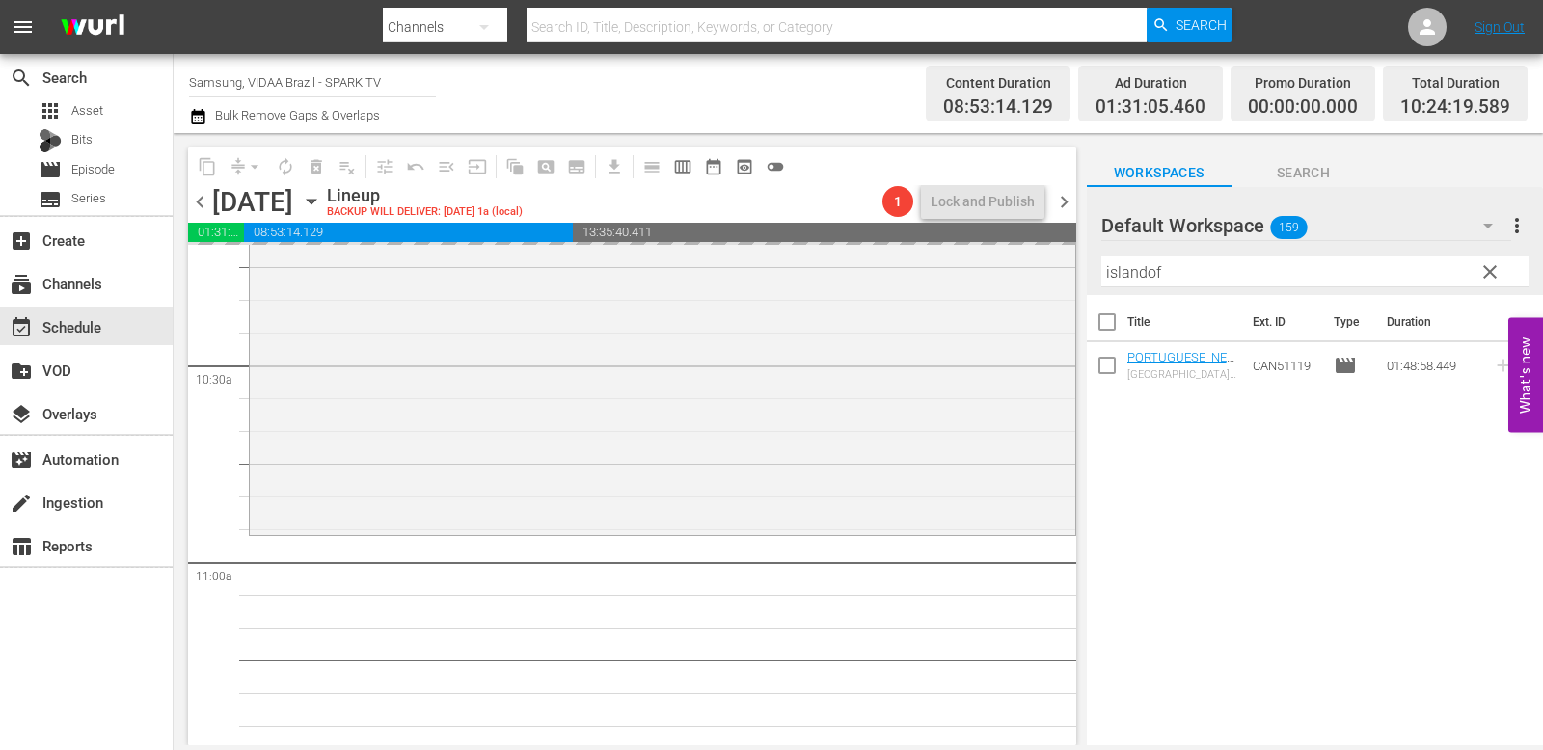
click at [1208, 276] on input "islandof" at bounding box center [1314, 272] width 427 height 31
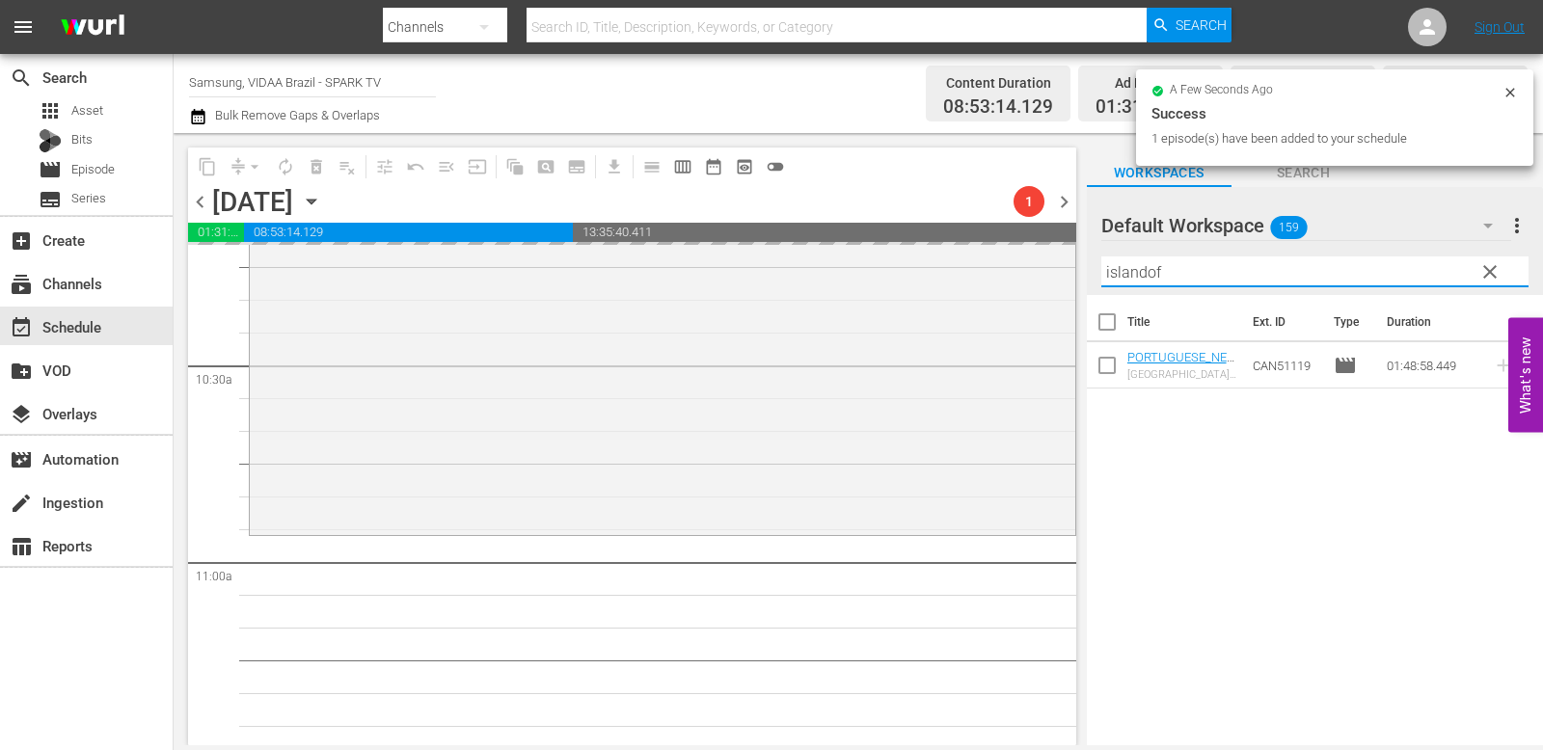
click at [1208, 276] on input "islandof" at bounding box center [1314, 272] width 427 height 31
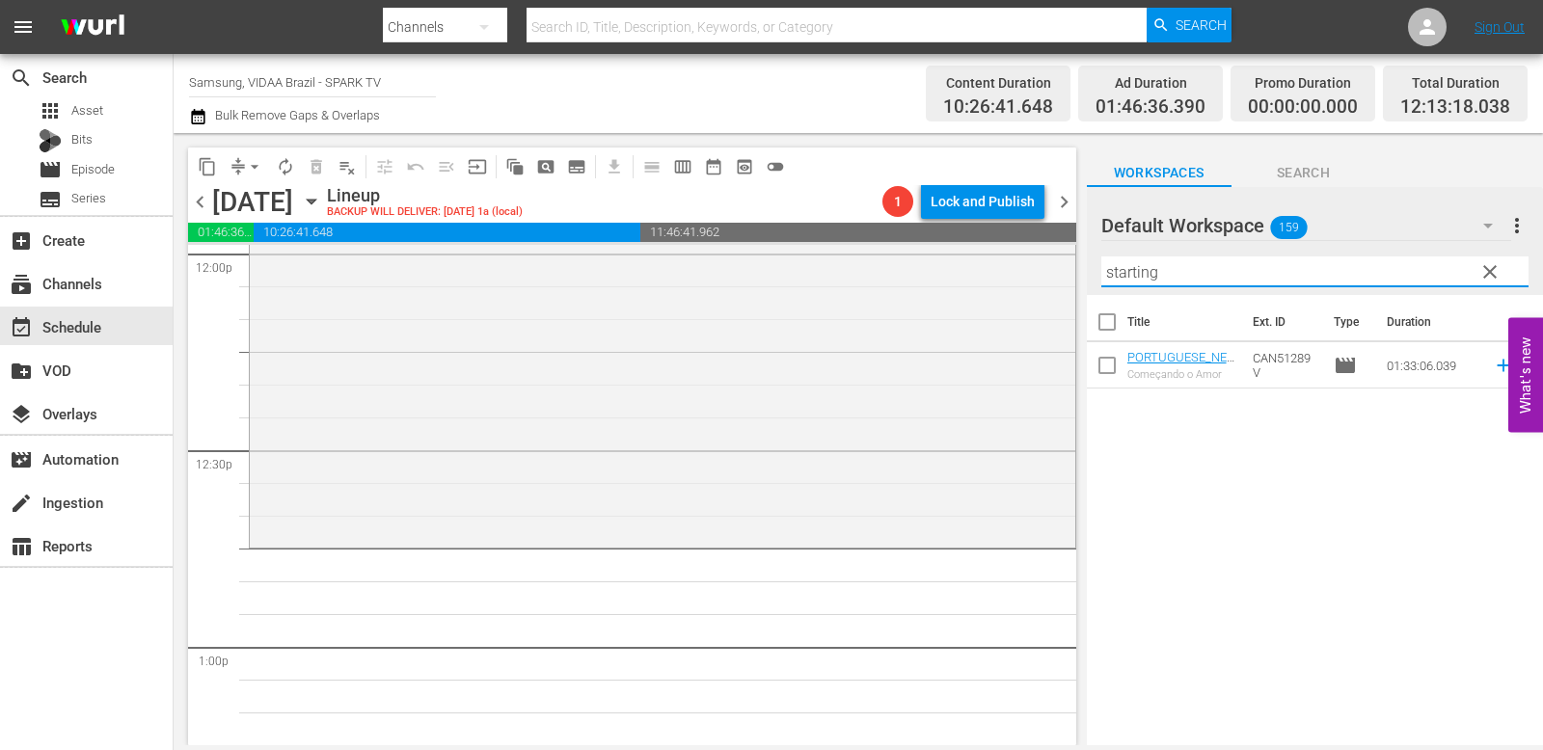
scroll to position [4804, 0]
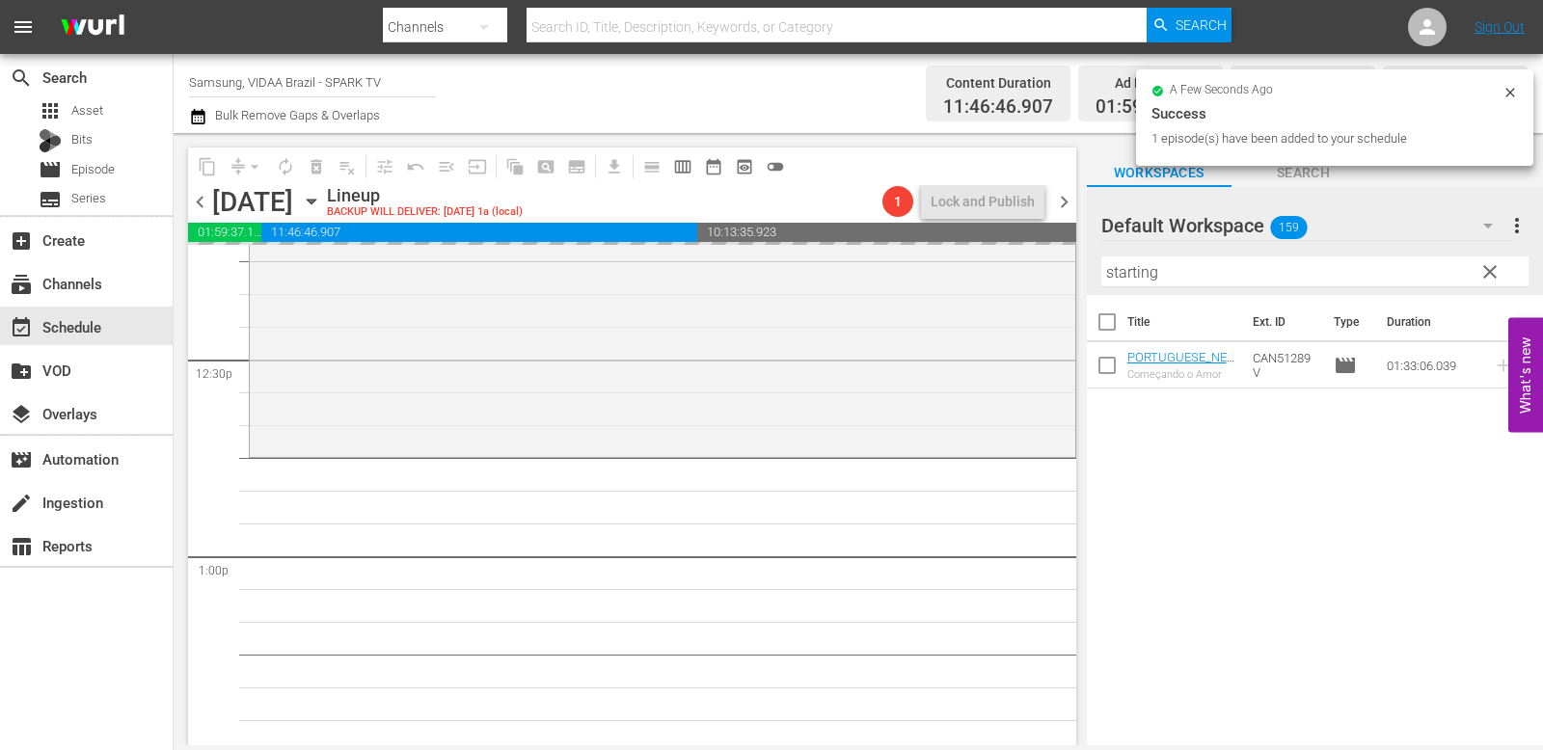
click at [1209, 286] on hr at bounding box center [1314, 286] width 427 height 1
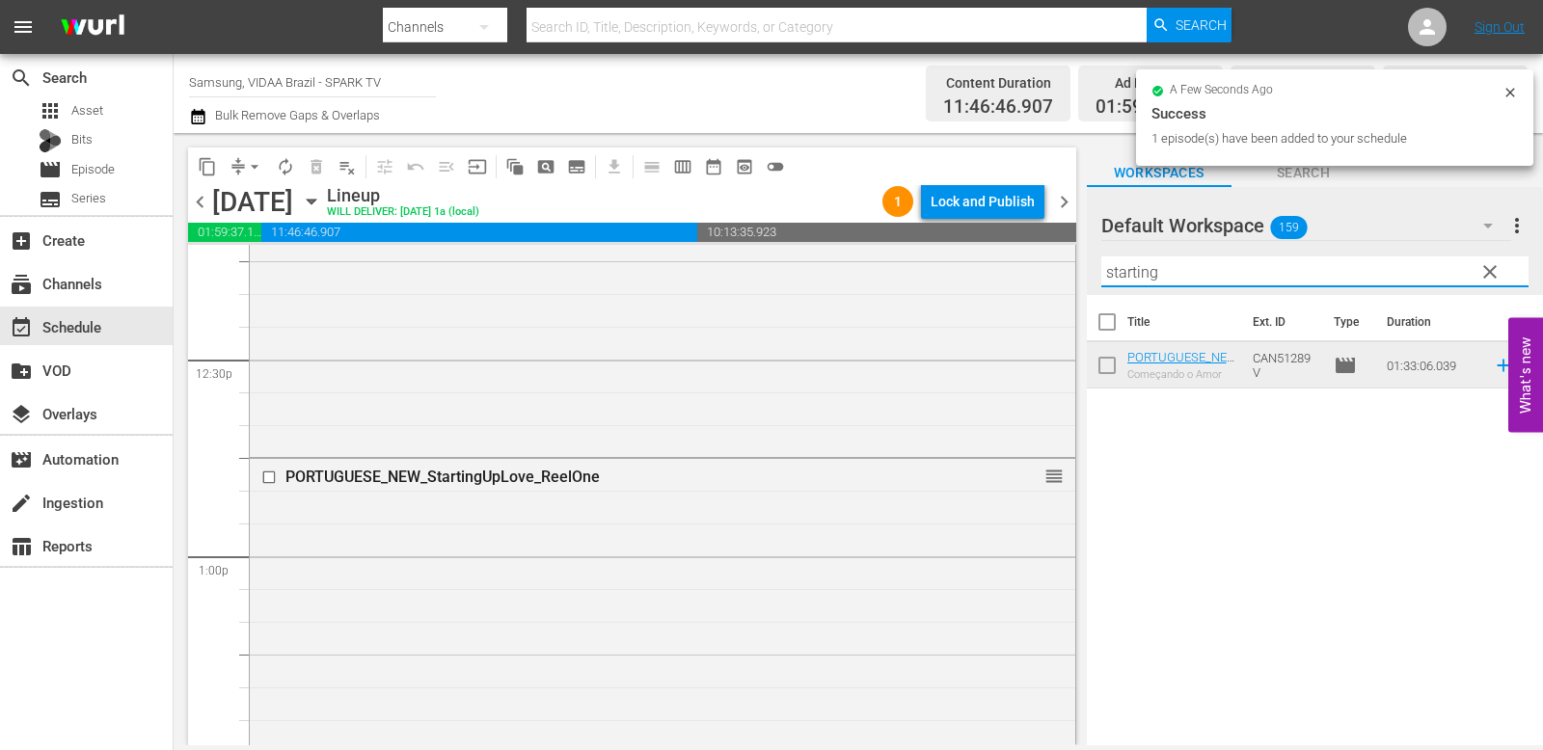
click at [1209, 277] on input "starting" at bounding box center [1314, 272] width 427 height 31
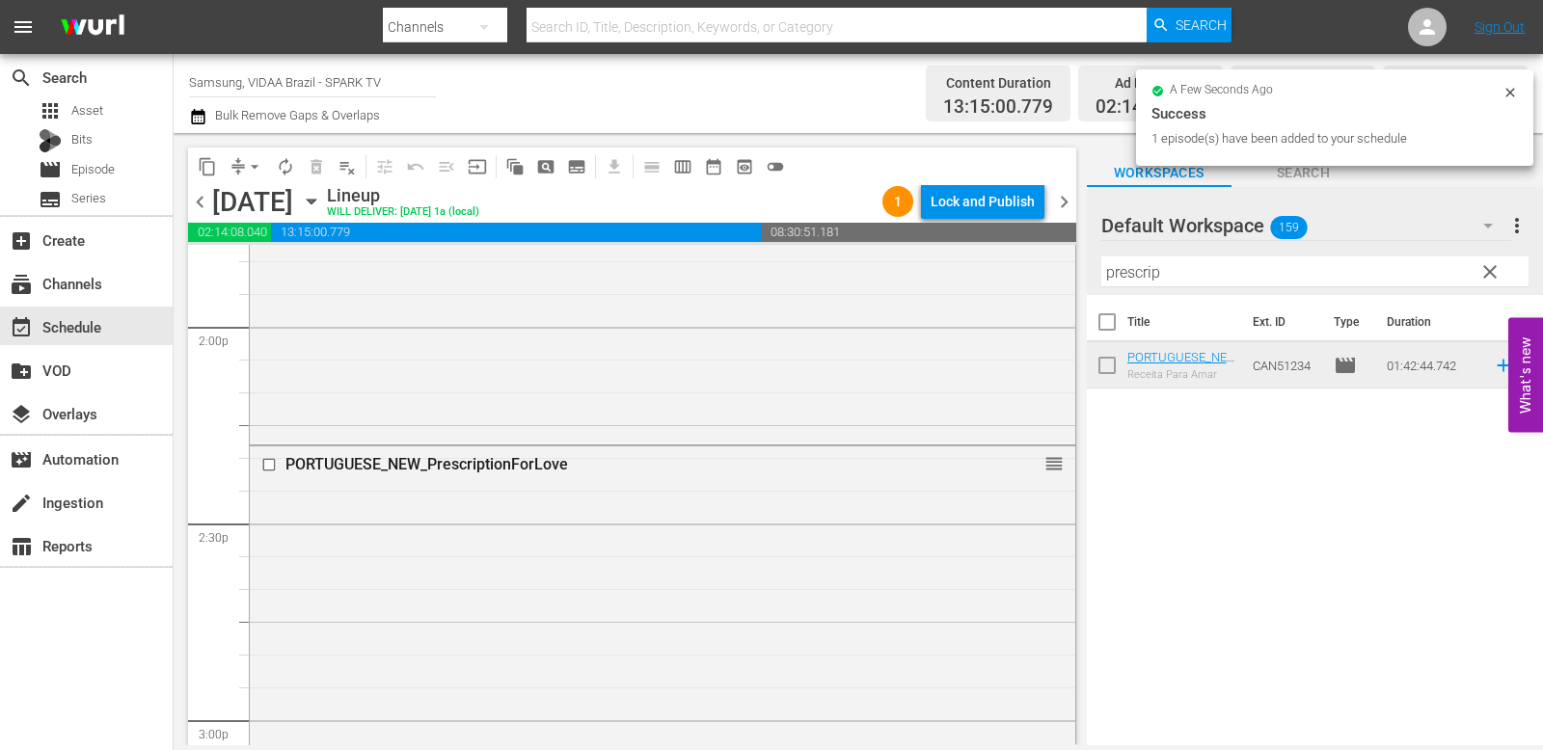
scroll to position [5628, 0]
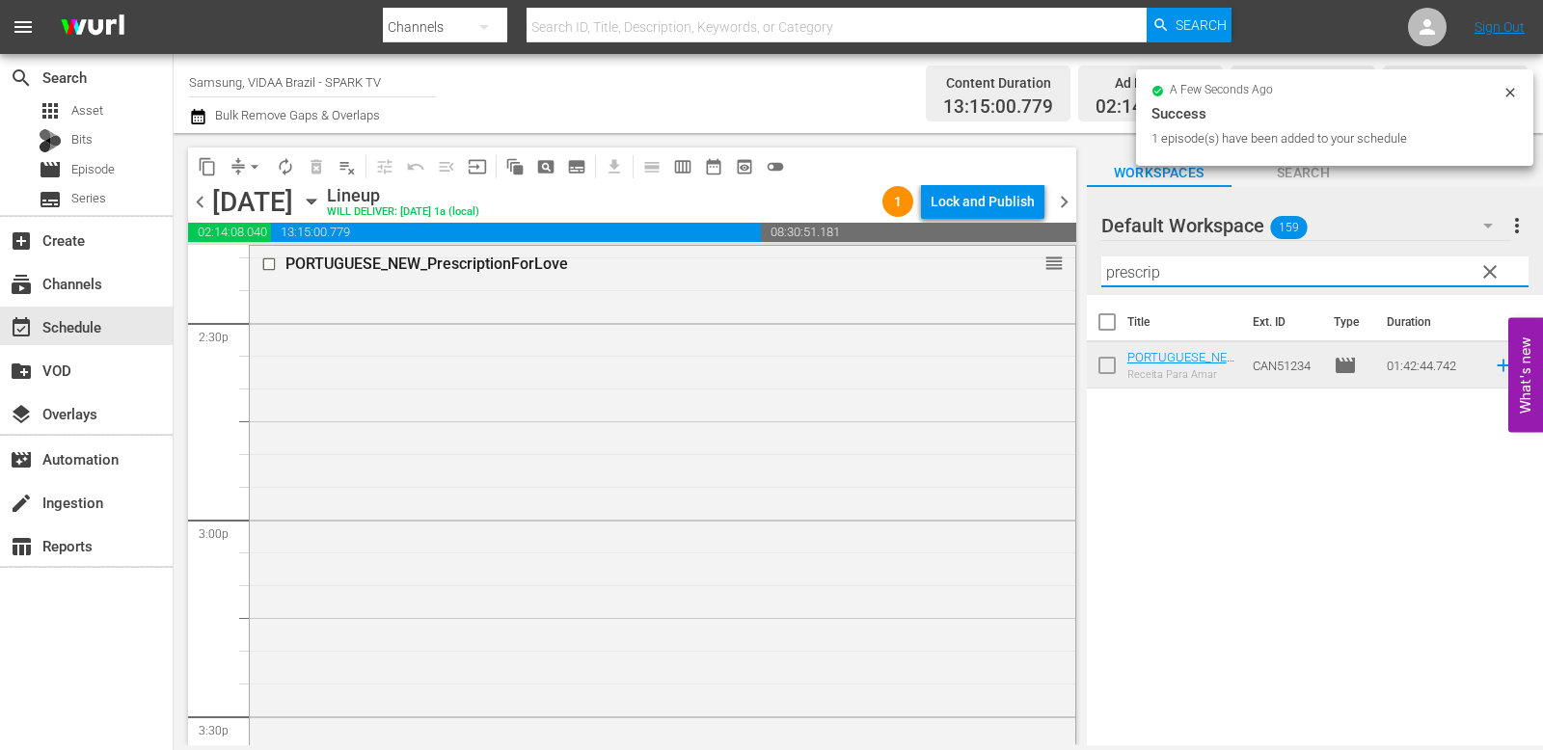
click at [1209, 277] on input "prescrip" at bounding box center [1314, 272] width 427 height 31
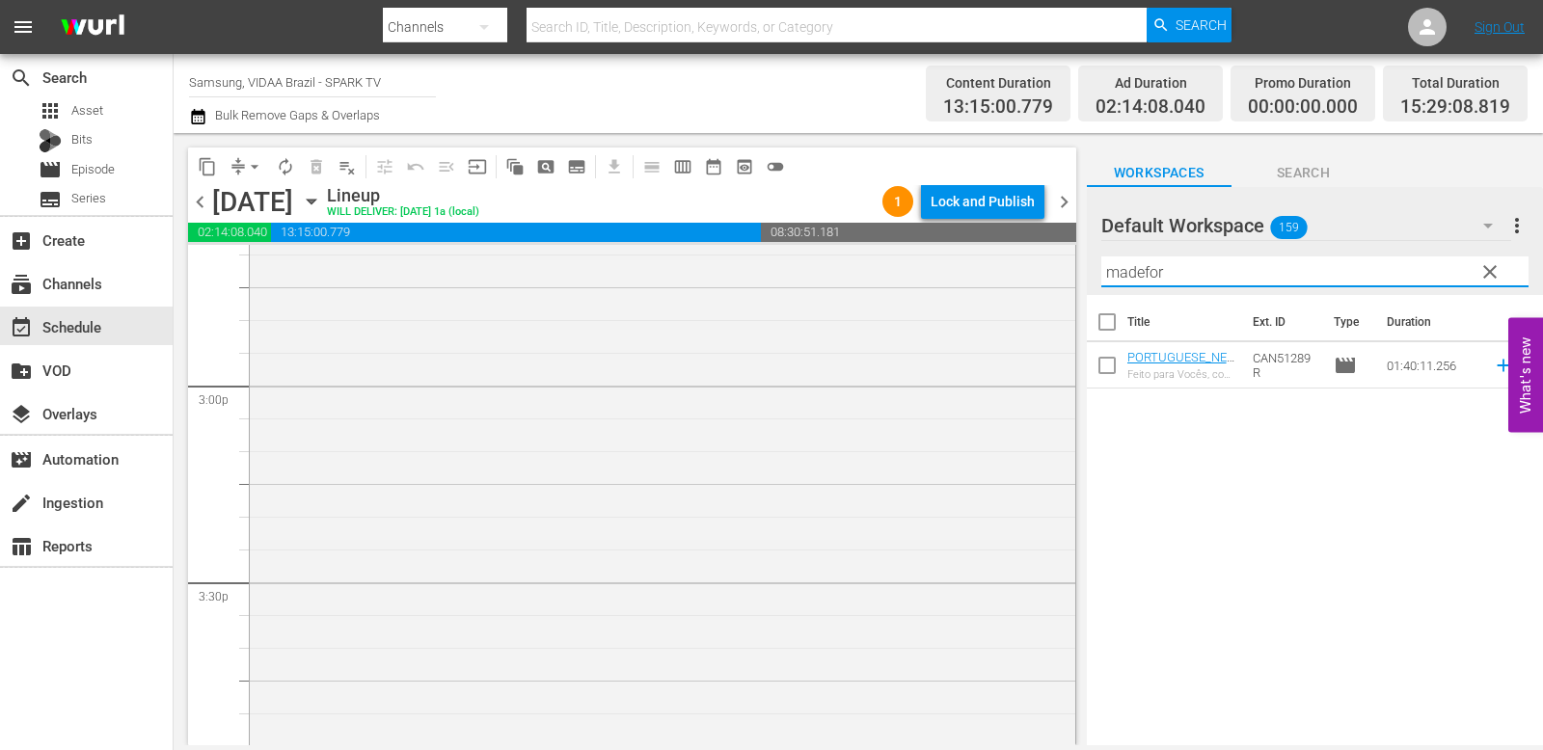
scroll to position [6200, 0]
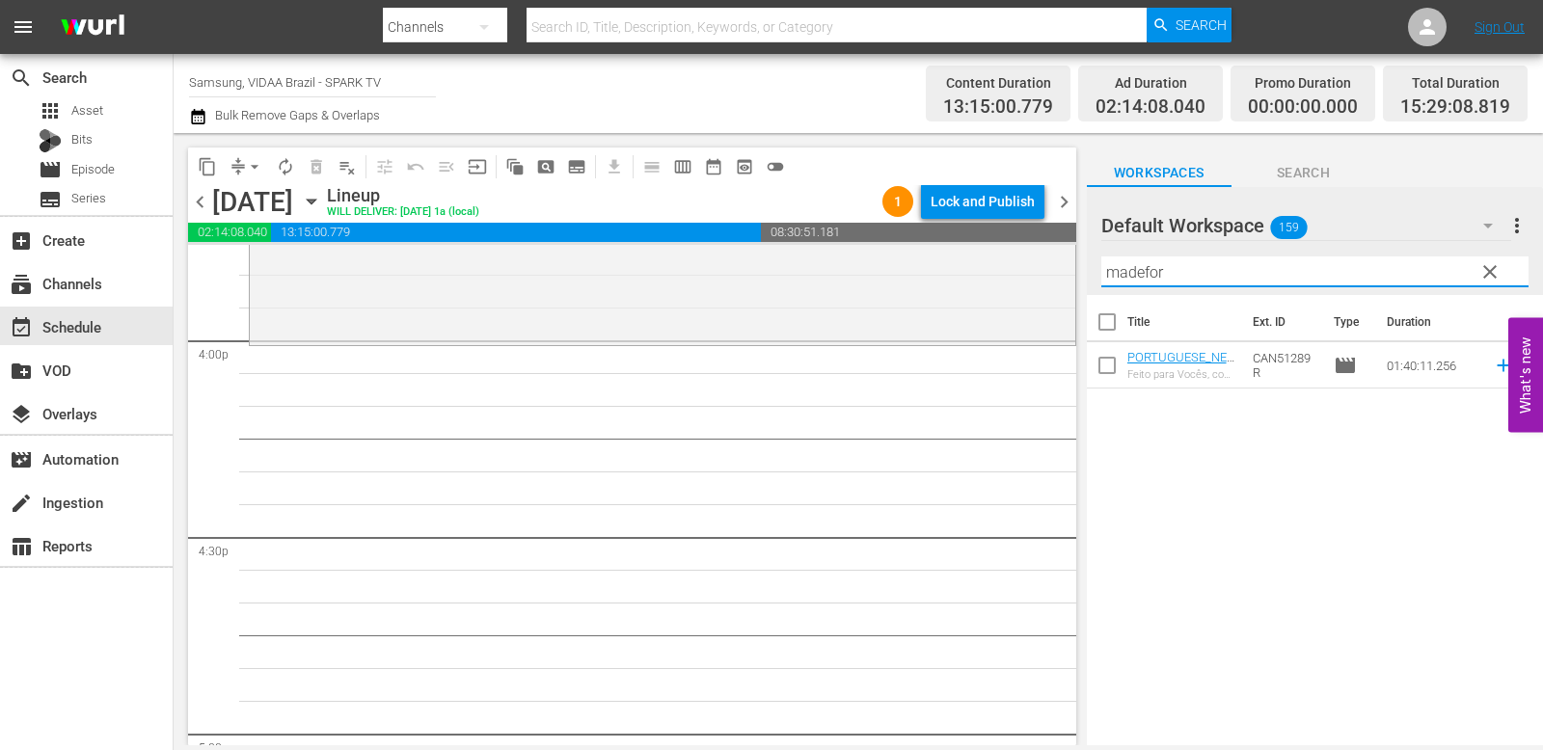
type input "madefor"
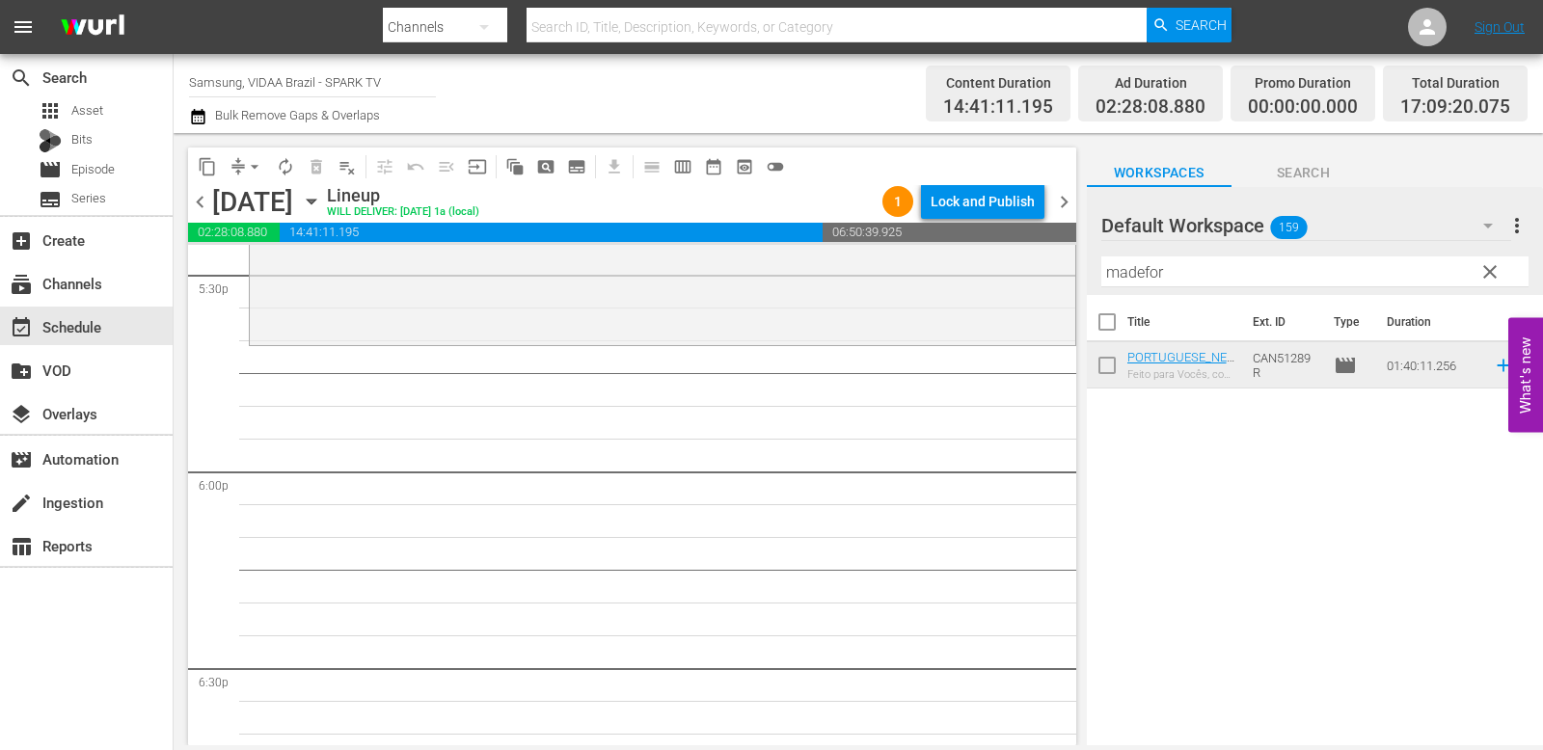
scroll to position [6288, 0]
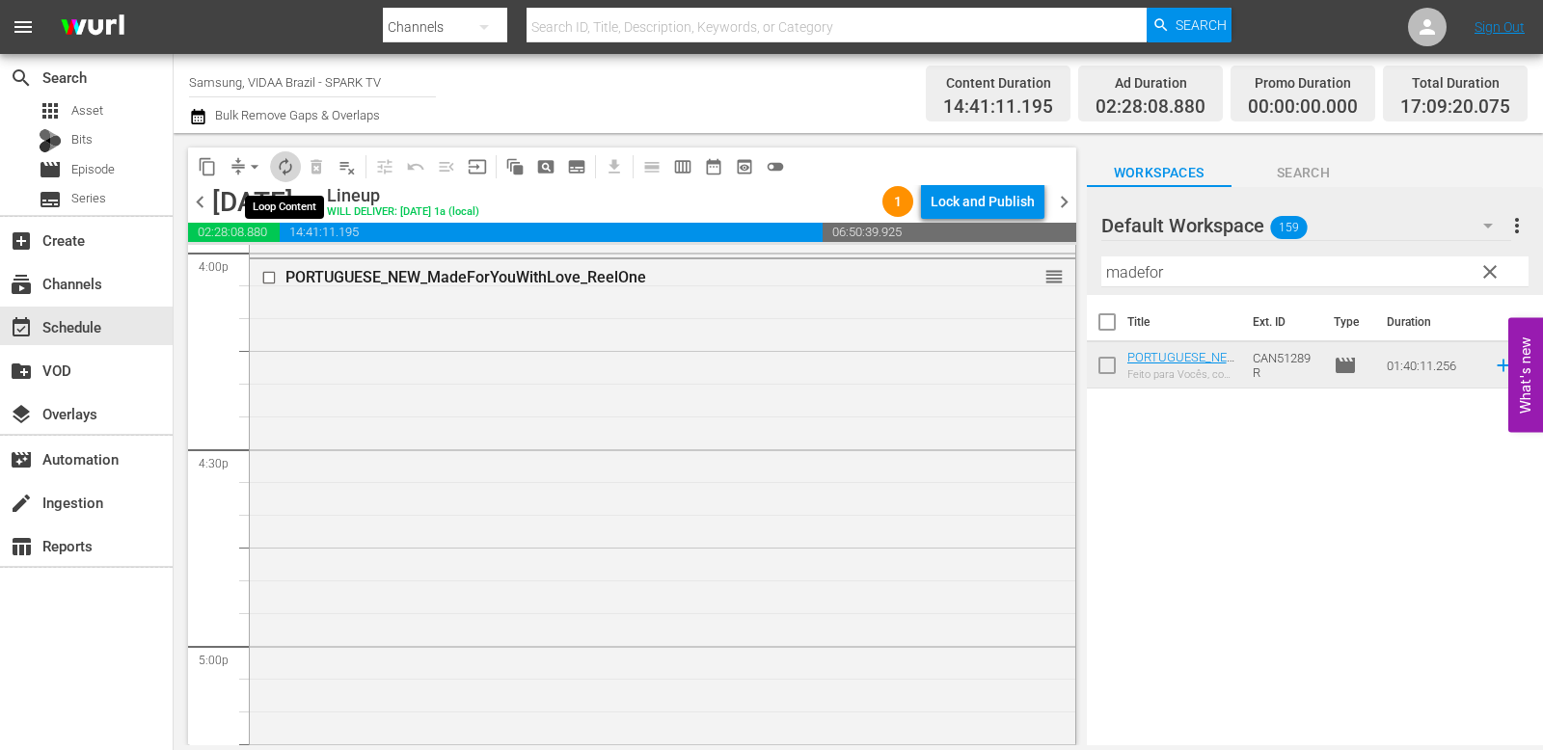
click at [284, 157] on span "autorenew_outlined" at bounding box center [285, 166] width 19 height 19
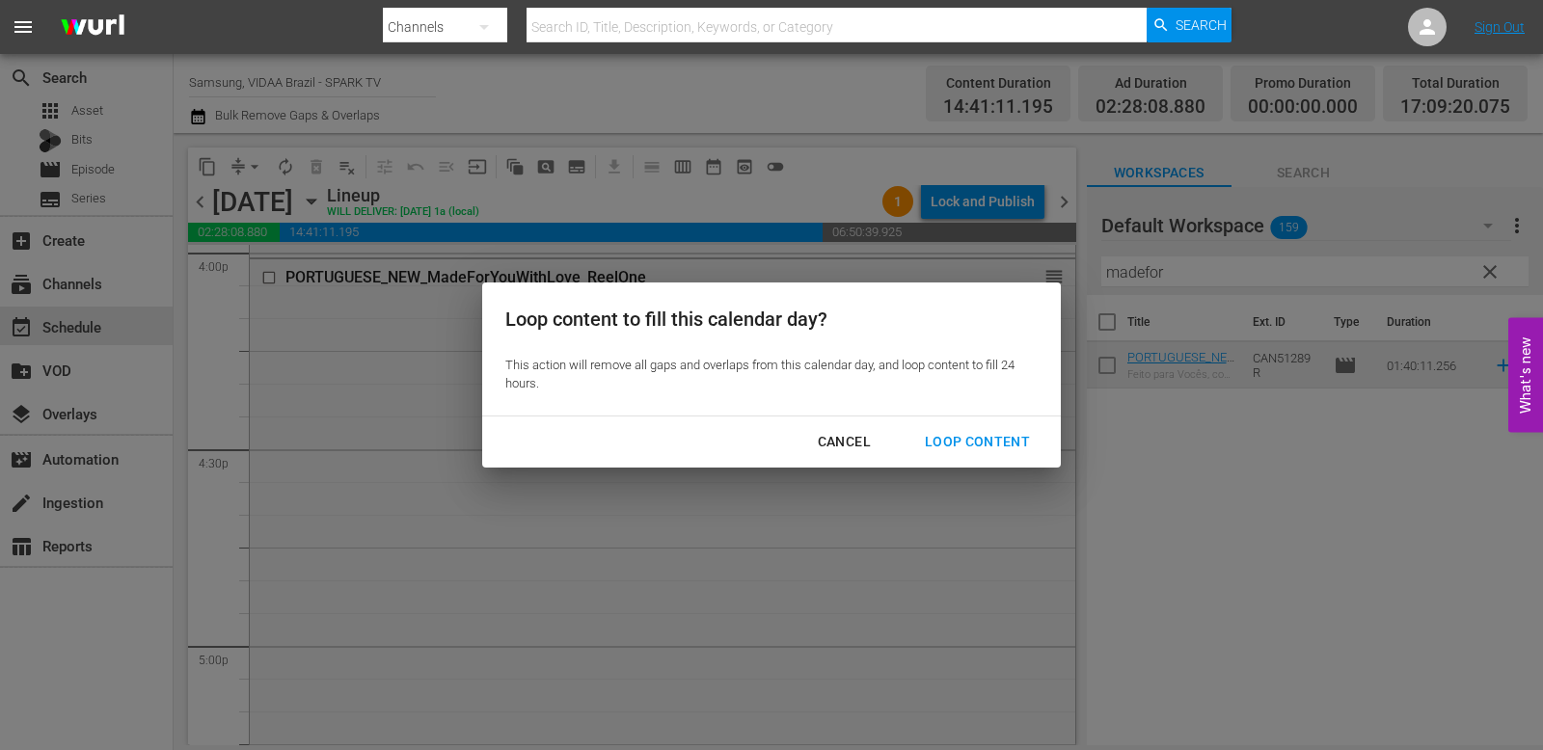
click at [956, 435] on div "Loop Content" at bounding box center [977, 442] width 136 height 24
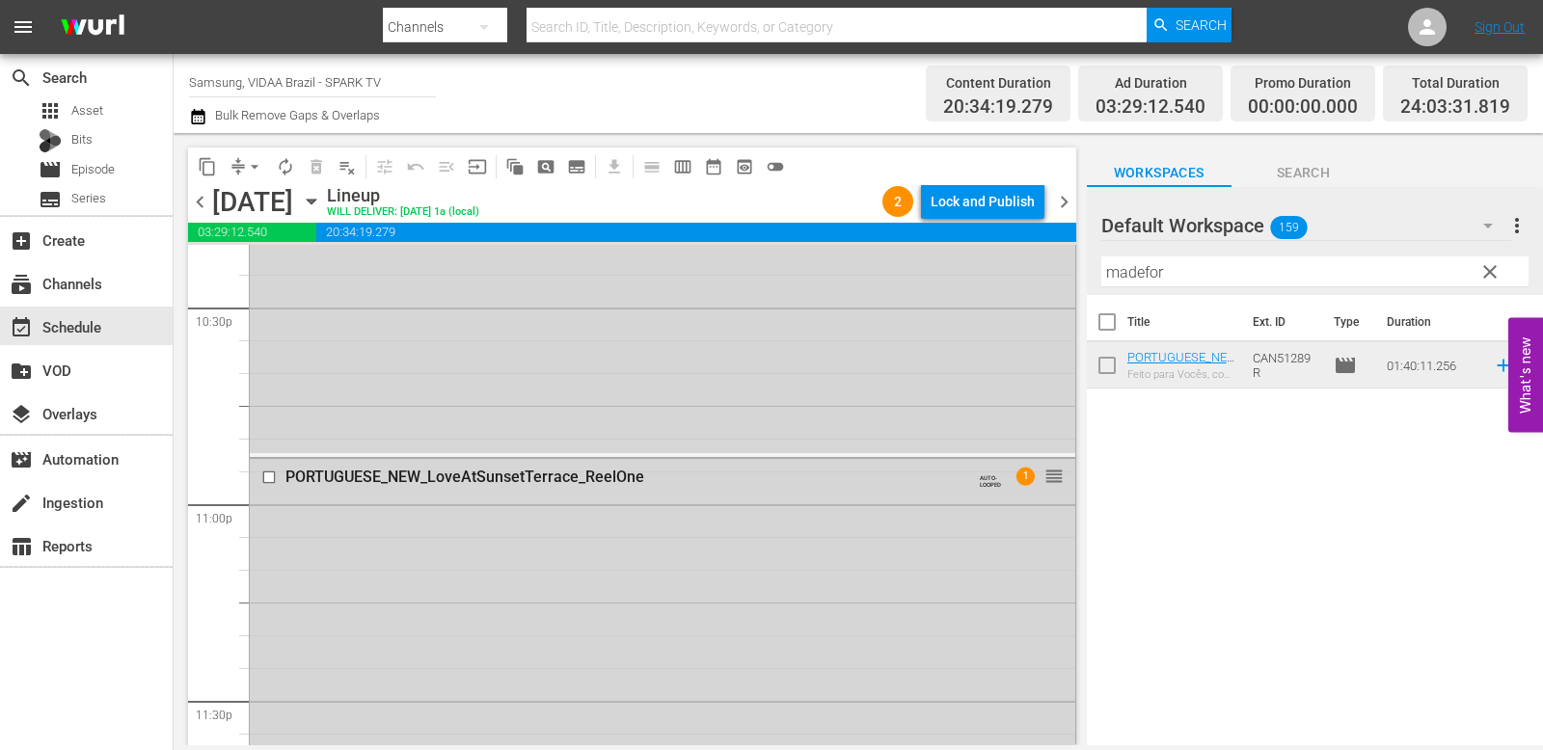
scroll to position [8641, 0]
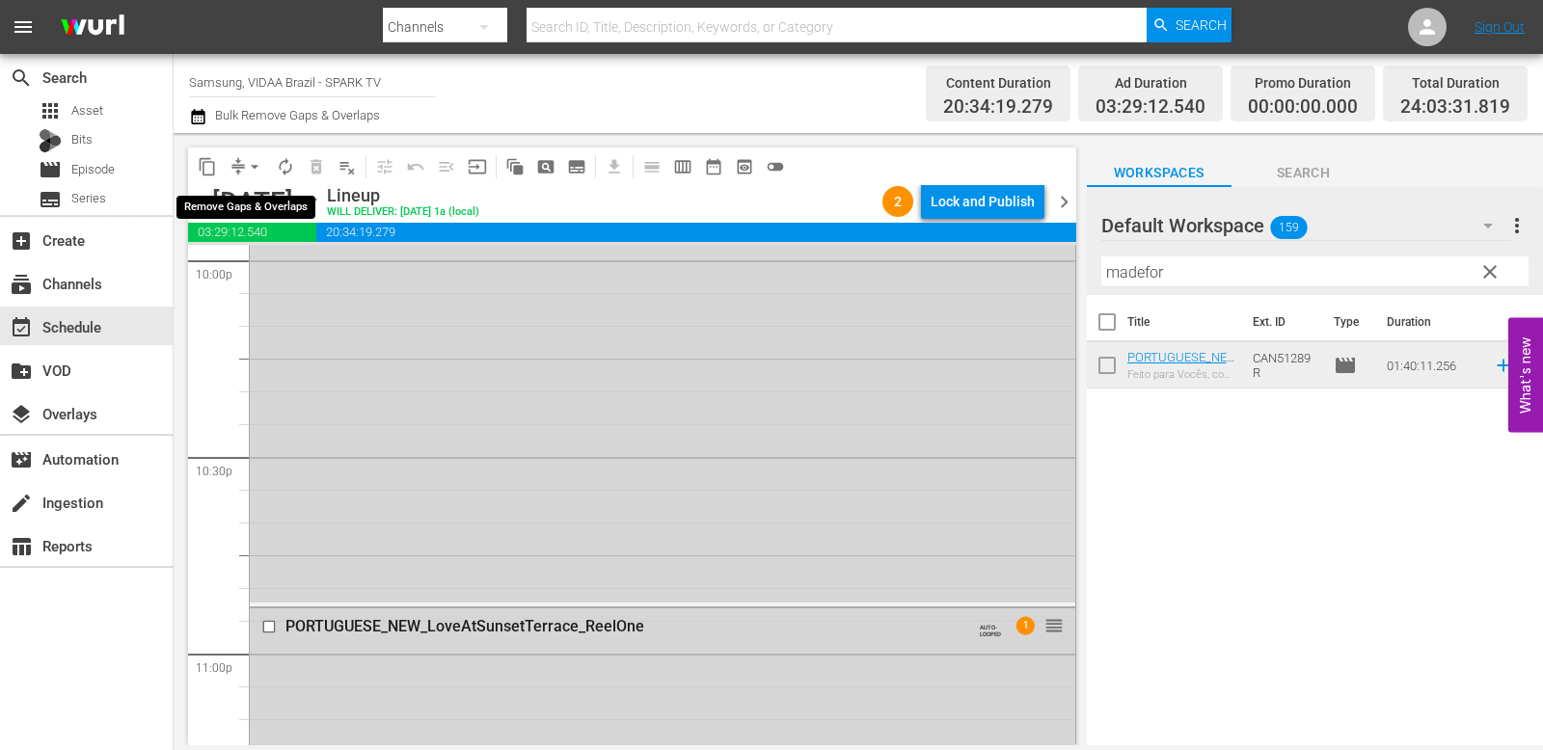
click at [248, 164] on span "arrow_drop_down" at bounding box center [254, 166] width 19 height 19
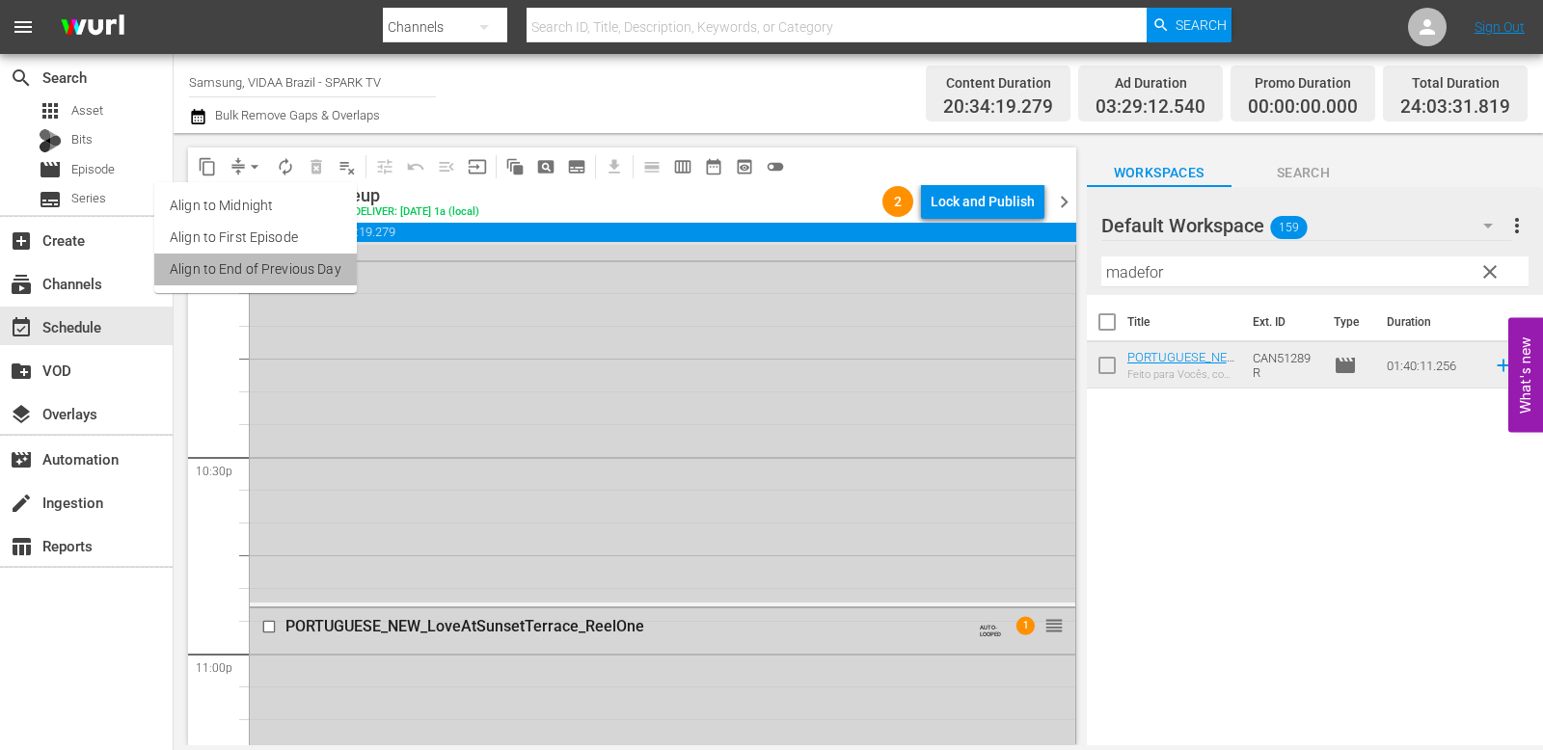
click at [280, 265] on li "Align to End of Previous Day" at bounding box center [255, 270] width 203 height 32
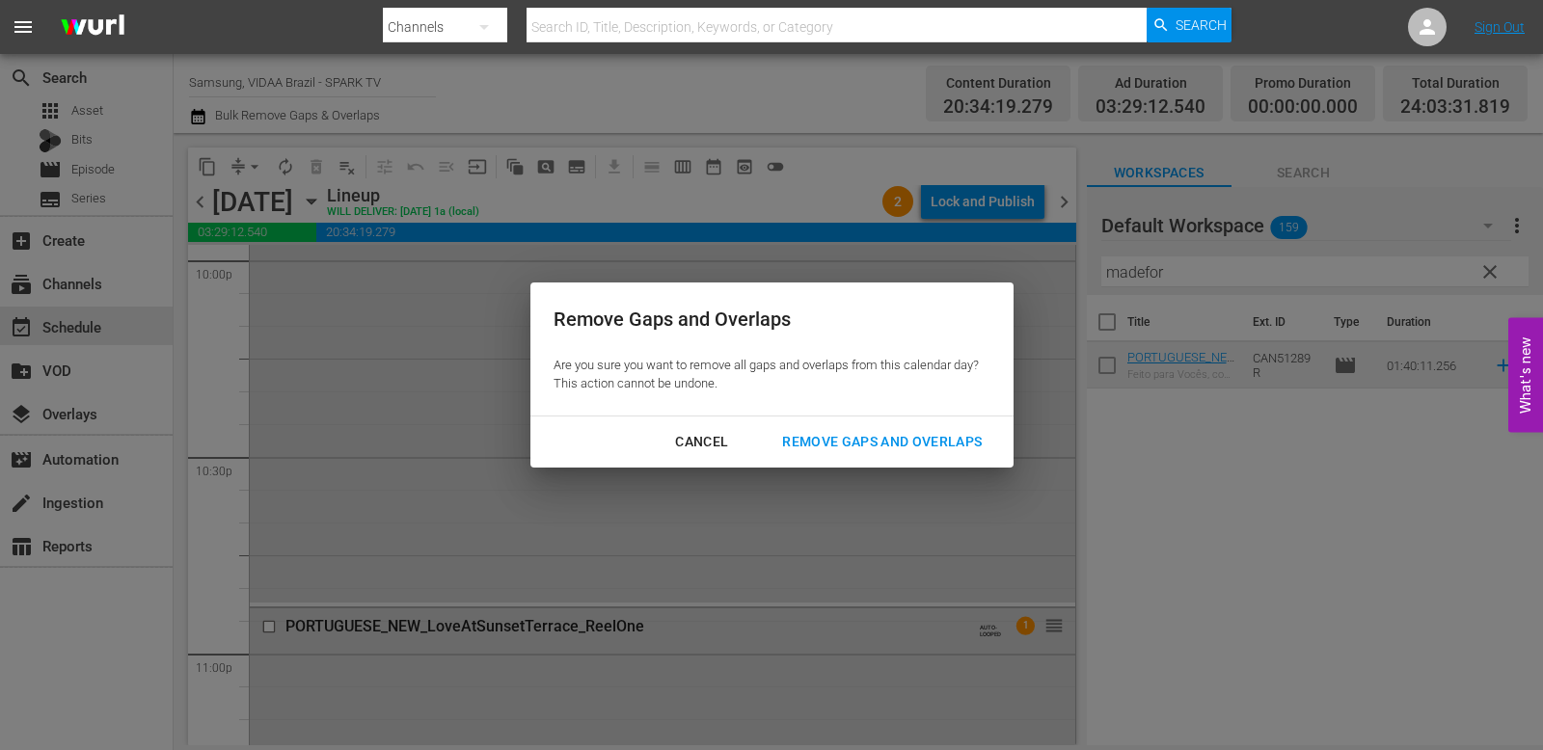
click at [874, 440] on div "Remove Gaps and Overlaps" at bounding box center [882, 442] width 231 height 24
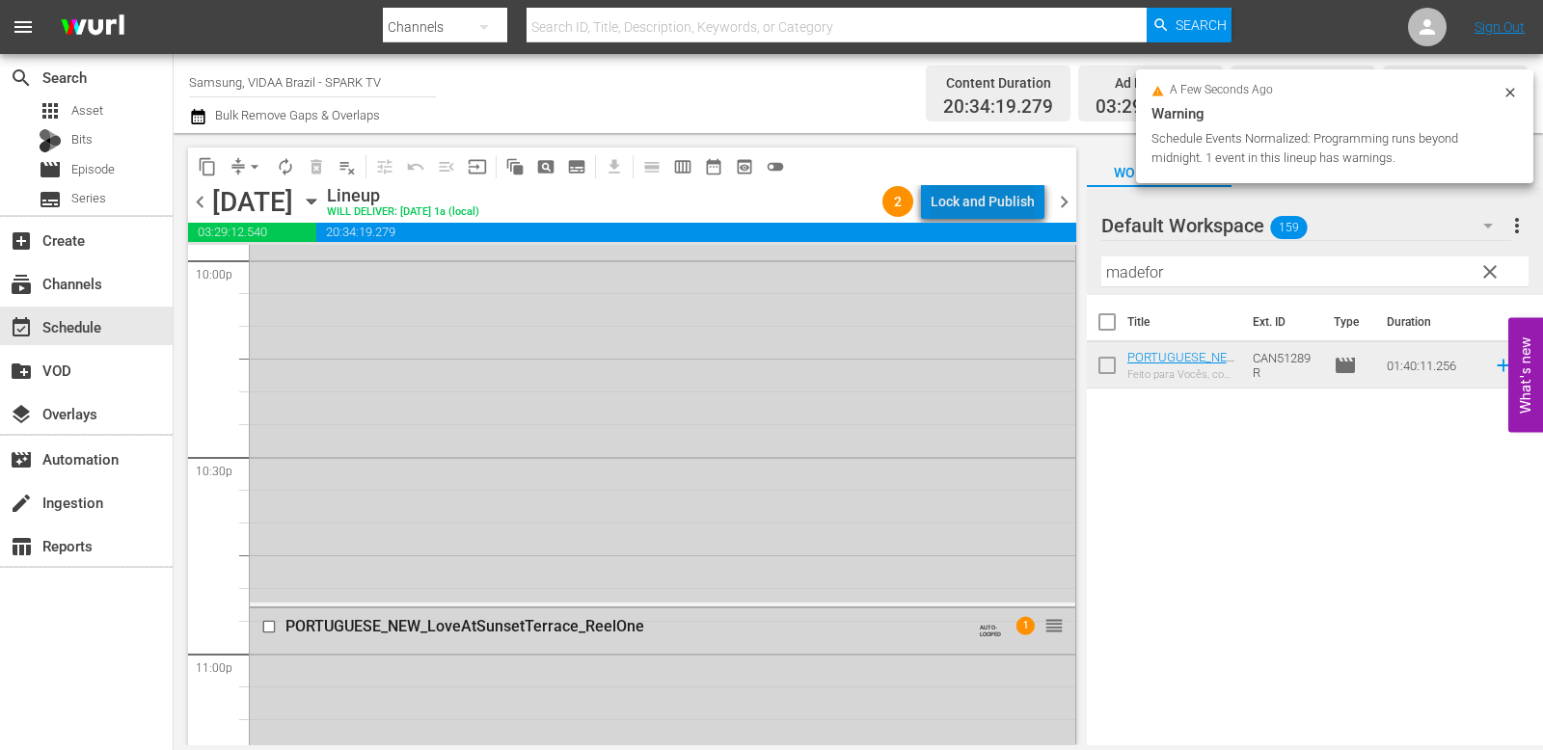
click at [1017, 203] on div "Lock and Publish" at bounding box center [983, 201] width 104 height 35
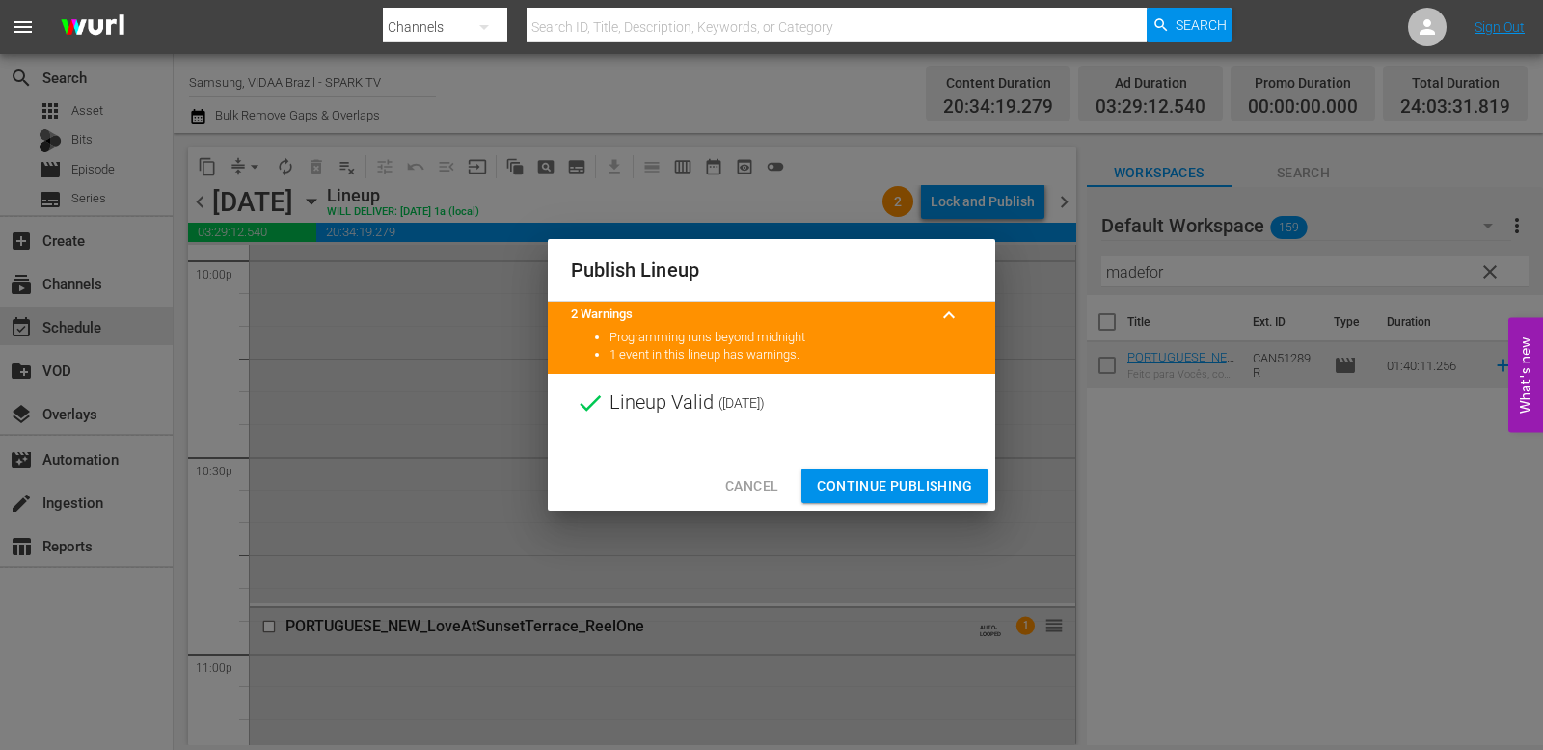
click at [927, 494] on span "Continue Publishing" at bounding box center [894, 487] width 155 height 24
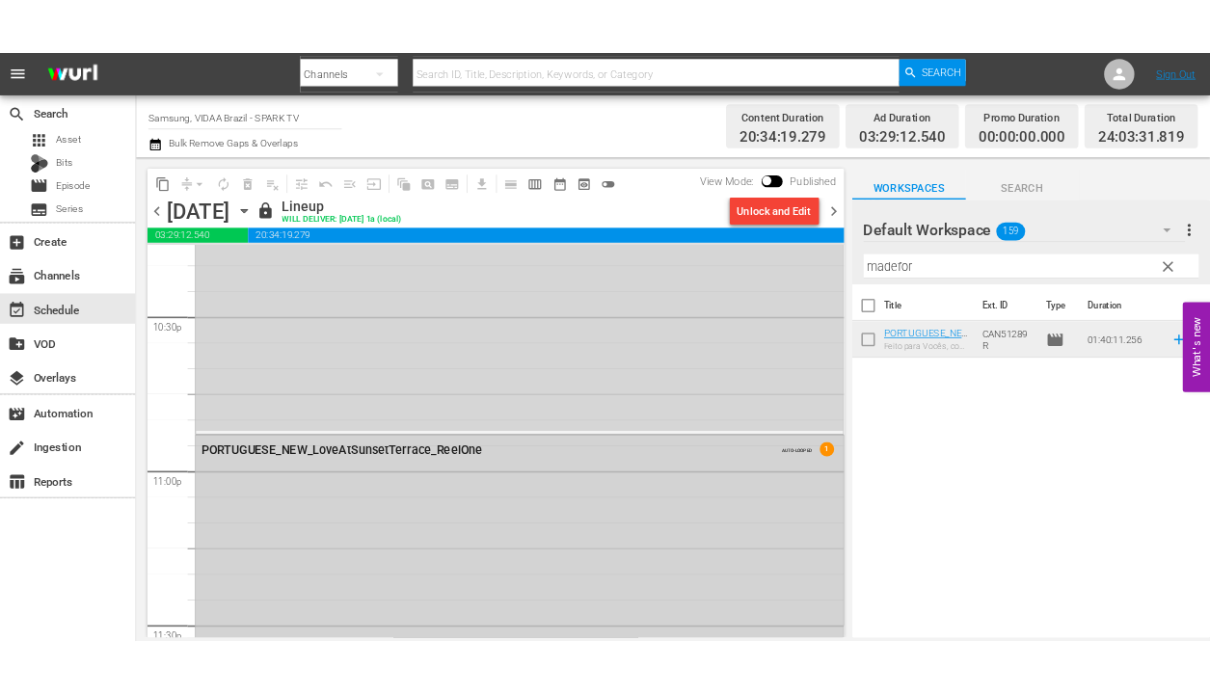
scroll to position [9174, 0]
